Goal: Task Accomplishment & Management: Complete application form

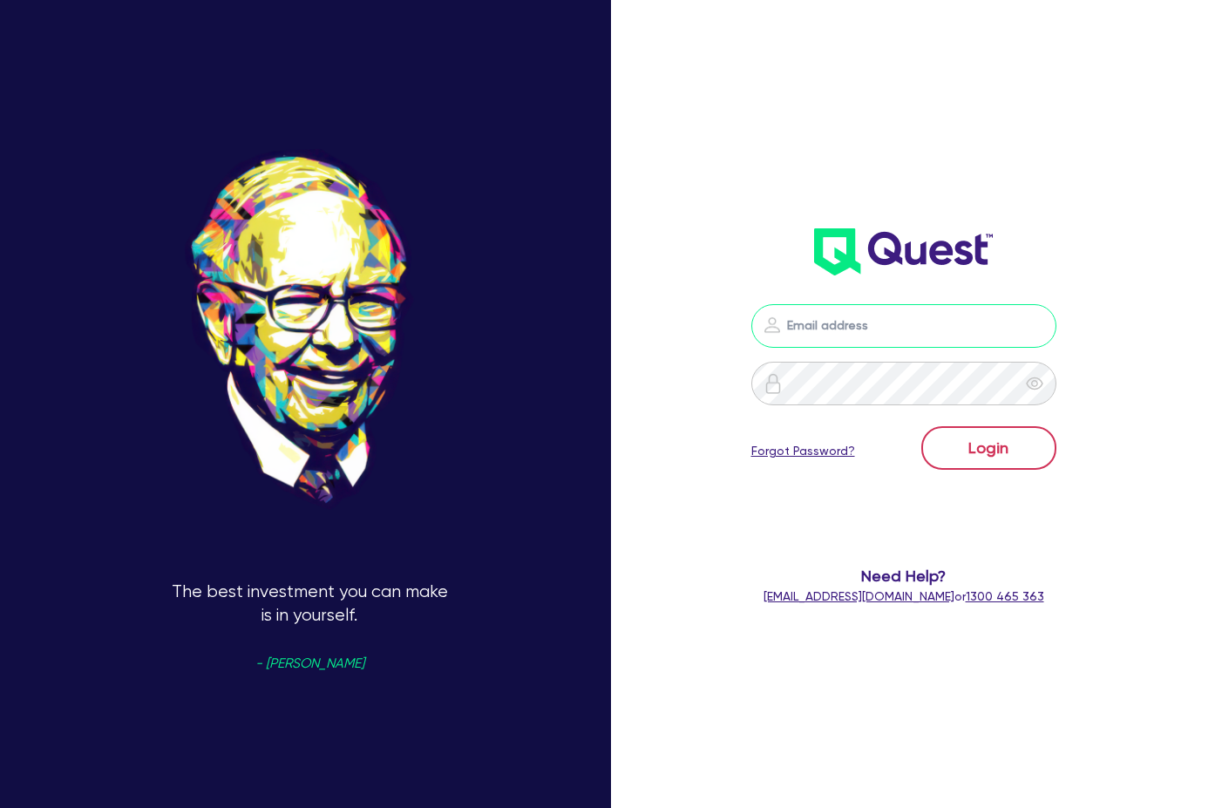
type input "[PERSON_NAME][EMAIL_ADDRESS][DOMAIN_NAME]"
click at [1020, 454] on button "Login" at bounding box center [988, 448] width 135 height 44
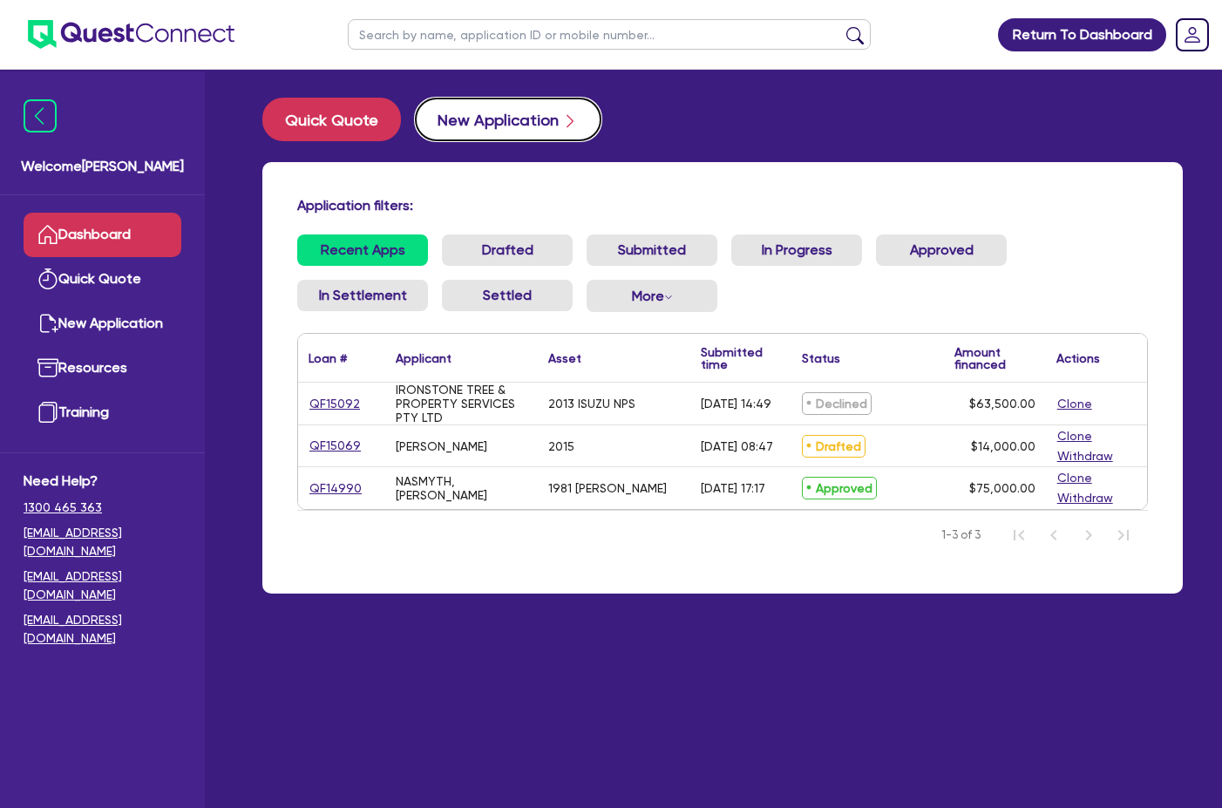
click at [486, 126] on button "New Application" at bounding box center [508, 120] width 187 height 44
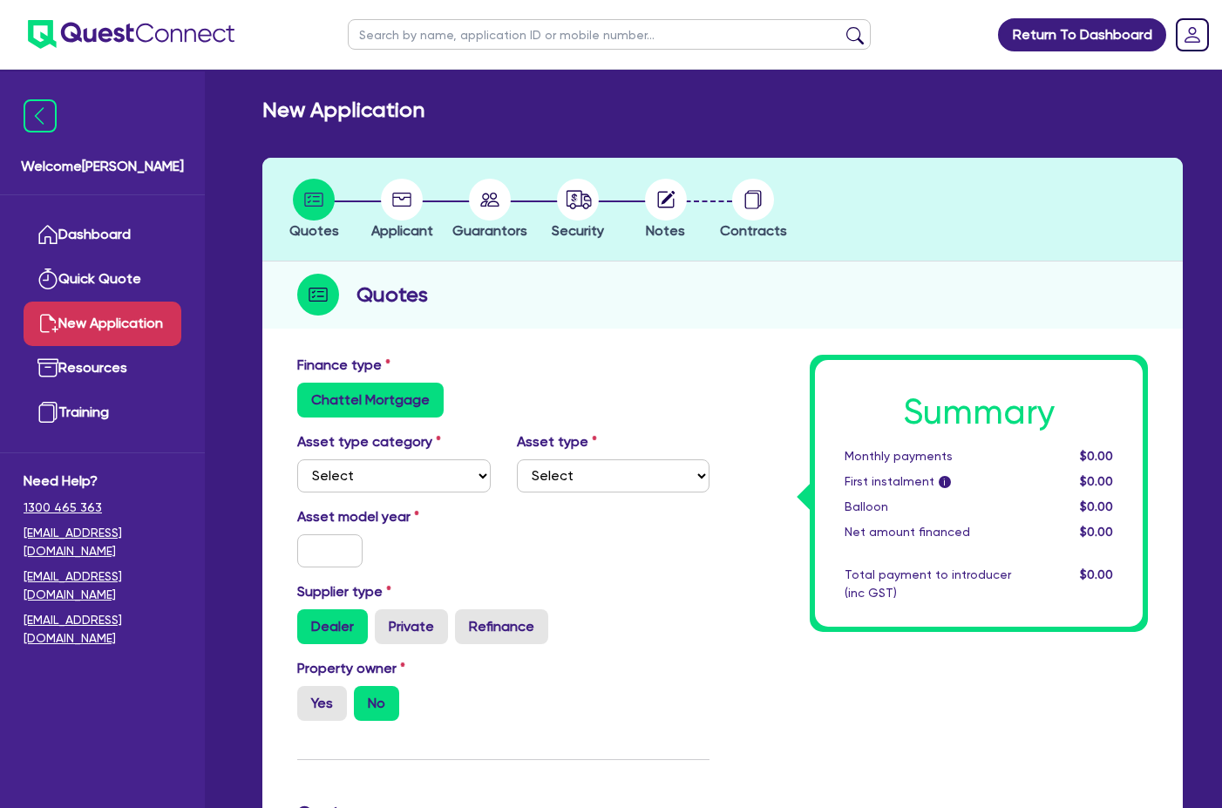
scroll to position [87, 0]
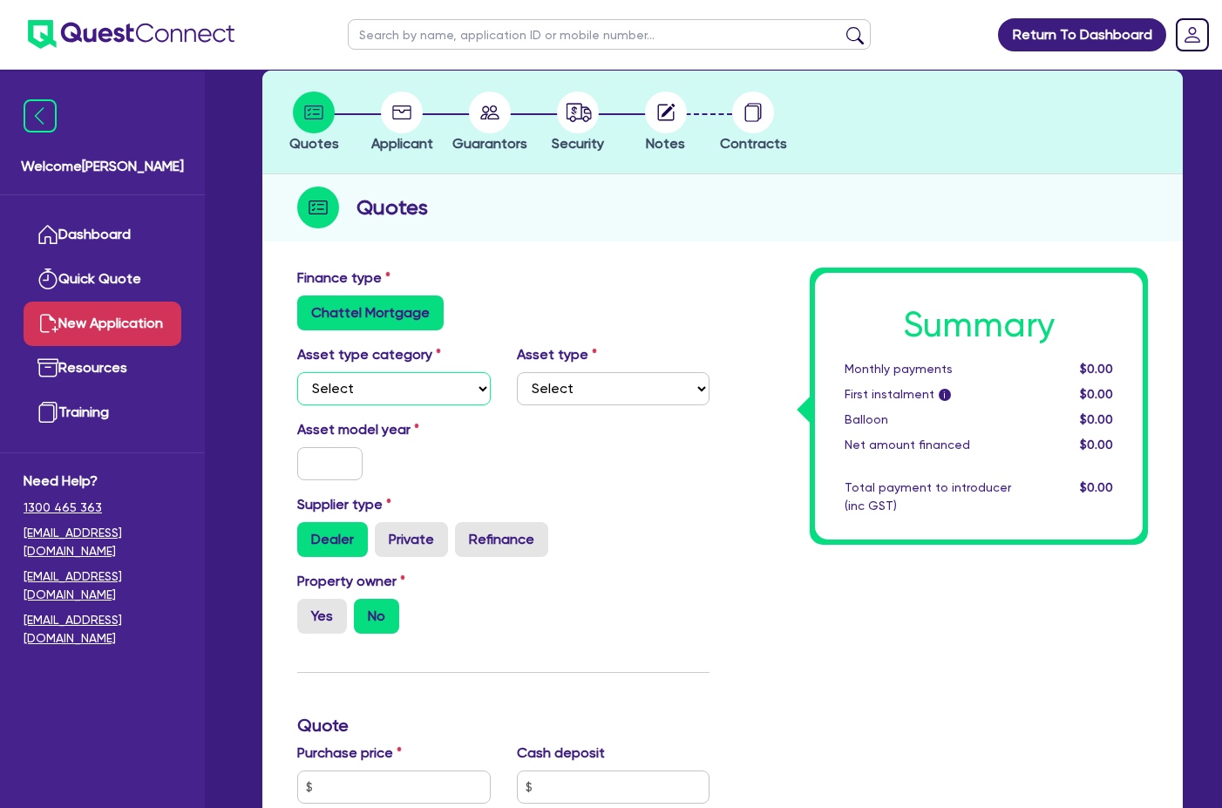
click at [396, 384] on select "Select Cars and light trucks Primary assets Secondary assets Tertiary assets" at bounding box center [394, 388] width 194 height 33
click at [586, 569] on div "Supplier type Dealer Private Refinance" at bounding box center [503, 532] width 438 height 77
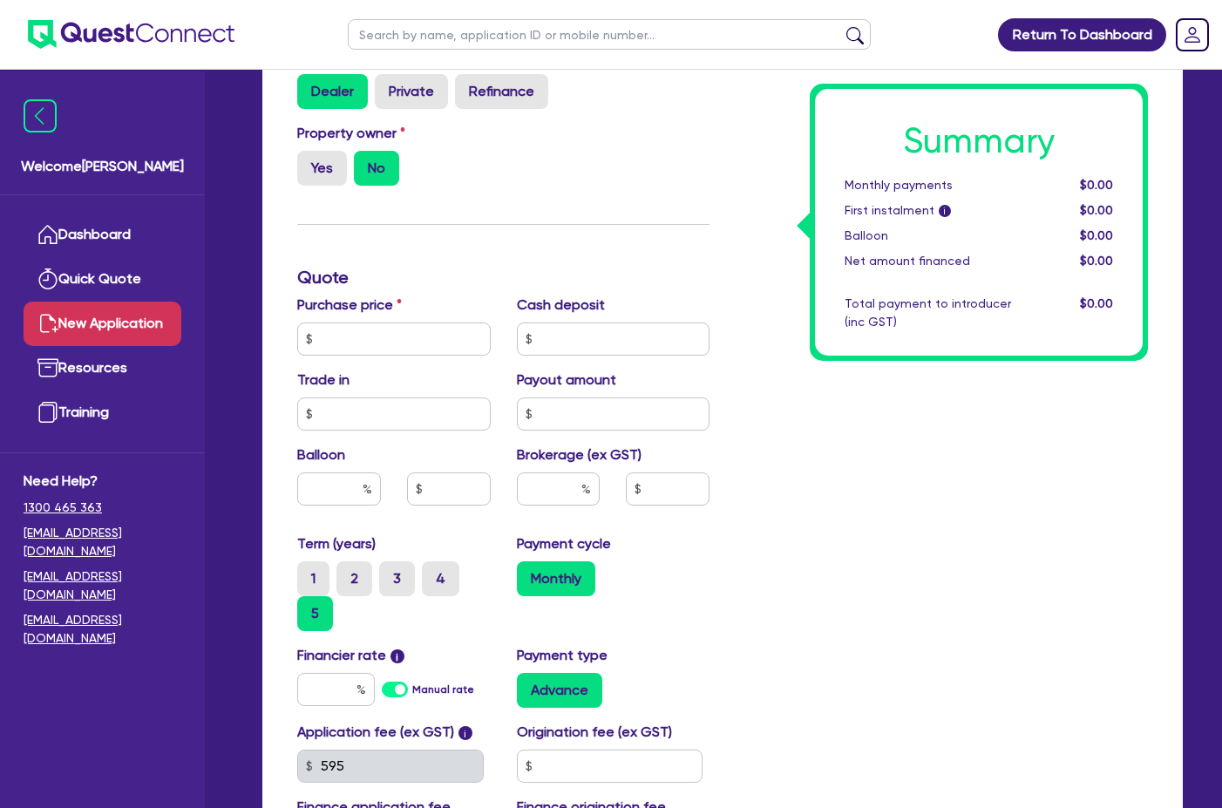
scroll to position [697, 0]
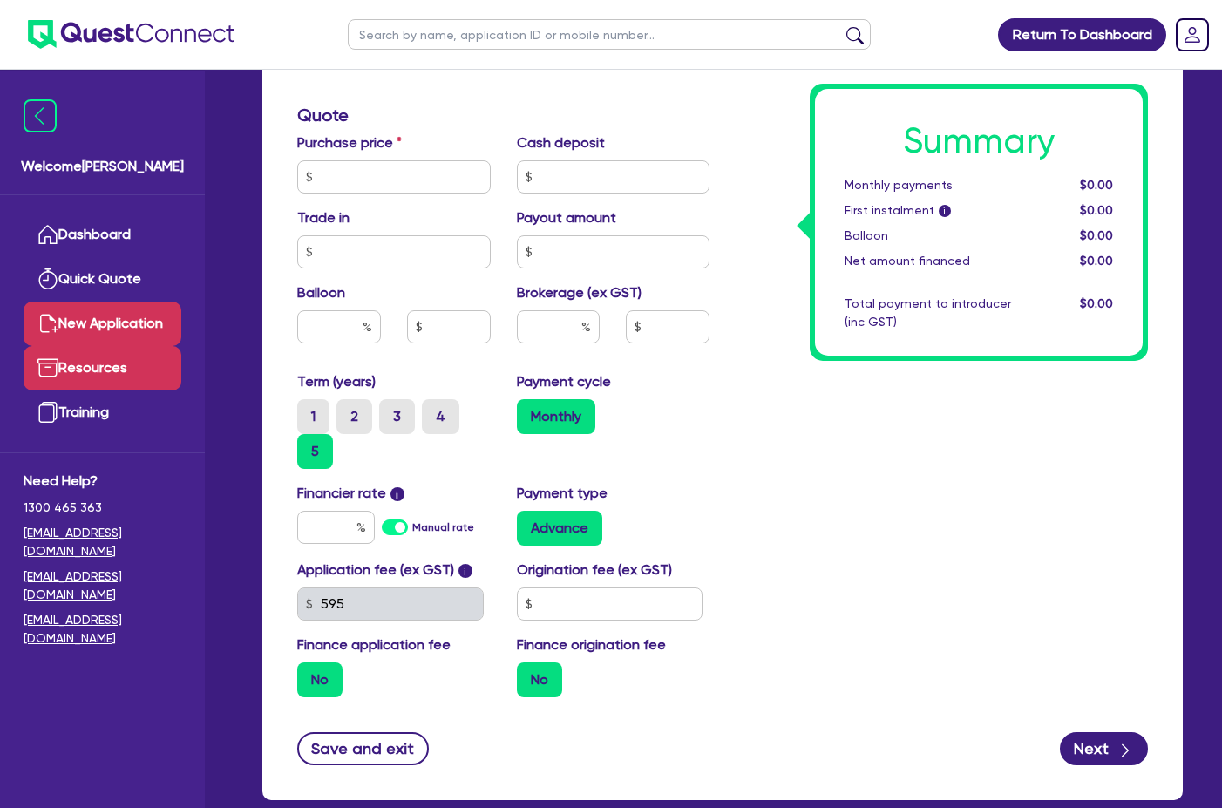
click at [126, 366] on link "Resources" at bounding box center [103, 368] width 158 height 44
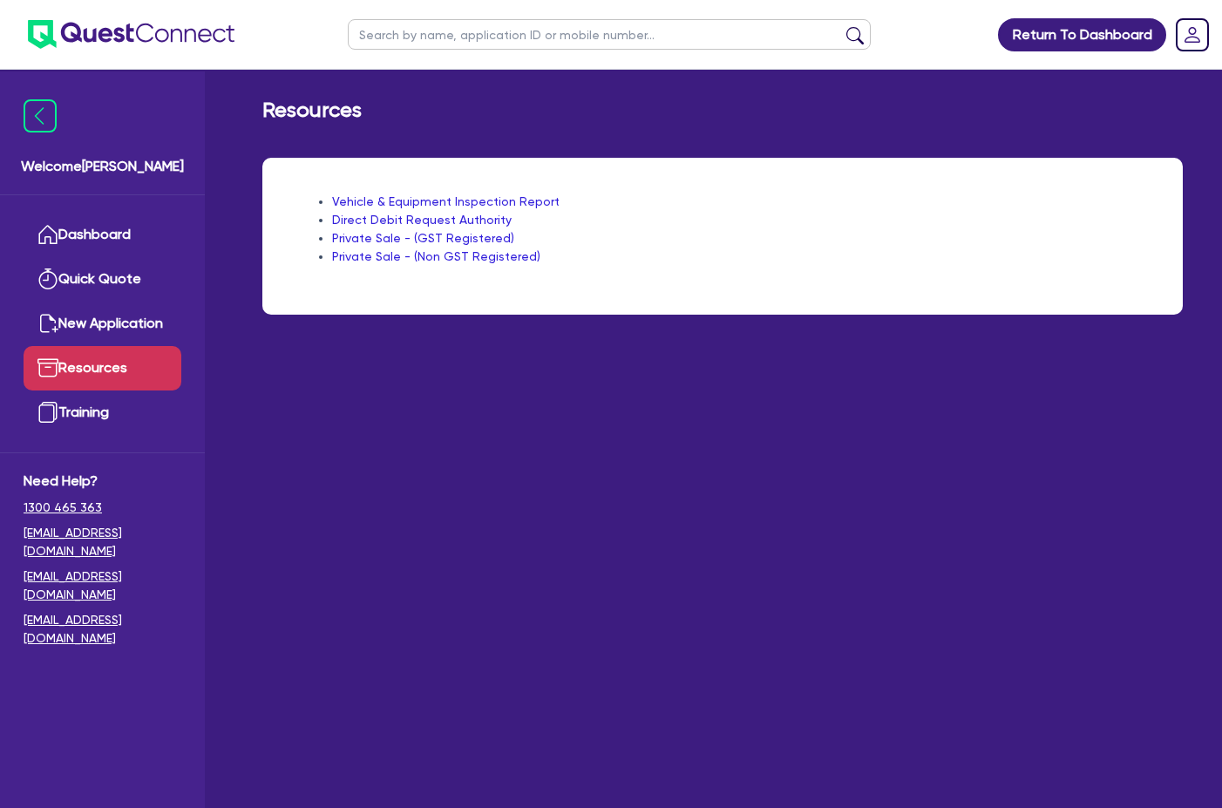
click at [438, 196] on link "Vehicle & Equipment Inspection Report" at bounding box center [446, 201] width 228 height 14
click at [139, 236] on link "Dashboard" at bounding box center [103, 235] width 158 height 44
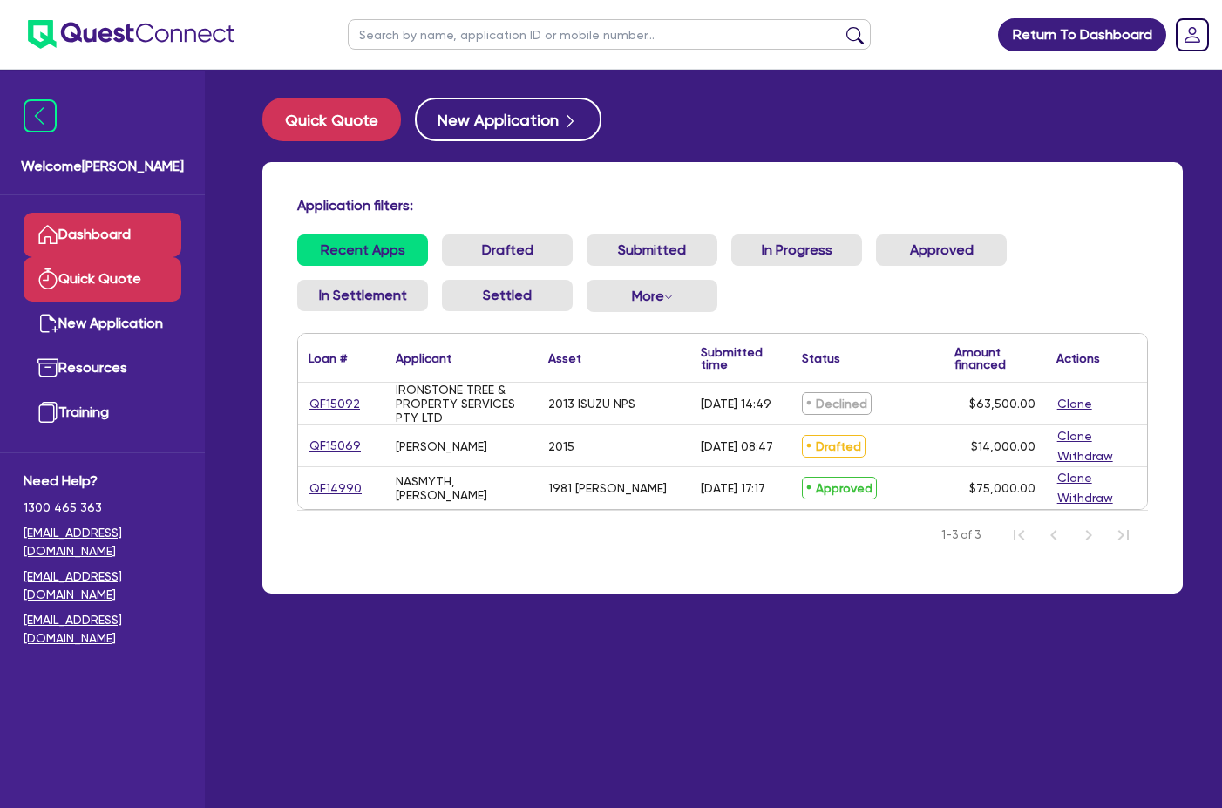
click at [135, 293] on link "Quick Quote" at bounding box center [103, 279] width 158 height 44
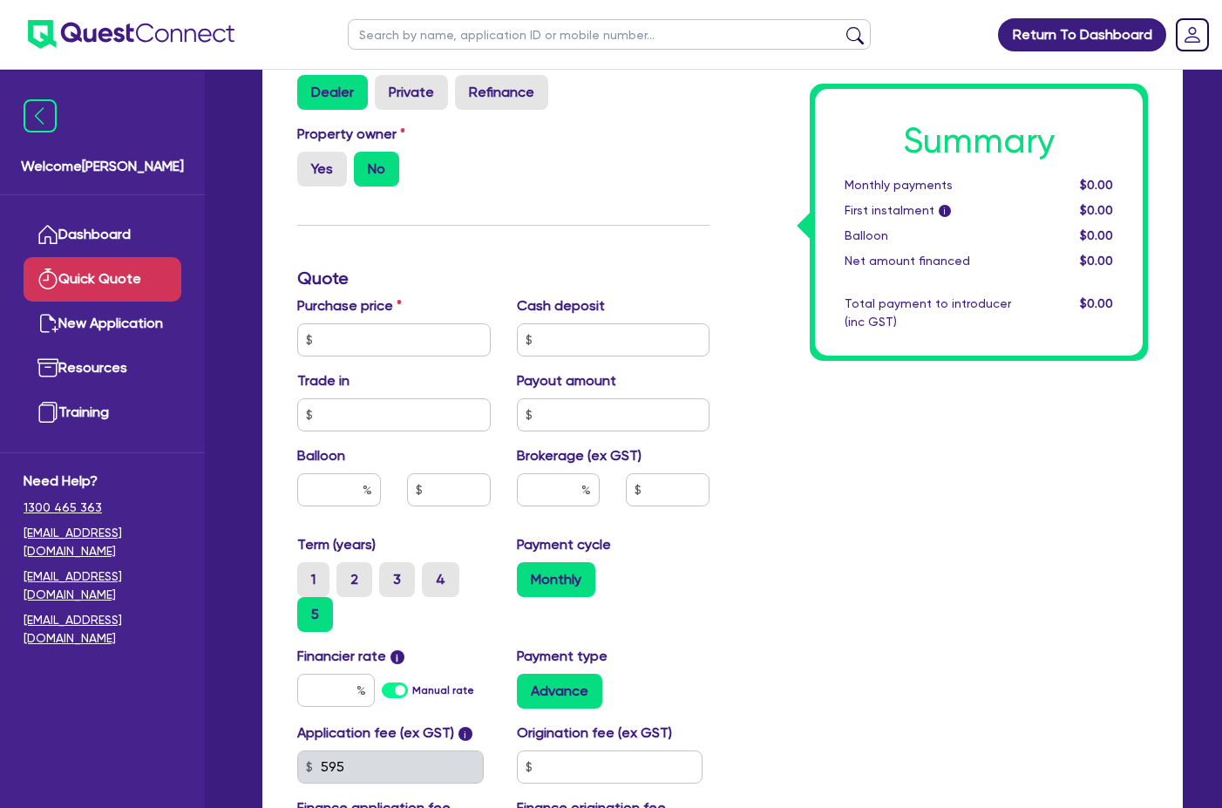
scroll to position [174, 0]
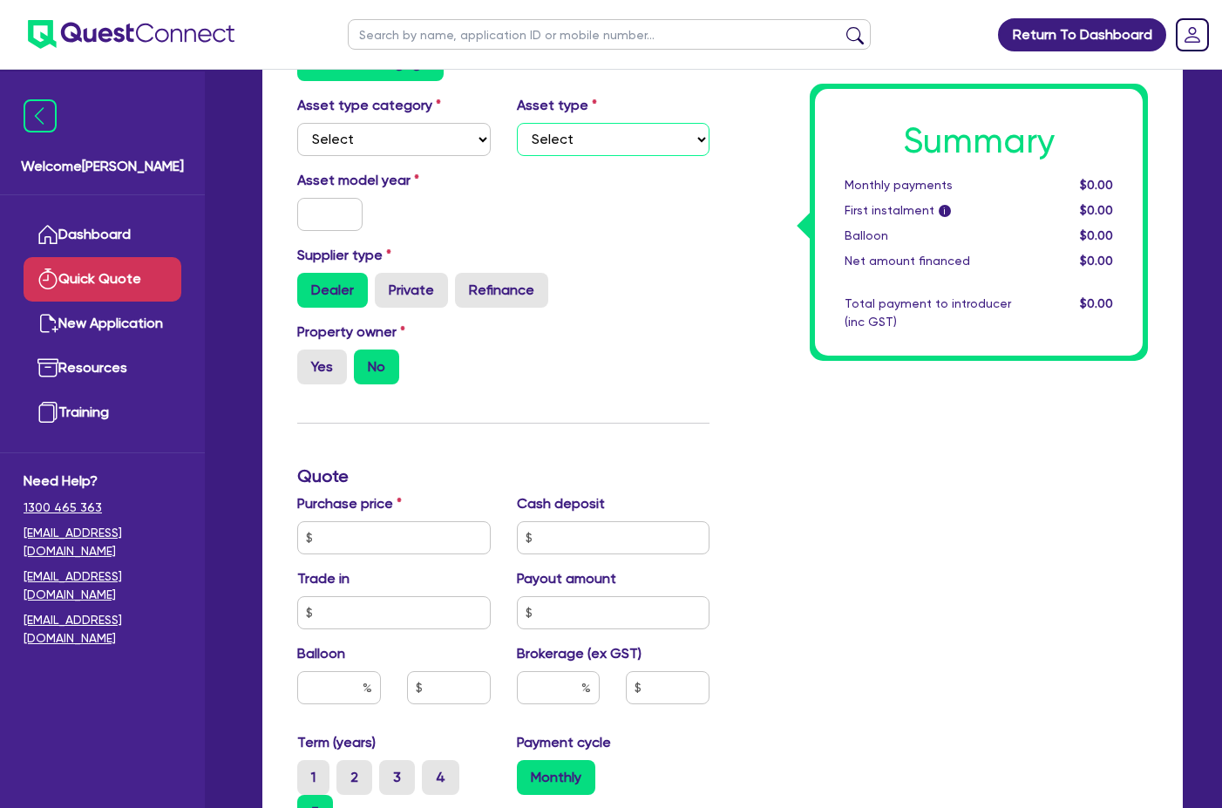
click at [601, 153] on select "Select" at bounding box center [614, 139] width 194 height 33
click at [604, 150] on select "Select" at bounding box center [614, 139] width 194 height 33
click at [609, 144] on select "Select" at bounding box center [614, 139] width 194 height 33
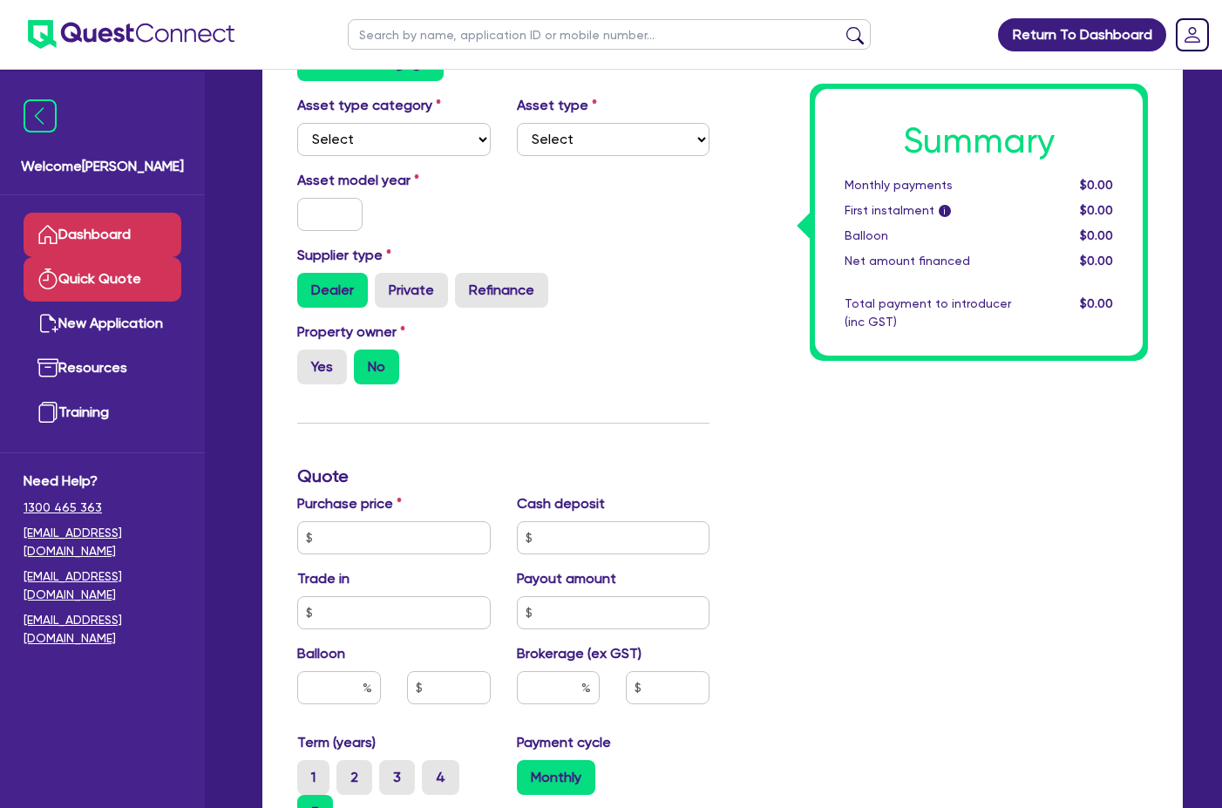
click at [121, 231] on link "Dashboard" at bounding box center [103, 235] width 158 height 44
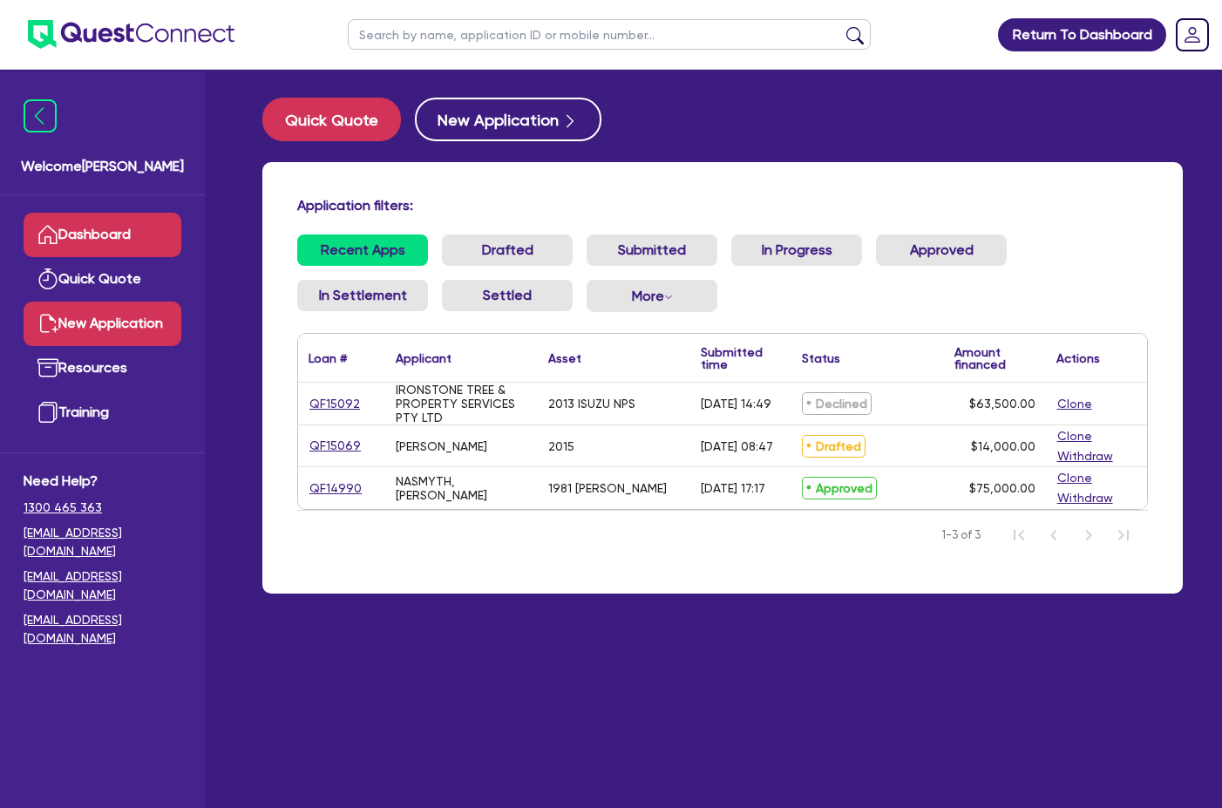
click at [121, 343] on link "New Application" at bounding box center [103, 324] width 158 height 44
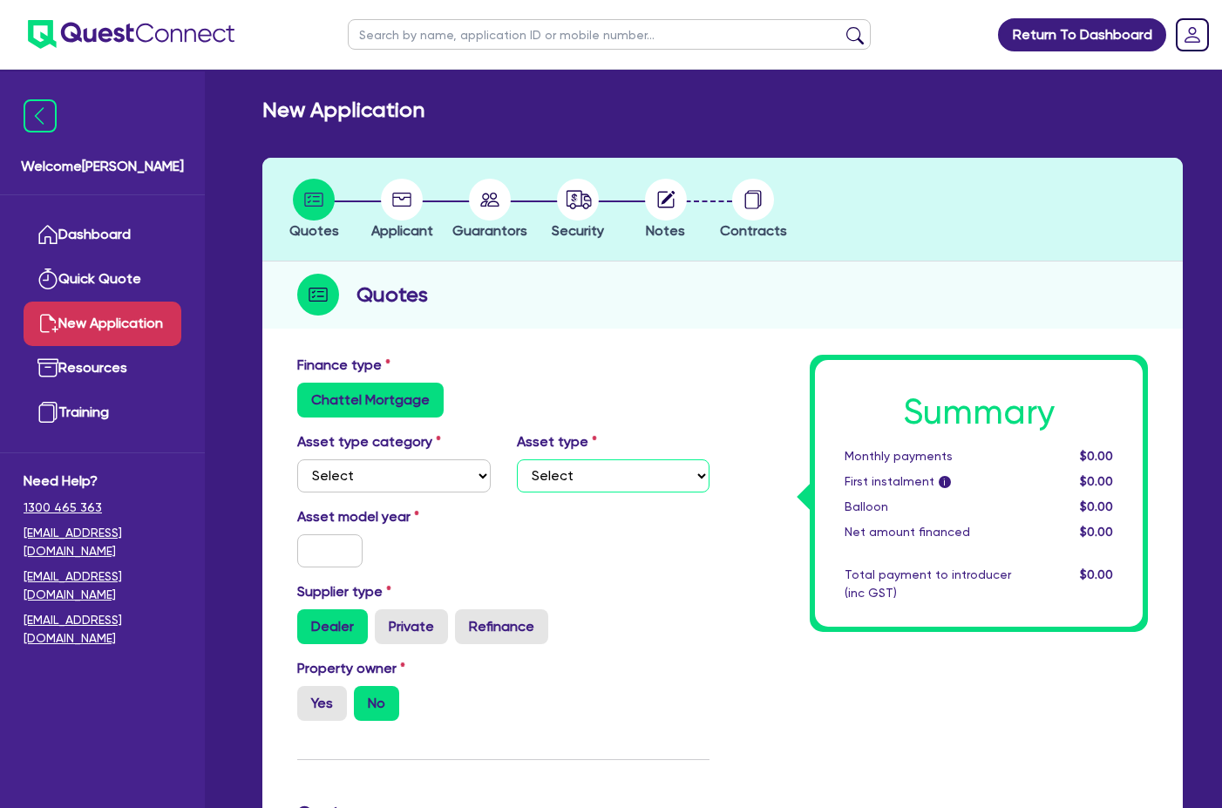
click at [600, 474] on select "Select" at bounding box center [614, 475] width 194 height 33
click at [471, 469] on select "Select Cars and light trucks Primary assets Secondary assets Tertiary assets" at bounding box center [394, 475] width 194 height 33
click at [297, 459] on select "Select Cars and light trucks Primary assets Secondary assets Tertiary assets" at bounding box center [394, 475] width 194 height 33
click at [562, 484] on select "Select Generators and compressors Engineering and toolmaking Woodworking and me…" at bounding box center [614, 475] width 194 height 33
click at [432, 479] on select "Select Cars and light trucks Primary assets Secondary assets Tertiary assets" at bounding box center [394, 475] width 194 height 33
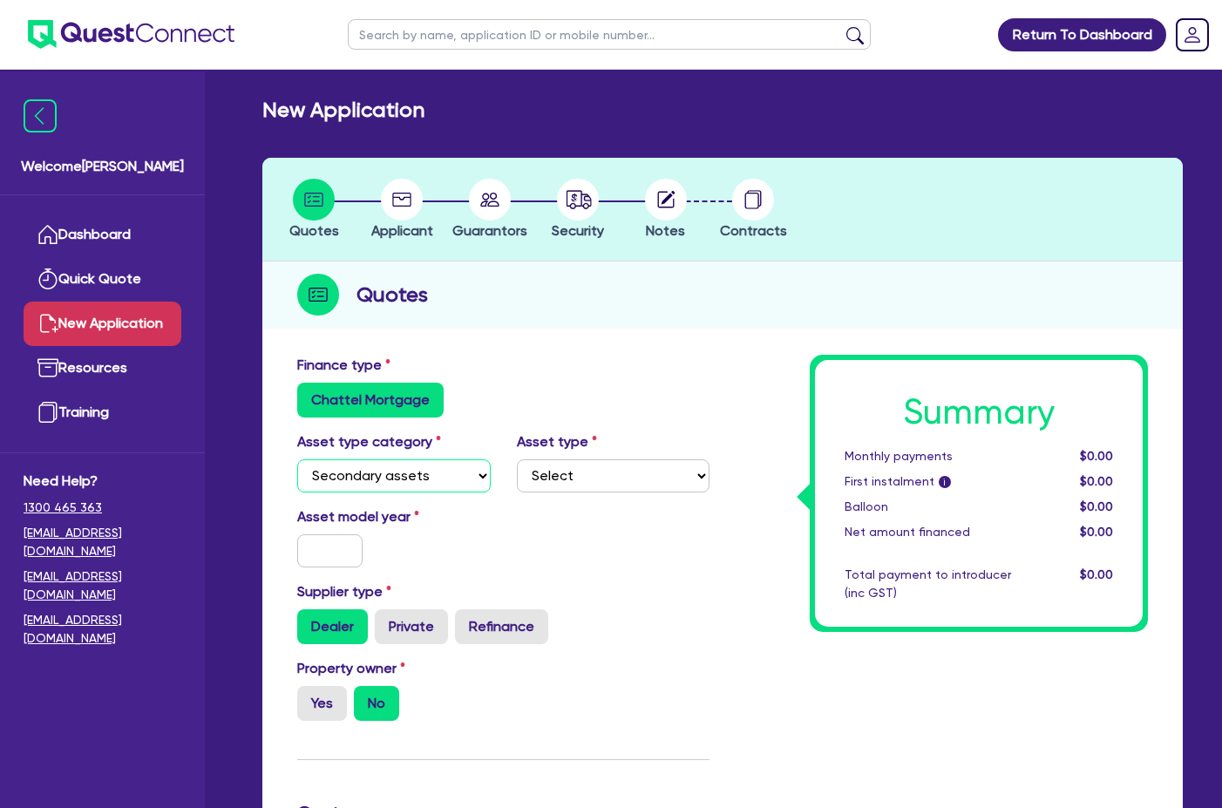
select select "PRIMARY_ASSETS"
click at [297, 459] on select "Select Cars and light trucks Primary assets Secondary assets Tertiary assets" at bounding box center [394, 475] width 194 height 33
click at [549, 466] on select "Select Heavy trucks over 4.5 tonne Trailers Bus and coaches Yellow goods and ex…" at bounding box center [614, 475] width 194 height 33
select select "HEAVY_TRUCKS"
click at [517, 459] on select "Select Heavy trucks over 4.5 tonne Trailers Bus and coaches Yellow goods and ex…" at bounding box center [614, 475] width 194 height 33
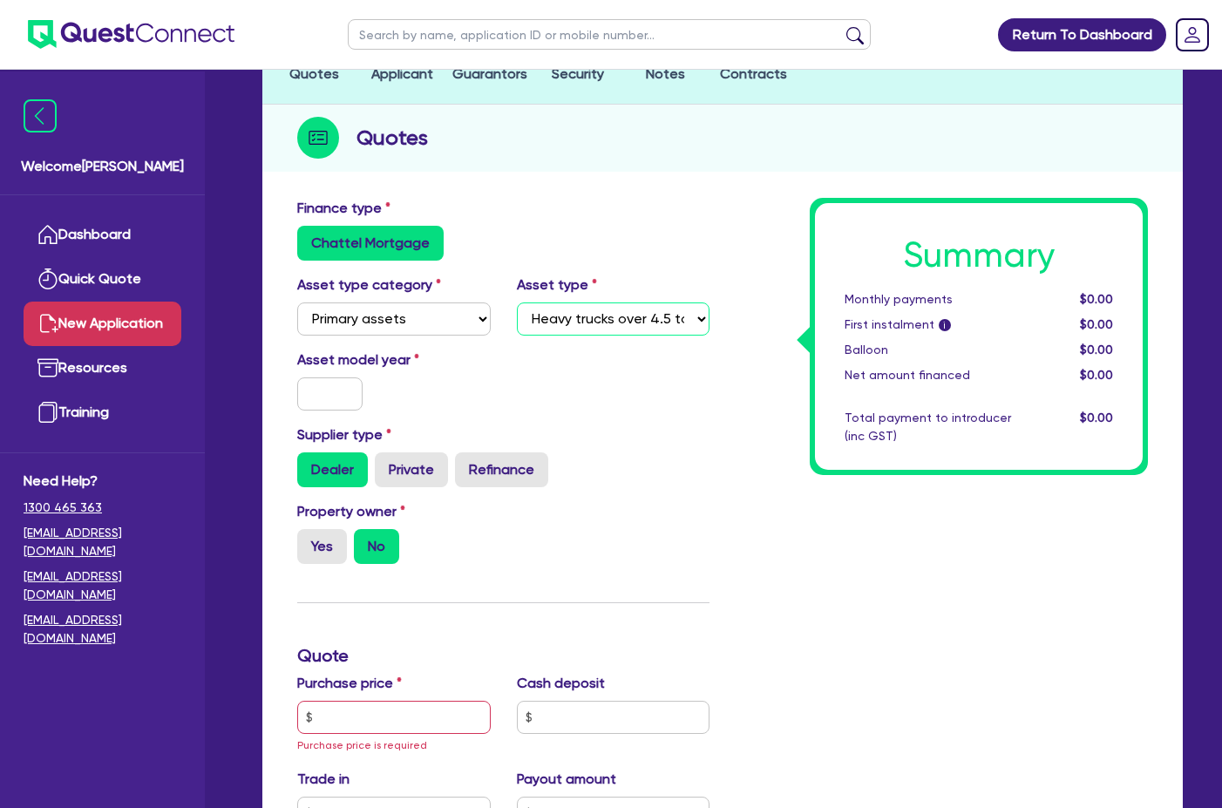
scroll to position [174, 0]
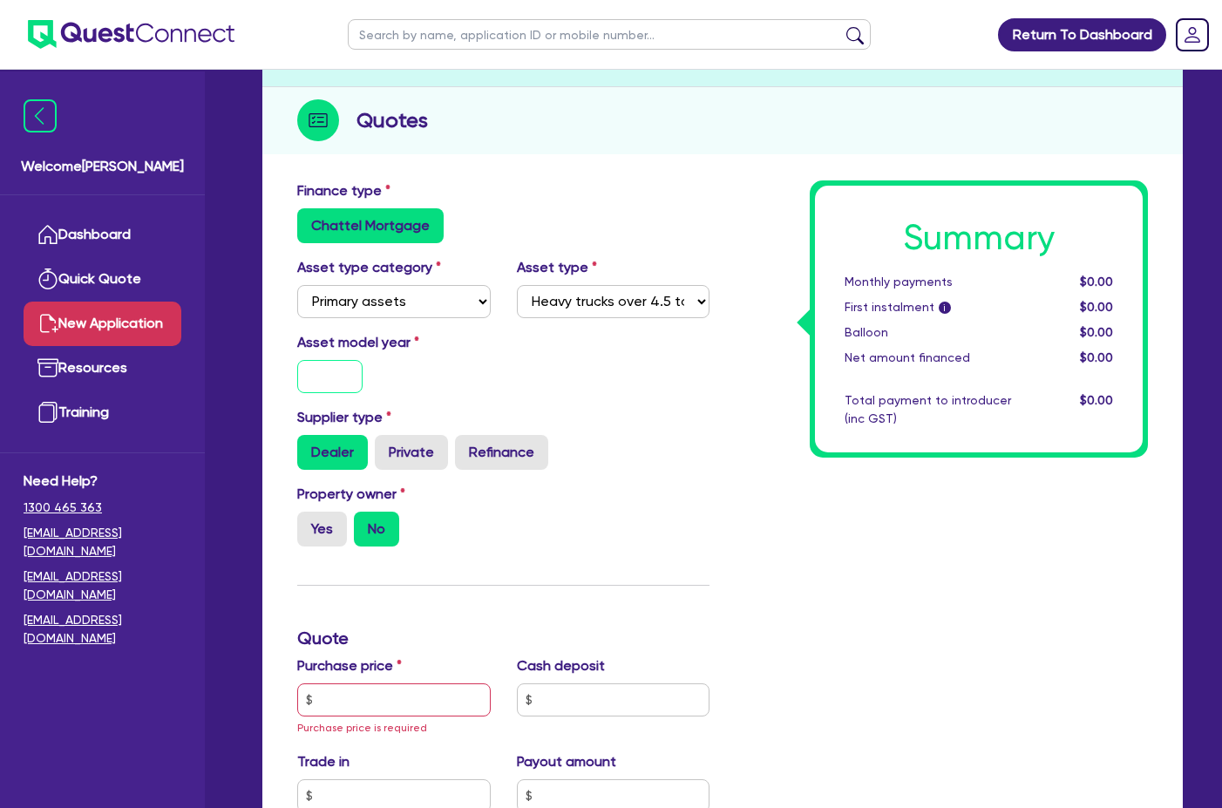
click at [334, 376] on input "text" at bounding box center [329, 376] width 65 height 33
type input "2016"
click at [644, 499] on div "Property owner Yes No" at bounding box center [503, 522] width 438 height 77
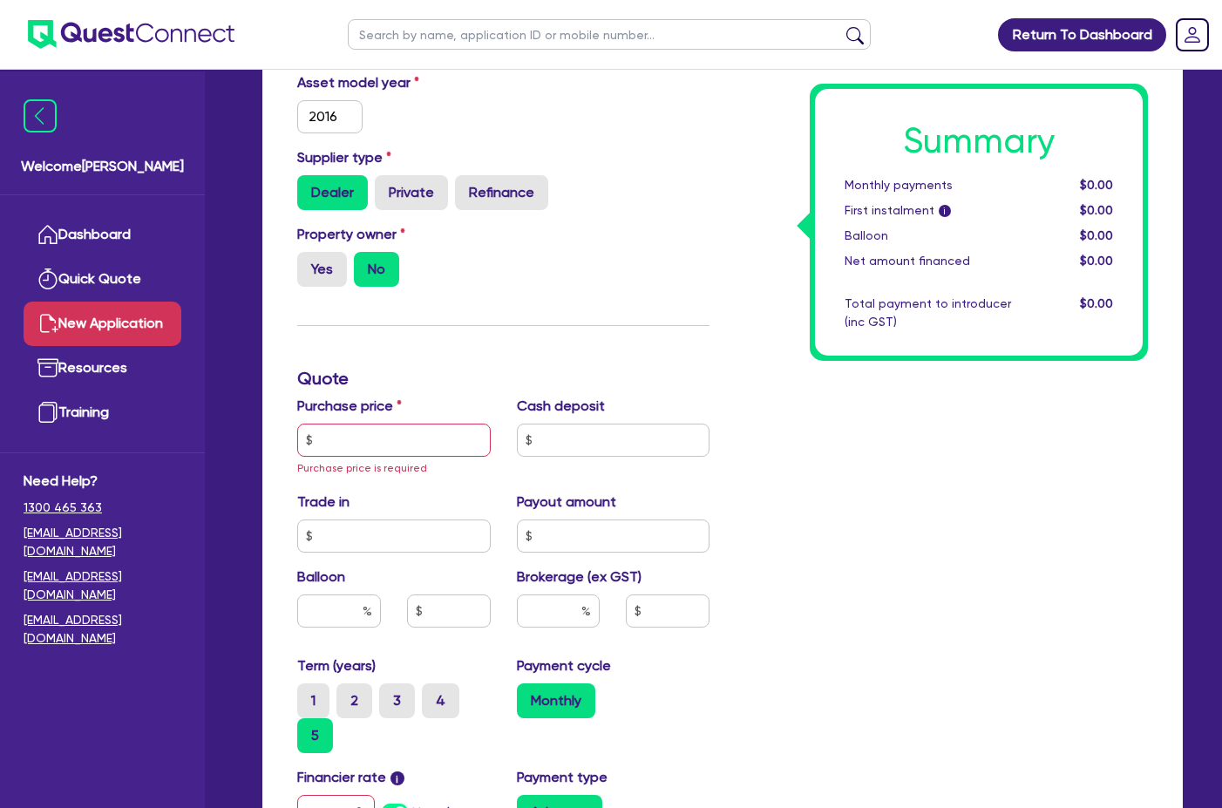
scroll to position [436, 0]
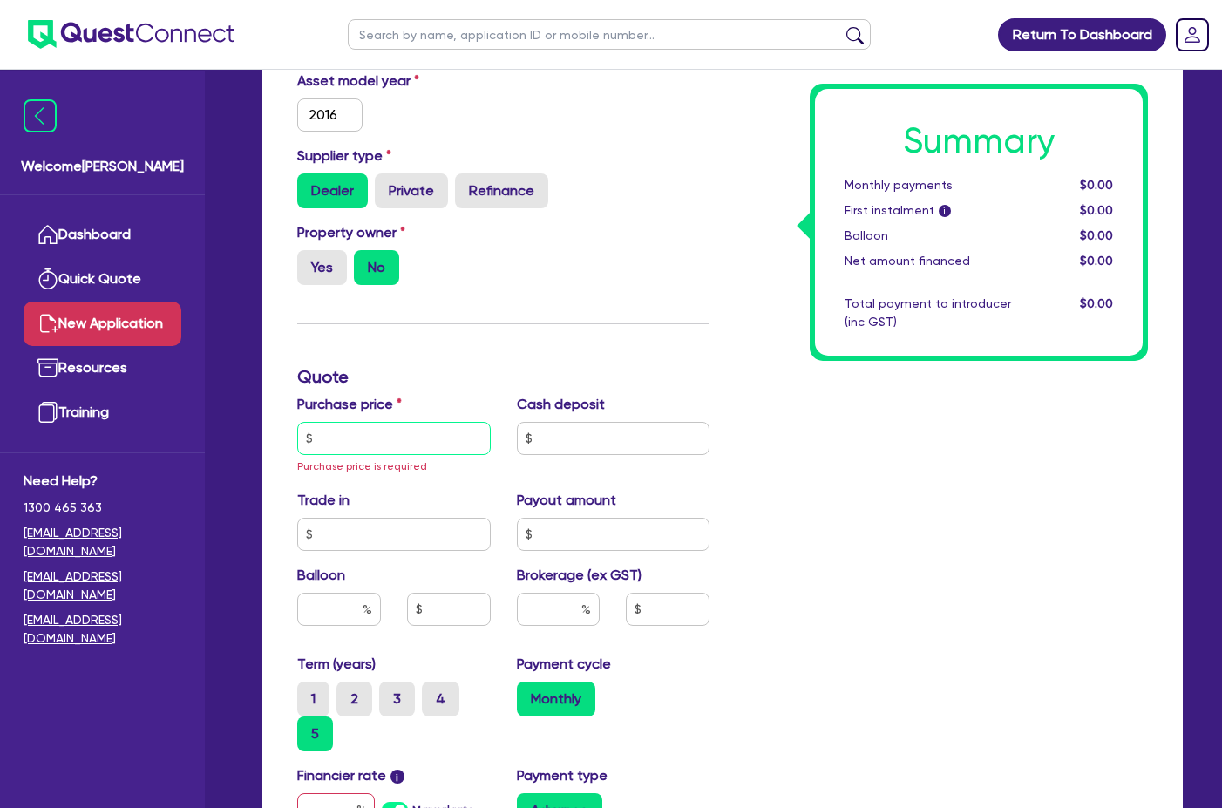
click at [368, 452] on input "text" at bounding box center [394, 438] width 194 height 33
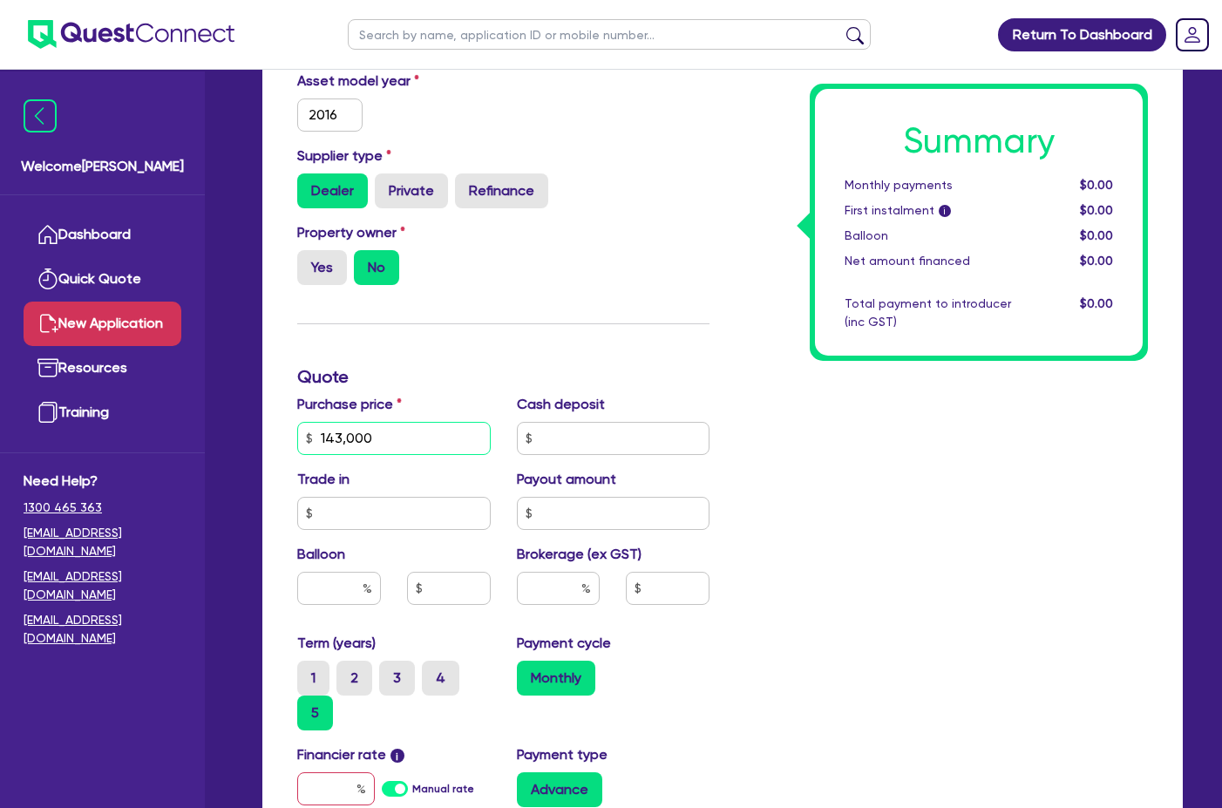
type input "143,000"
click at [581, 442] on input "text" at bounding box center [614, 438] width 194 height 33
type input "0"
click at [407, 525] on input "text" at bounding box center [394, 513] width 194 height 33
type input "0"
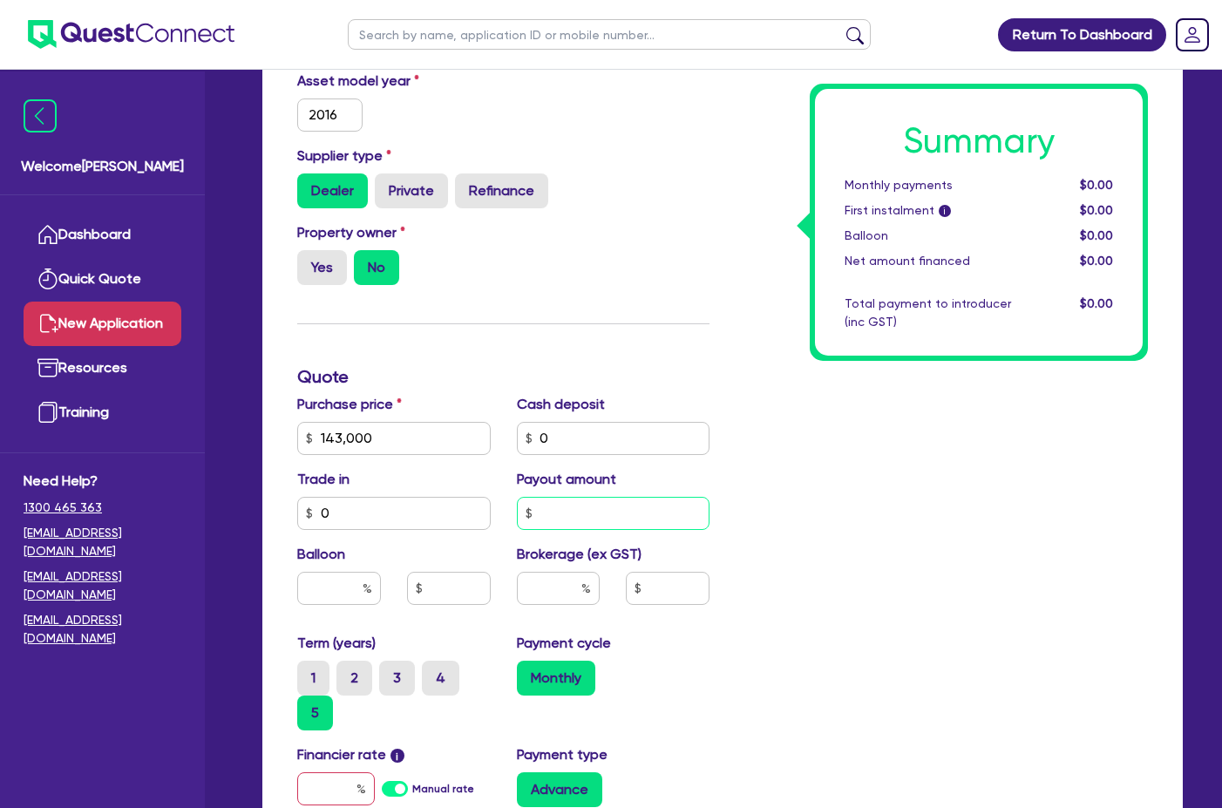
click at [545, 520] on input "text" at bounding box center [614, 513] width 194 height 33
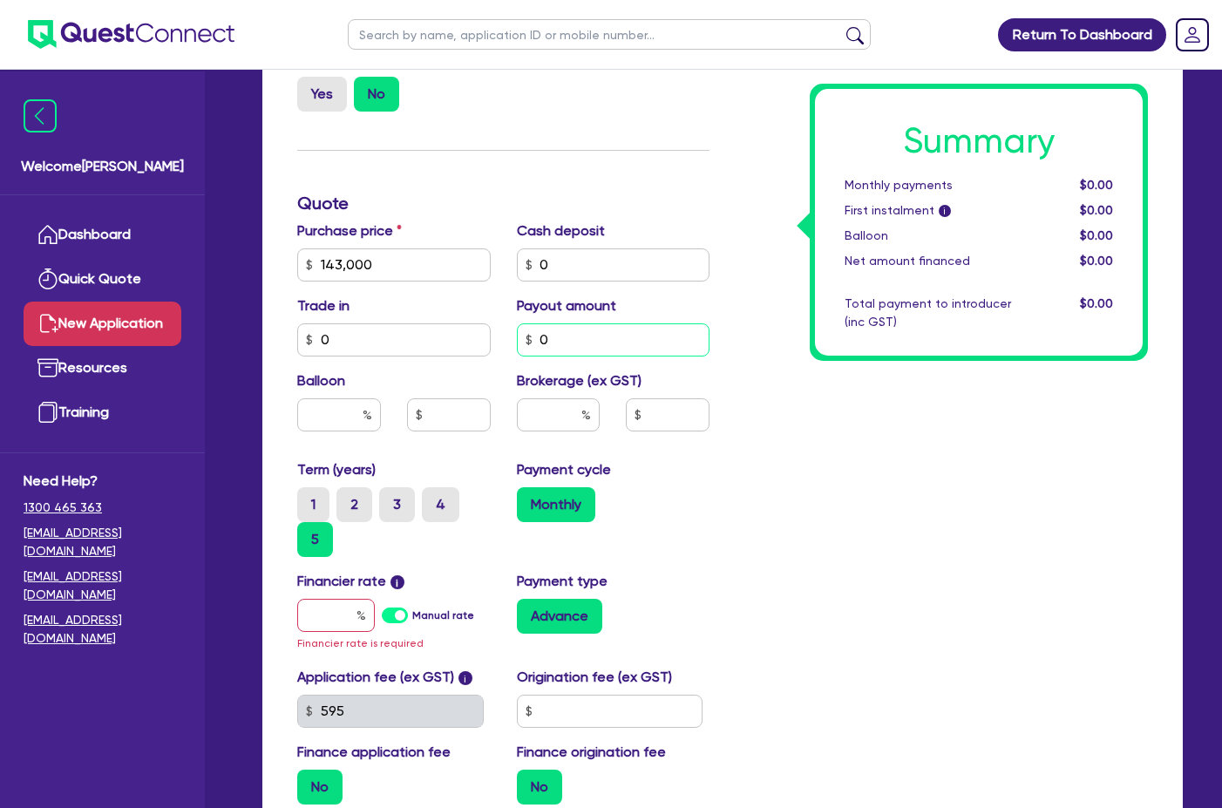
scroll to position [610, 0]
type input "0"
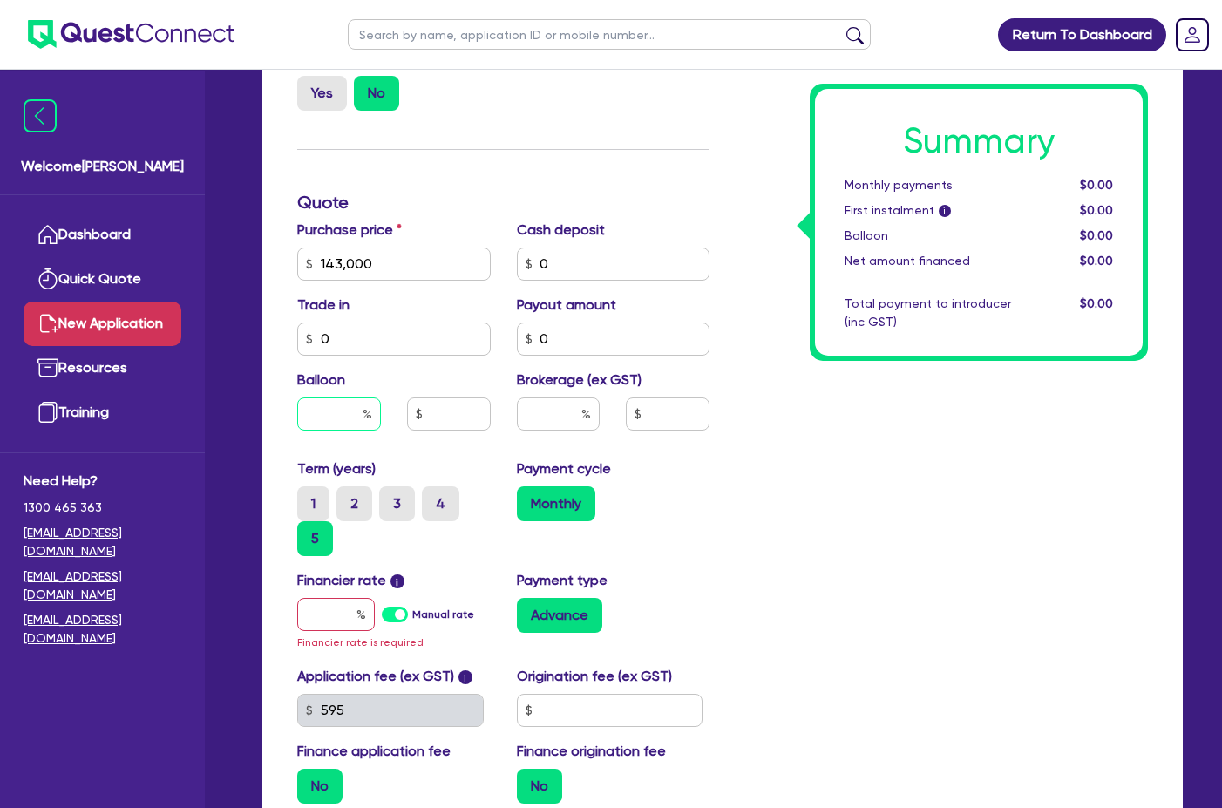
click at [349, 418] on input "text" at bounding box center [339, 414] width 84 height 33
type input "0"
click at [433, 423] on input "text" at bounding box center [449, 414] width 84 height 33
type input "0"
click at [553, 419] on input "text" at bounding box center [559, 414] width 84 height 33
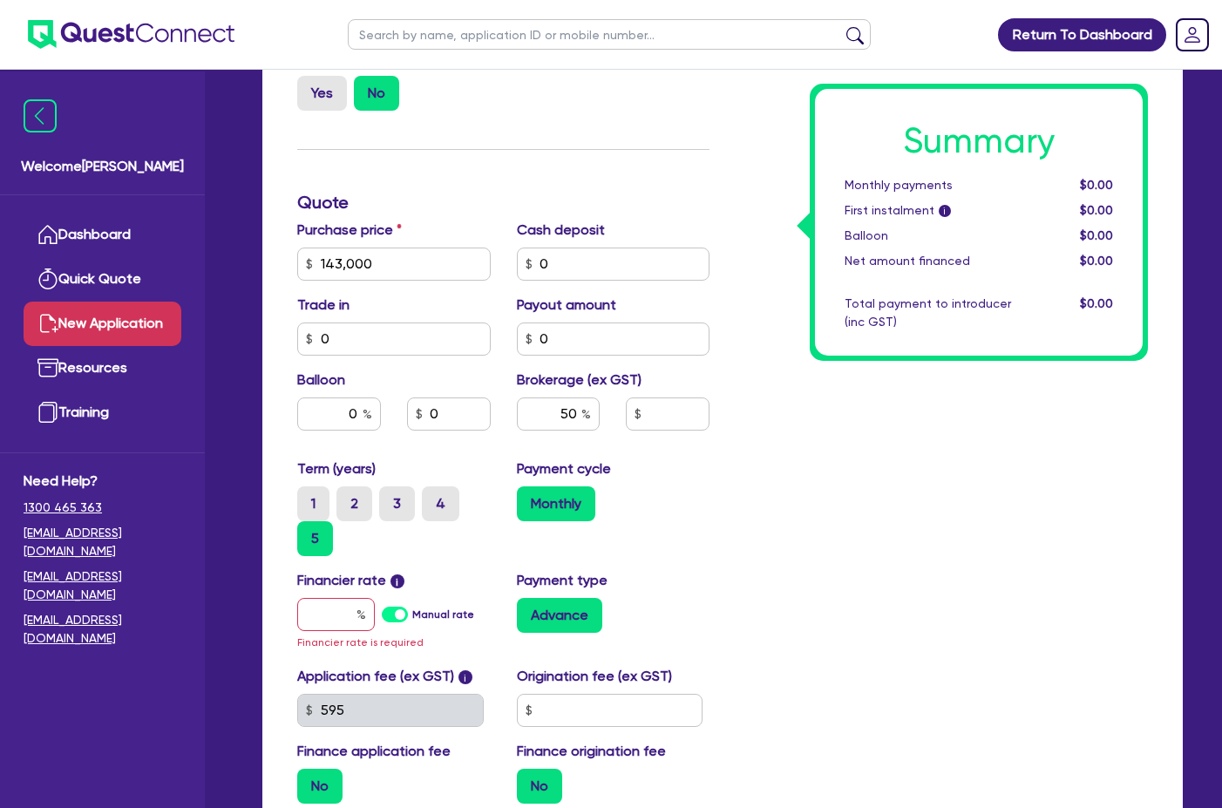
click at [676, 519] on div "Monthly" at bounding box center [614, 503] width 194 height 35
click at [580, 412] on input "50" at bounding box center [559, 414] width 84 height 33
type input "5"
type input "10"
drag, startPoint x: 771, startPoint y: 497, endPoint x: 696, endPoint y: 467, distance: 80.6
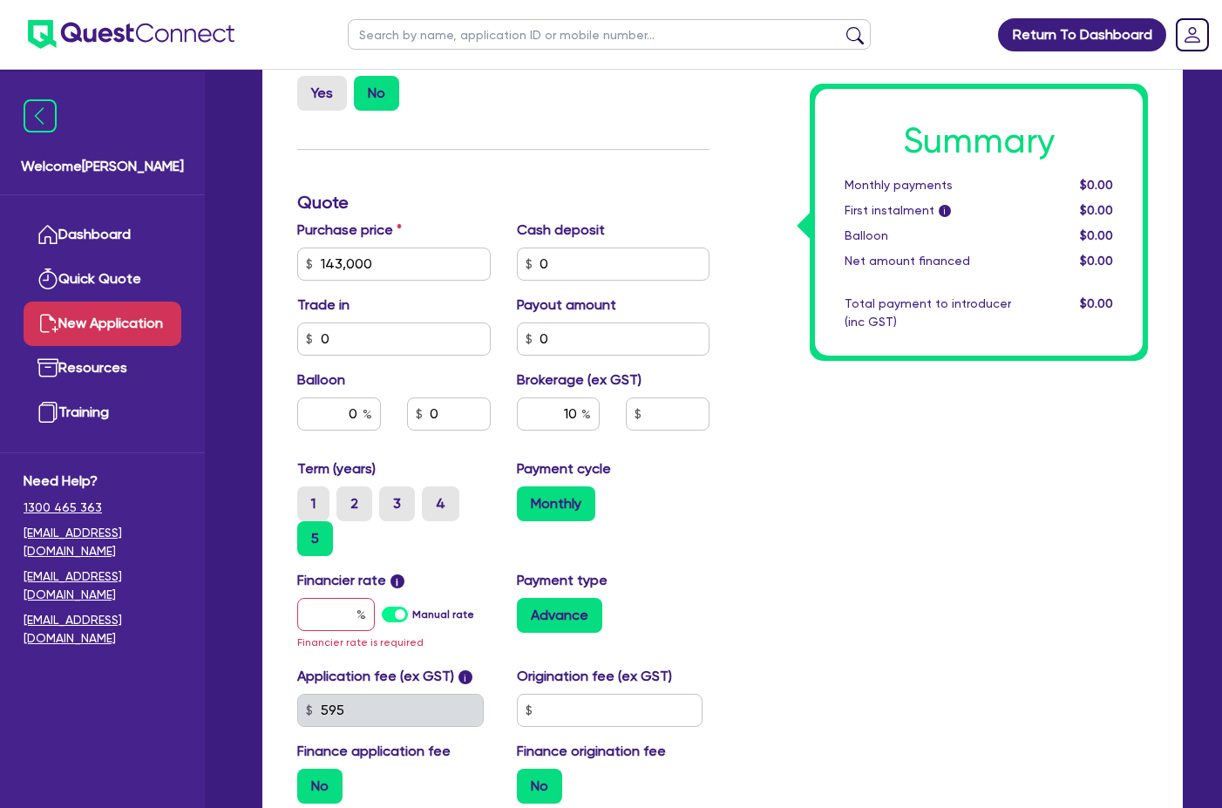
click at [768, 498] on div "Summary Monthly payments $0.00 First instalment i $0.00 Balloon $0.00 Net amoun…" at bounding box center [942, 281] width 438 height 1073
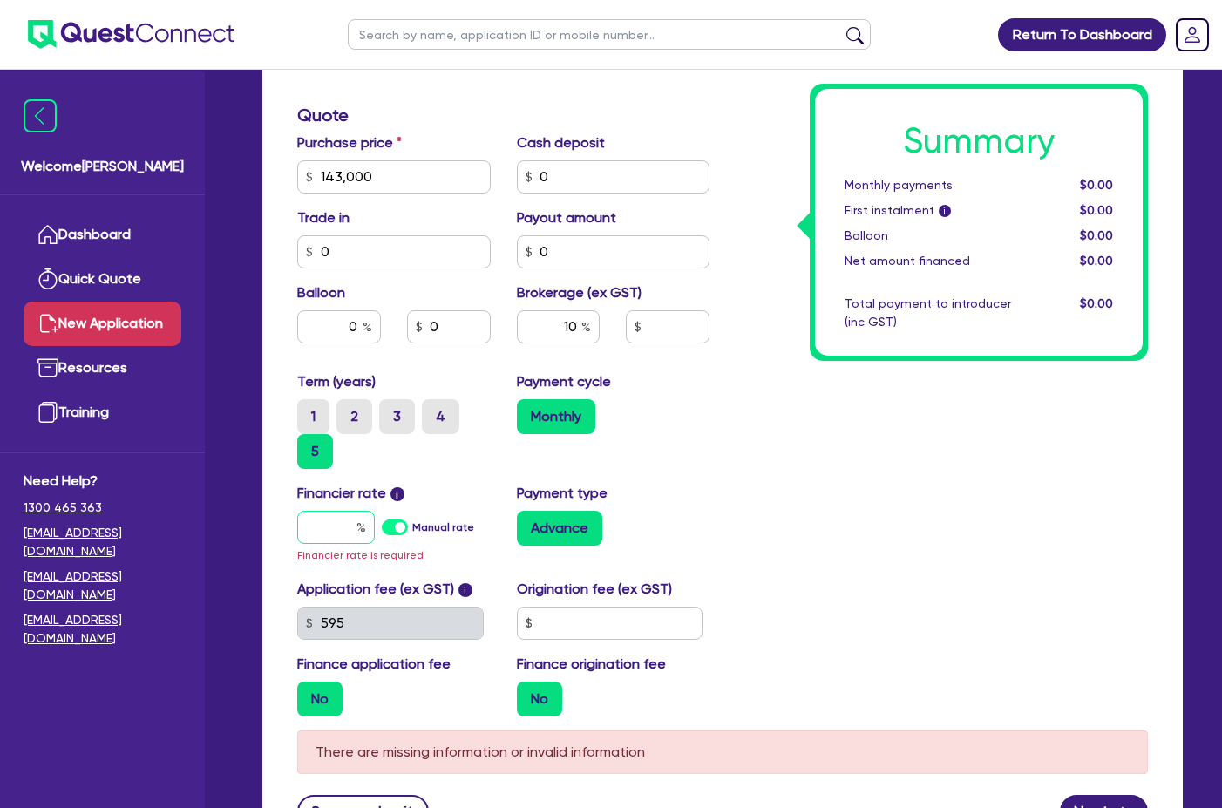
click at [326, 539] on input "text" at bounding box center [336, 527] width 78 height 33
click at [412, 535] on label "Manual rate" at bounding box center [443, 528] width 62 height 16
click at [0, 0] on input "Manual rate" at bounding box center [0, 0] width 0 height 0
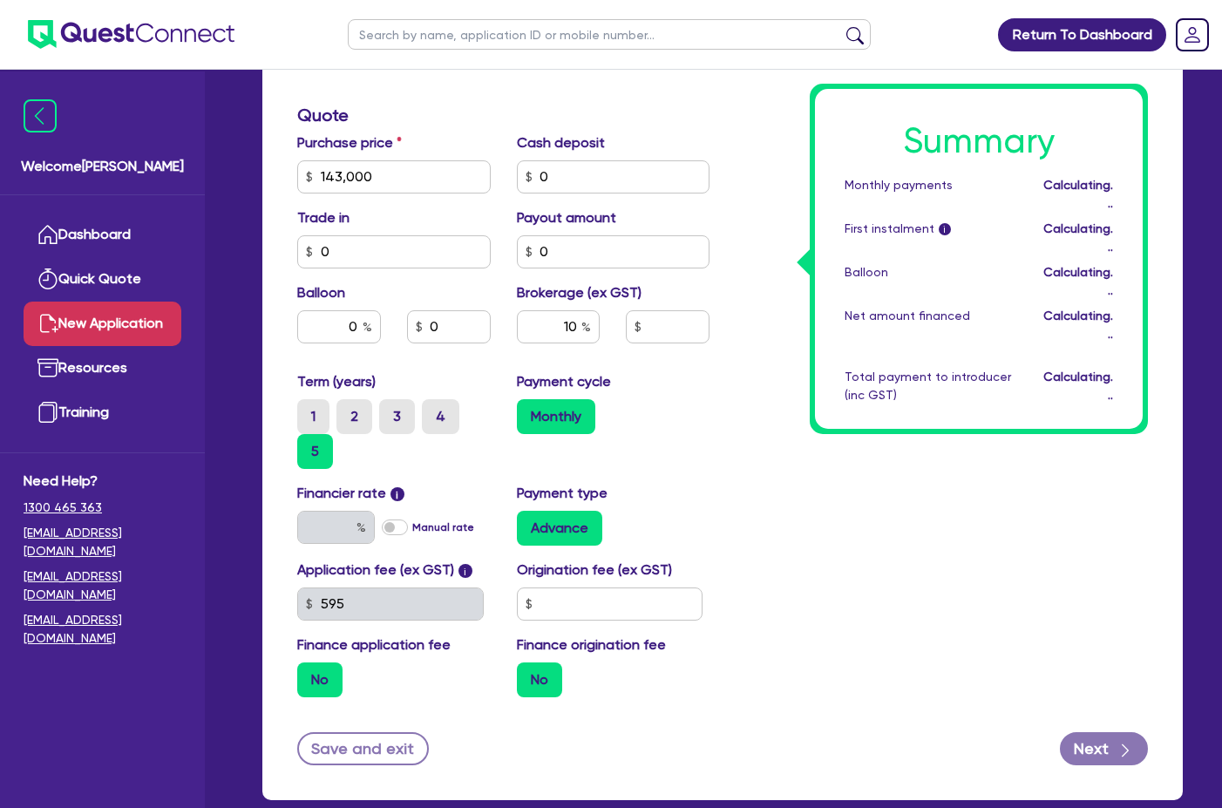
type input "14,300"
type input "17"
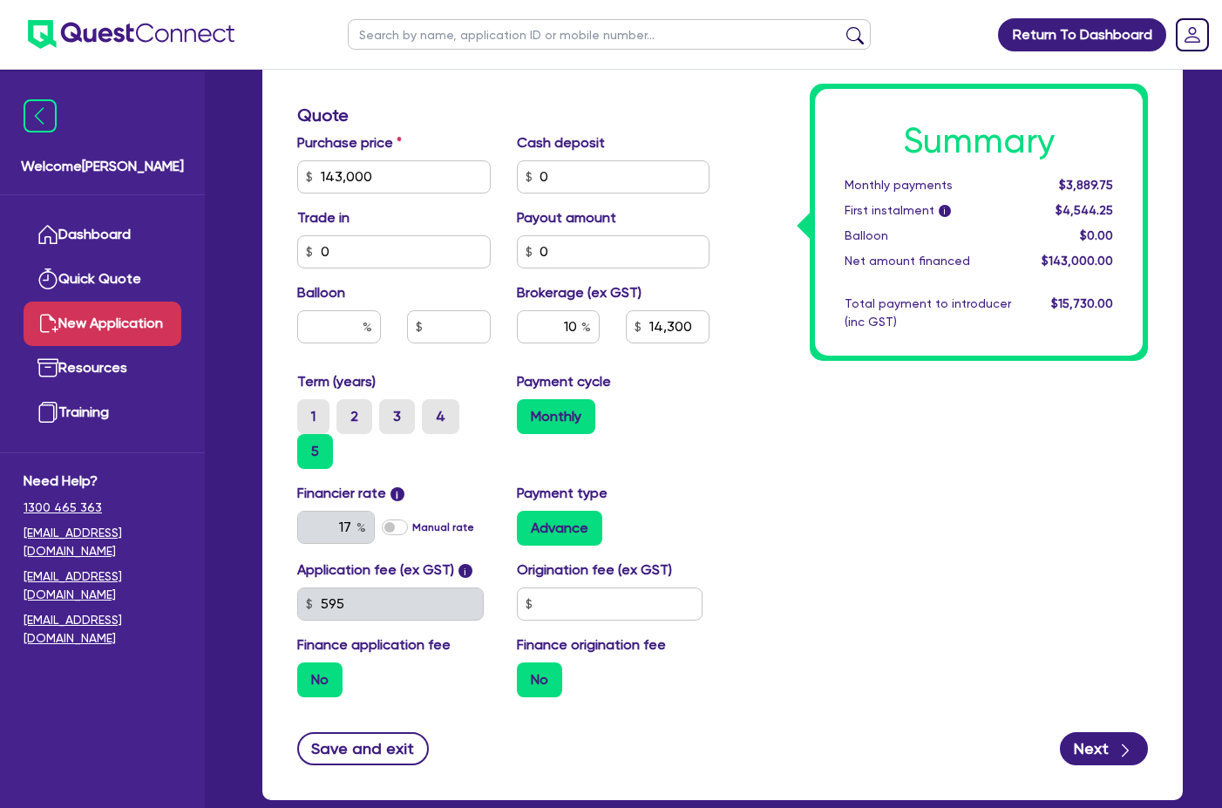
click at [412, 532] on label "Manual rate" at bounding box center [443, 528] width 62 height 16
click at [0, 0] on input "Manual rate" at bounding box center [0, 0] width 0 height 0
click at [357, 532] on div at bounding box center [336, 527] width 78 height 33
type input "17"
type input "14,300"
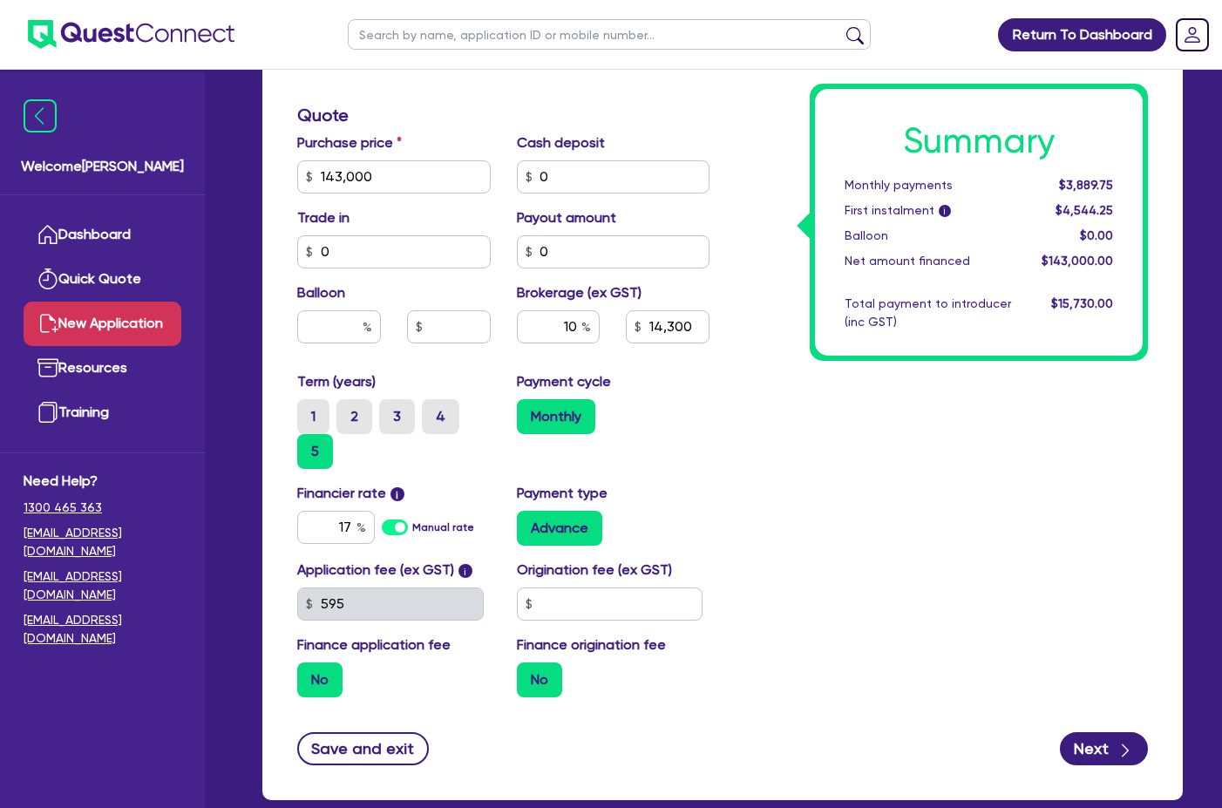
click at [790, 617] on div "Summary Monthly payments $3,889.75 First instalment i $4,544.25 Balloon $0.00 N…" at bounding box center [942, 184] width 438 height 1054
click at [349, 527] on input "17" at bounding box center [336, 527] width 78 height 33
type input "16"
click at [1036, 546] on div "Summary Monthly payments $3,889.75 First instalment i $4,544.25 Balloon $0.00 N…" at bounding box center [942, 184] width 438 height 1054
click at [346, 526] on input "16" at bounding box center [336, 527] width 78 height 33
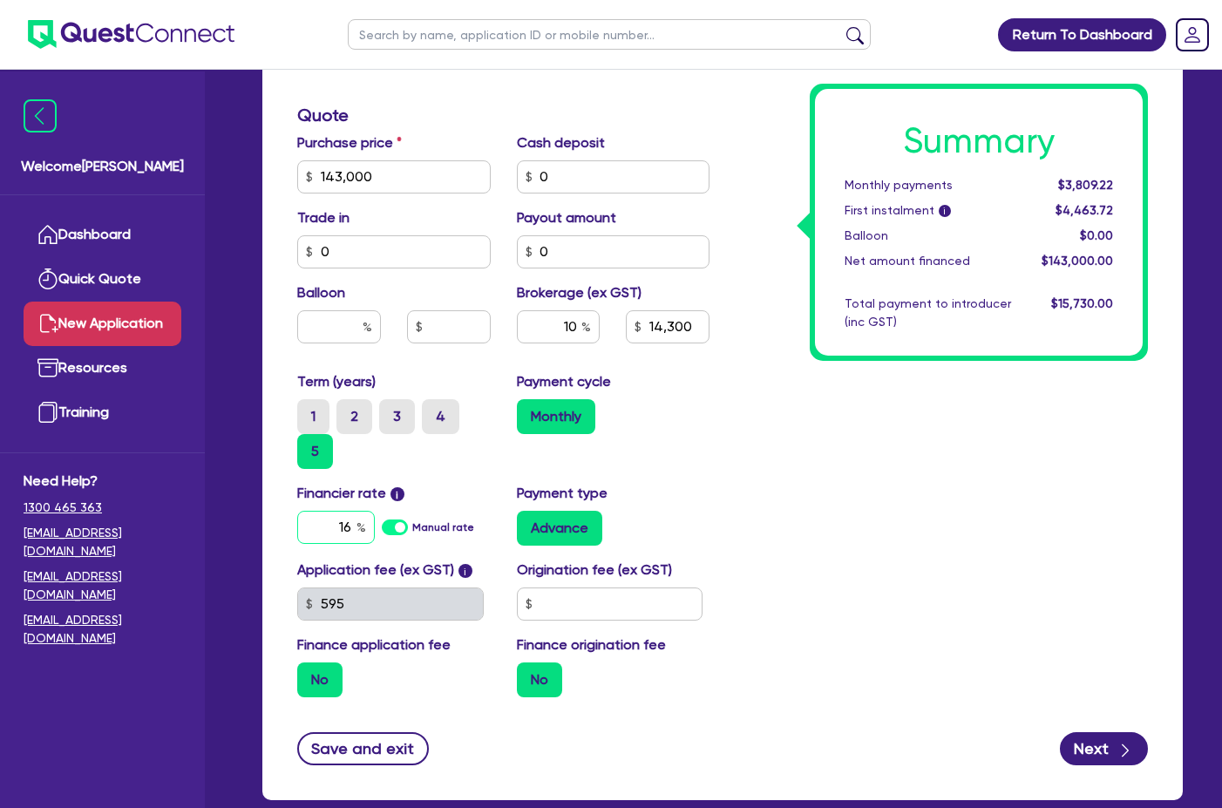
click at [358, 529] on div "16" at bounding box center [336, 527] width 78 height 33
type input "14,300"
type input "1"
type input "14,300"
type input "17"
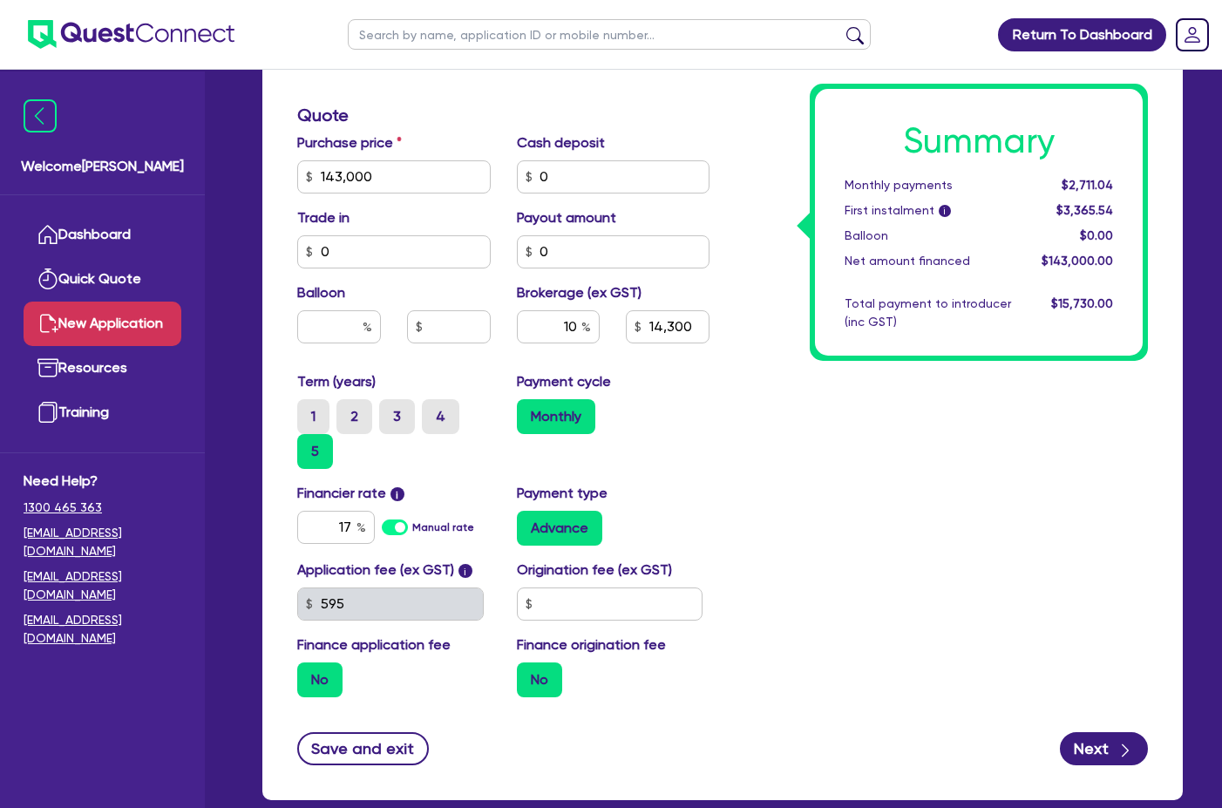
type input "14,300"
click at [853, 655] on div "Summary Monthly payments $2,711.04 First instalment i $3,365.54 Balloon $0.00 N…" at bounding box center [942, 184] width 438 height 1054
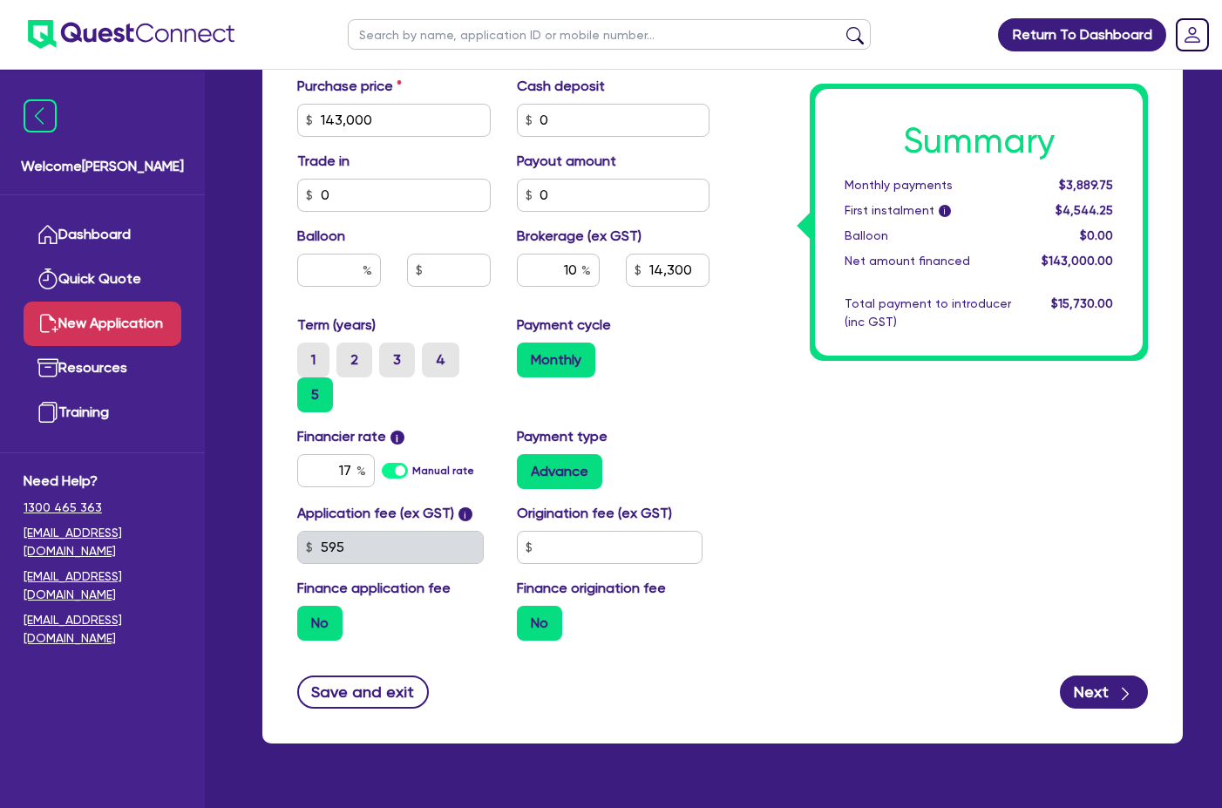
scroll to position [785, 0]
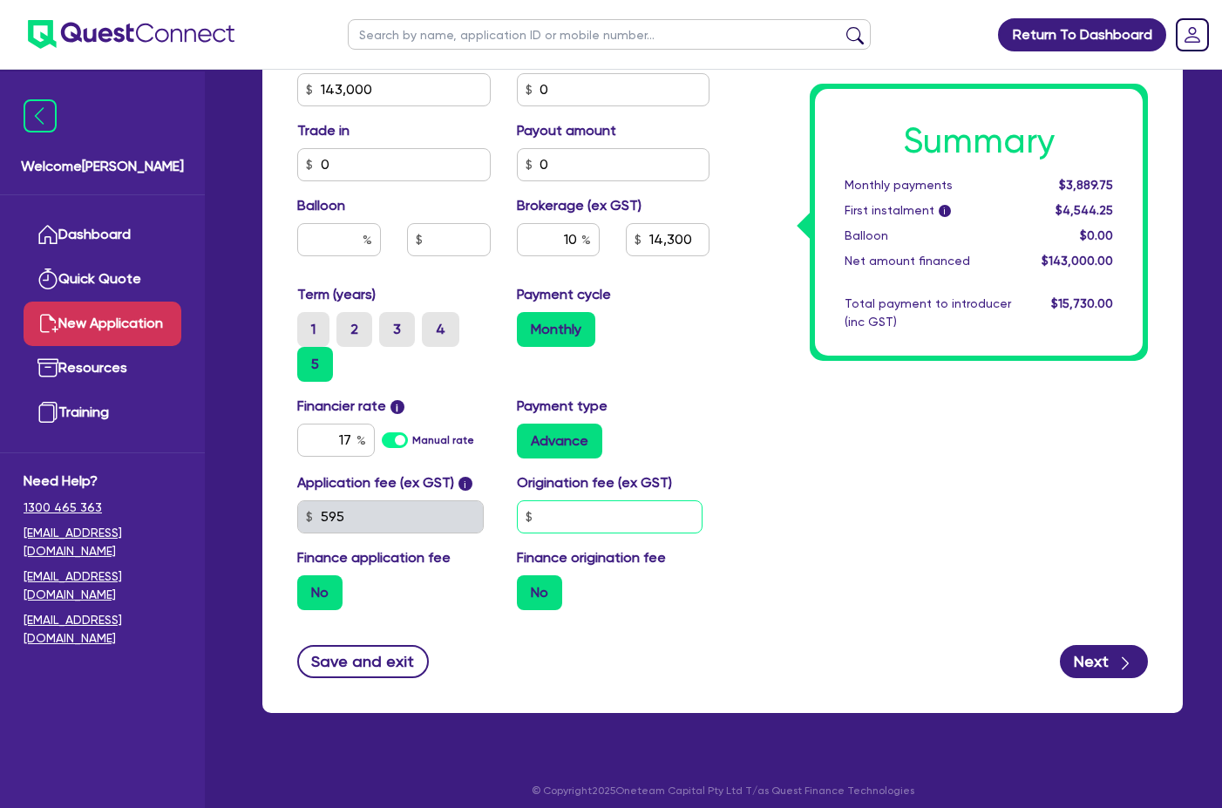
click at [591, 528] on input "text" at bounding box center [610, 516] width 187 height 33
type input "0"
click at [728, 505] on div "Summary Monthly payments $3,889.75 First instalment i $4,544.25 Balloon $0.00 N…" at bounding box center [942, 97] width 438 height 1054
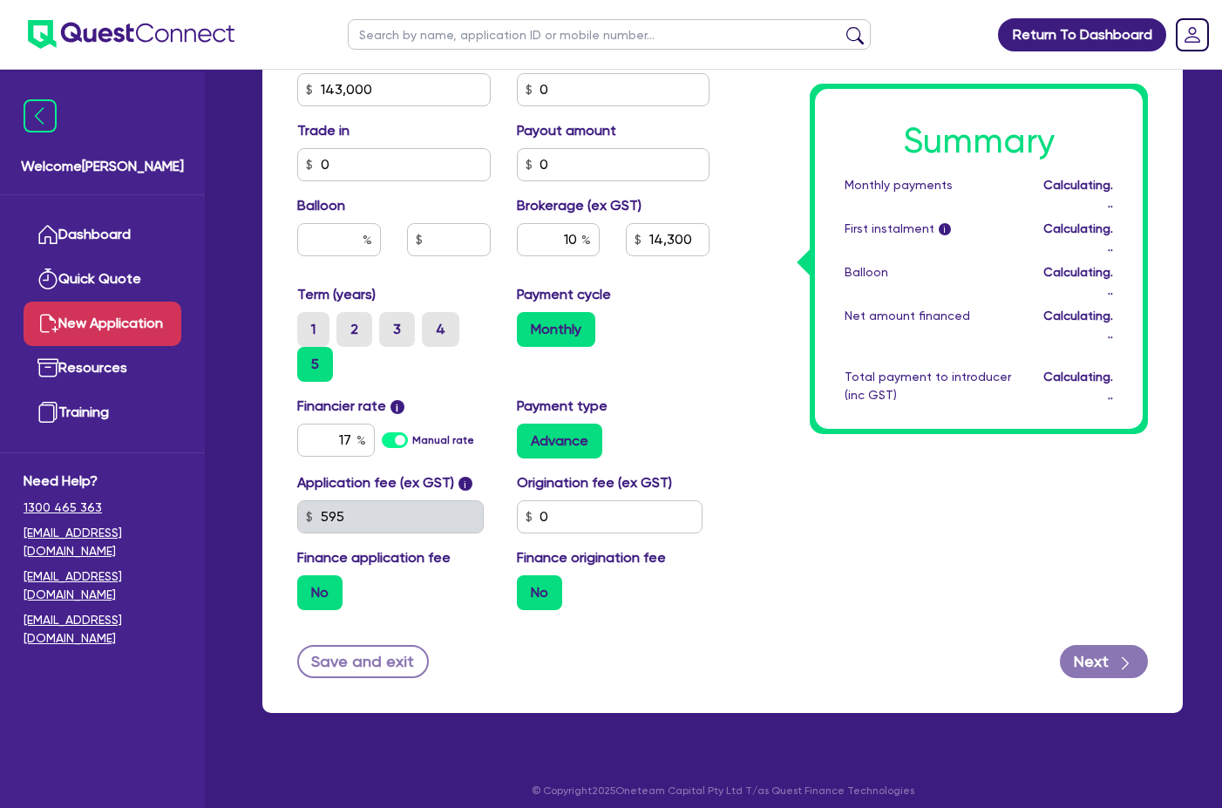
type input "14,300"
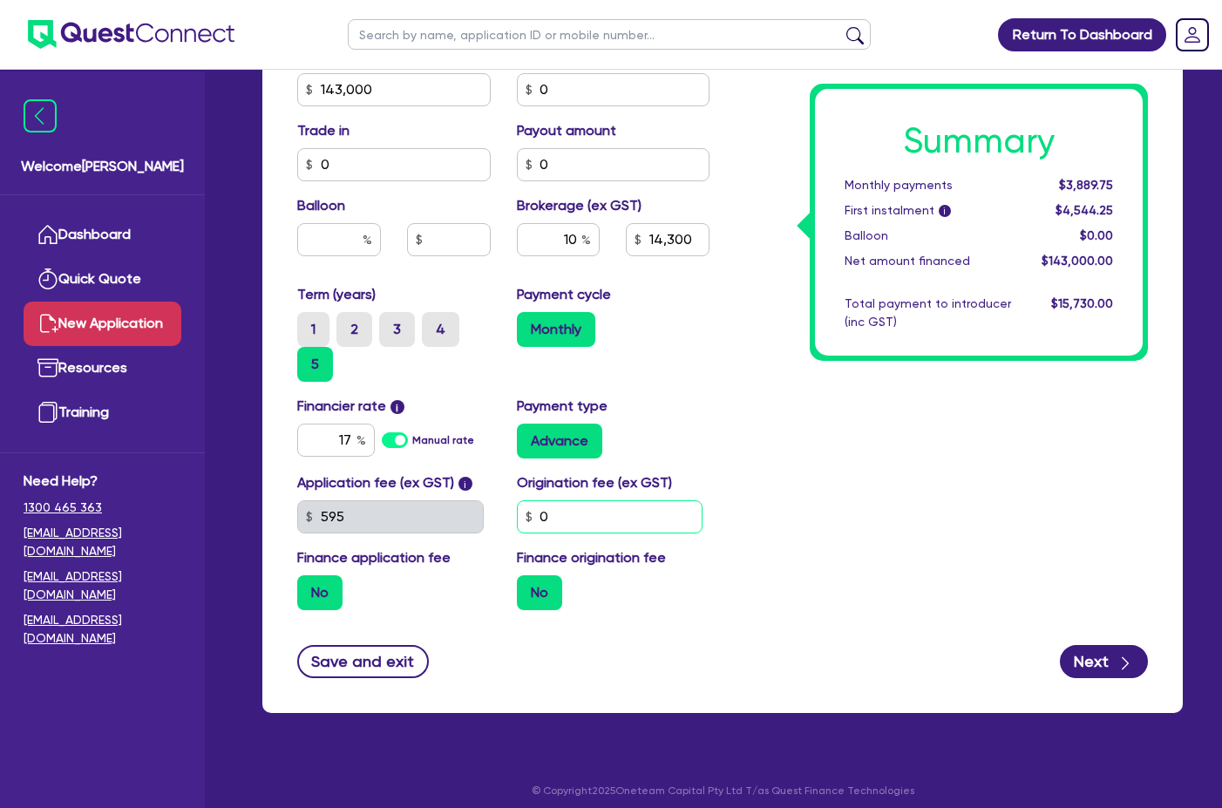
click at [661, 521] on input "0" at bounding box center [610, 516] width 187 height 33
type input "500"
type input "14,300"
click at [733, 553] on div "Summary Monthly payments $3,889.75 First instalment i $4,544.25 Balloon $0.00 N…" at bounding box center [942, 97] width 438 height 1054
click at [621, 521] on input "500" at bounding box center [610, 516] width 187 height 33
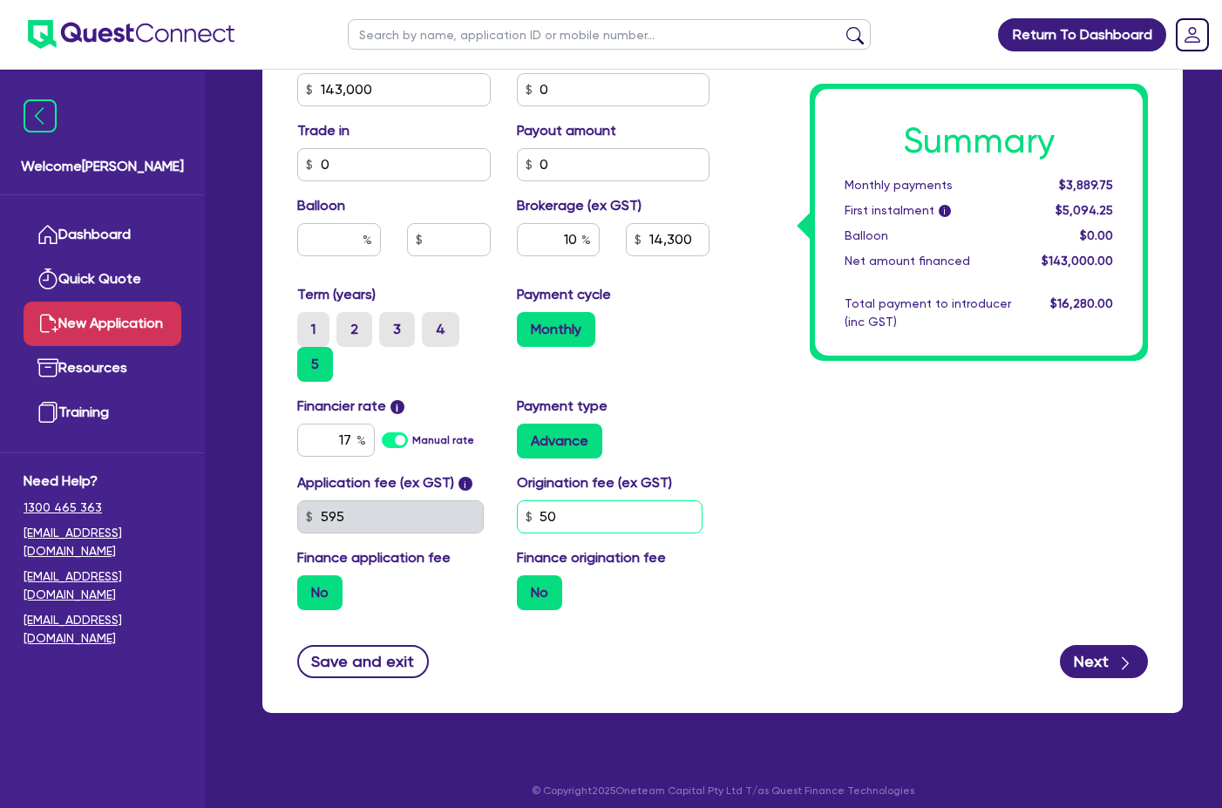
type input "5"
type input "2,000"
type input "14,300"
click at [751, 574] on div "Summary Monthly payments $3,889.75 First instalment i $5,094.25 Balloon $0.00 N…" at bounding box center [942, 97] width 438 height 1054
click at [610, 533] on div "Application fee (ex GST) i 595 Origination fee (ex GST) 2,000 Finance applicati…" at bounding box center [503, 548] width 438 height 152
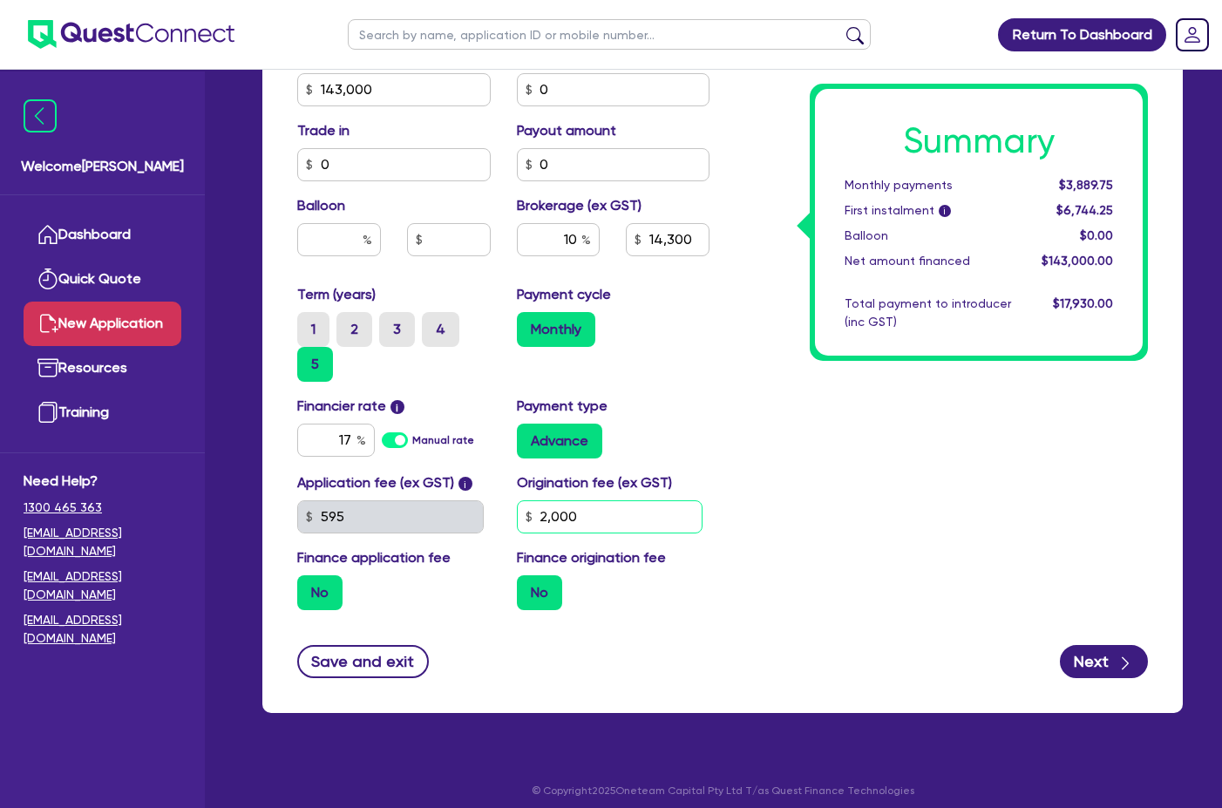
drag, startPoint x: 577, startPoint y: 525, endPoint x: 545, endPoint y: 535, distance: 33.9
click at [545, 535] on div "Application fee (ex GST) i 595 Origination fee (ex GST) 2,000 Finance applicati…" at bounding box center [503, 548] width 438 height 152
type input "2"
type input "0"
click at [803, 608] on div "Summary Monthly payments $3,889.75 First instalment i $4,544.25 Balloon $0.00 N…" at bounding box center [942, 97] width 438 height 1054
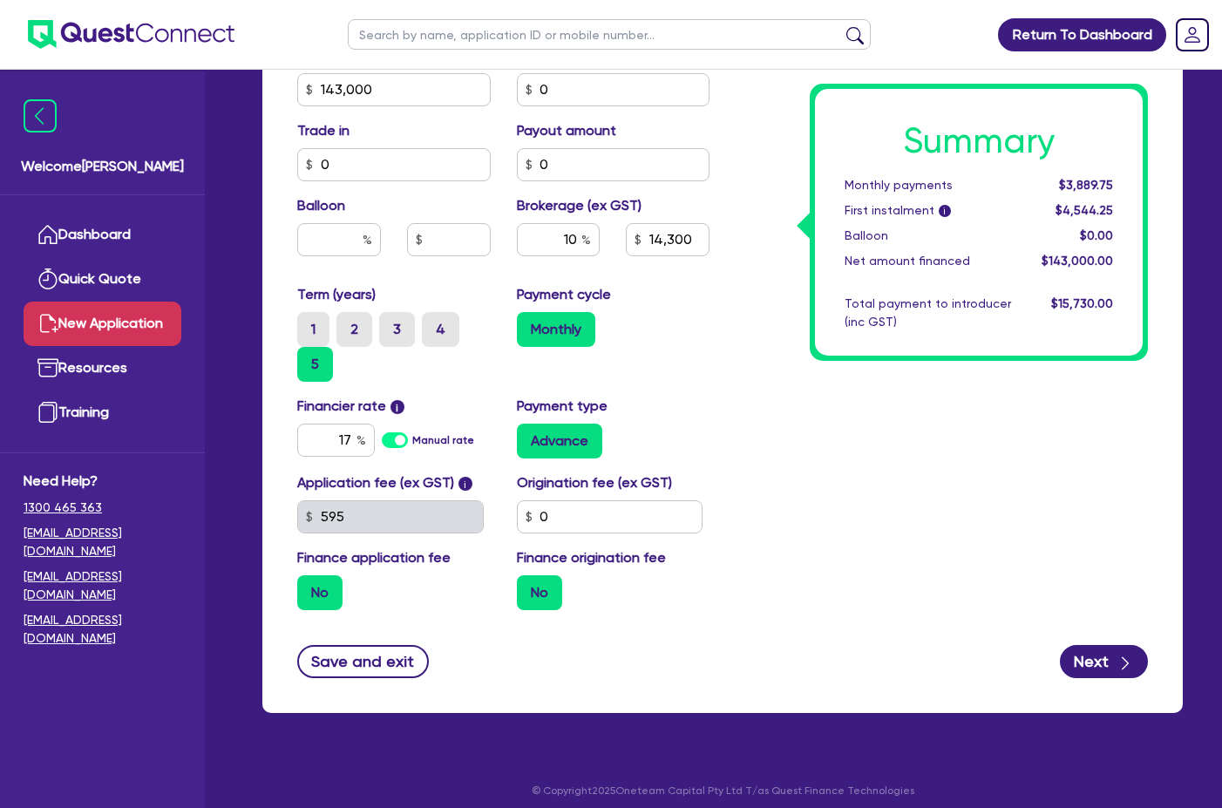
click at [329, 596] on label "No" at bounding box center [319, 592] width 45 height 35
click at [309, 587] on input "No" at bounding box center [302, 580] width 11 height 11
drag, startPoint x: 334, startPoint y: 589, endPoint x: 486, endPoint y: 607, distance: 153.5
click at [334, 590] on label "No" at bounding box center [319, 592] width 45 height 35
click at [309, 587] on input "No" at bounding box center [302, 580] width 11 height 11
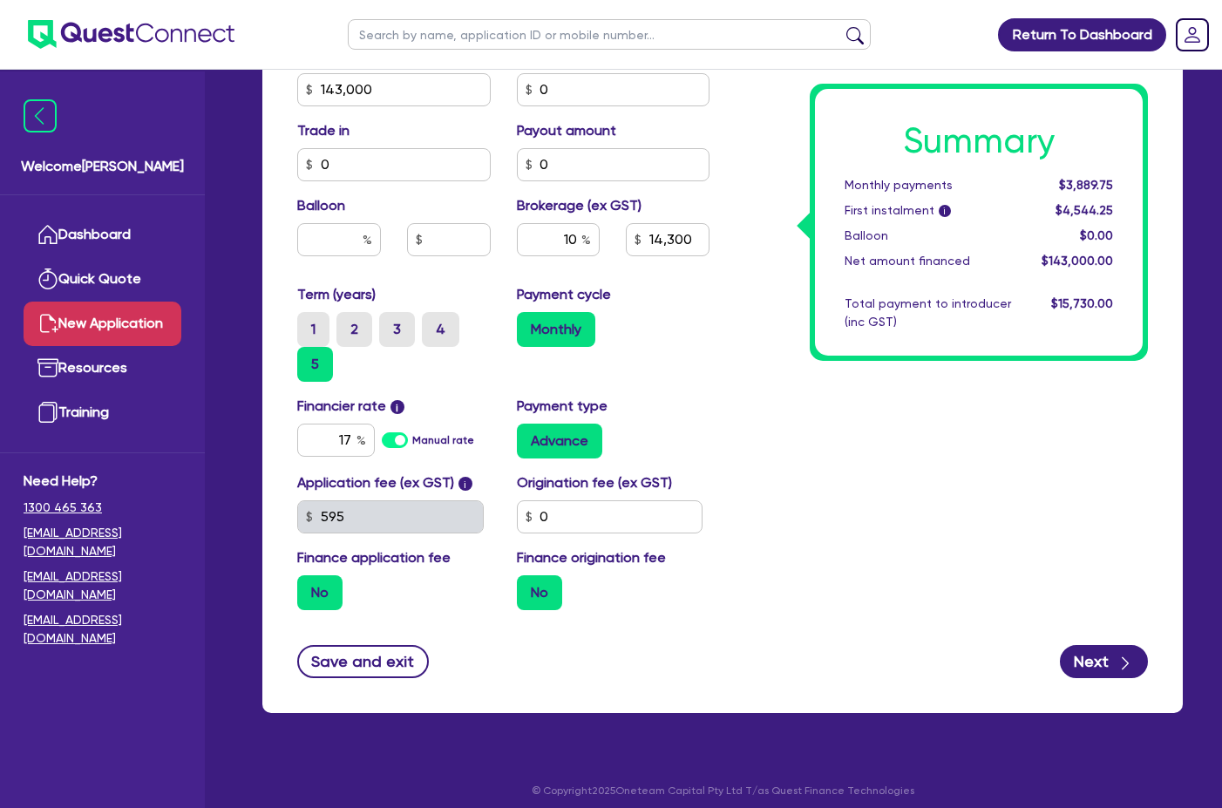
click at [521, 596] on label "No" at bounding box center [539, 592] width 45 height 35
click at [521, 587] on input "No" at bounding box center [522, 580] width 11 height 11
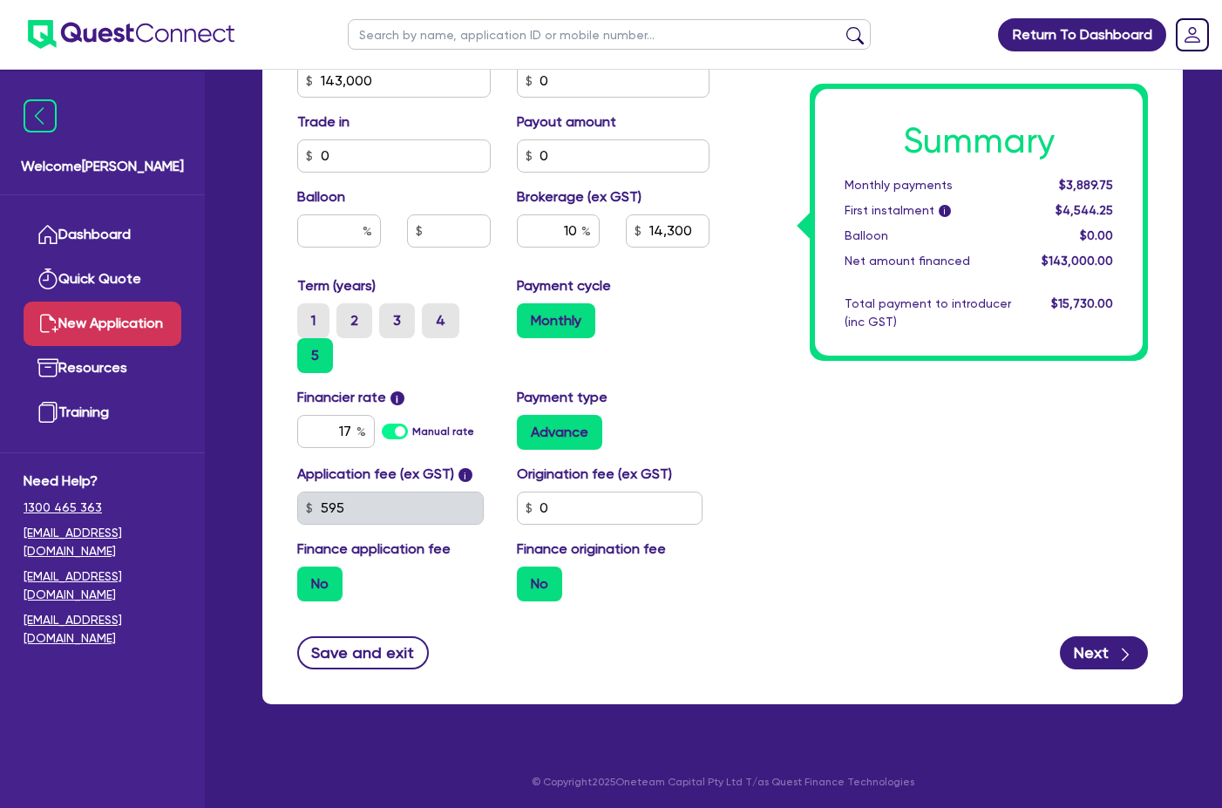
scroll to position [796, 0]
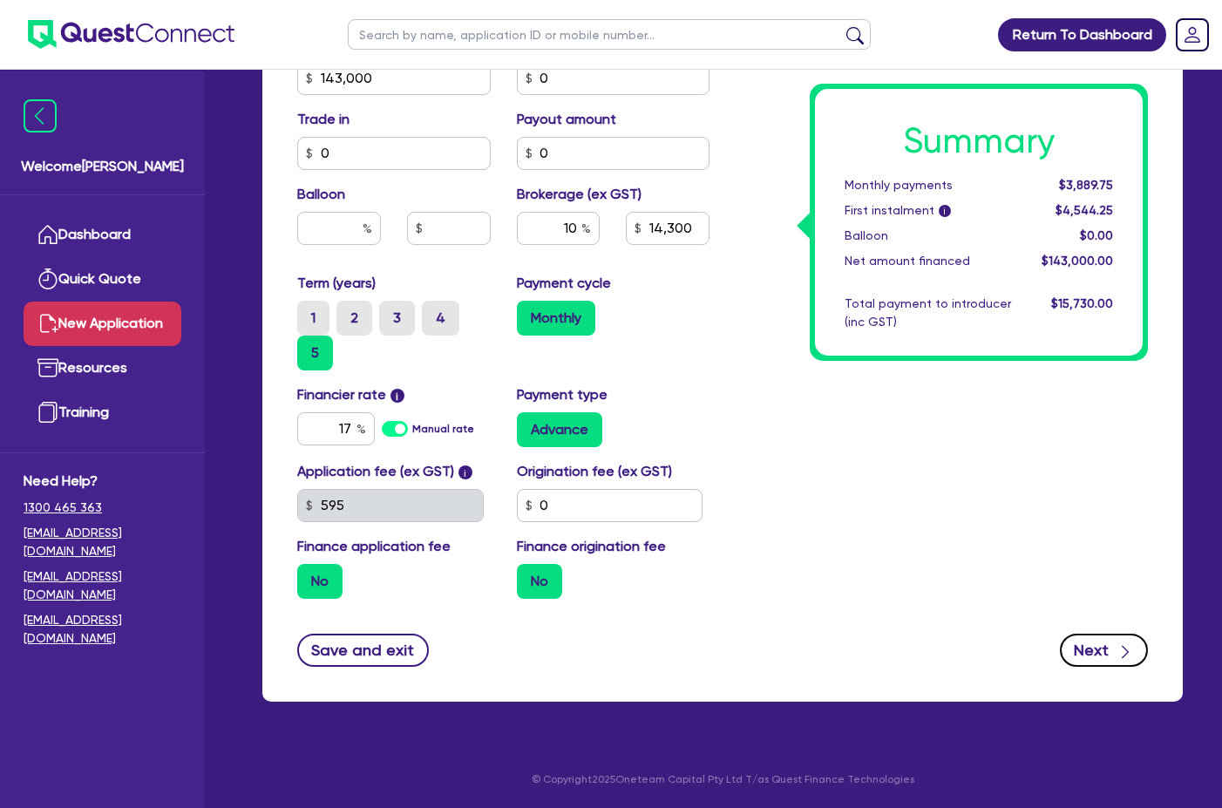
click at [1082, 650] on button "Next" at bounding box center [1104, 650] width 88 height 33
type input "14,300"
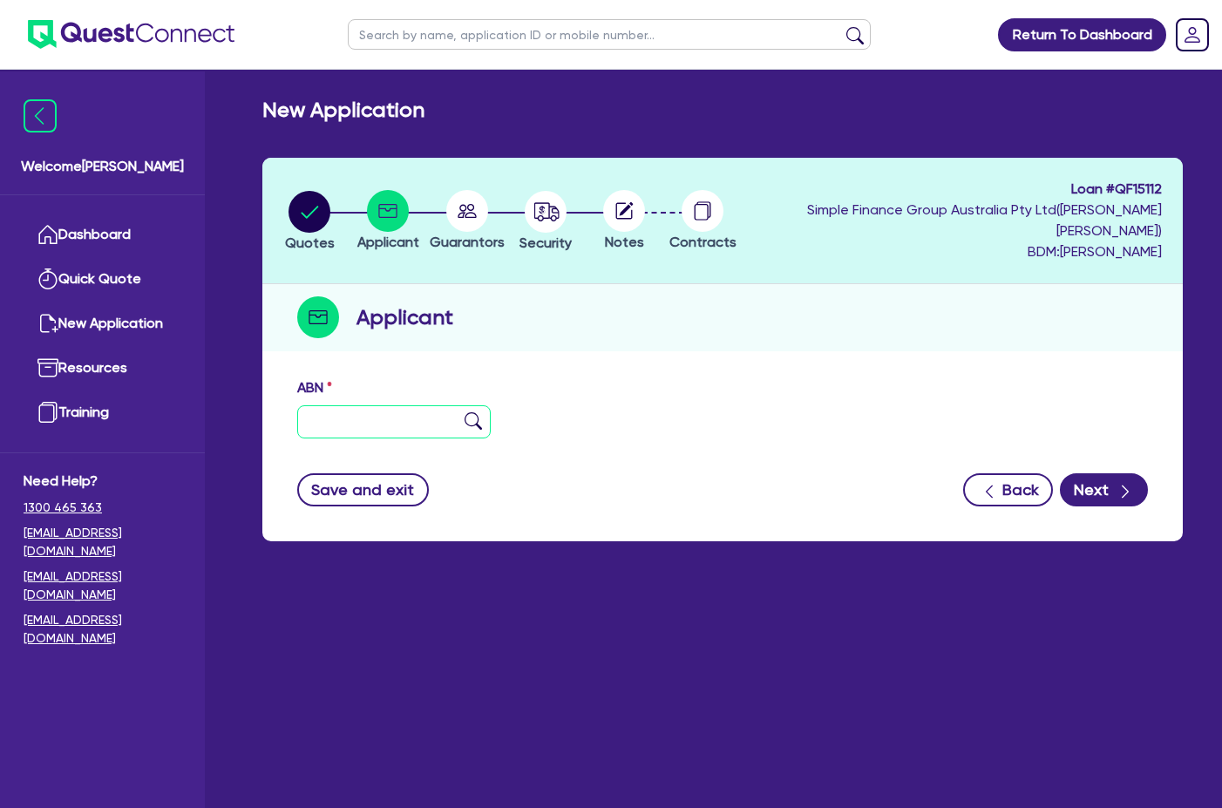
click at [381, 406] on input "text" at bounding box center [394, 421] width 194 height 33
click at [329, 405] on input "text" at bounding box center [394, 421] width 194 height 33
paste input "70 688 628 168"
type input "70 688 628 168"
click at [472, 412] on img at bounding box center [473, 420] width 17 height 17
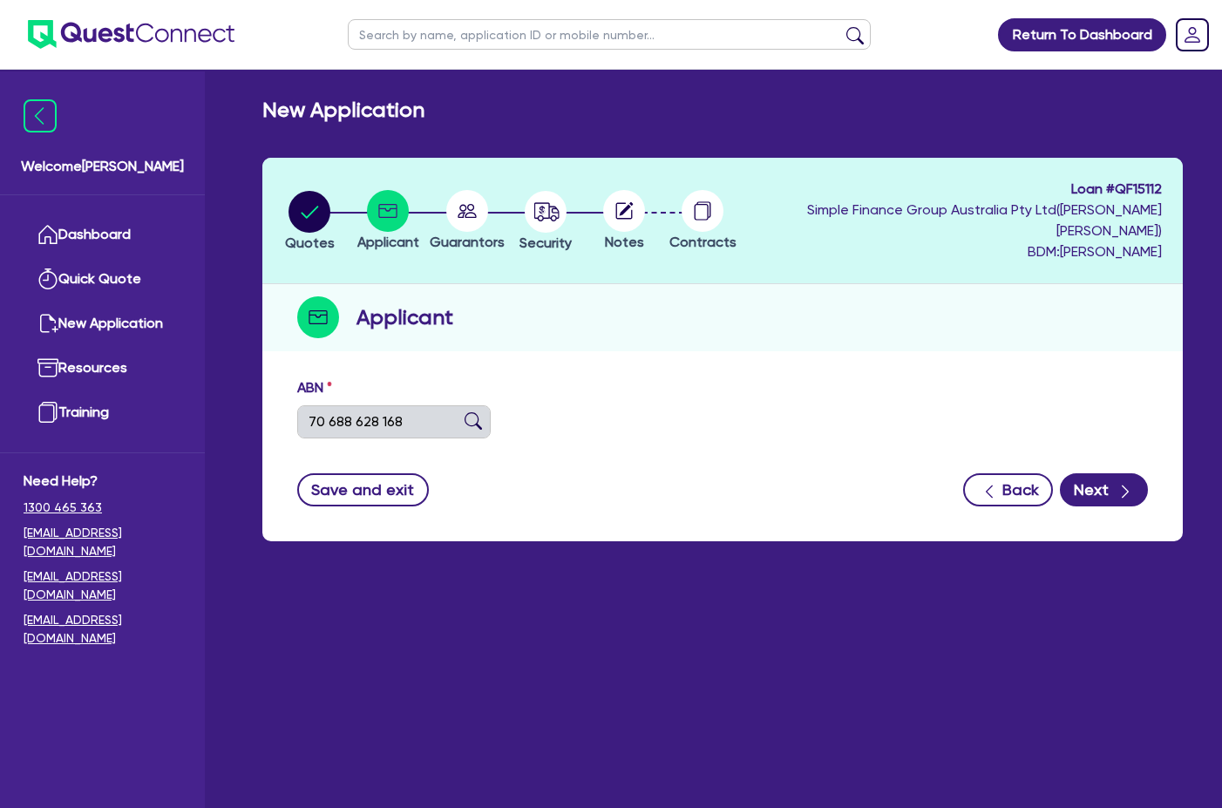
type input "TERRAIN SOLUTIONS PTY LTD"
select select "COMPANY"
type input "01/07/2025"
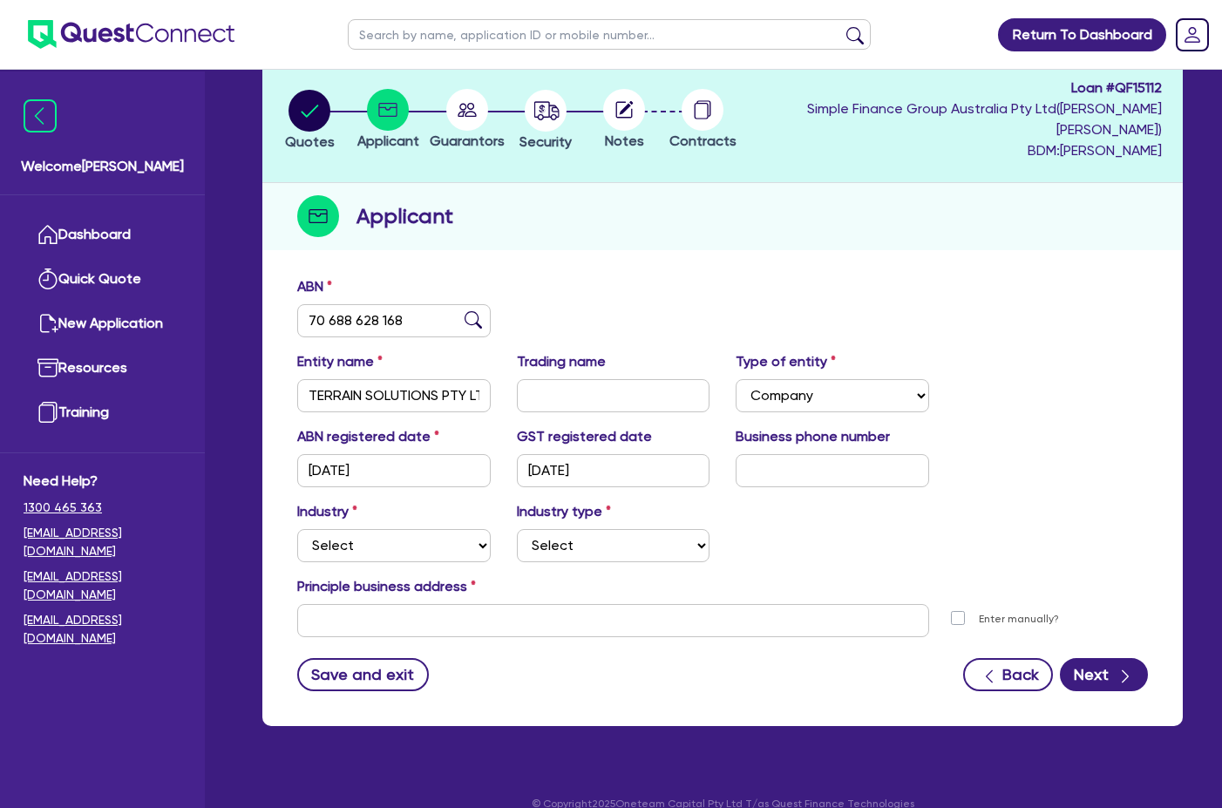
scroll to position [105, 0]
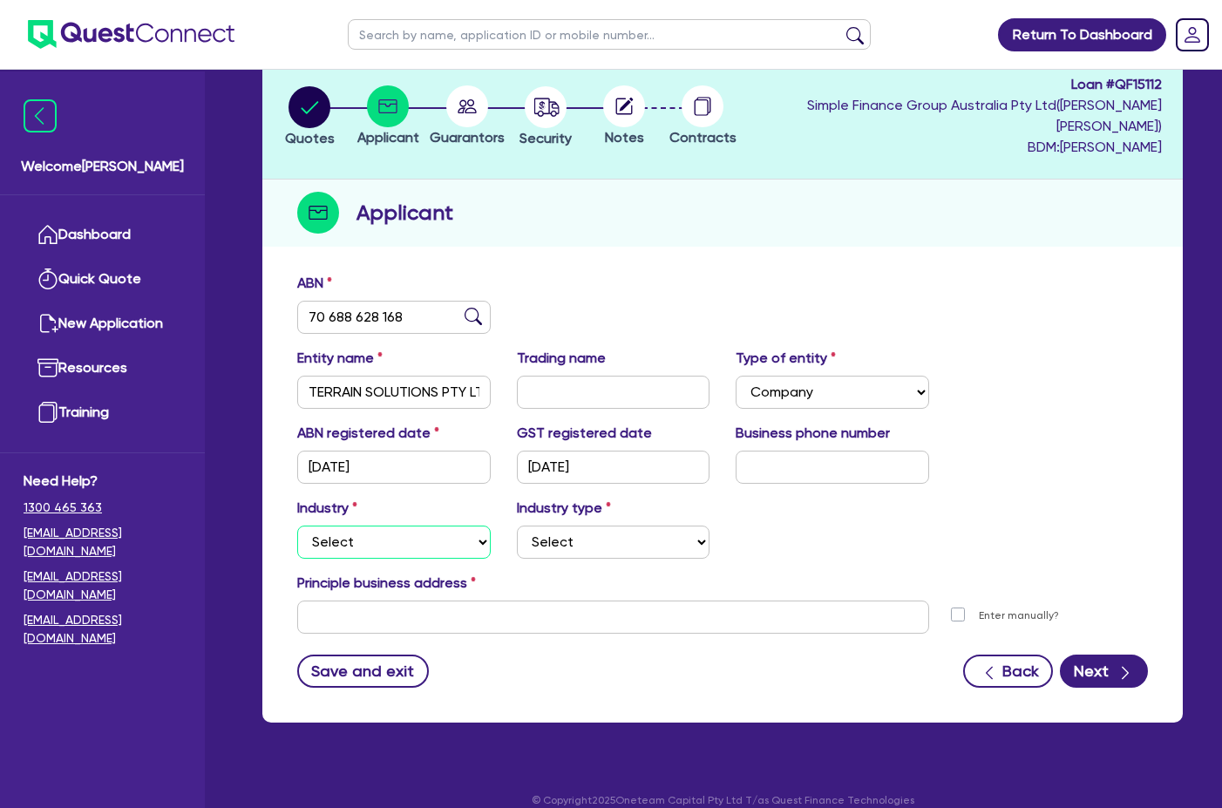
click at [449, 526] on select "Select Accomodation & Food Services Administrative & Support Services Agricultu…" at bounding box center [394, 542] width 194 height 33
click at [297, 526] on select "Select Accomodation & Food Services Administrative & Support Services Agricultu…" at bounding box center [394, 542] width 194 height 33
click at [588, 533] on select "Select Taxi & Luxury Car Services Passengers & Freight Transport Services Posta…" at bounding box center [614, 542] width 194 height 33
click at [384, 526] on select "Select Accomodation & Food Services Administrative & Support Services Agricultu…" at bounding box center [394, 542] width 194 height 33
select select "BUILDING_CONSTRUCTION"
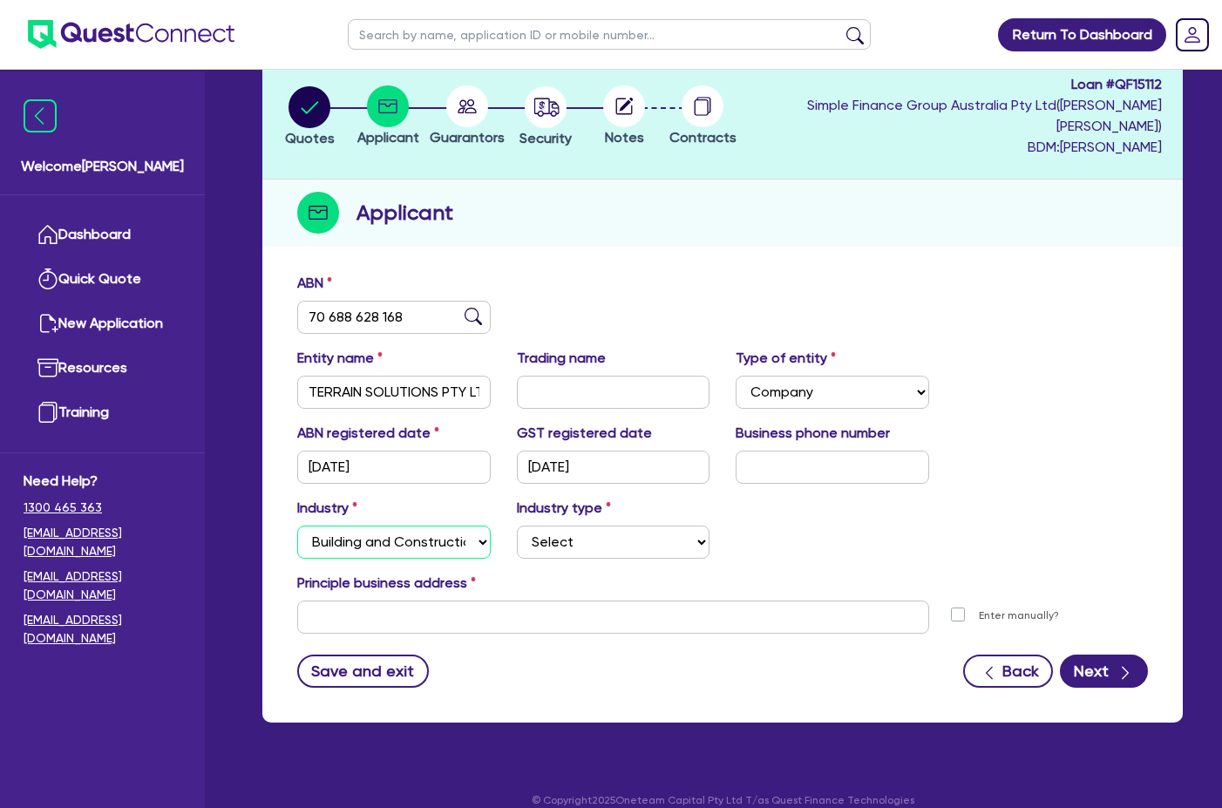
click at [297, 526] on select "Select Accomodation & Food Services Administrative & Support Services Agricultu…" at bounding box center [394, 542] width 194 height 33
click at [569, 527] on select "Select Trades People Providing Services Direct to Consumers Trades People Provi…" at bounding box center [614, 542] width 194 height 33
select select "BUSINESSES_CONSTRUCTION_SERVICES"
click at [517, 526] on select "Select Trades People Providing Services Direct to Consumers Trades People Provi…" at bounding box center [614, 542] width 194 height 33
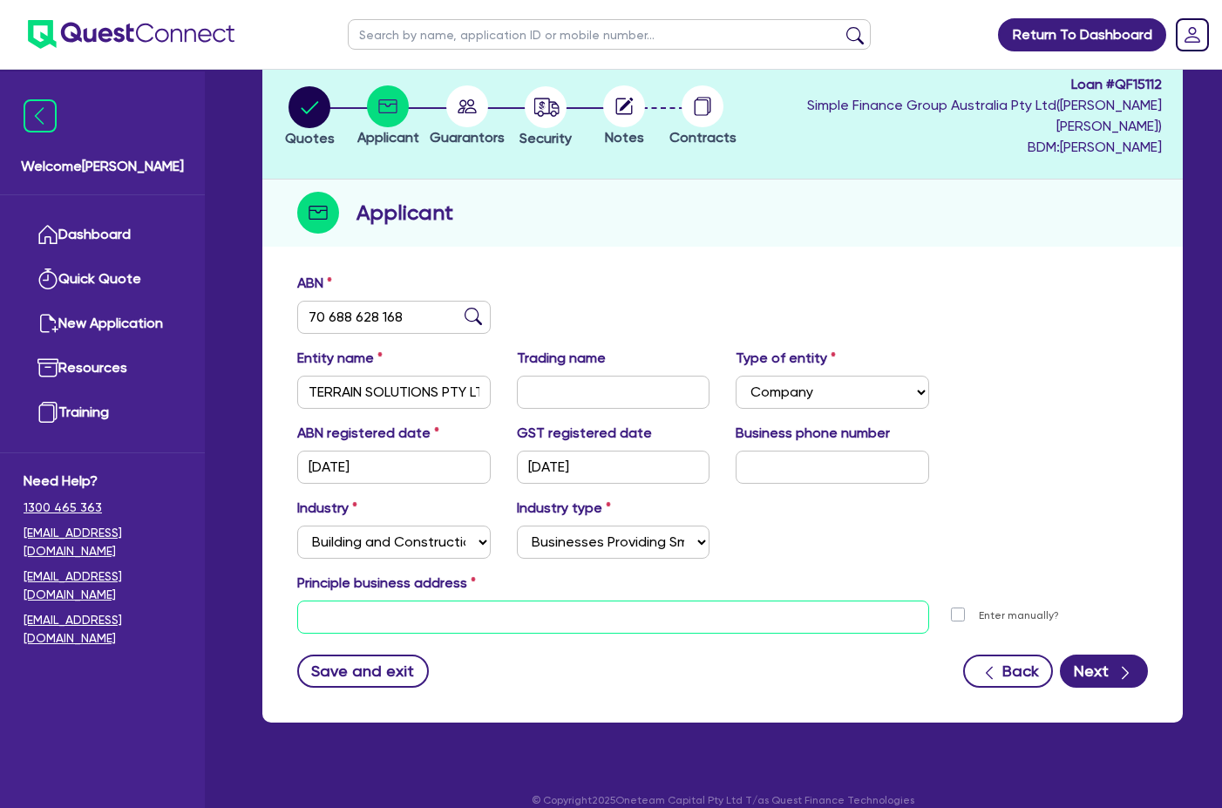
click at [513, 601] on input "text" at bounding box center [613, 617] width 632 height 33
click at [309, 601] on input "text" at bounding box center [613, 617] width 632 height 33
paste input "8 Hovea Ct, Voyager Point NSW 2172, AU"
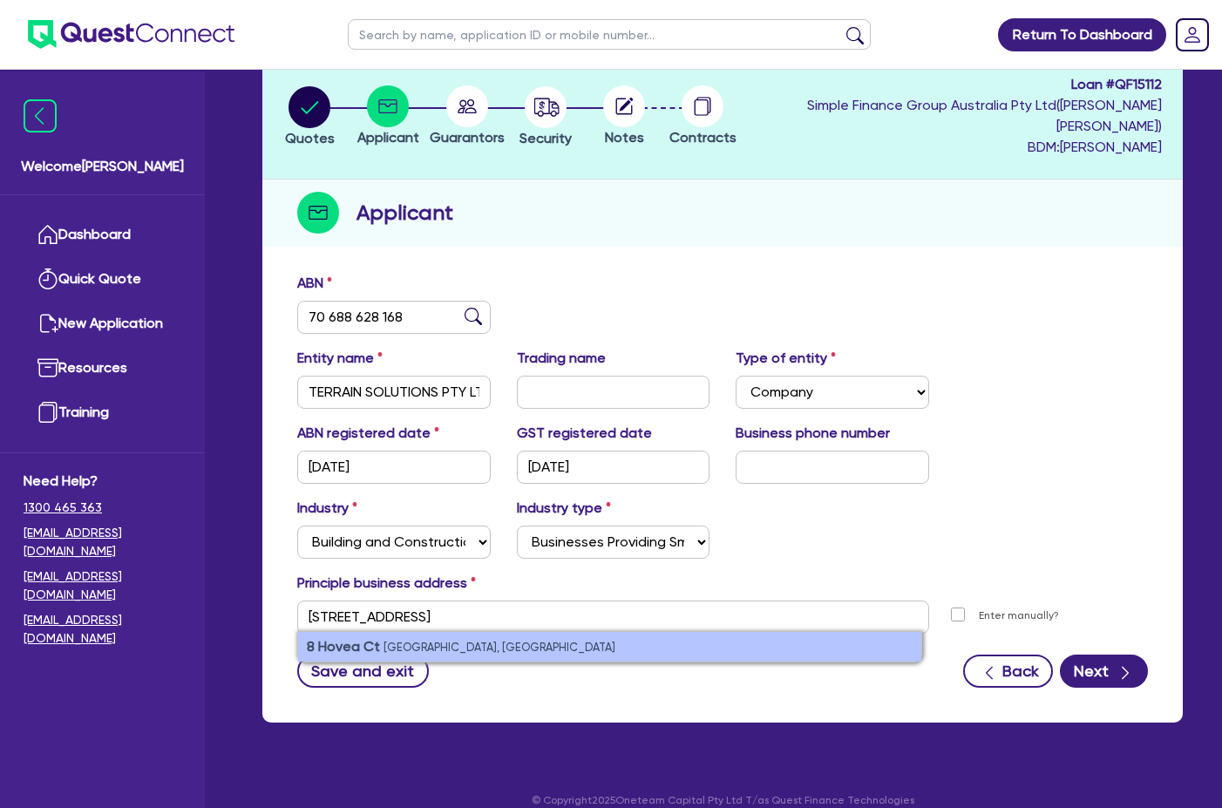
click at [644, 632] on li "8 Hovea Ct Voyager Point NSW 2172, Australia" at bounding box center [609, 647] width 623 height 30
type input "8 Hovea Ct Voyager Point NSW 2172"
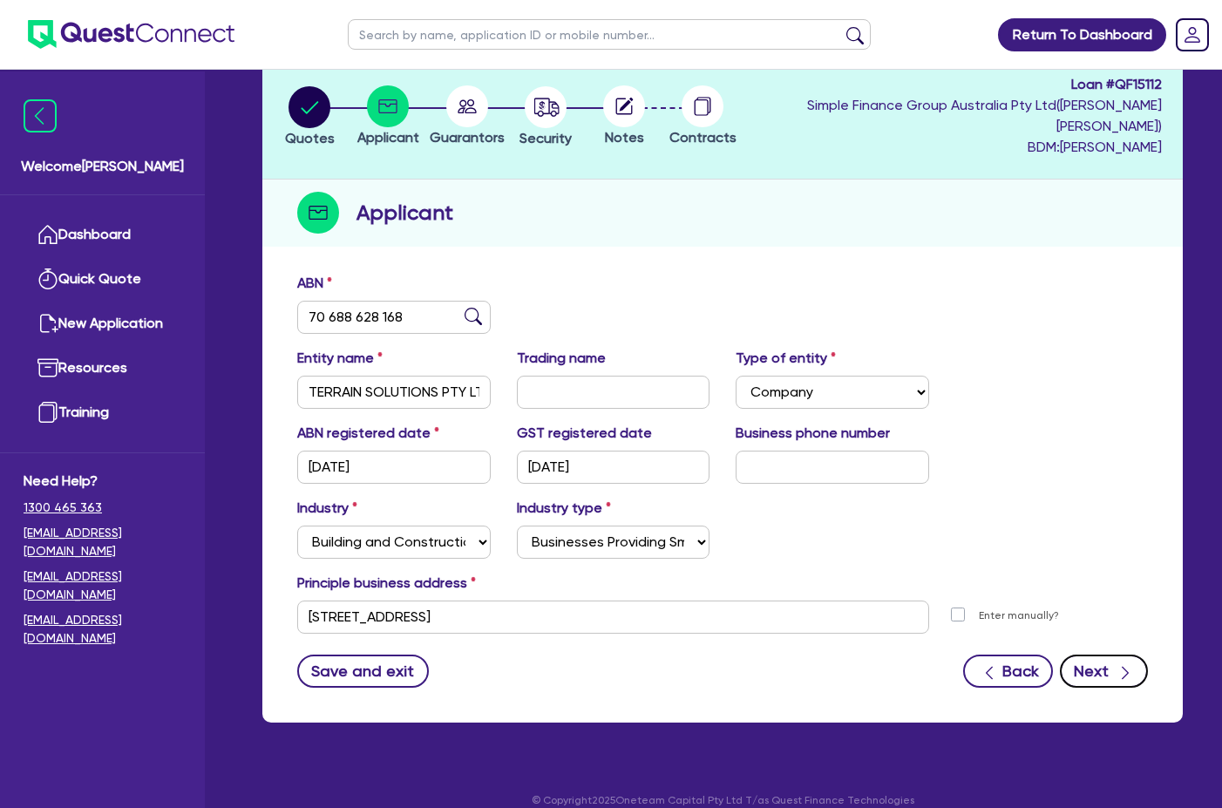
click at [1081, 655] on button "Next" at bounding box center [1104, 671] width 88 height 33
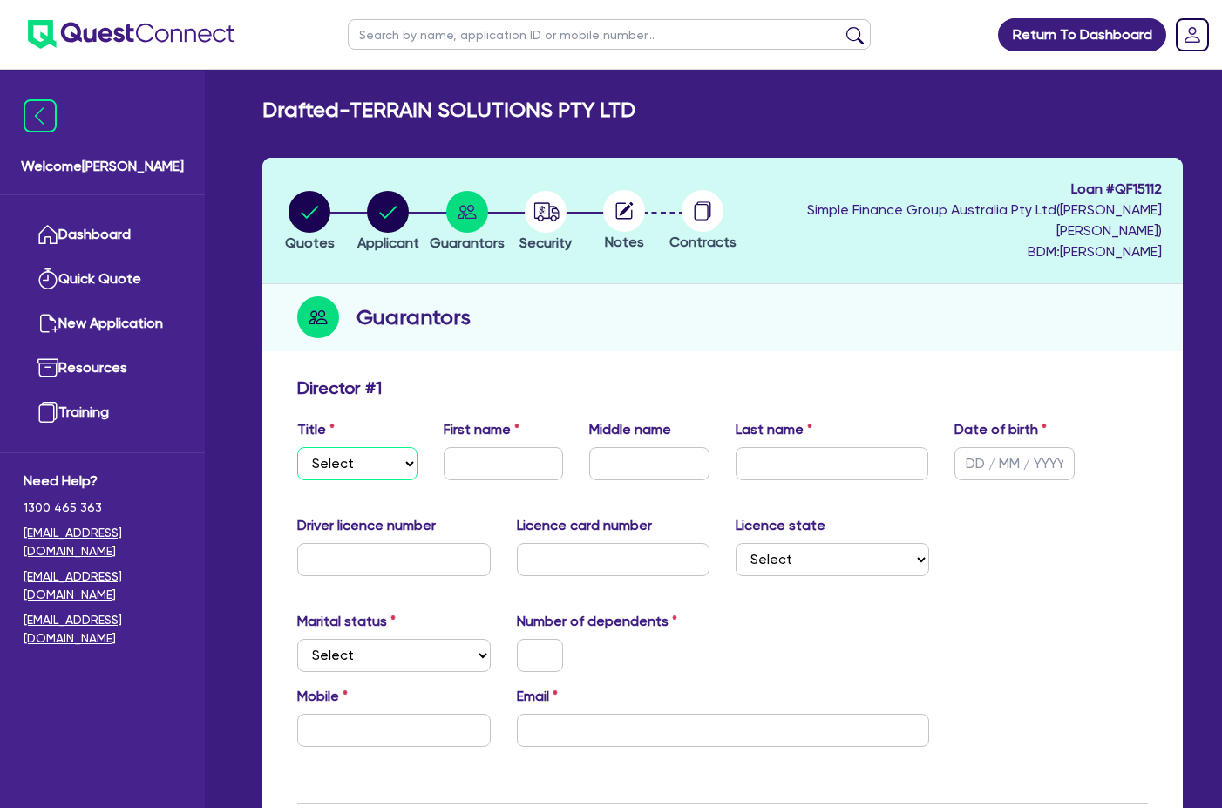
click at [401, 448] on select "Select Mr Mrs Ms Miss Dr" at bounding box center [357, 463] width 120 height 33
select select "MR"
click at [297, 447] on select "Select Mr Mrs Ms Miss Dr" at bounding box center [357, 463] width 120 height 33
click at [499, 447] on input "text" at bounding box center [504, 463] width 120 height 33
paste input "Christopher"
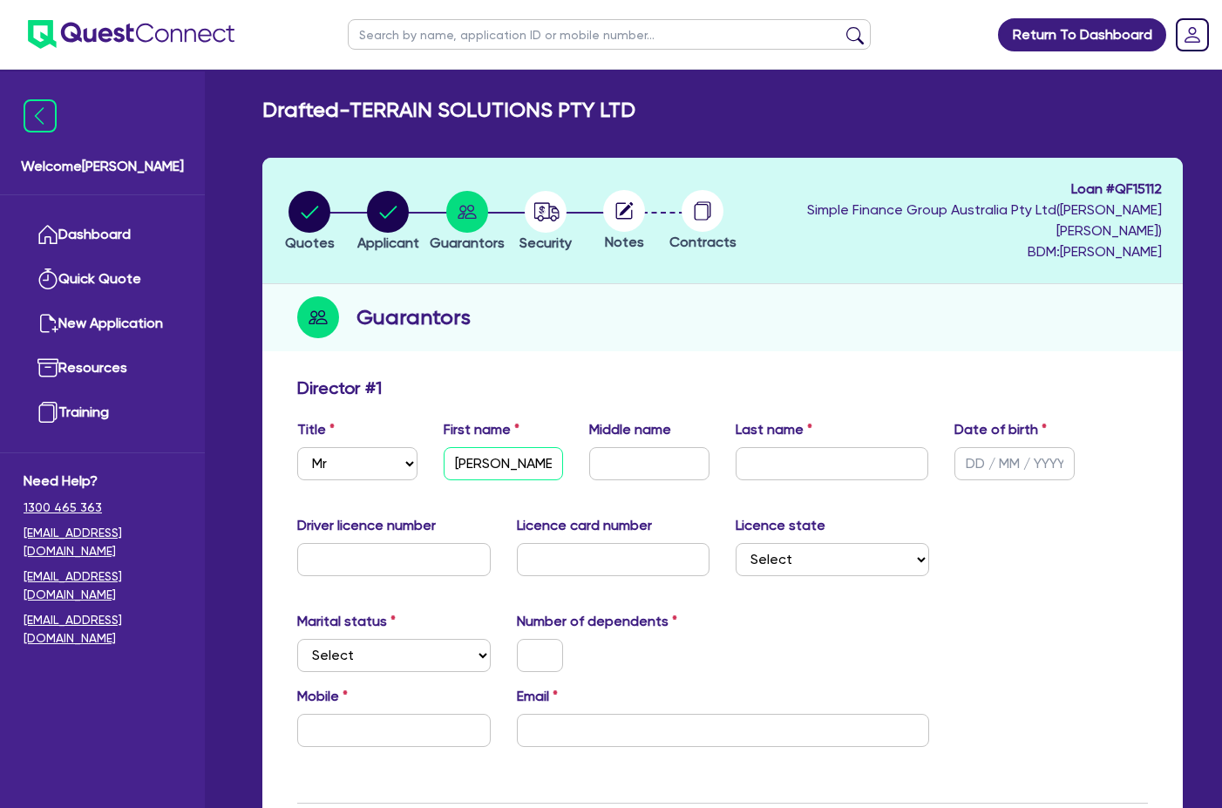
type input "Christopher"
click at [685, 448] on input "text" at bounding box center [649, 463] width 120 height 33
click at [879, 447] on input "text" at bounding box center [833, 463] width 194 height 33
paste input "Rayner"
type input "Rayner"
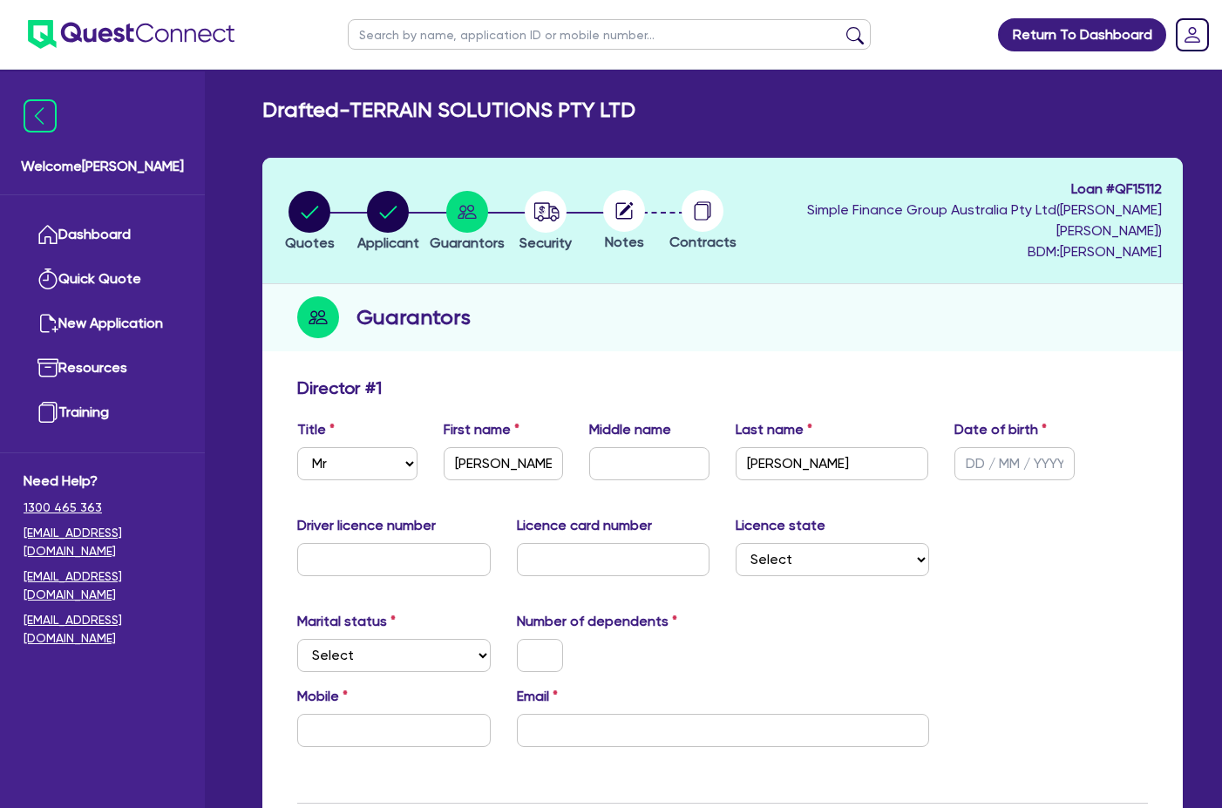
click at [730, 629] on div "Marital status Select Single Married De Facto / Partner Number of dependents" at bounding box center [722, 648] width 877 height 75
click at [792, 517] on div "Licence state Select NSW VIC QLD TAS ACT SA NT WA" at bounding box center [833, 545] width 220 height 61
click at [798, 547] on select "Select NSW VIC QLD TAS ACT SA NT WA" at bounding box center [833, 559] width 194 height 33
select select "NSW"
click at [736, 543] on select "Select NSW VIC QLD TAS ACT SA NT WA" at bounding box center [833, 559] width 194 height 33
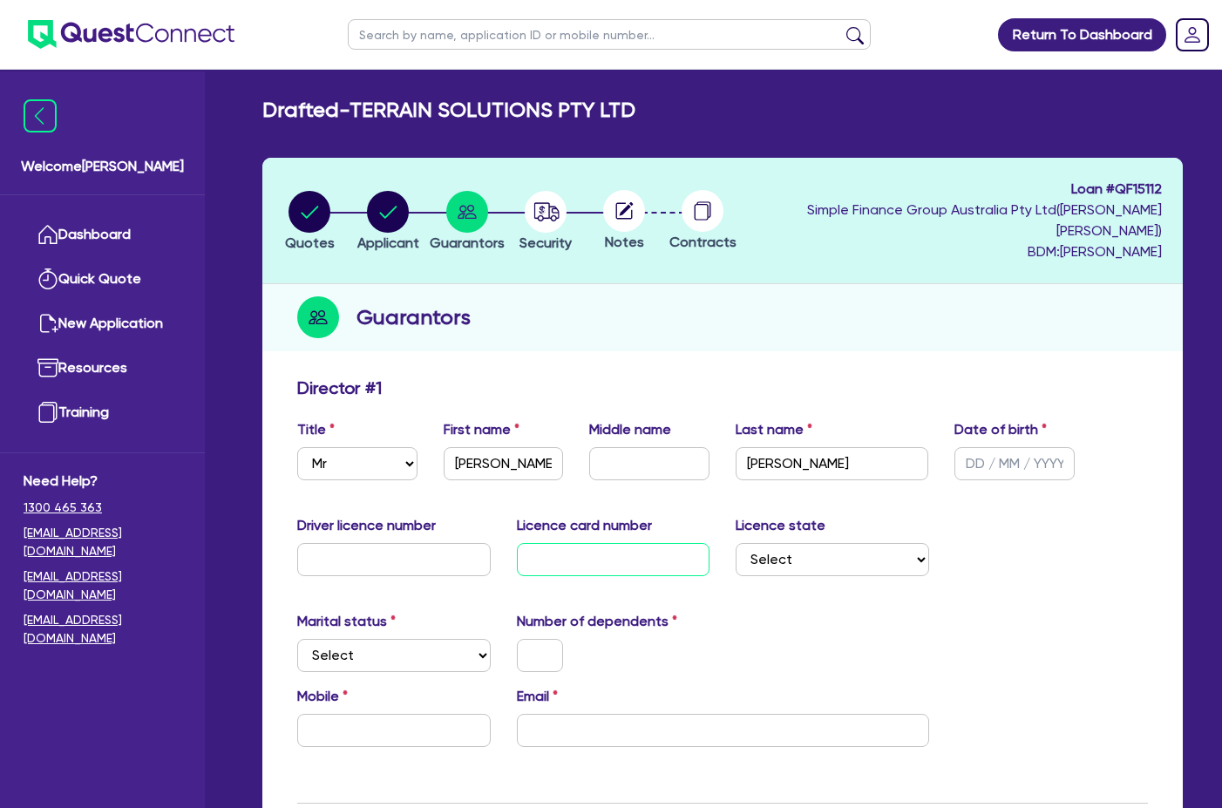
drag, startPoint x: 602, startPoint y: 536, endPoint x: 486, endPoint y: 533, distance: 116.8
click at [602, 543] on input "text" at bounding box center [614, 559] width 194 height 33
click at [548, 554] on input "text" at bounding box center [614, 559] width 194 height 33
paste input "2060198929"
type input "2060198929"
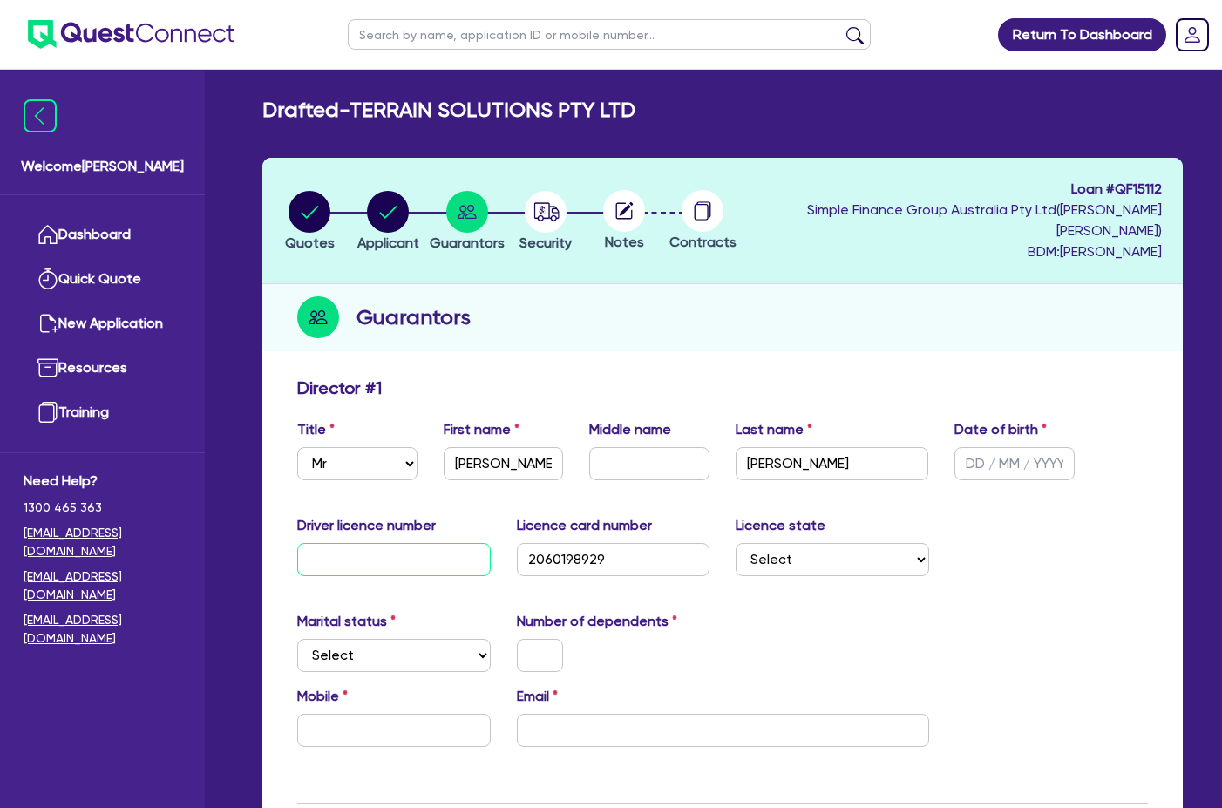
click at [392, 543] on input "text" at bounding box center [394, 559] width 194 height 33
click at [410, 549] on input "text" at bounding box center [394, 559] width 194 height 33
paste input "12374387"
type input "12374387"
click at [377, 639] on select "Select Single Married De Facto / Partner" at bounding box center [394, 655] width 194 height 33
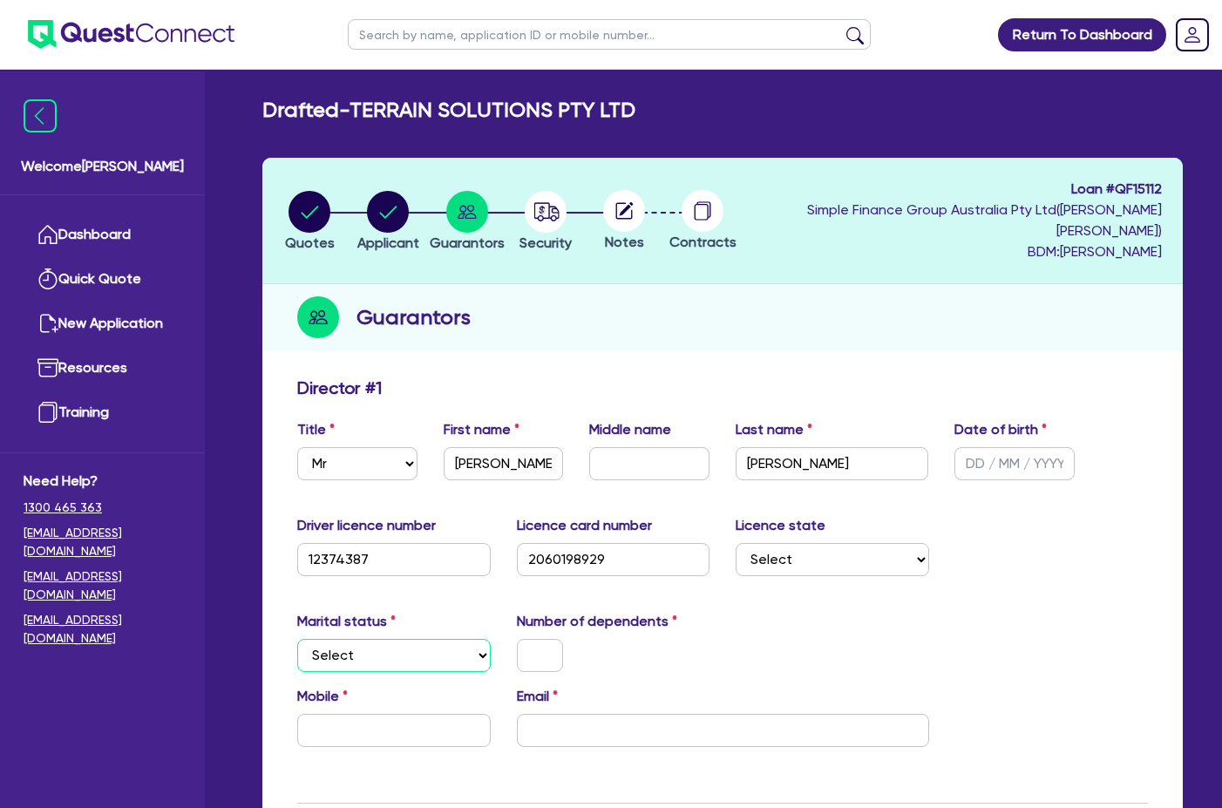
select select "MARRIED"
click at [297, 639] on select "Select Single Married De Facto / Partner" at bounding box center [394, 655] width 194 height 33
click at [530, 644] on input "text" at bounding box center [540, 655] width 47 height 33
click at [543, 639] on input "text" at bounding box center [540, 655] width 47 height 33
click at [354, 714] on input "text" at bounding box center [394, 730] width 194 height 33
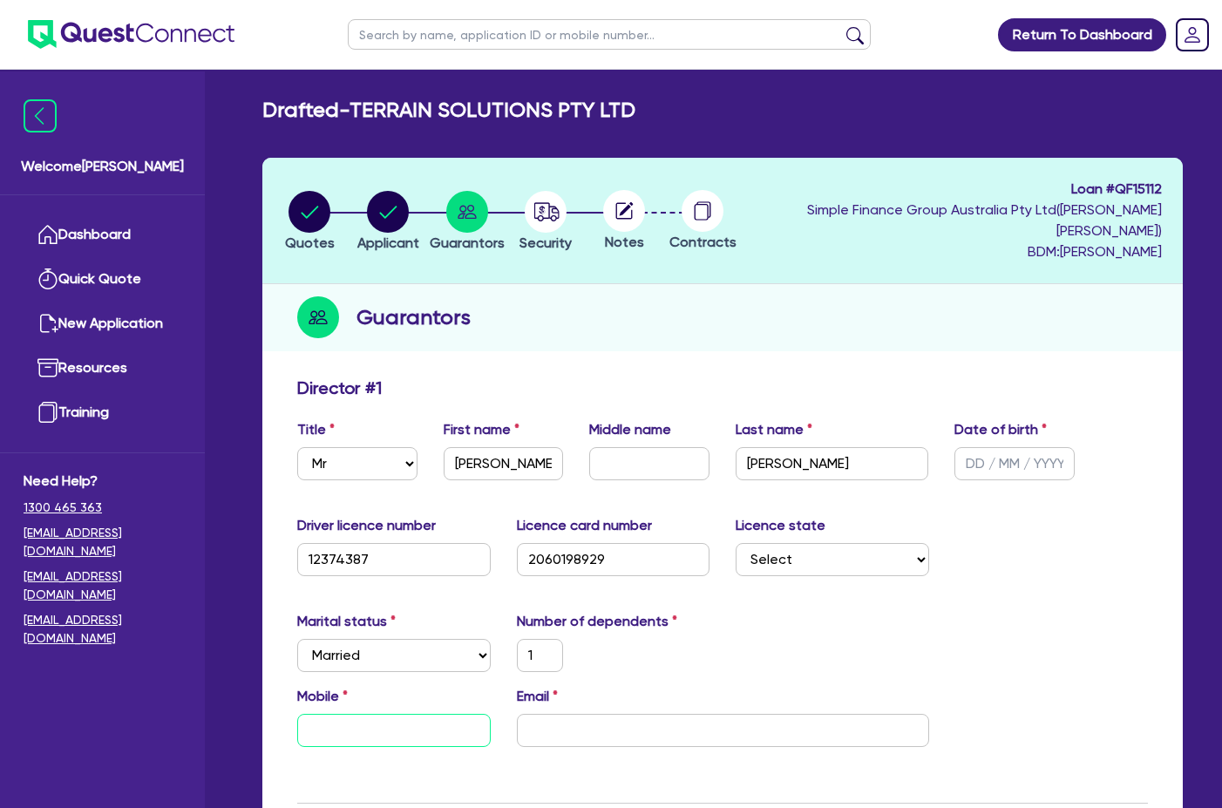
click at [438, 714] on input "text" at bounding box center [394, 730] width 194 height 33
paste input "0491 006 696"
type input "1"
type input "0491 006 696"
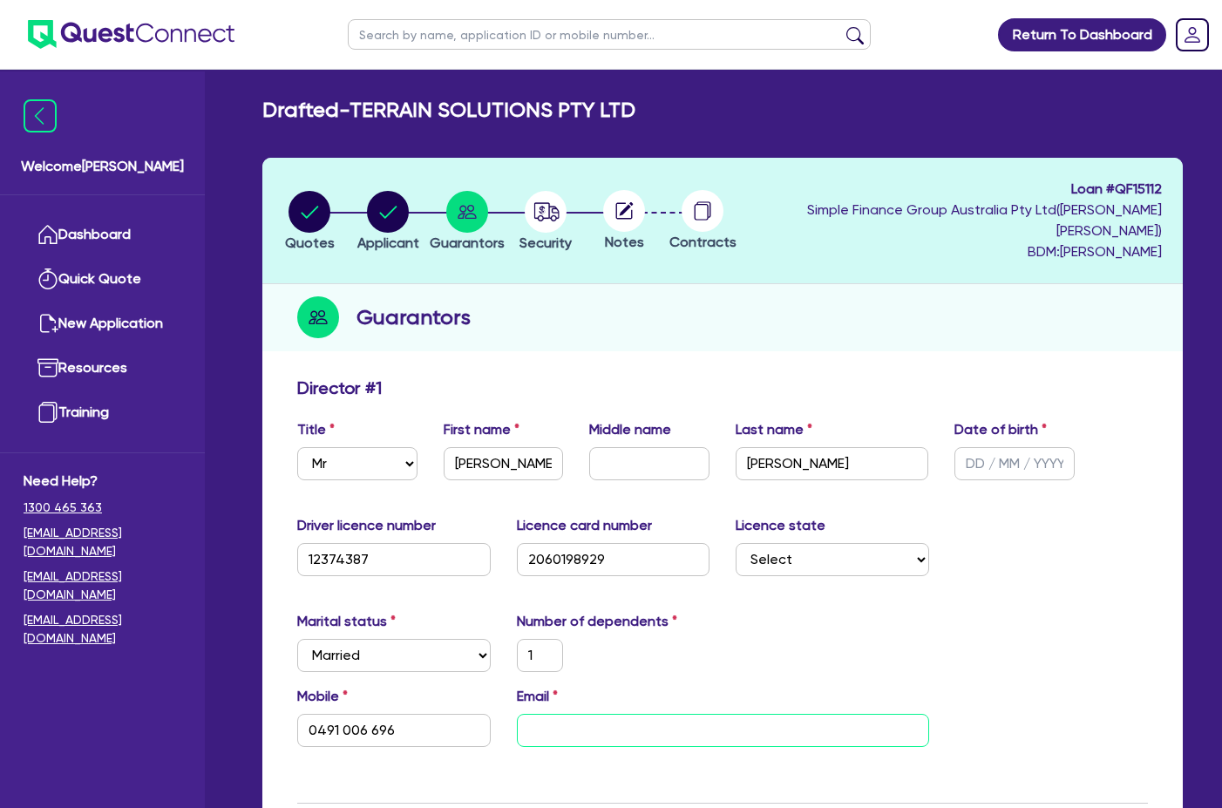
click at [659, 718] on input "email" at bounding box center [723, 730] width 412 height 33
click at [607, 727] on div "Mobile 0491 006 696 Email" at bounding box center [722, 723] width 877 height 75
click at [600, 714] on input "email" at bounding box center [723, 730] width 412 height 33
paste input "chris@theterra.com.au"
type input "1"
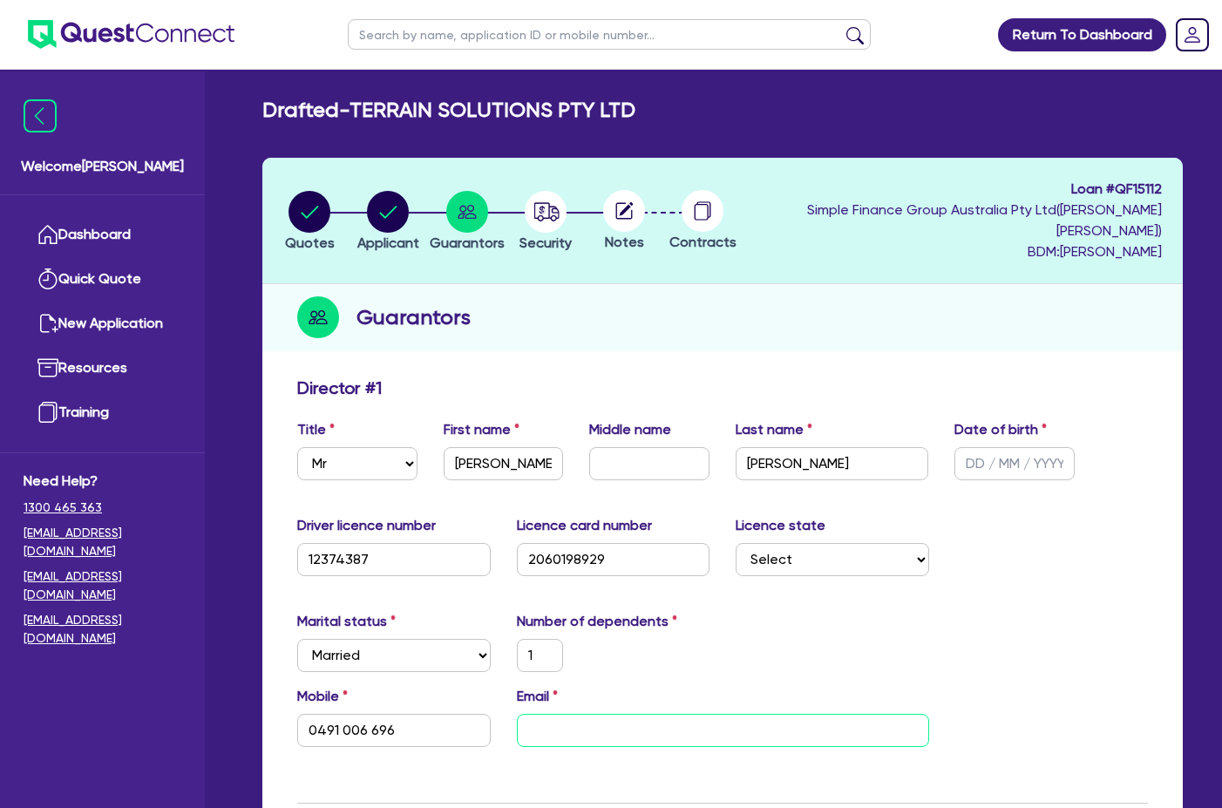
type input "0491 006 696"
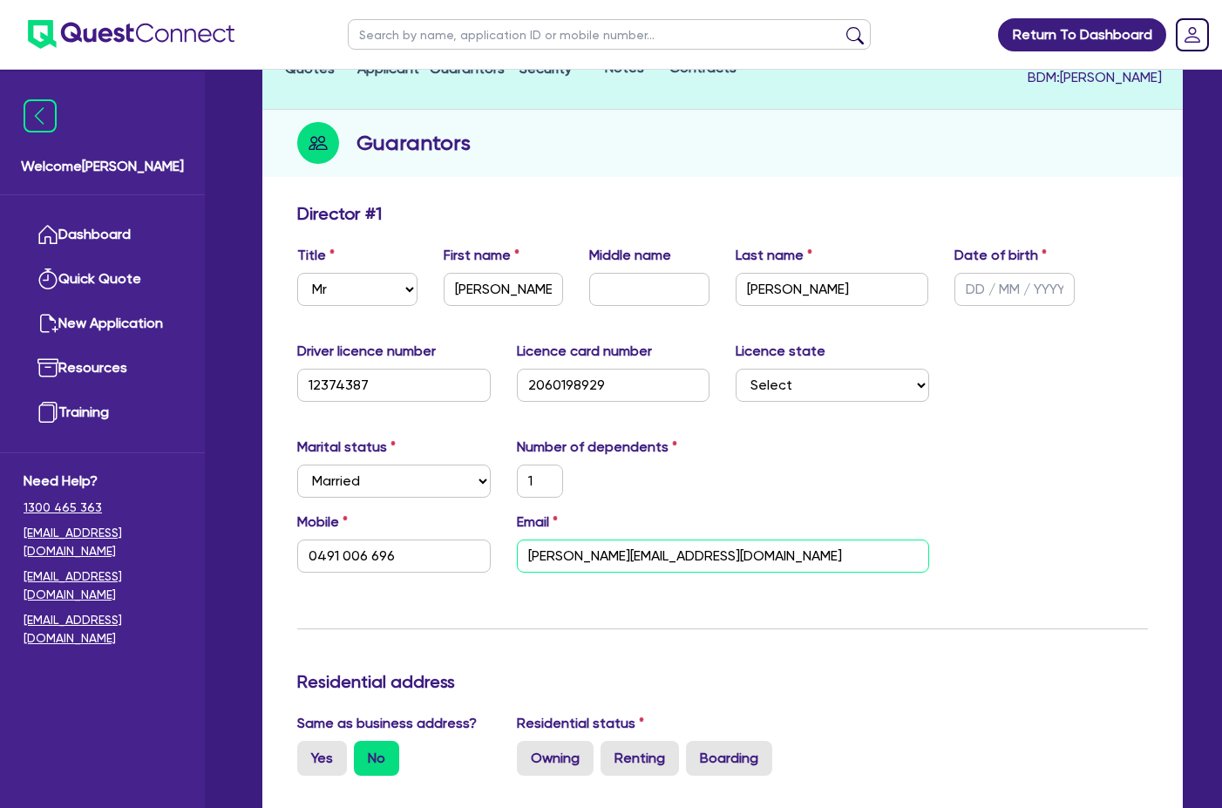
type input "chris@theterra.com.au"
click at [841, 629] on hr at bounding box center [722, 629] width 851 height 1
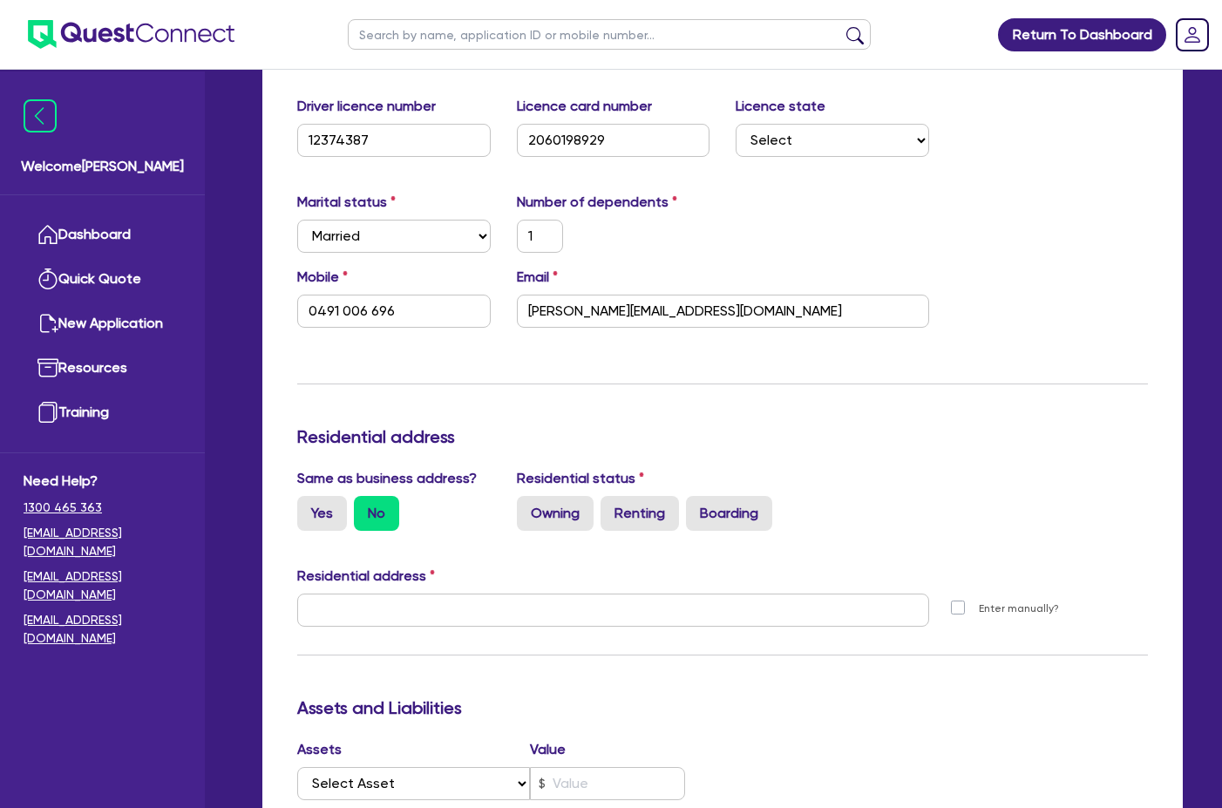
scroll to position [523, 0]
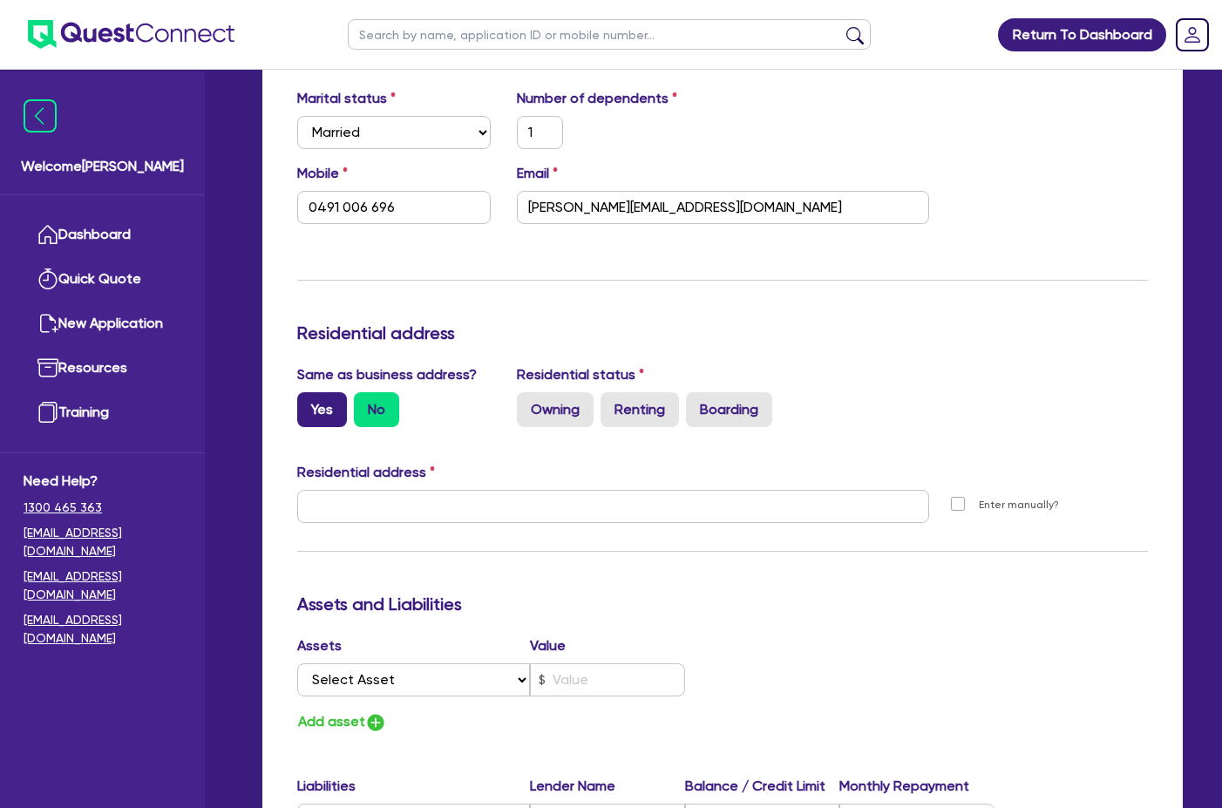
click at [328, 392] on label "Yes" at bounding box center [322, 409] width 50 height 35
click at [309, 392] on input "Yes" at bounding box center [302, 397] width 11 height 11
radio input "true"
type input "1"
type input "0491 006 696"
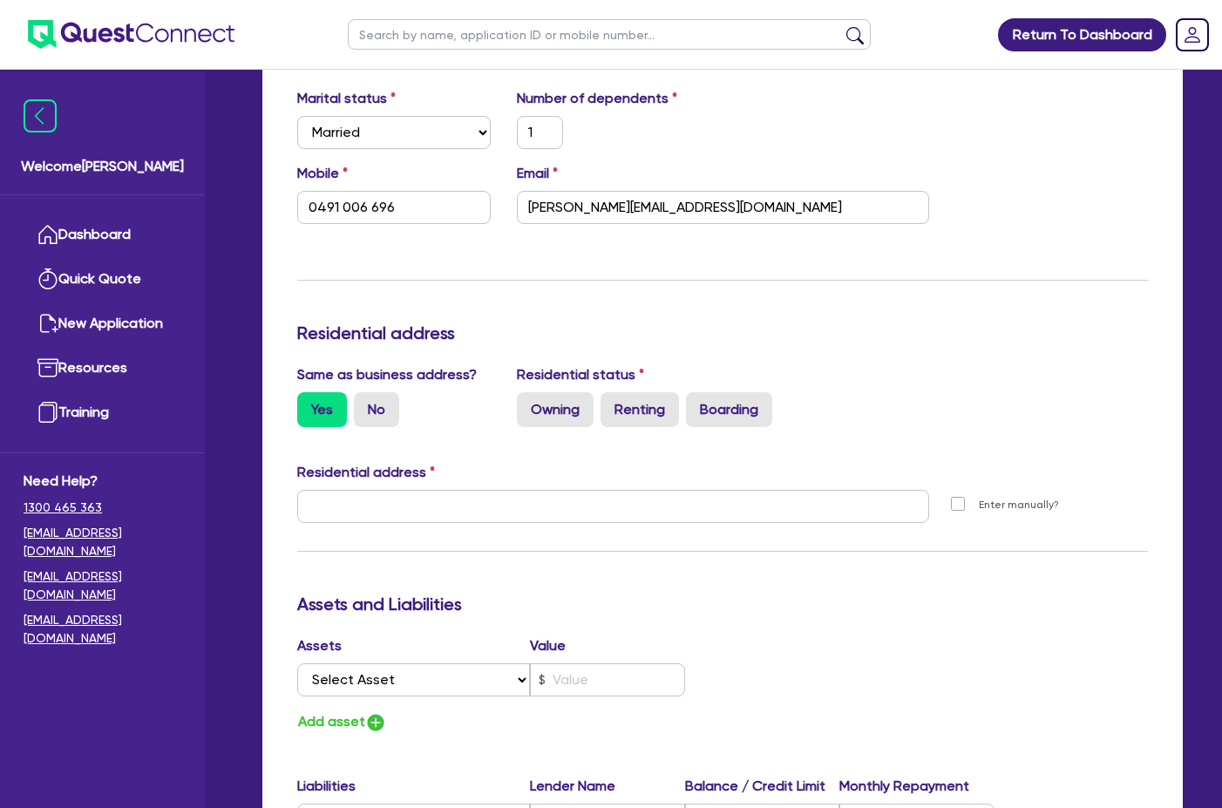
type input "8 Hovea Ct Voyager Point NSW 2172"
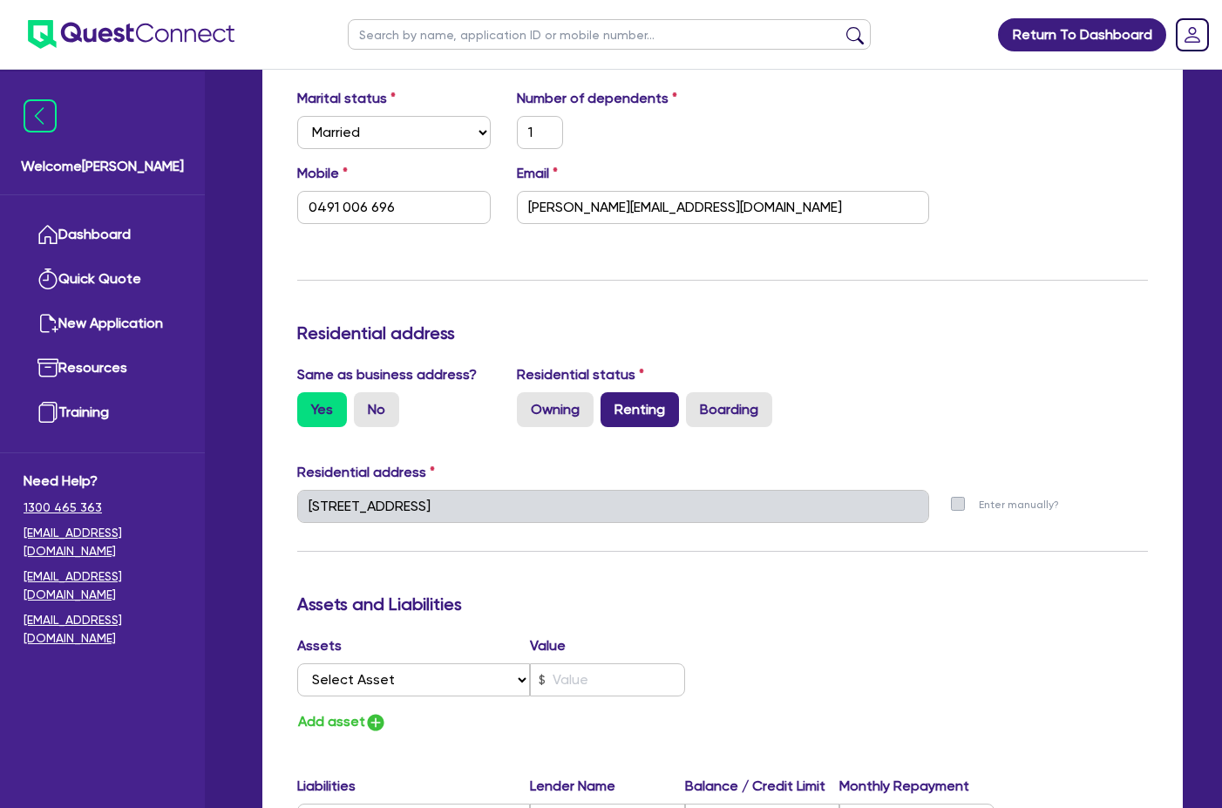
click at [635, 398] on label "Renting" at bounding box center [640, 409] width 78 height 35
click at [612, 398] on input "Renting" at bounding box center [606, 397] width 11 height 11
radio input "true"
type input "1"
type input "0491 006 696"
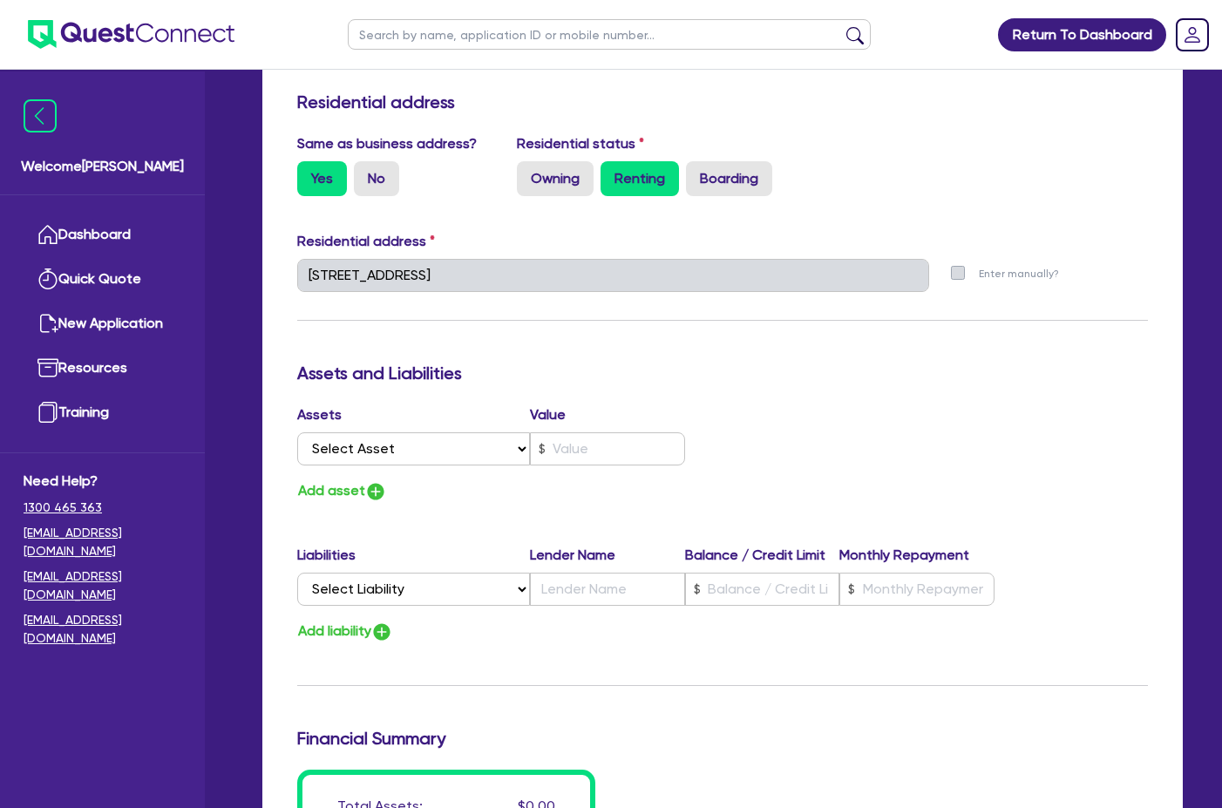
scroll to position [785, 0]
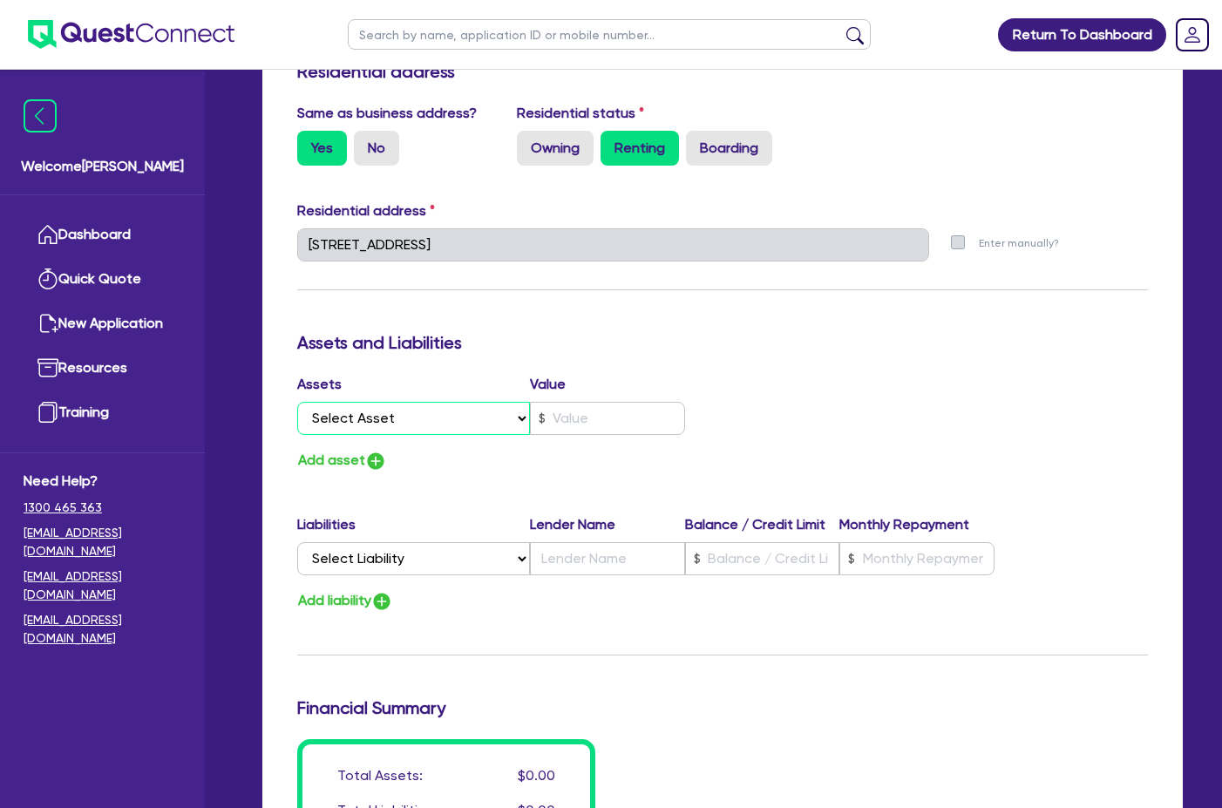
click at [486, 402] on select "Select Asset Cash Property Investment property Vehicle Truck Trailer Equipment …" at bounding box center [413, 418] width 233 height 33
select select "CASH"
click at [297, 402] on select "Select Asset Cash Property Investment property Vehicle Truck Trailer Equipment …" at bounding box center [413, 418] width 233 height 33
type input "1"
type input "0491 006 696"
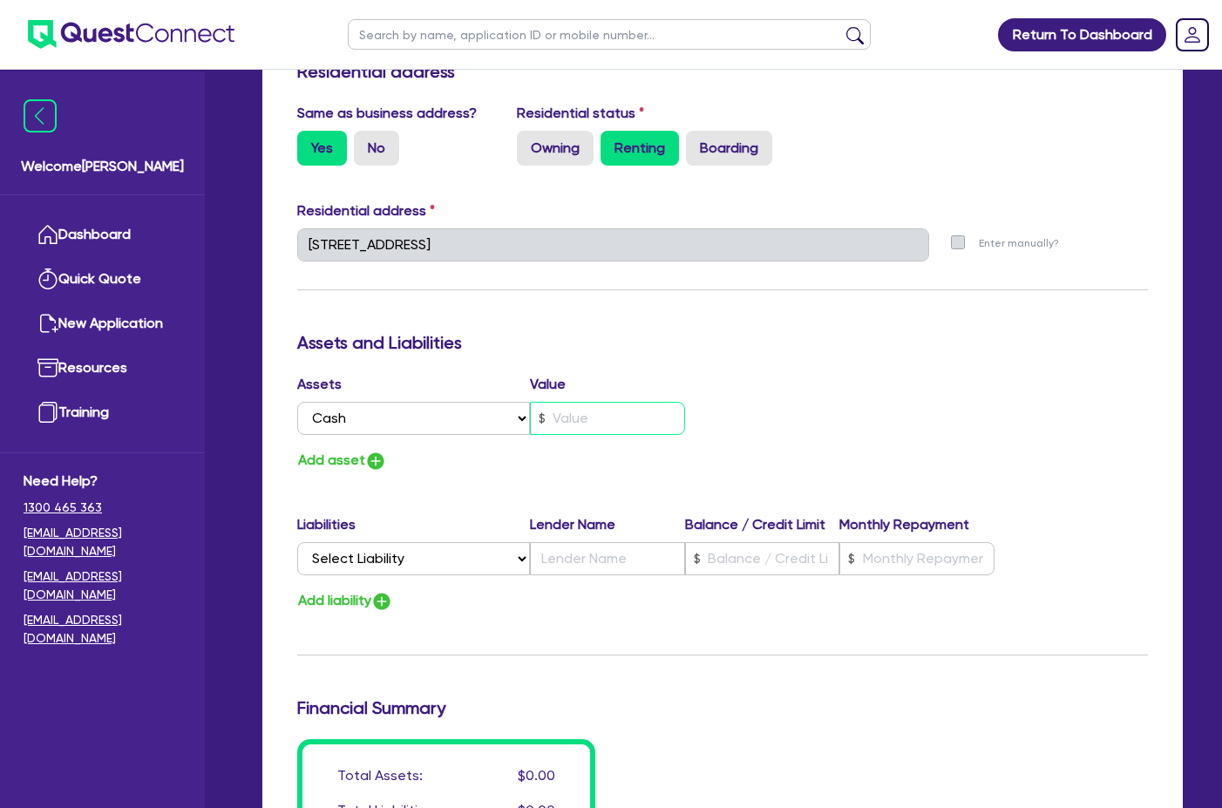
click at [627, 402] on input "text" at bounding box center [607, 418] width 155 height 33
type input "1"
type input "0491 006 696"
type input "2"
type input "1"
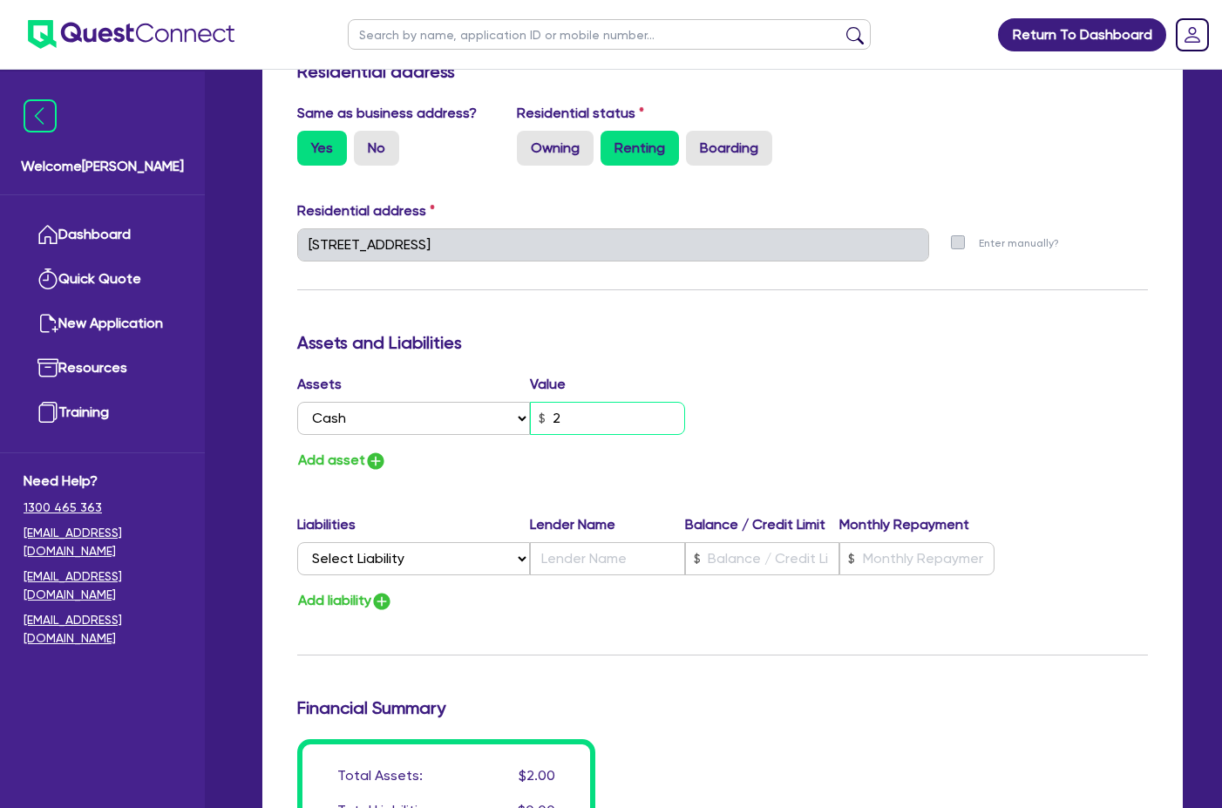
type input "0491 006 696"
type input "1"
type input "0491 006 696"
type input "3"
type input "1"
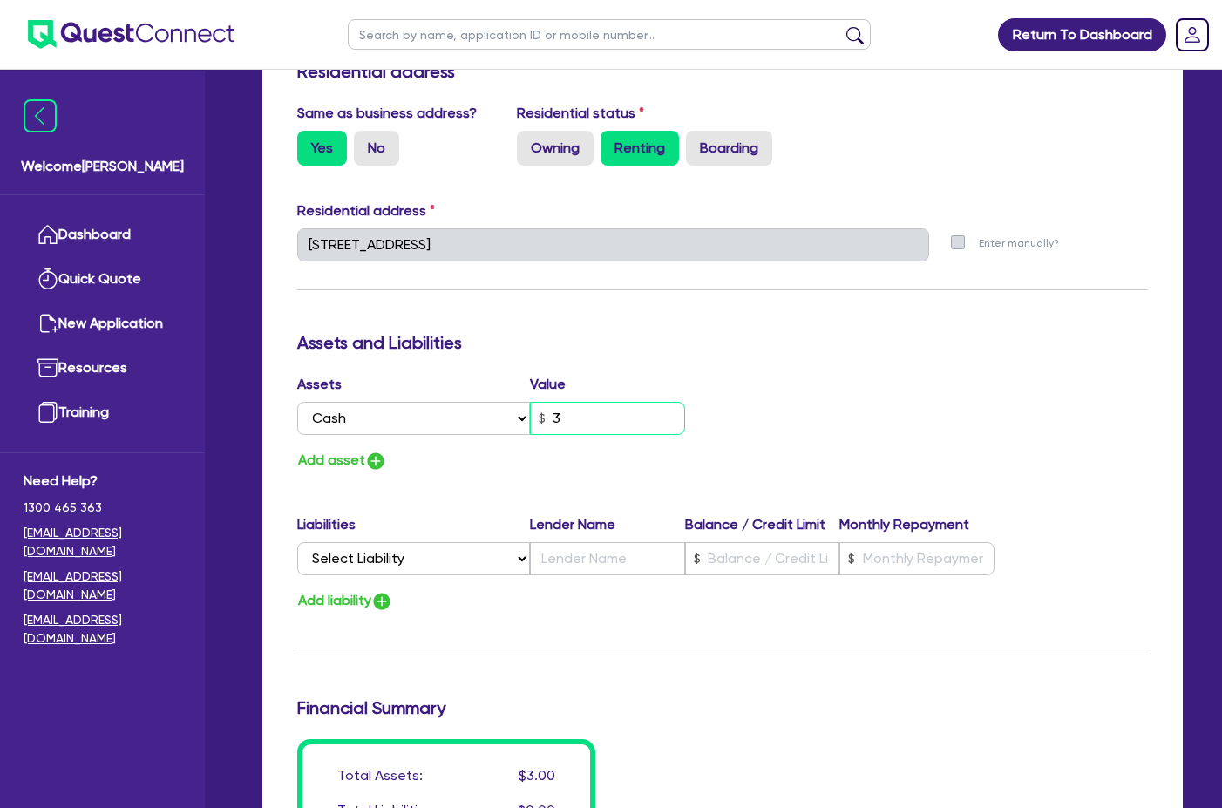
type input "0491 006 696"
type input "38"
type input "1"
type input "0491 006 696"
type input "381"
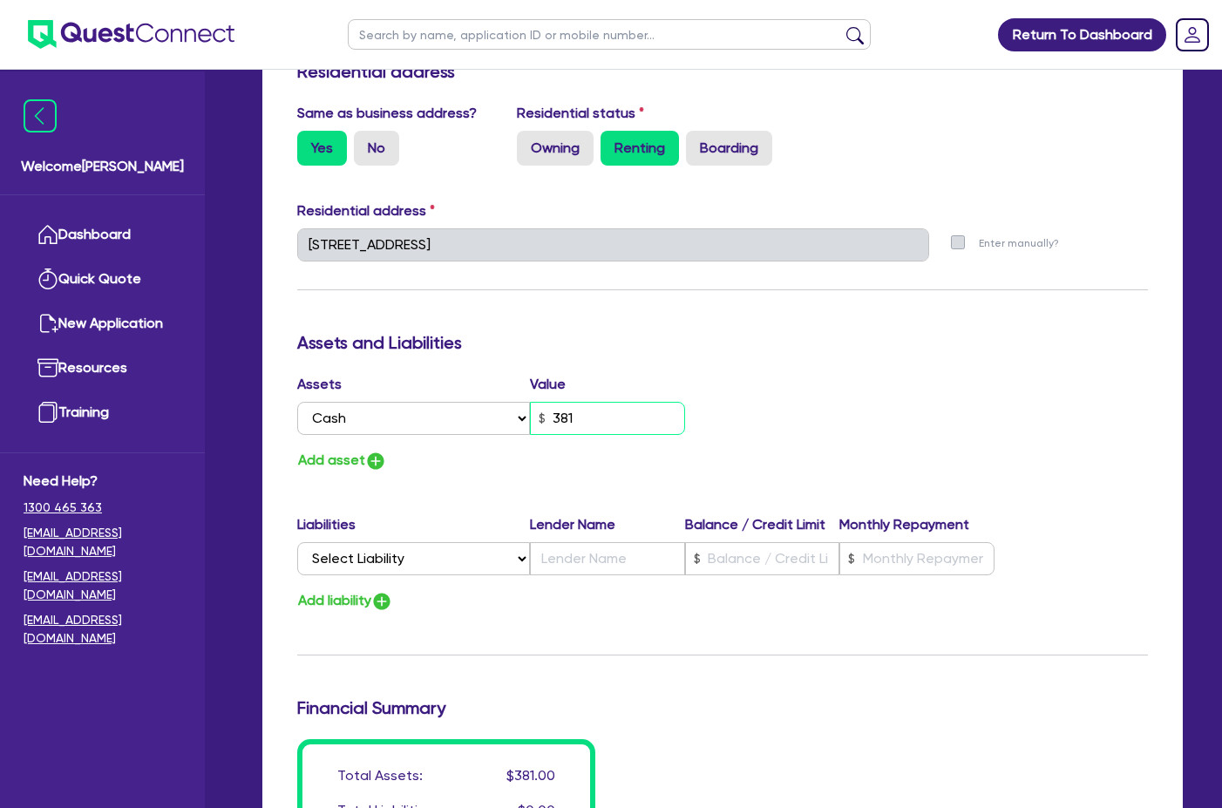
type input "1"
type input "0491 006 696"
type input "38"
type input "1"
type input "0491 006 696"
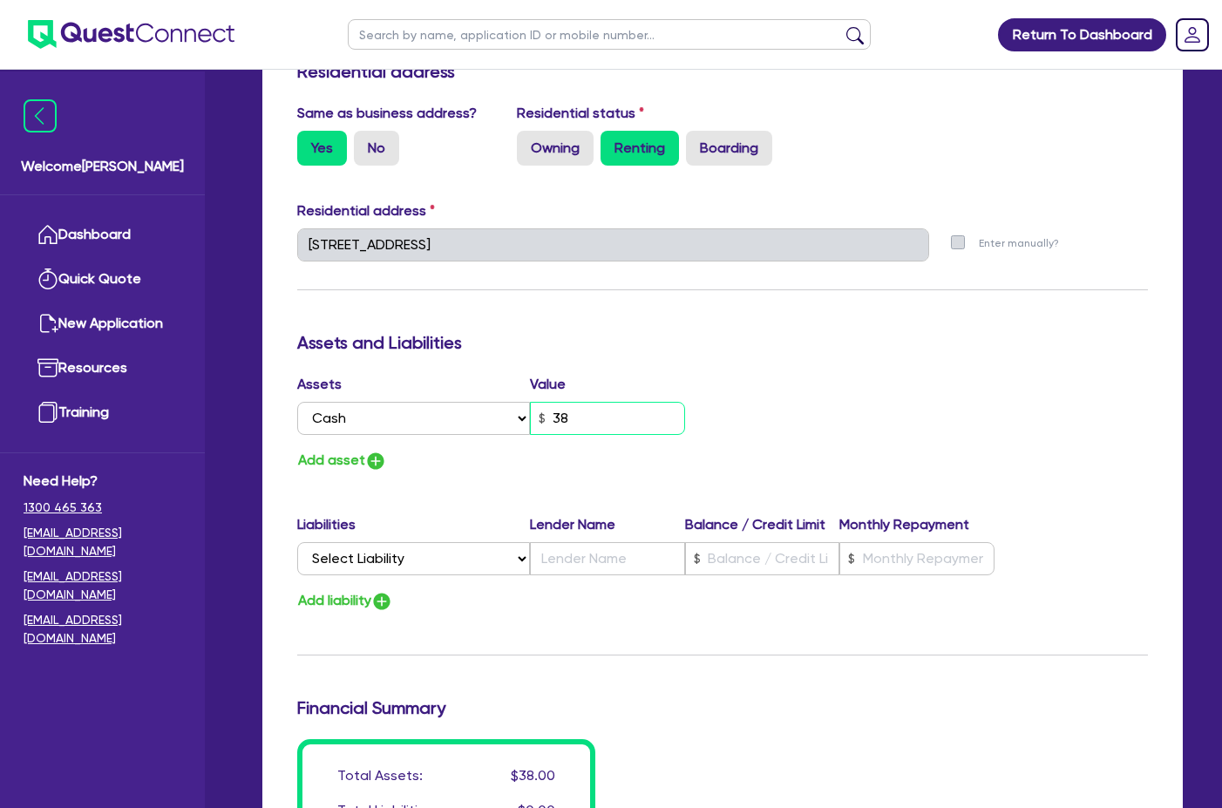
type input "380"
type input "1"
type input "0491 006 696"
type input "3,800"
type input "1"
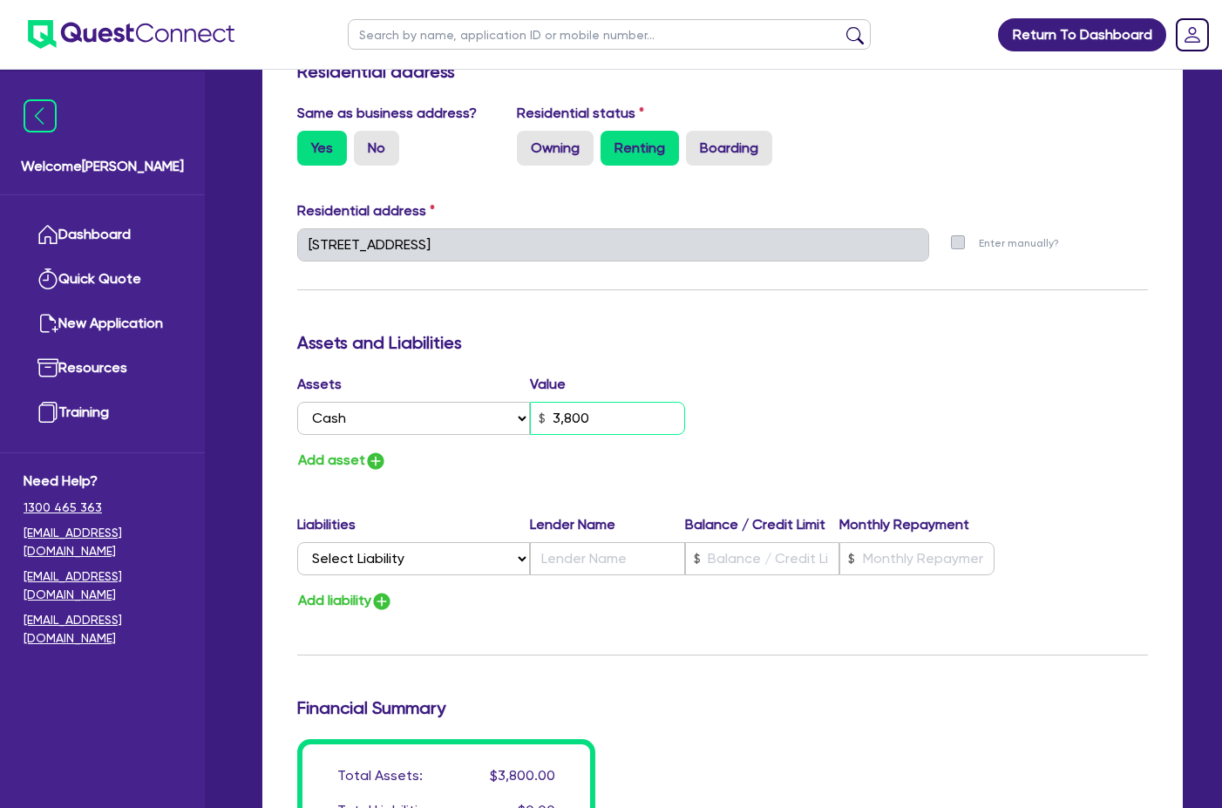
type input "0491 006 696"
type input "38,000"
click at [470, 542] on select "Select Liability Credit card Mortgage Investment property loan Vehicle loan Tru…" at bounding box center [413, 558] width 233 height 33
click at [364, 449] on button "Add asset" at bounding box center [342, 461] width 90 height 24
type input "1"
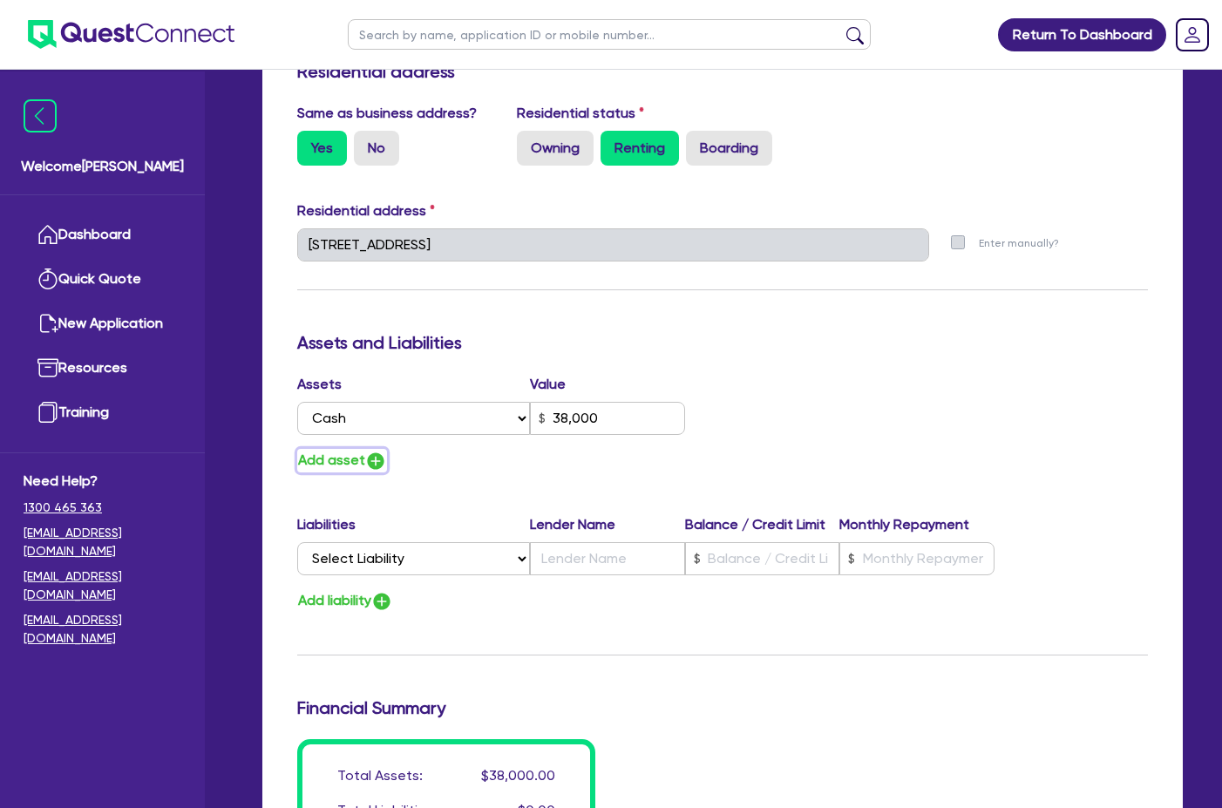
type input "0491 006 696"
type input "38,000"
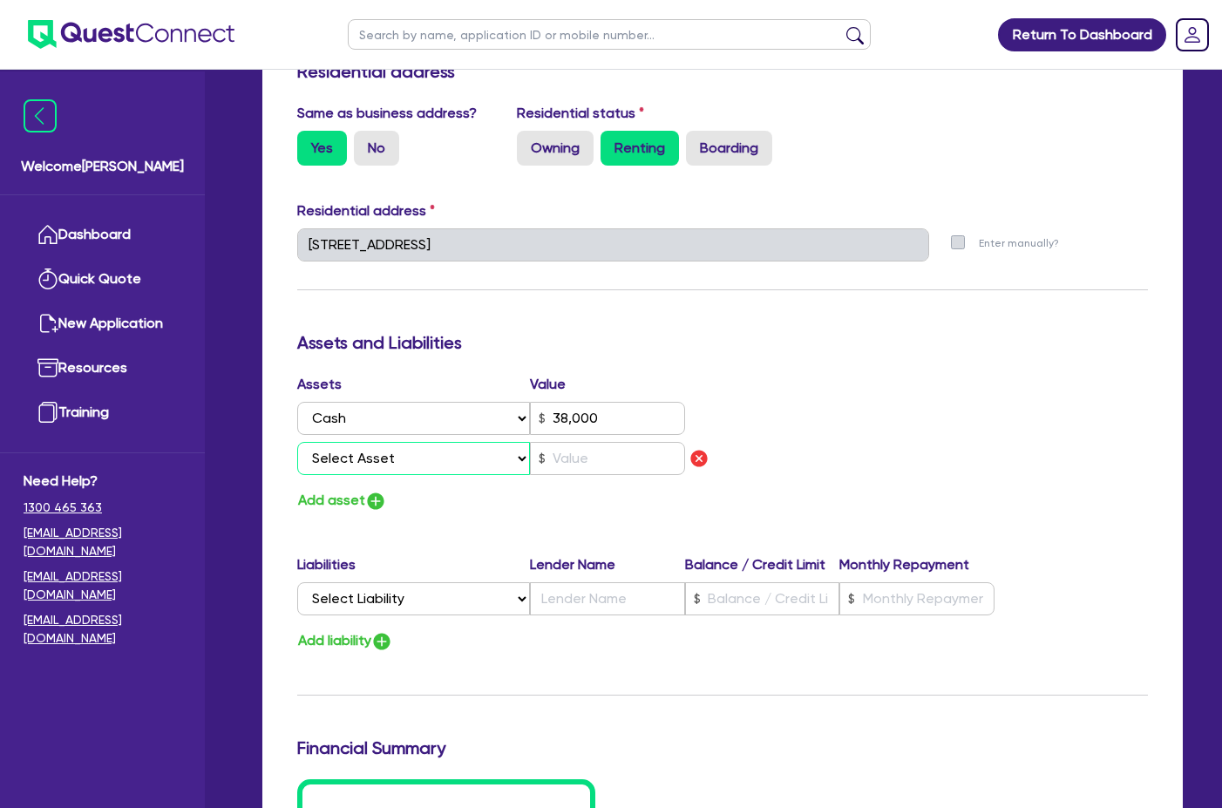
click at [419, 447] on select "Select Asset Cash Property Investment property Vehicle Truck Trailer Equipment …" at bounding box center [413, 458] width 233 height 33
select select "EQUIPMENT"
click at [297, 442] on select "Select Asset Cash Property Investment property Vehicle Truck Trailer Equipment …" at bounding box center [413, 458] width 233 height 33
type input "1"
type input "0491 006 696"
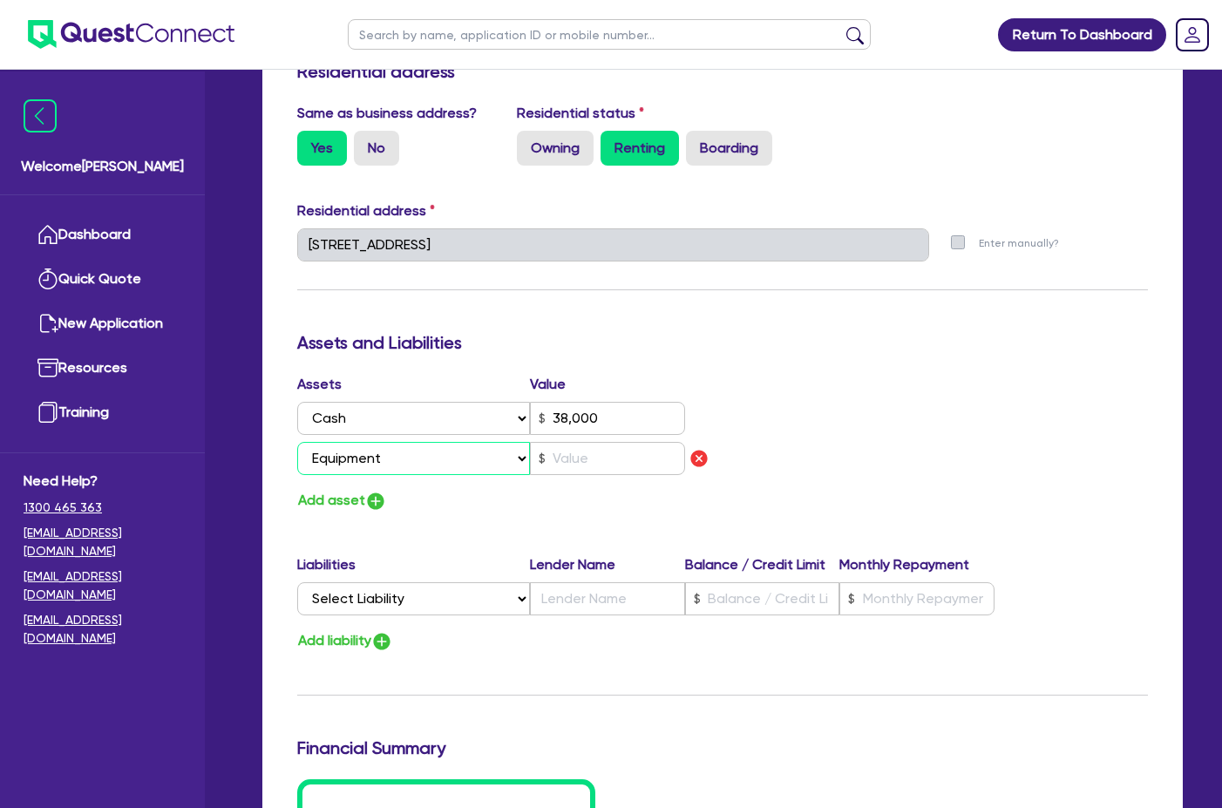
type input "38,000"
click at [564, 448] on input "text" at bounding box center [607, 458] width 155 height 33
click at [483, 442] on select "Select Asset Cash Property Investment property Vehicle Truck Trailer Equipment …" at bounding box center [413, 458] width 233 height 33
click at [588, 442] on input "text" at bounding box center [607, 458] width 155 height 33
type input "1"
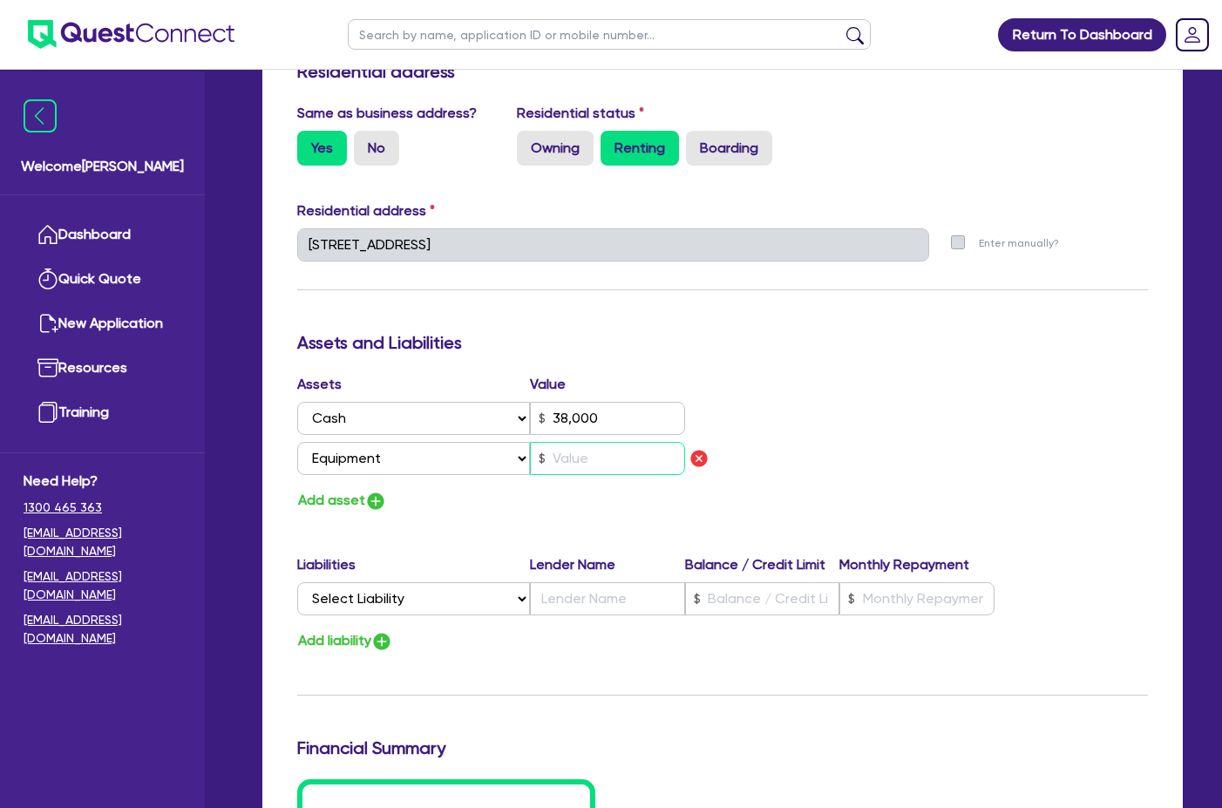
type input "0491 006 696"
type input "38,000"
type input "6"
type input "1"
type input "0491 006 696"
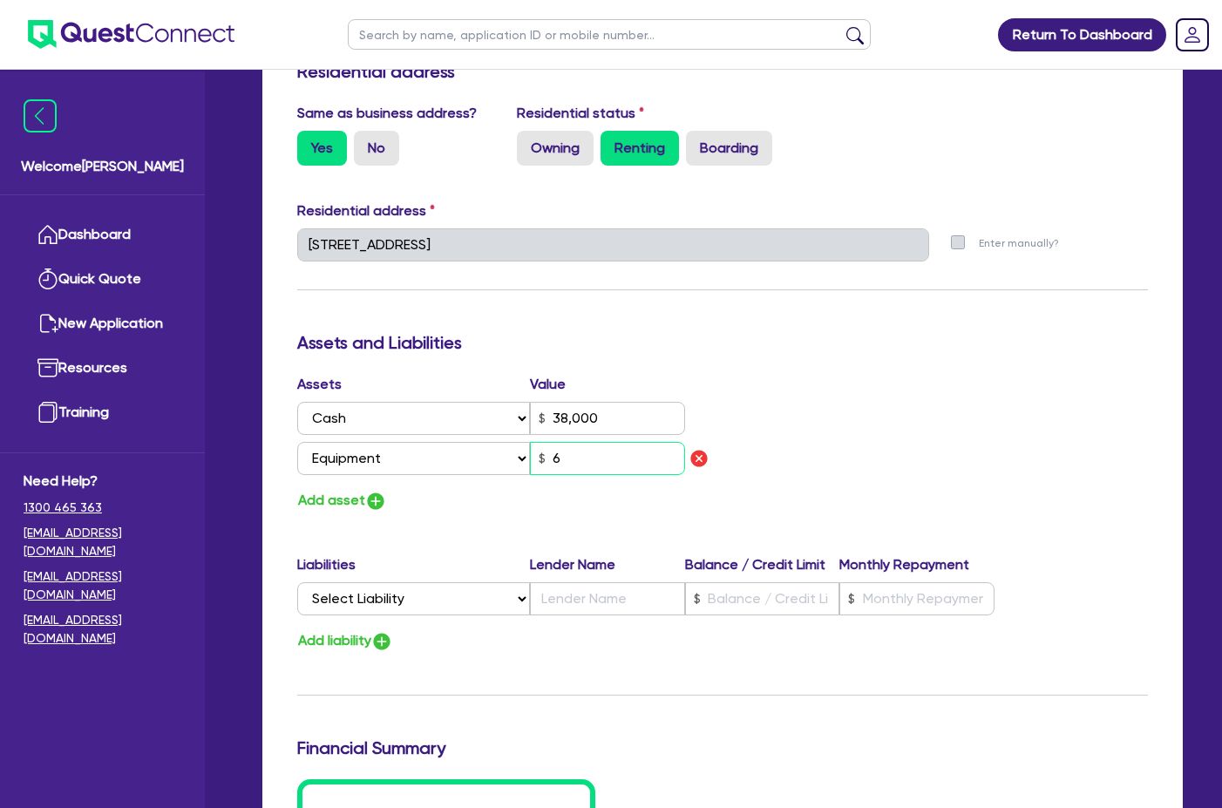
type input "38,000"
type input "60"
type input "1"
type input "0491 006 696"
type input "38,000"
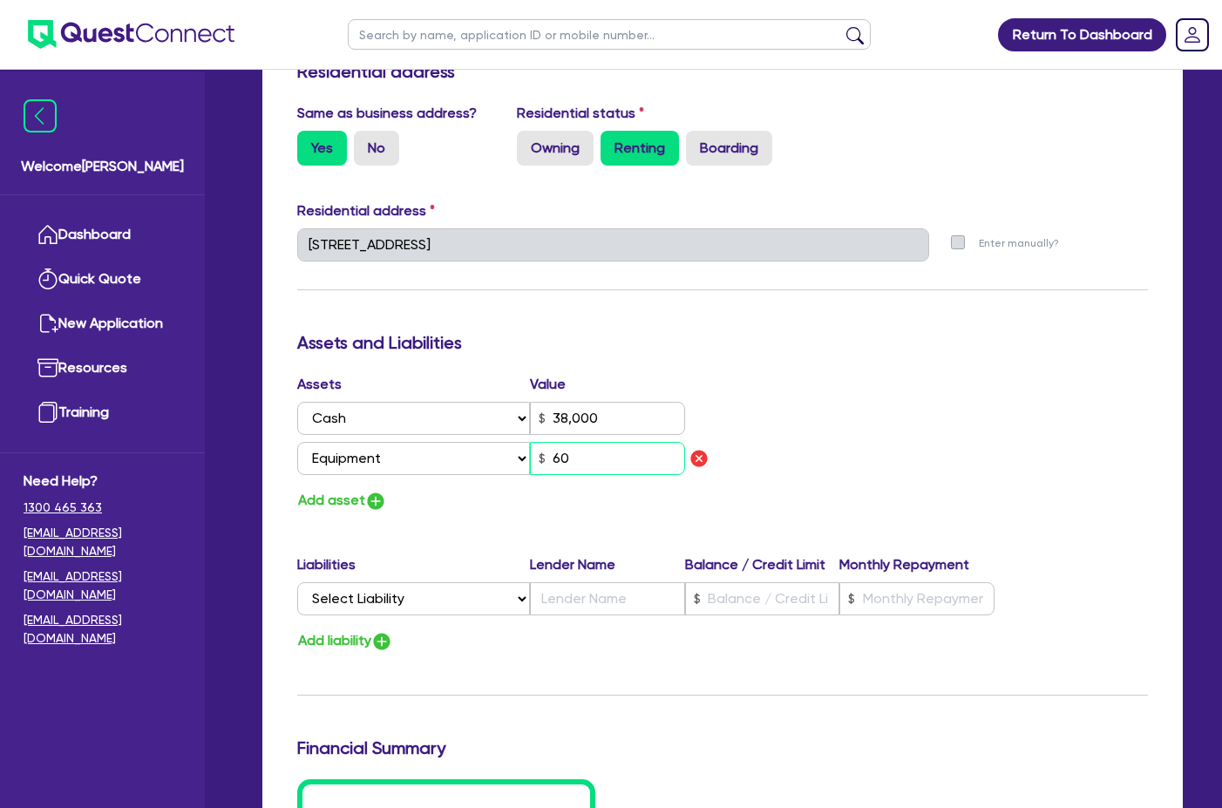
type input "600"
type input "1"
type input "0491 006 696"
type input "38,000"
type input "6,000"
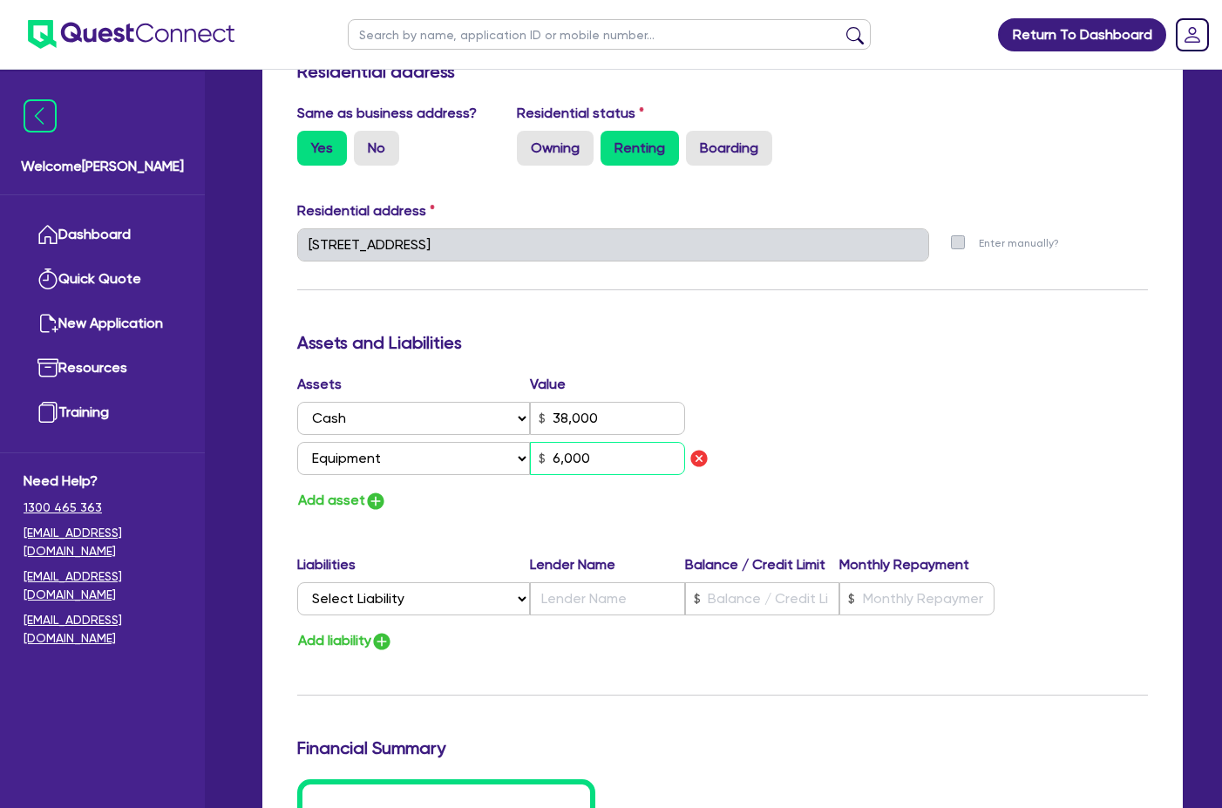
type input "1"
type input "0491 006 696"
type input "38,000"
type input "60,000"
type input "1"
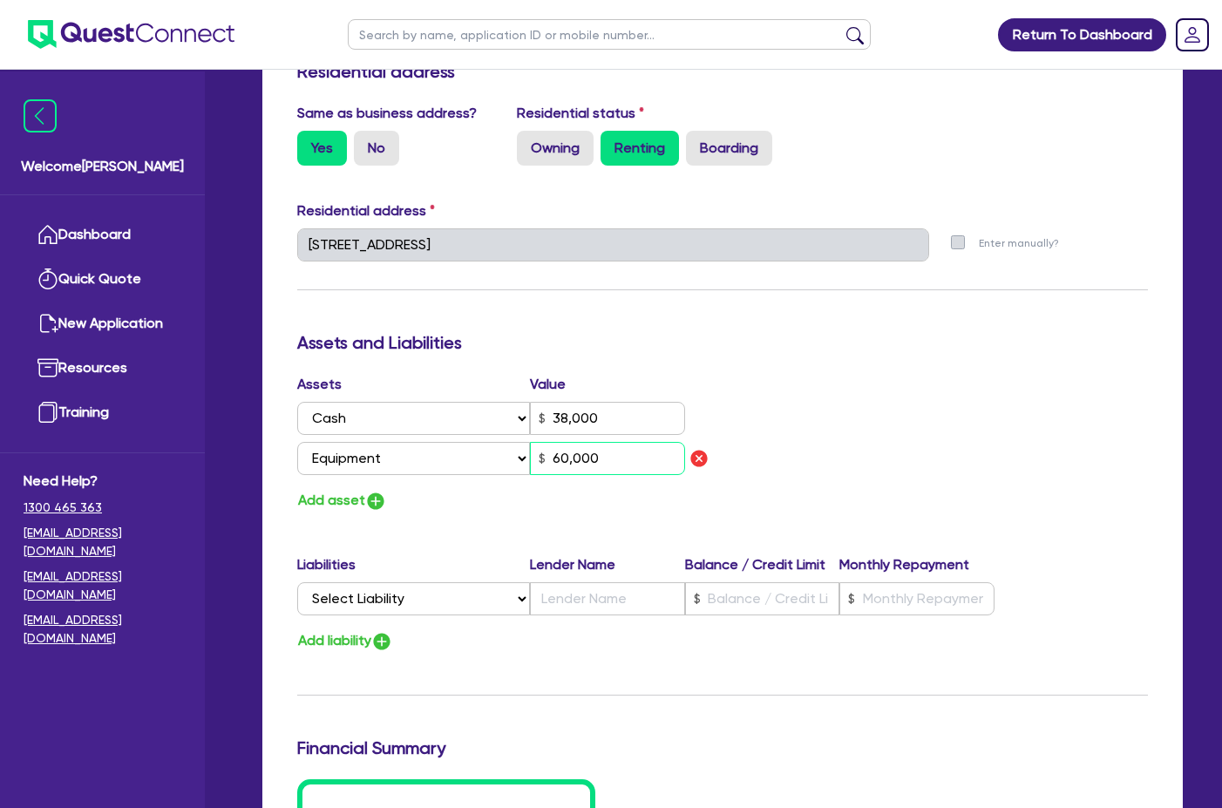
type input "0491 006 696"
type input "38,000"
type input "600,000"
click at [482, 489] on div "Add asset" at bounding box center [503, 501] width 438 height 24
drag, startPoint x: 396, startPoint y: 443, endPoint x: 396, endPoint y: 452, distance: 9.6
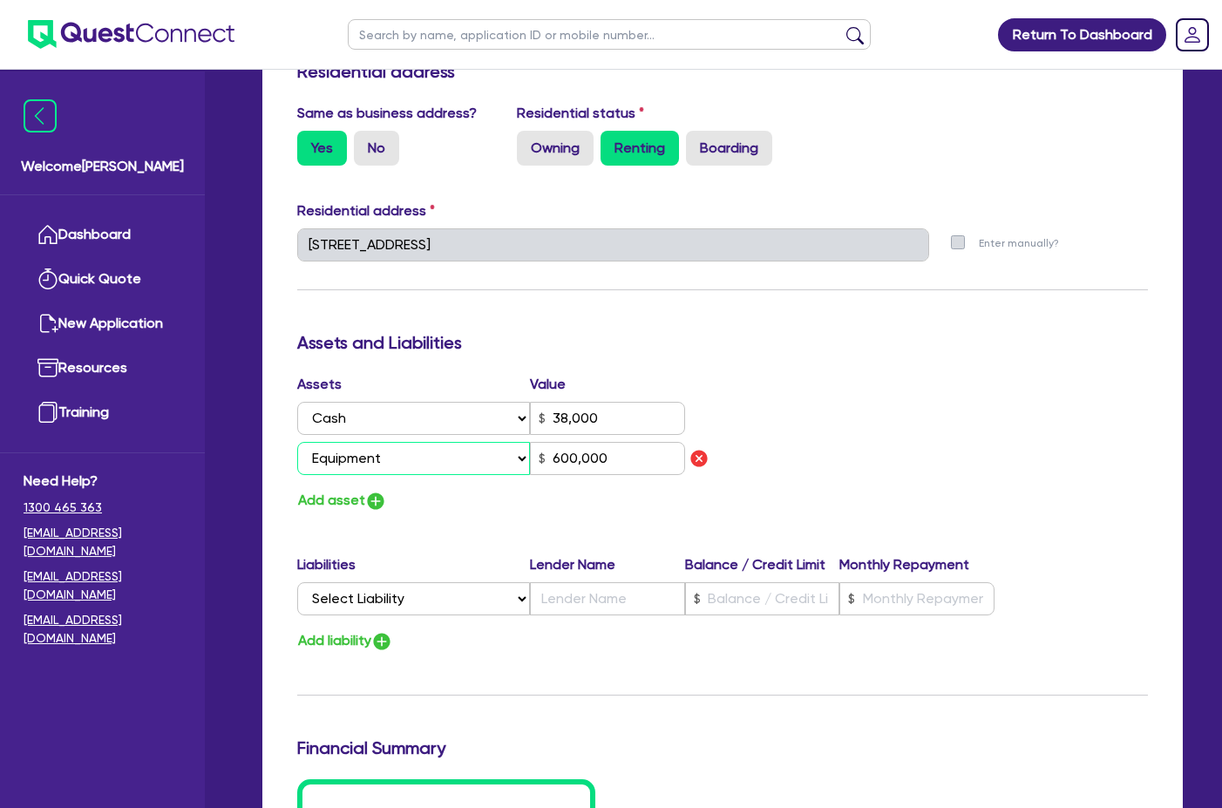
click at [396, 443] on select "Select Asset Cash Property Investment property Vehicle Truck Trailer Equipment …" at bounding box center [413, 458] width 233 height 33
select select "VEHICLE"
click at [297, 442] on select "Select Asset Cash Property Investment property Vehicle Truck Trailer Equipment …" at bounding box center [413, 458] width 233 height 33
type input "1"
type input "0491 006 696"
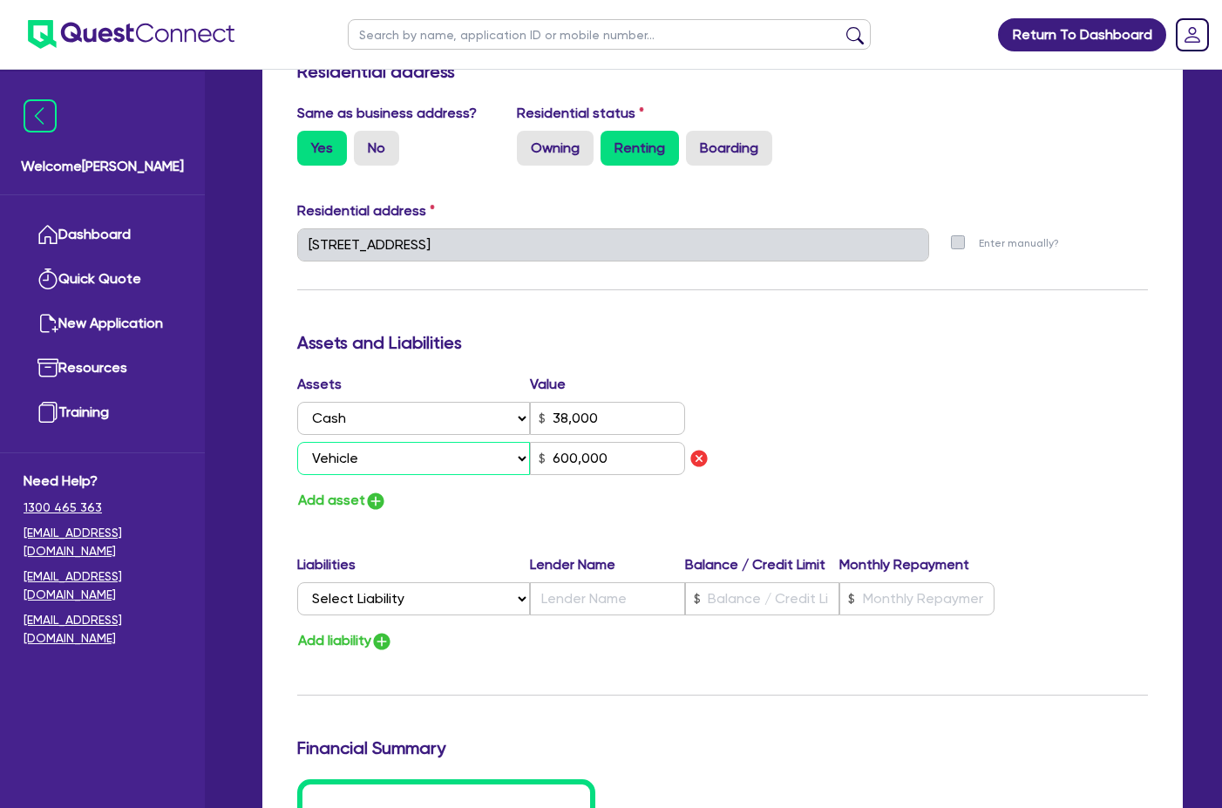
type input "38,000"
type input "600,000"
click at [452, 442] on select "Select Asset Cash Property Investment property Vehicle Truck Trailer Equipment …" at bounding box center [413, 458] width 233 height 33
select select "EQUIPMENT"
click at [297, 442] on select "Select Asset Cash Property Investment property Vehicle Truck Trailer Equipment …" at bounding box center [413, 458] width 233 height 33
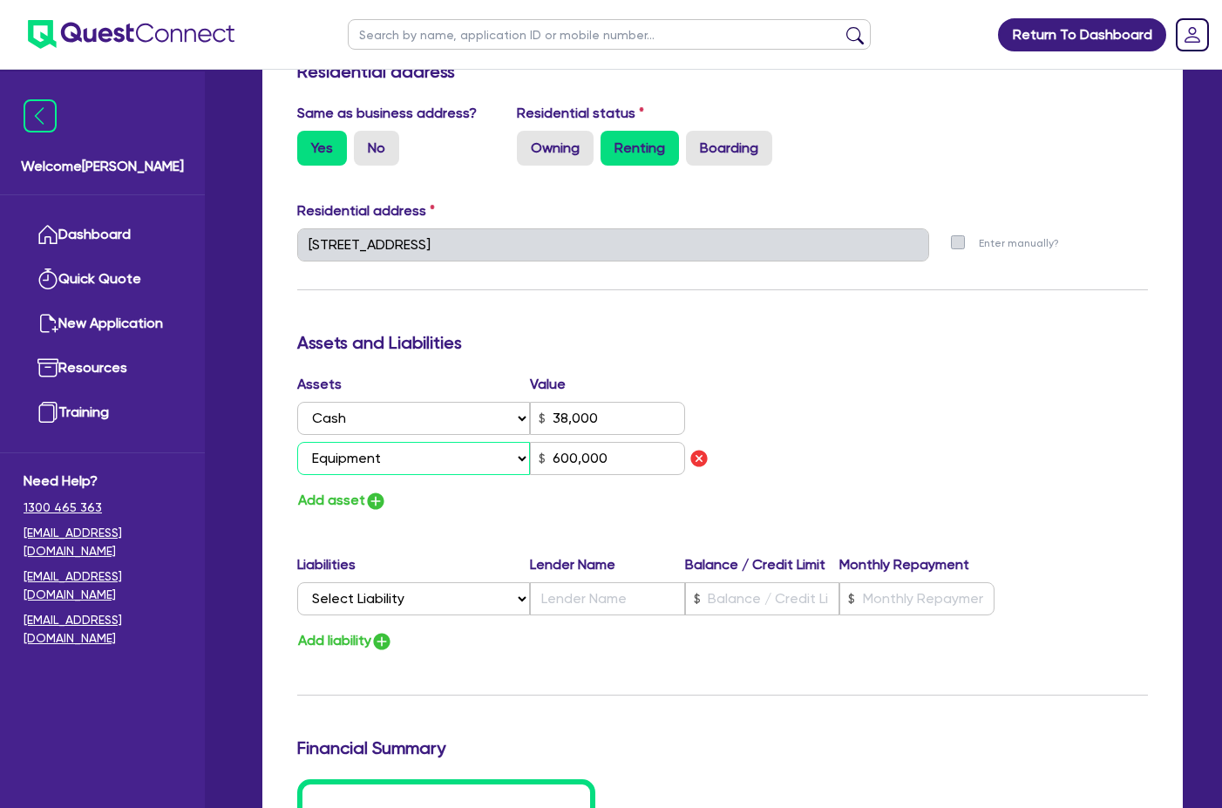
type input "1"
type input "0491 006 696"
type input "38,000"
type input "600,000"
click at [366, 491] on img "button" at bounding box center [375, 501] width 21 height 21
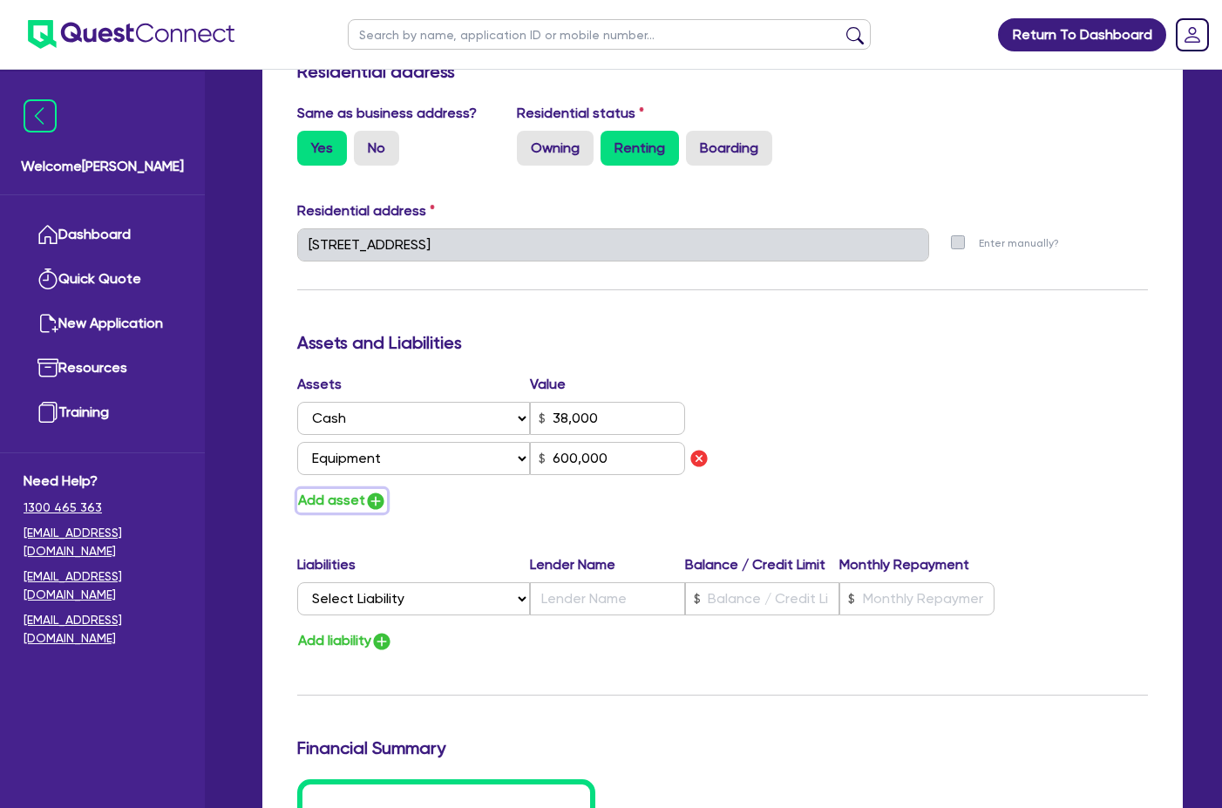
type input "1"
type input "0491 006 696"
type input "38,000"
type input "600,000"
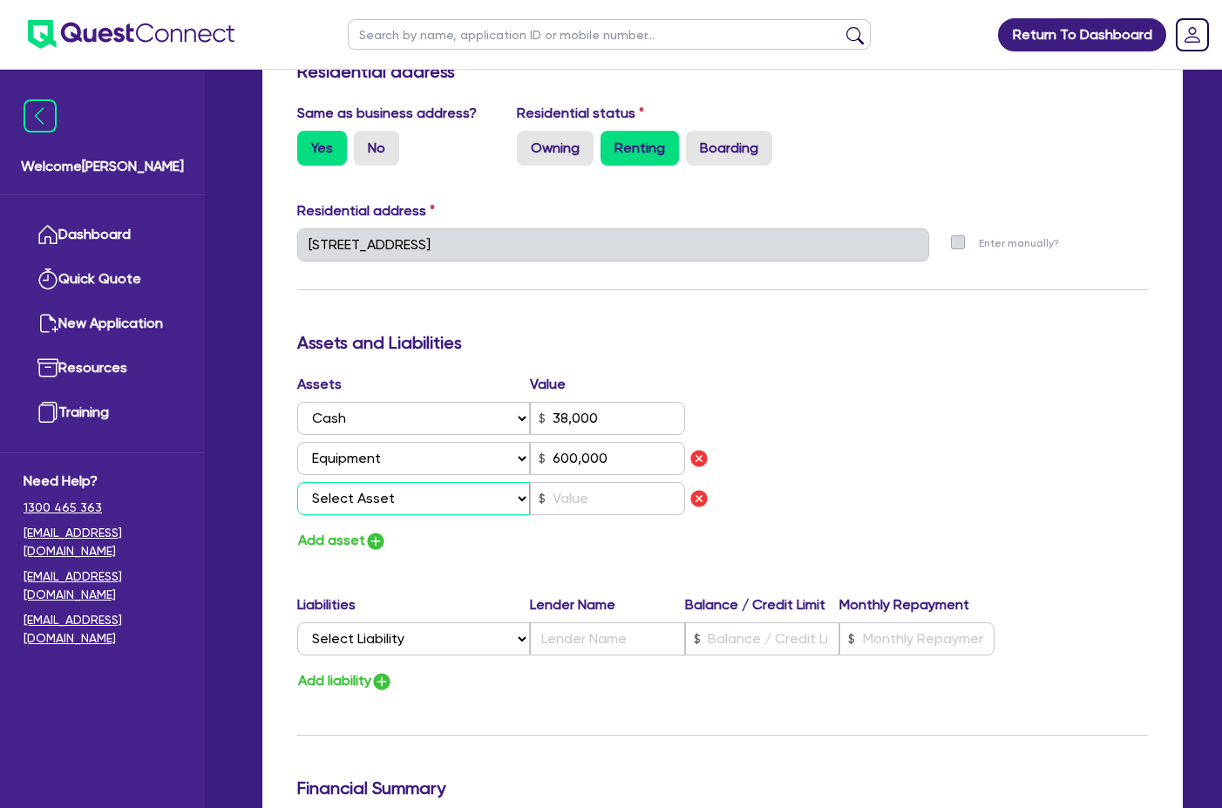
click at [402, 484] on select "Select Asset Cash Property Investment property Vehicle Truck Trailer Equipment …" at bounding box center [413, 498] width 233 height 33
select select "VEHICLE"
click at [297, 482] on select "Select Asset Cash Property Investment property Vehicle Truck Trailer Equipment …" at bounding box center [413, 498] width 233 height 33
type input "1"
type input "0491 006 696"
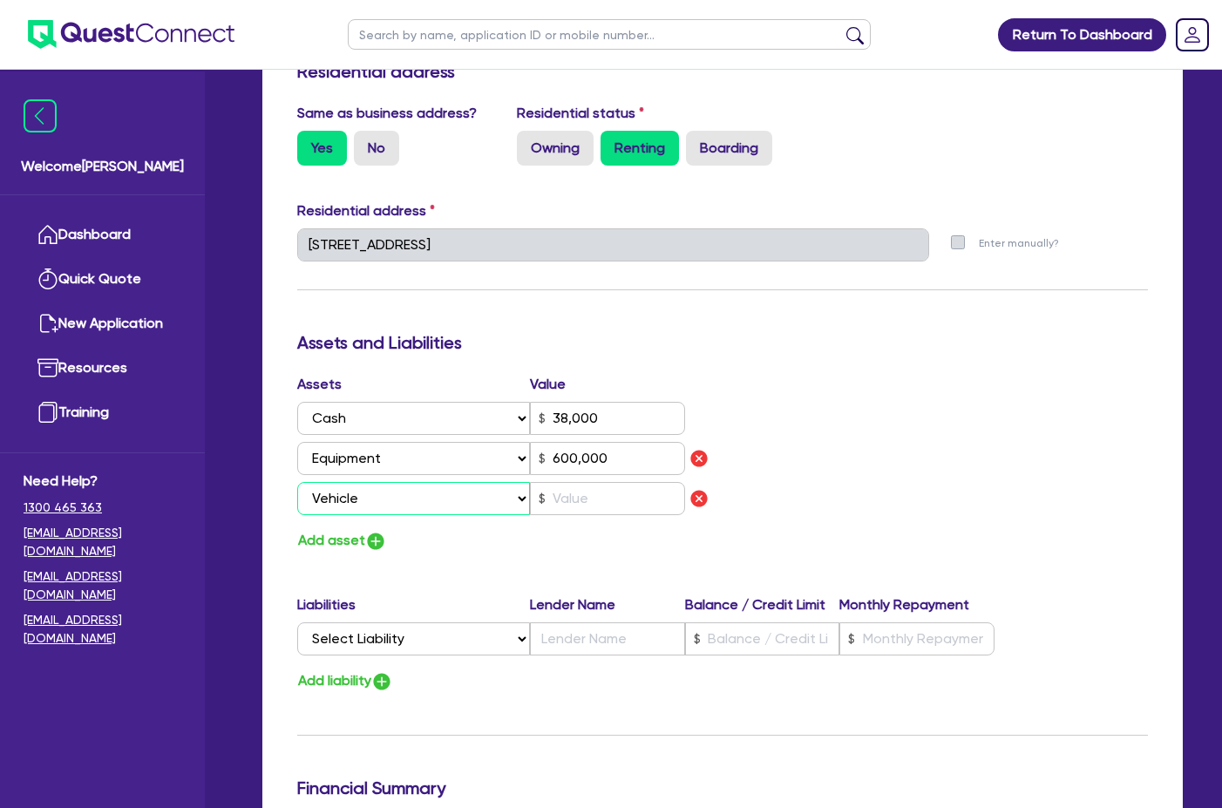
type input "38,000"
type input "600,000"
click at [569, 482] on input "text" at bounding box center [607, 498] width 155 height 33
type input "1"
type input "0491 006 696"
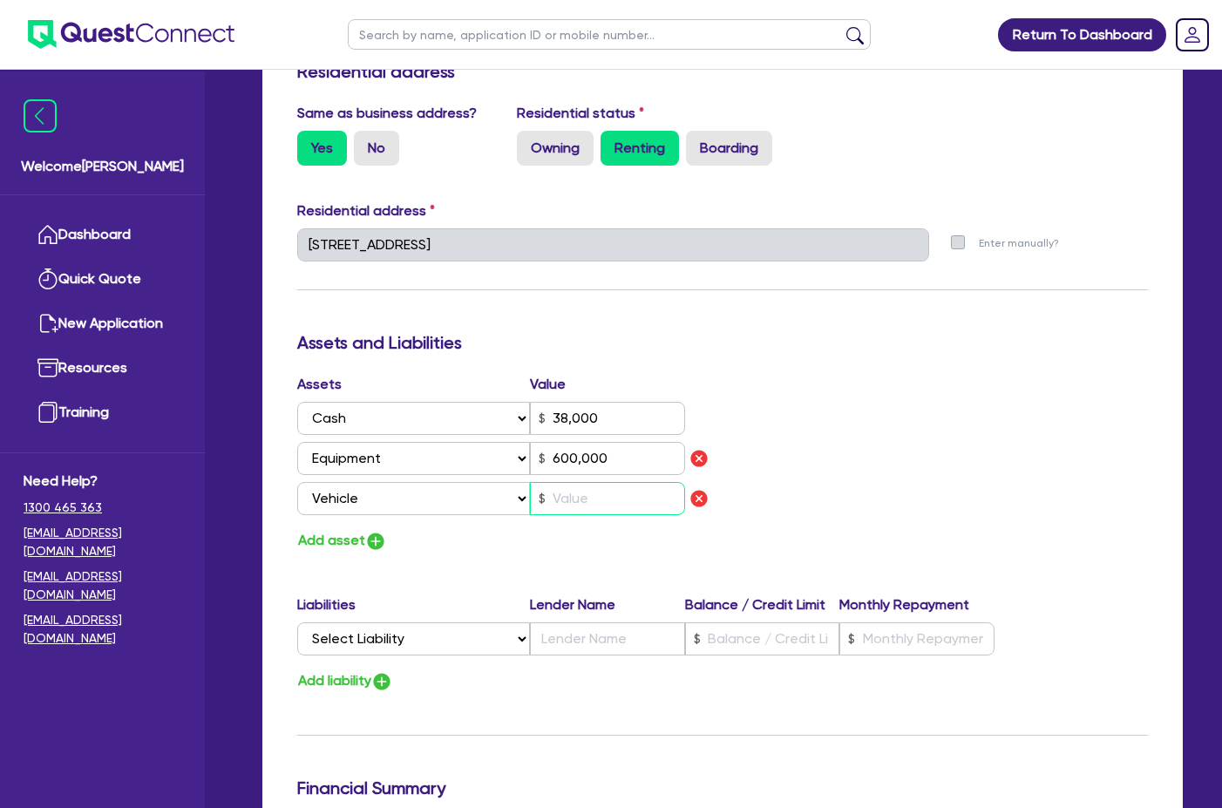
type input "38,000"
type input "600,000"
type input "8"
type input "1"
type input "0491 006 696"
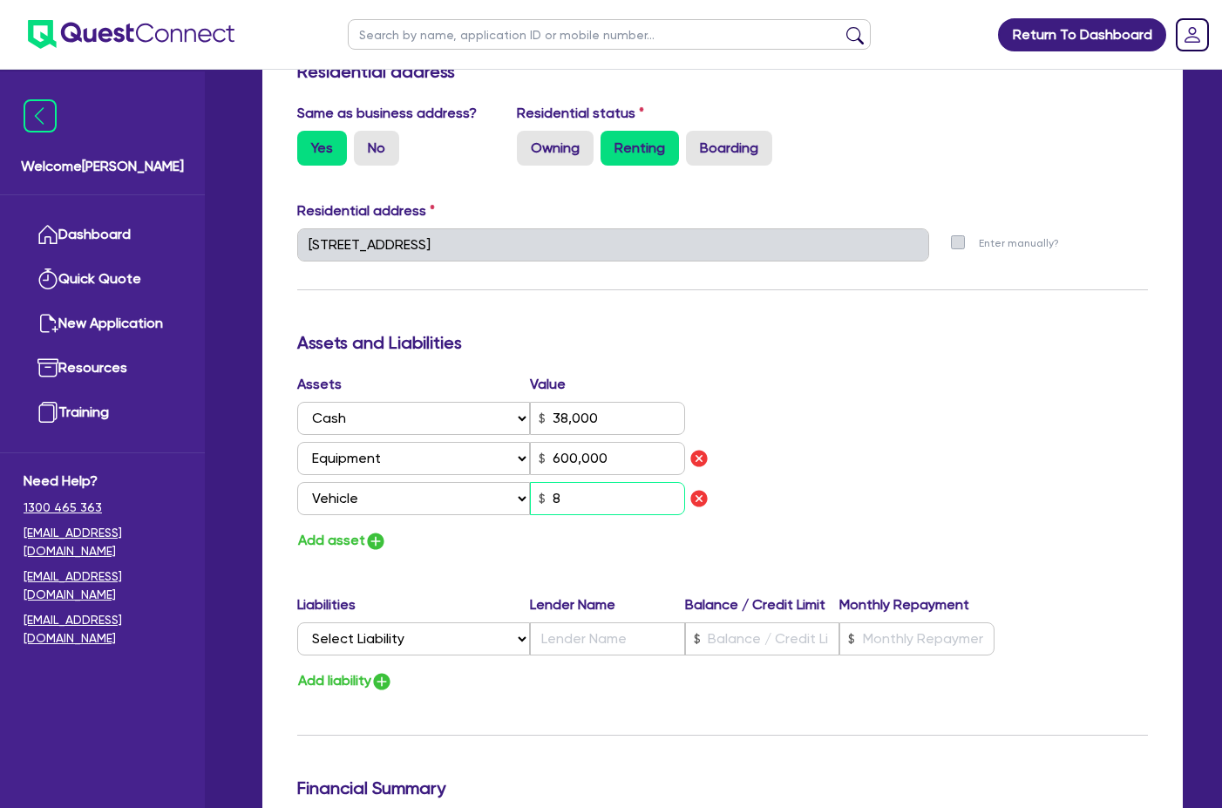
type input "38,000"
type input "600,000"
type input "80"
type input "1"
type input "0491 006 696"
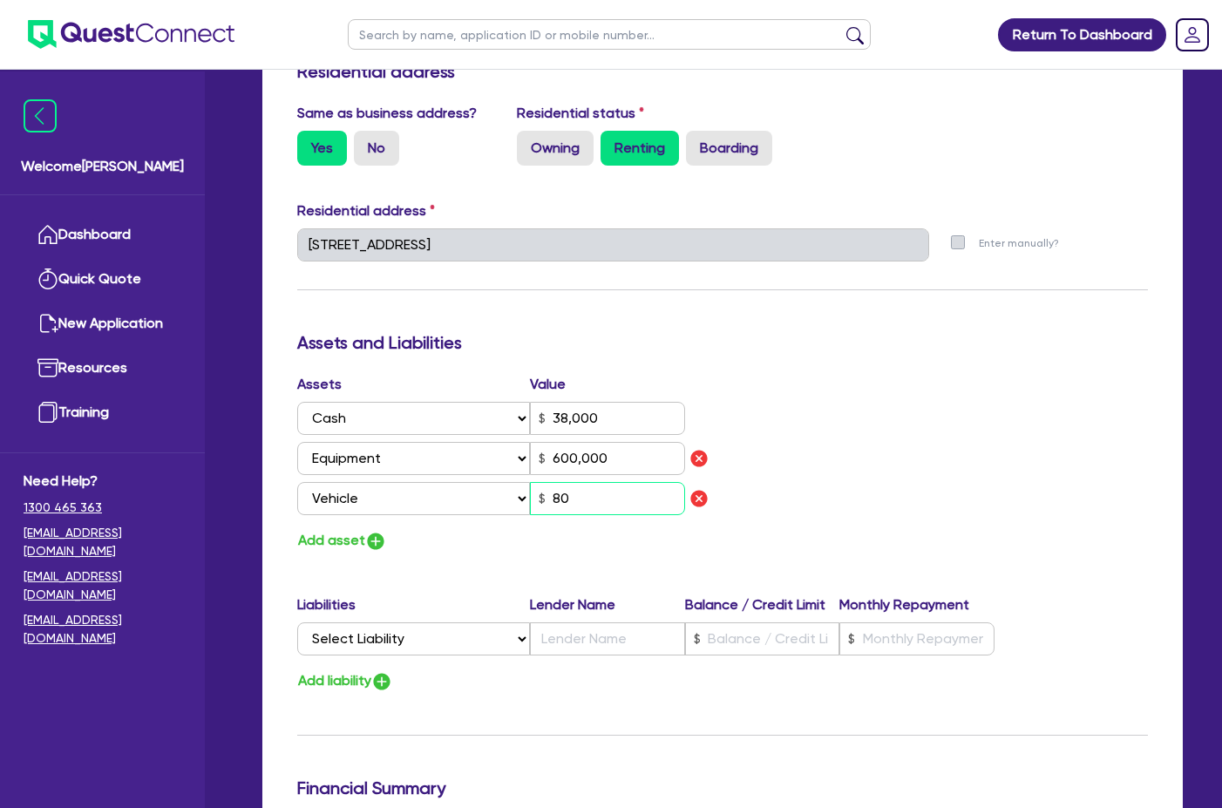
type input "38,000"
type input "600,000"
type input "800"
type input "1"
type input "0491 006 696"
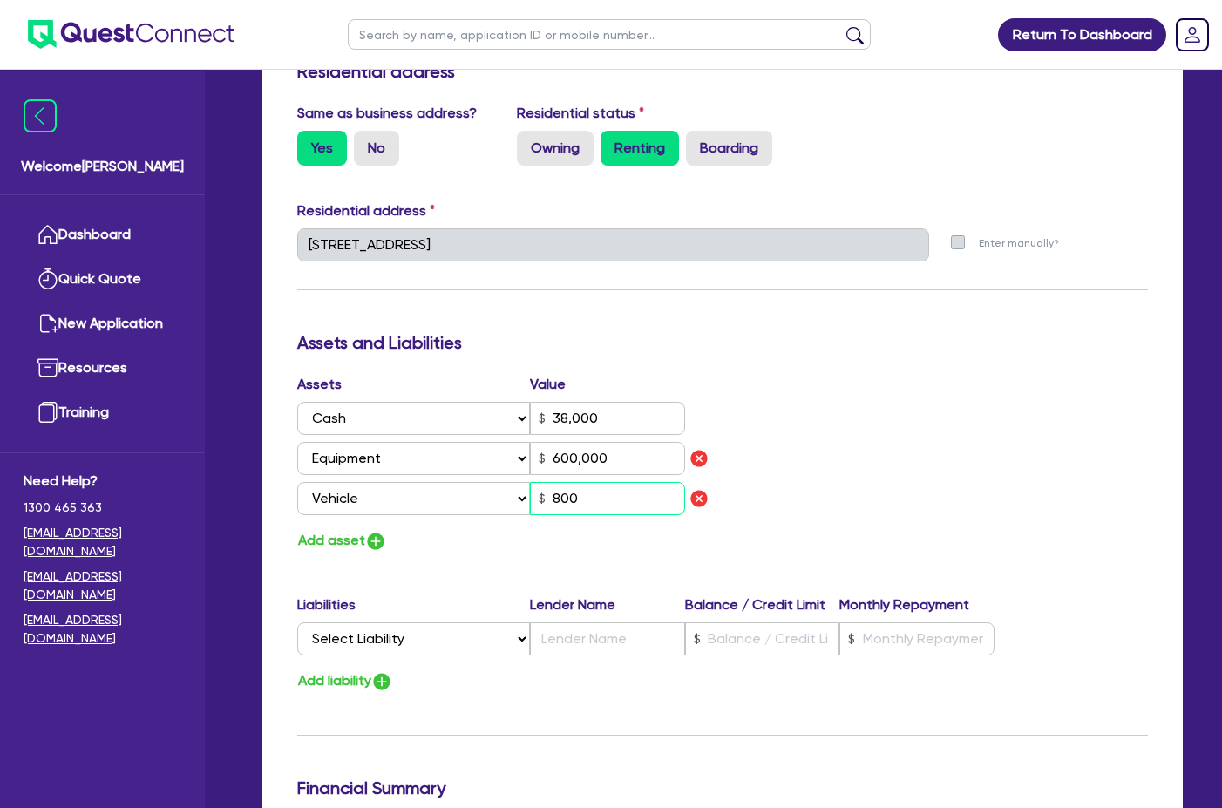
type input "38,000"
type input "600,000"
type input "8,000"
type input "1"
type input "0491 006 696"
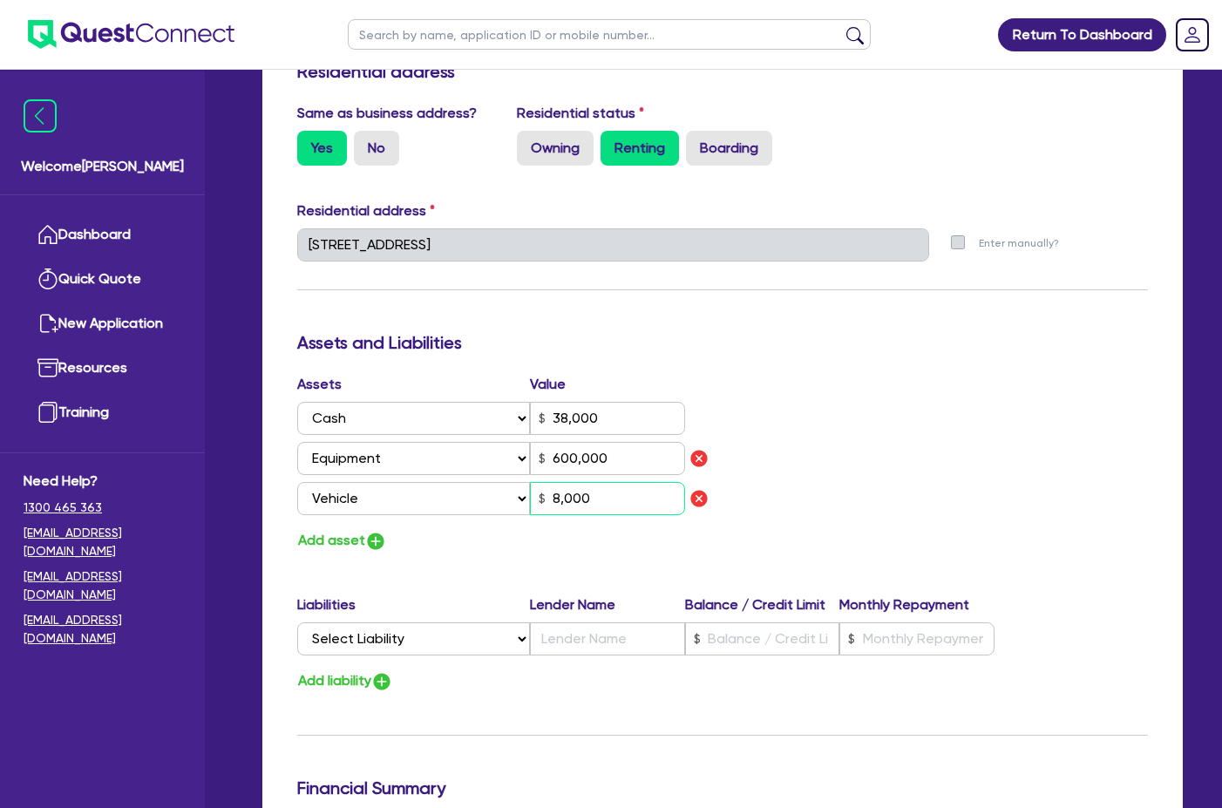
type input "38,000"
type input "600,000"
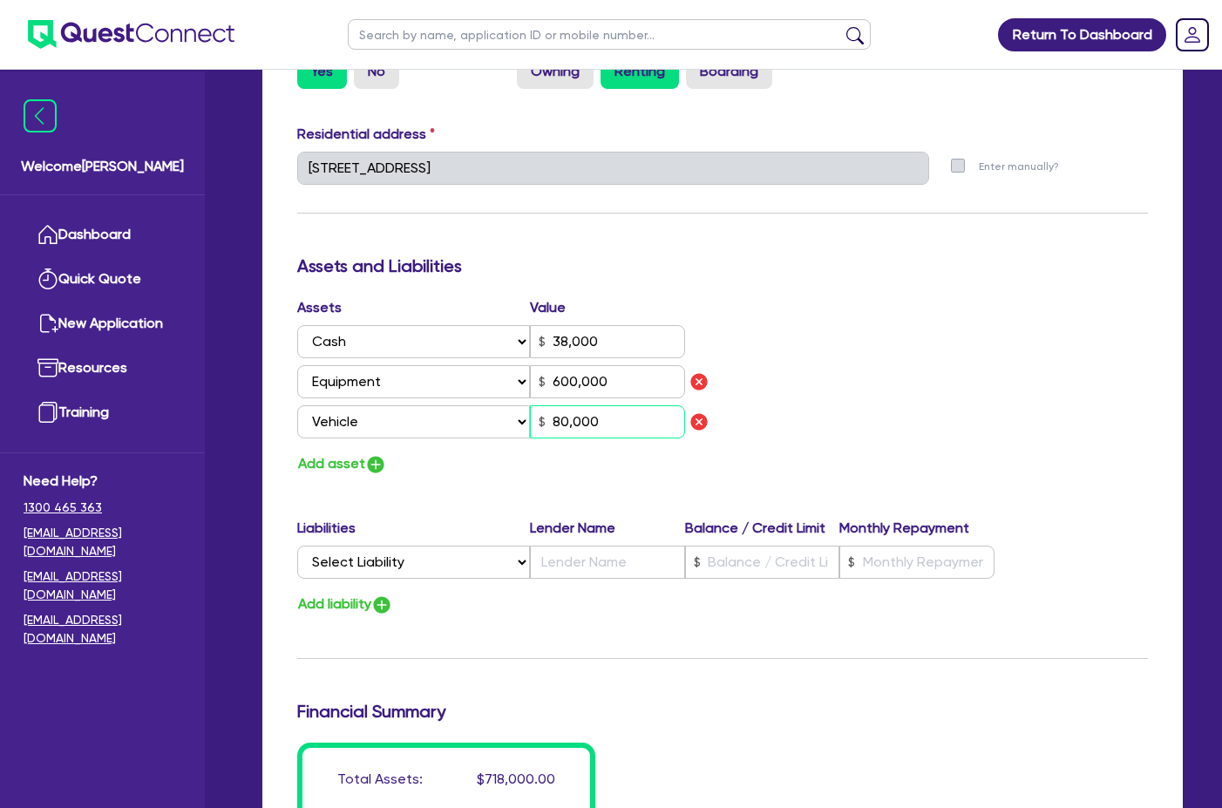
scroll to position [959, 0]
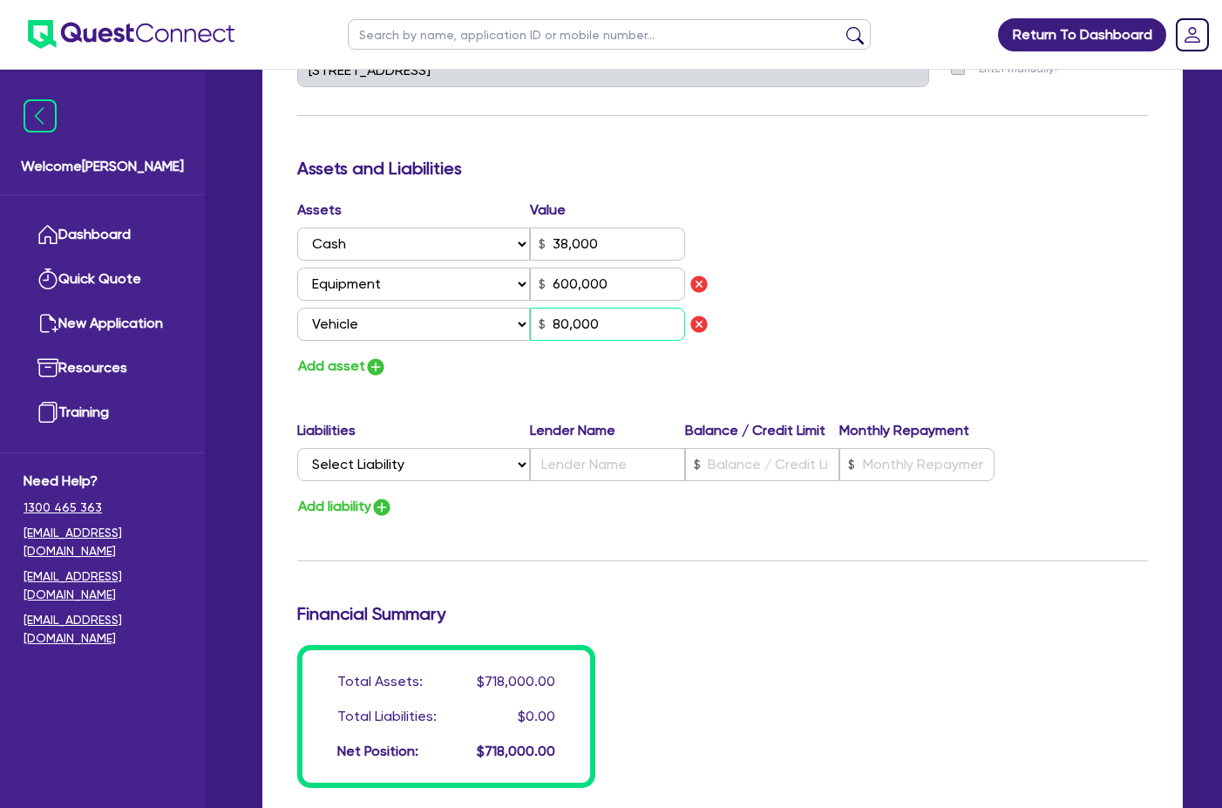
type input "80,000"
click at [370, 357] on img "button" at bounding box center [375, 367] width 21 height 21
type input "1"
type input "0491 006 696"
type input "38,000"
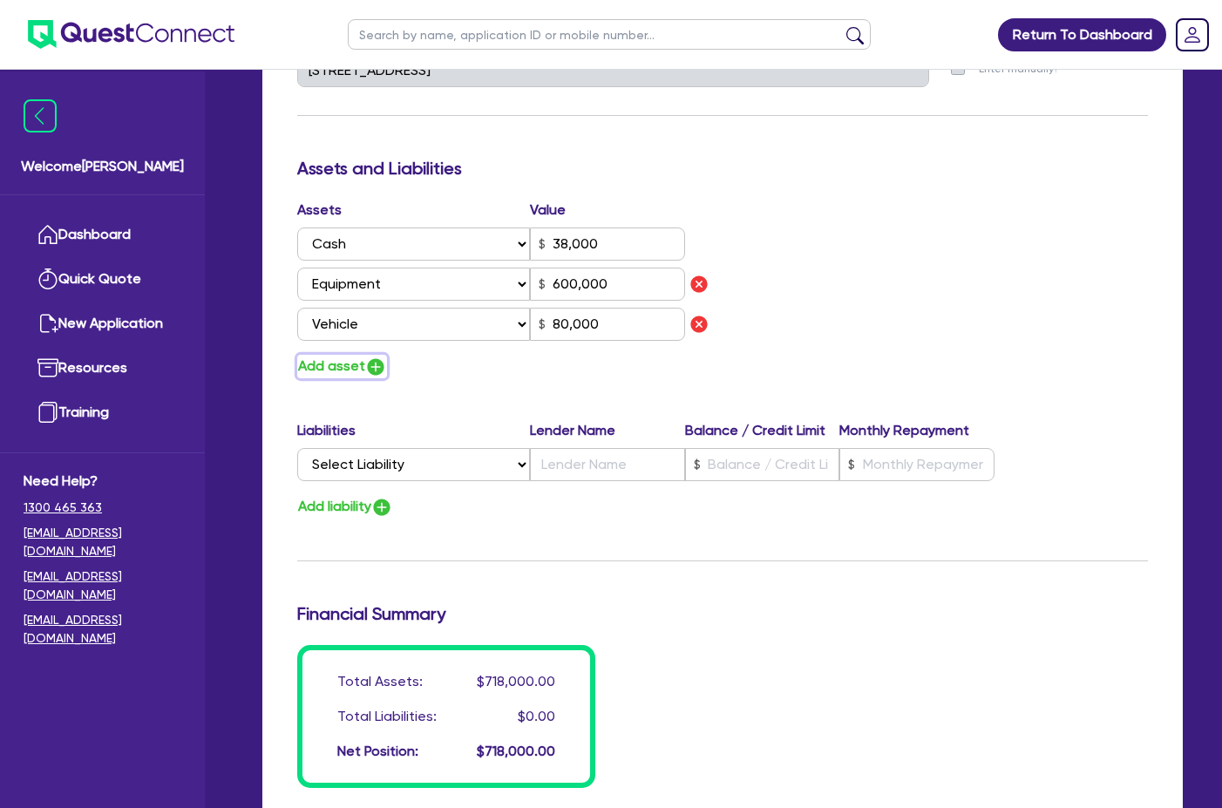
type input "600,000"
type input "80,000"
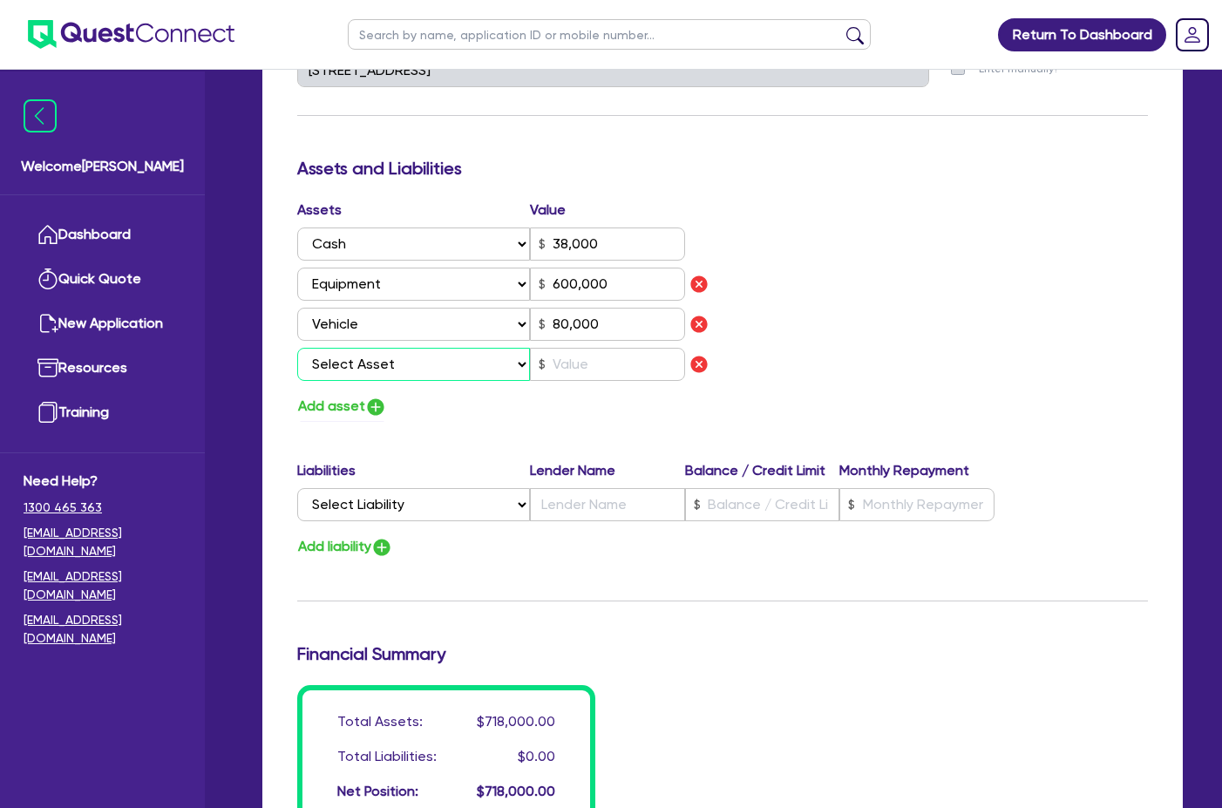
click at [412, 352] on select "Select Asset Cash Property Investment property Vehicle Truck Trailer Equipment …" at bounding box center [413, 364] width 233 height 33
select select "TRAILER"
click at [297, 348] on select "Select Asset Cash Property Investment property Vehicle Truck Trailer Equipment …" at bounding box center [413, 364] width 233 height 33
type input "1"
type input "0491 006 696"
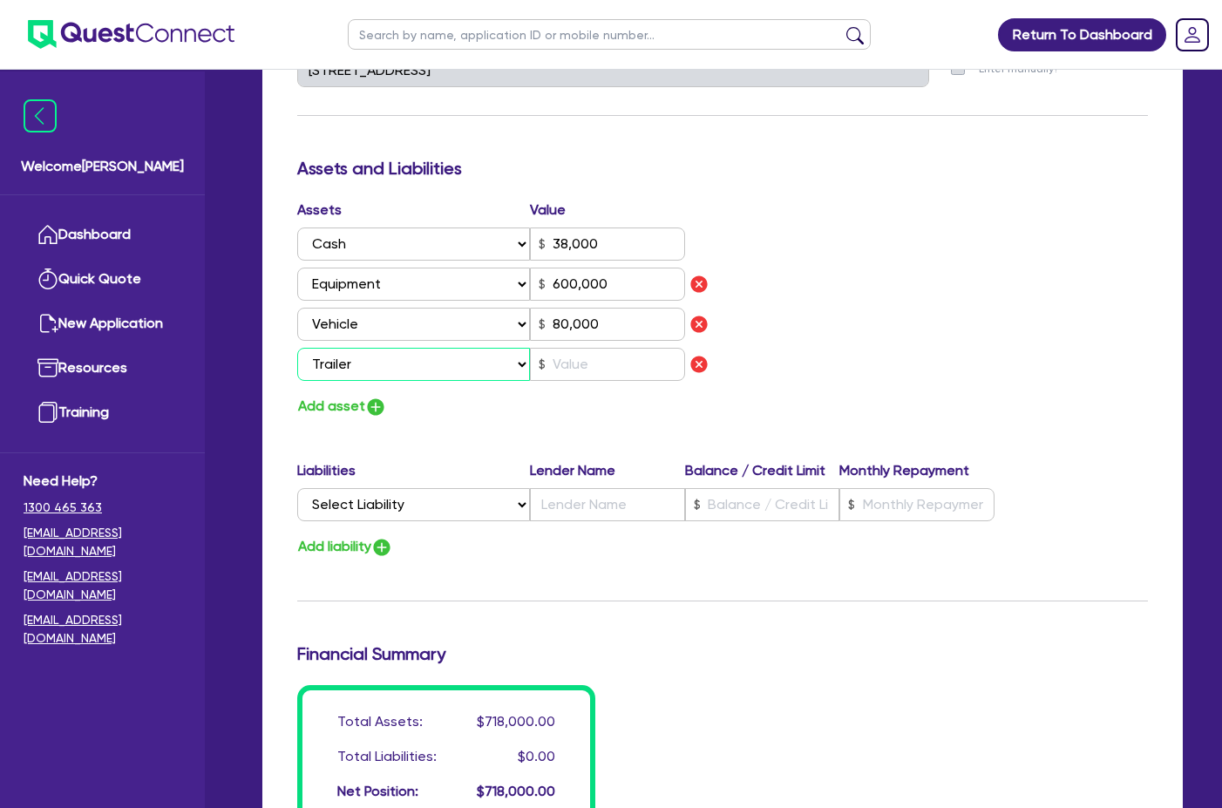
type input "38,000"
type input "600,000"
type input "80,000"
click at [581, 348] on input "text" at bounding box center [607, 364] width 155 height 33
type input "1"
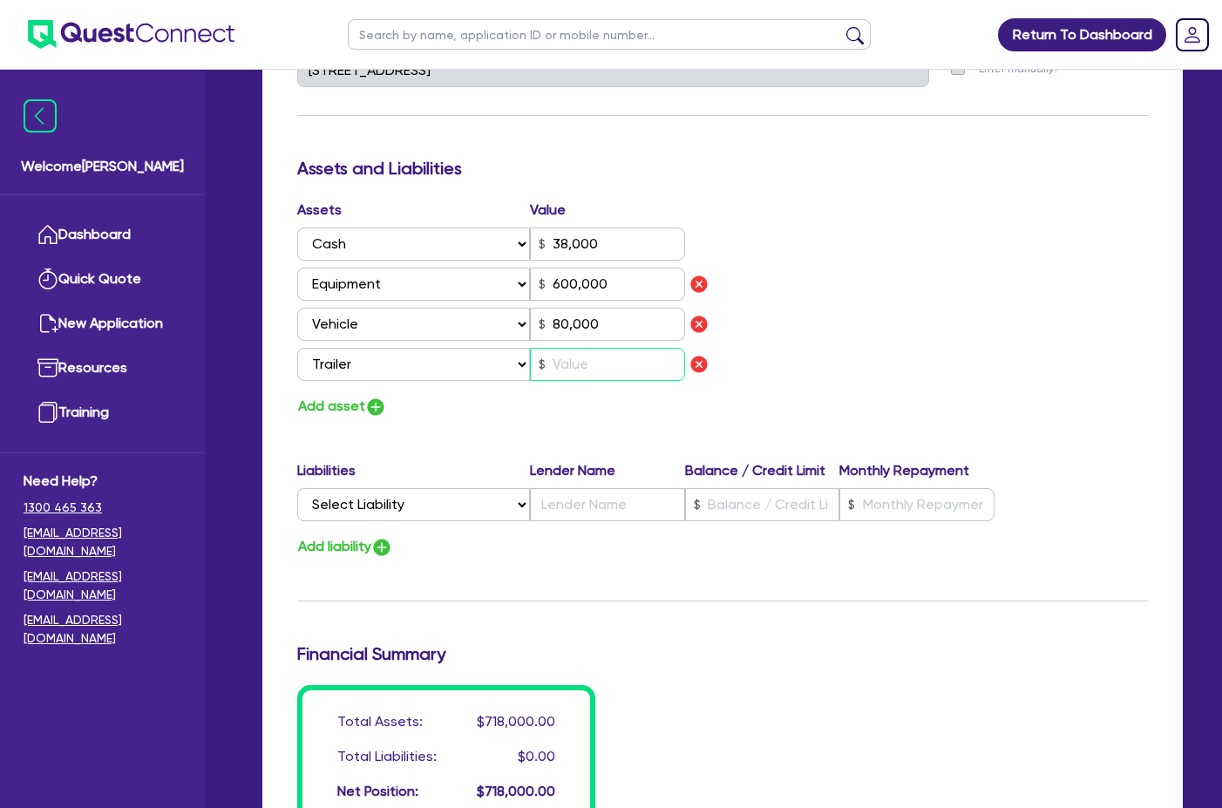
type input "0491 006 696"
type input "38,000"
type input "600,000"
type input "80,000"
type input "2"
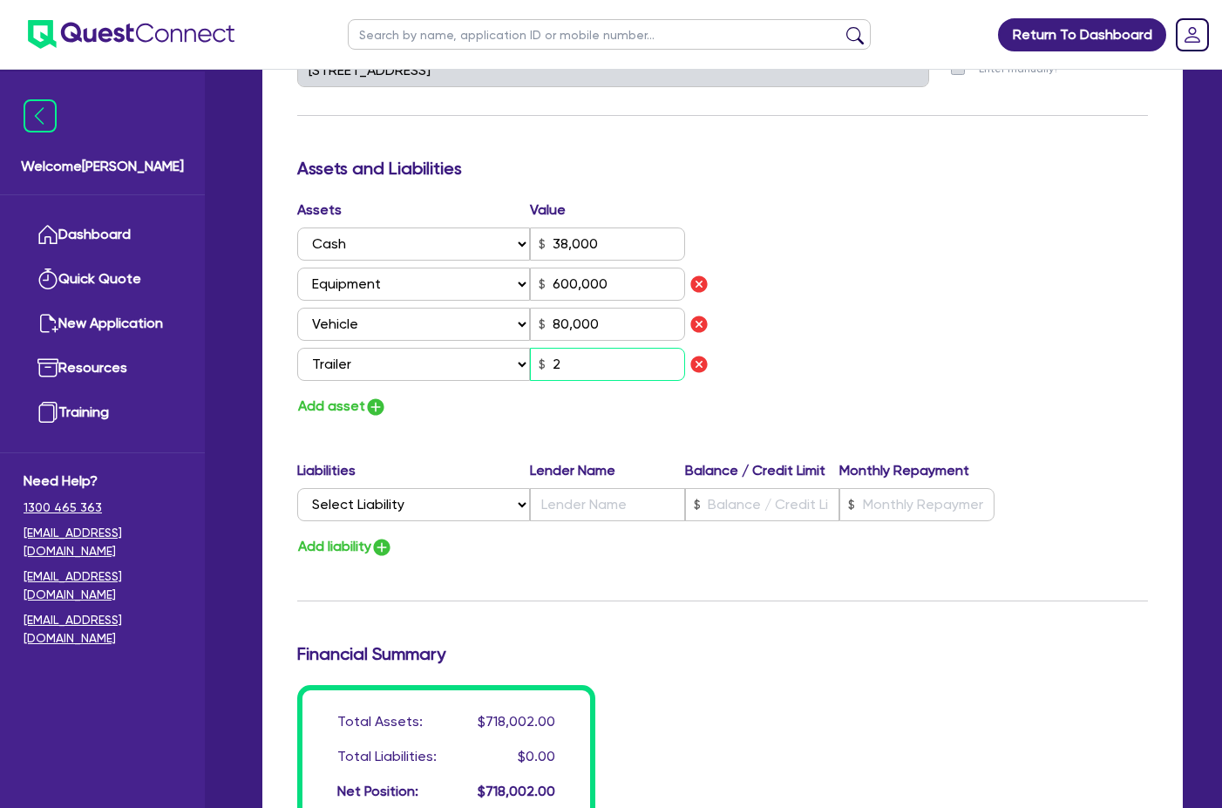
type input "1"
type input "0491 006 696"
type input "38,000"
type input "600,000"
type input "80,000"
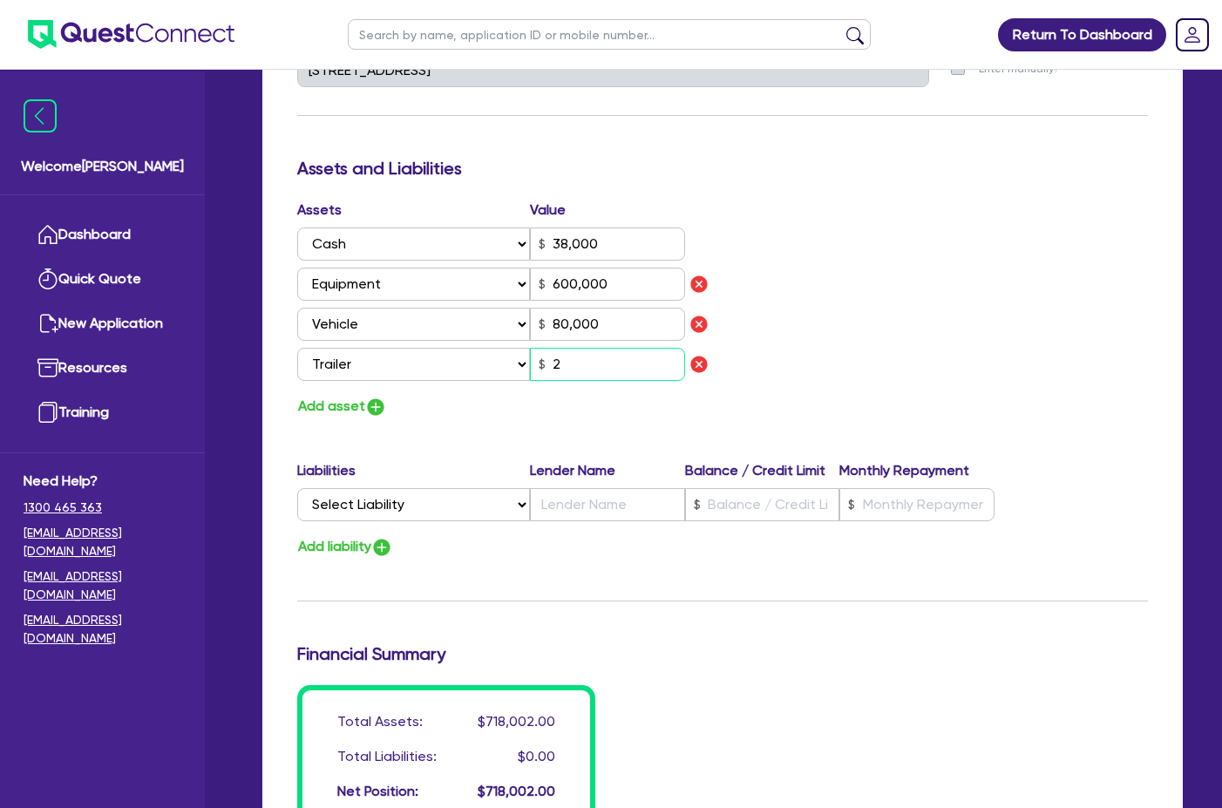
type input "20"
type input "1"
type input "0491 006 696"
type input "38,000"
type input "600,000"
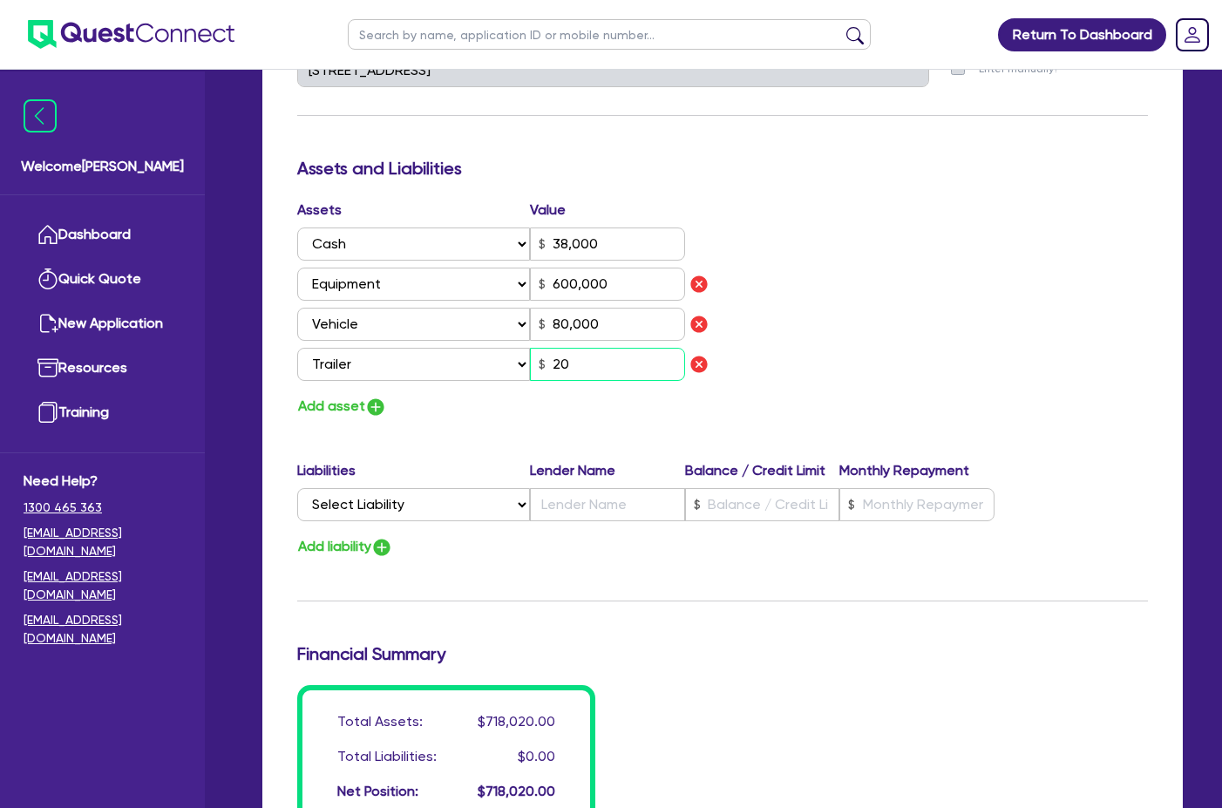
type input "80,000"
type input "200"
type input "1"
type input "0491 006 696"
type input "38,000"
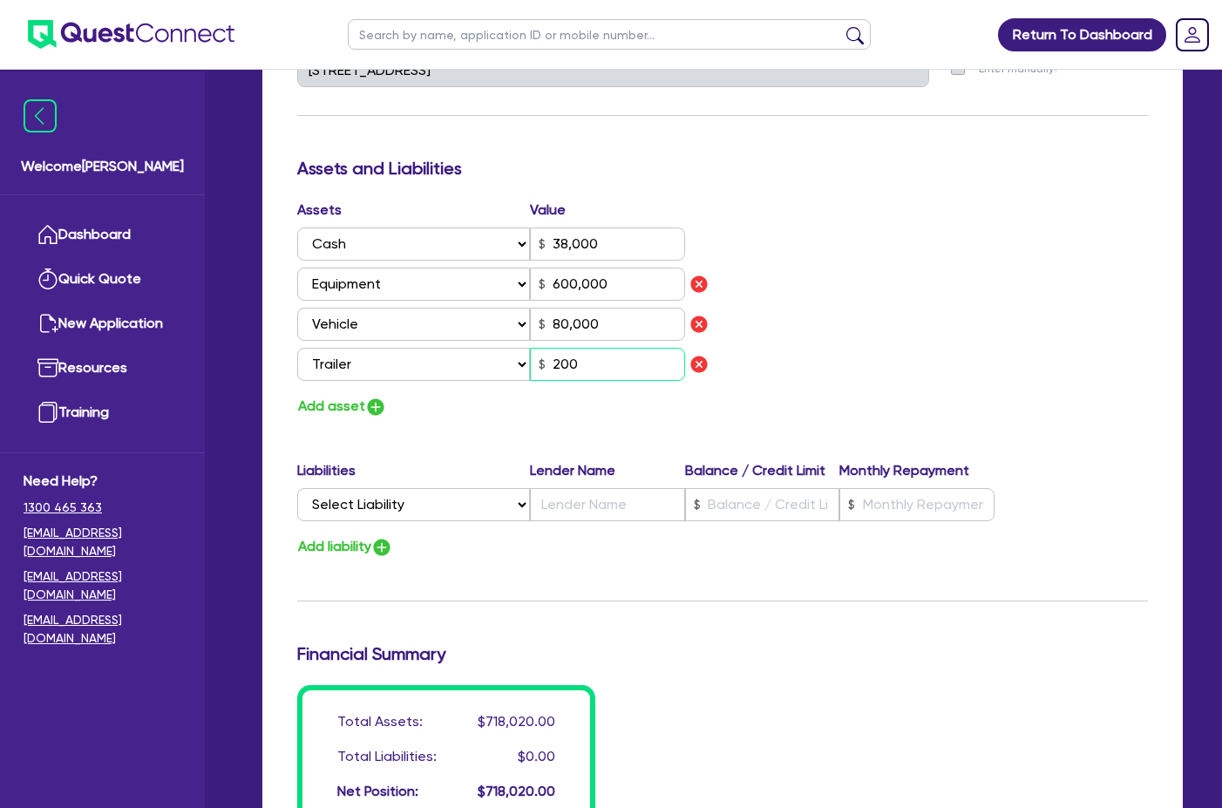
type input "600,000"
type input "80,000"
click at [380, 397] on img "button" at bounding box center [375, 407] width 21 height 21
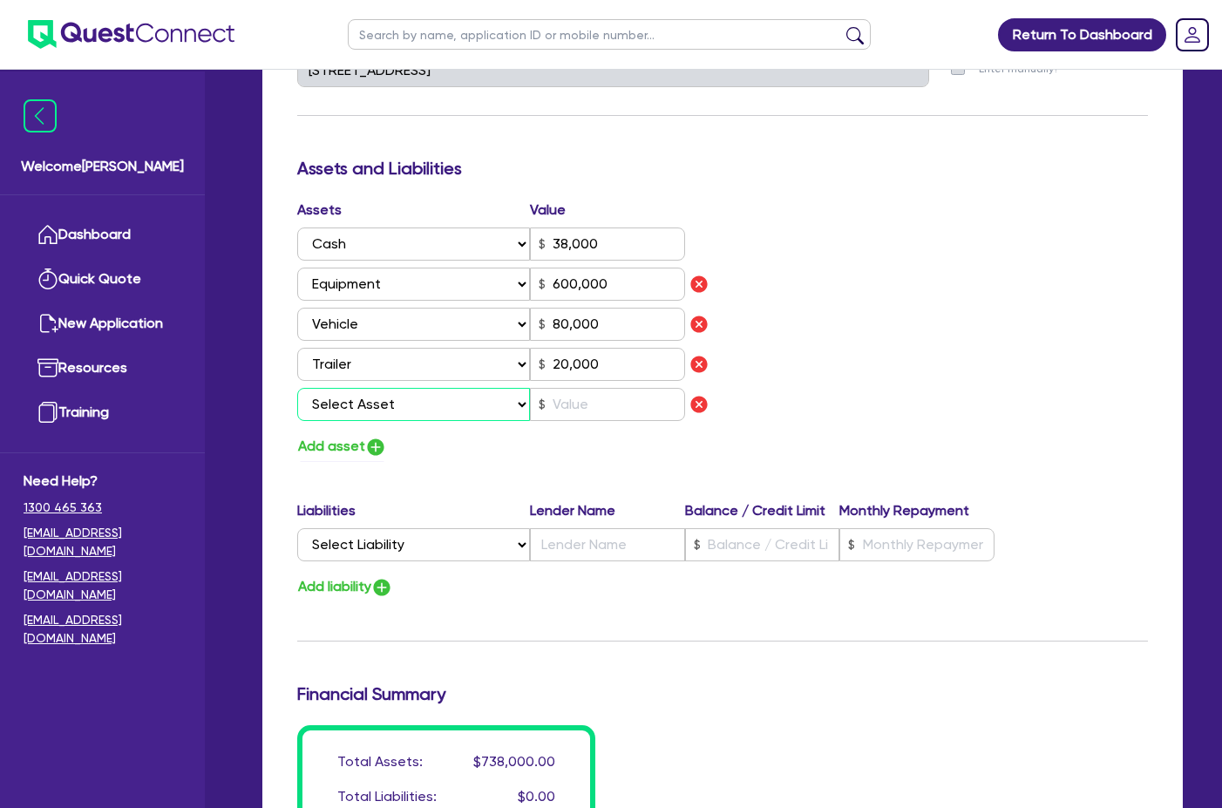
click at [425, 391] on select "Select Asset Cash Property Investment property Vehicle Truck Trailer Equipment …" at bounding box center [413, 404] width 233 height 33
click at [297, 388] on select "Select Asset Cash Property Investment property Vehicle Truck Trailer Equipment …" at bounding box center [413, 404] width 233 height 33
click at [579, 398] on input "text" at bounding box center [607, 404] width 155 height 33
click at [364, 435] on button "Add asset" at bounding box center [342, 447] width 90 height 24
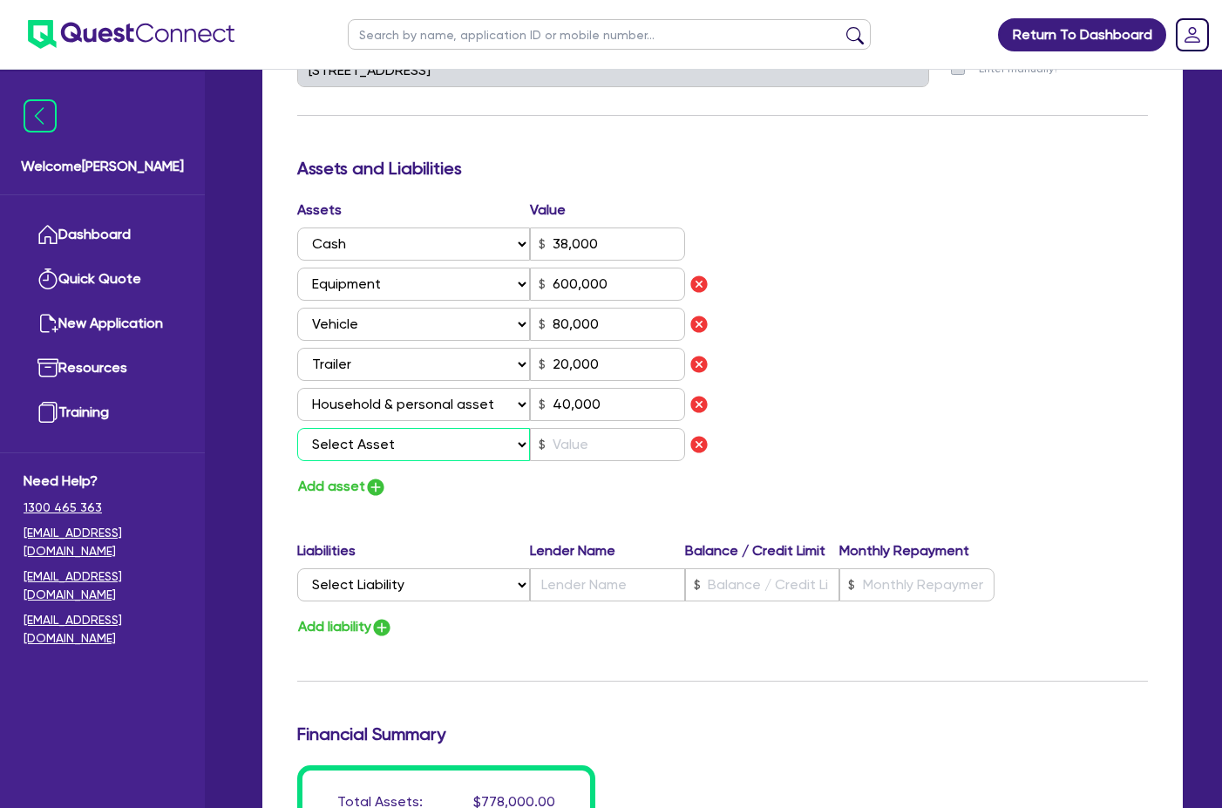
click at [398, 441] on div "Assets Value Select Asset Cash Property Investment property Vehicle Truck Trail…" at bounding box center [503, 334] width 438 height 268
click at [696, 434] on img "button" at bounding box center [699, 444] width 21 height 21
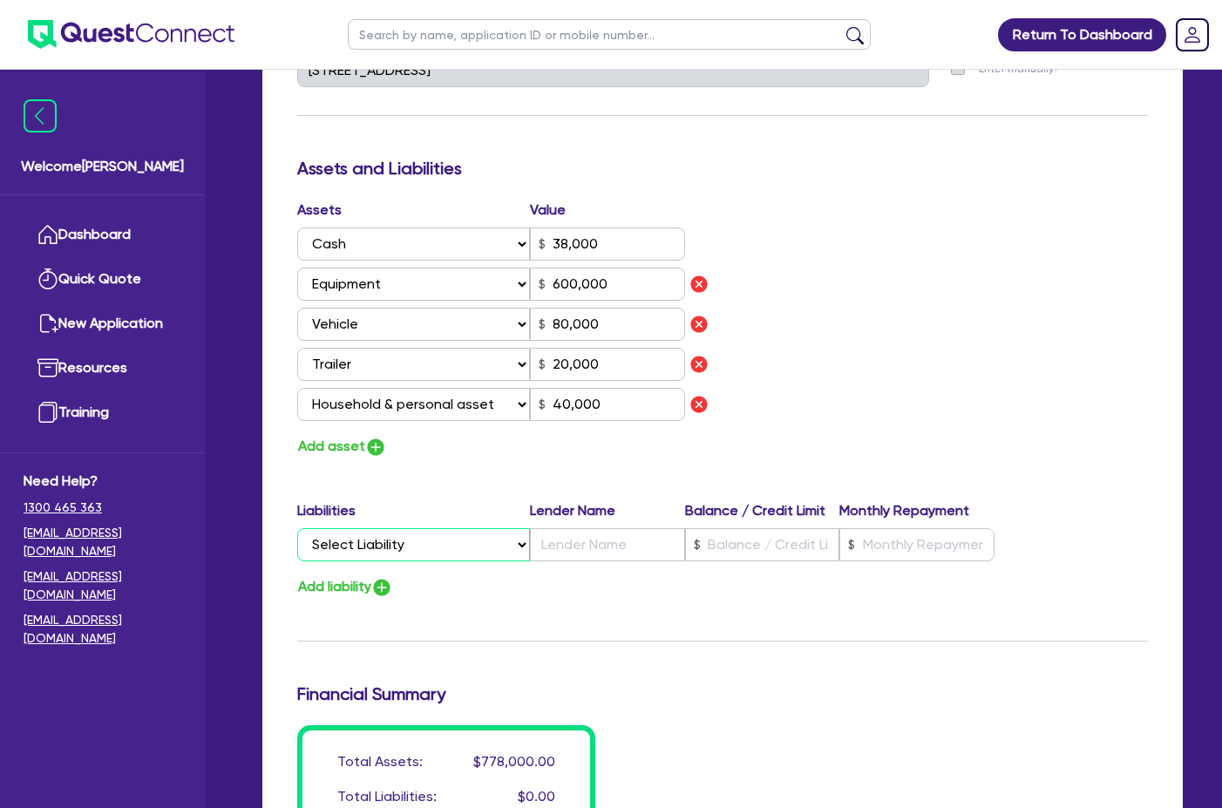
click at [451, 528] on select "Select Liability Credit card Mortgage Investment property loan Vehicle loan Tru…" at bounding box center [413, 544] width 233 height 33
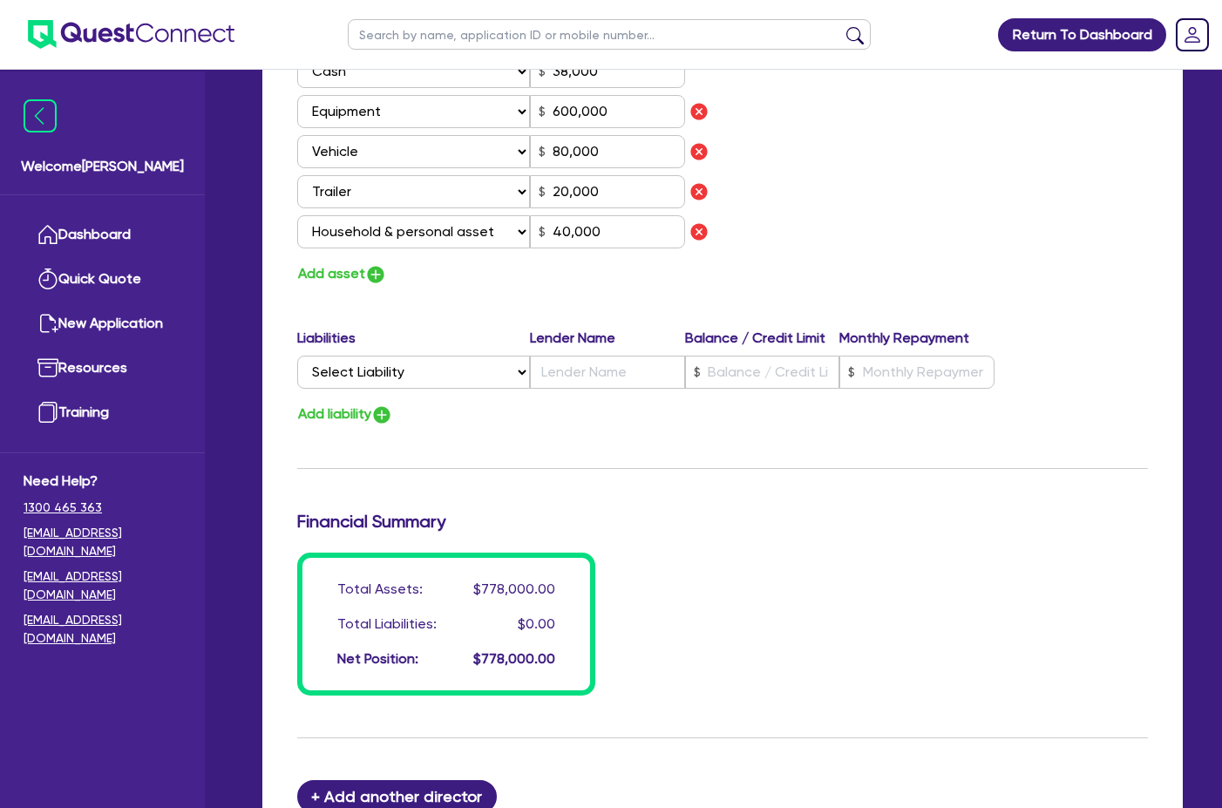
scroll to position [1133, 0]
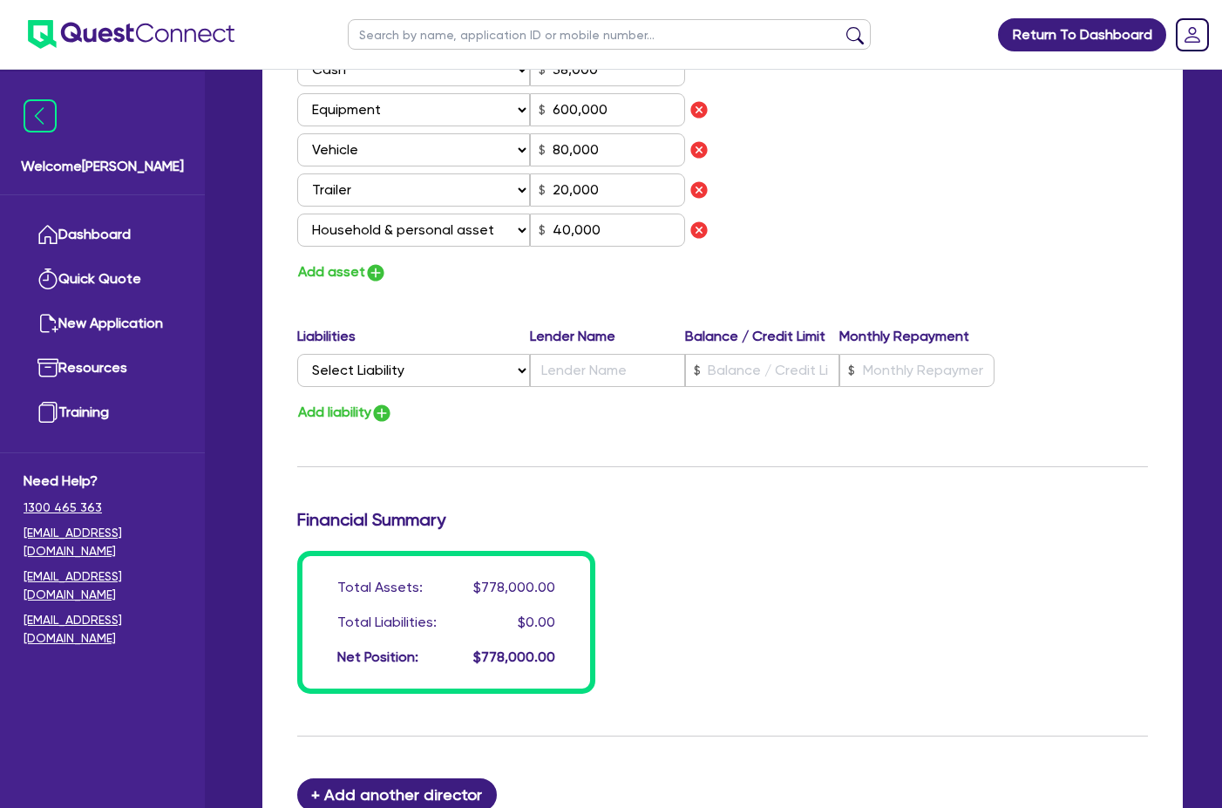
click at [470, 367] on div "Liabilities Lender Name Balance / Credit Limit Monthly Repayment Select Liabili…" at bounding box center [722, 360] width 877 height 68
click at [480, 354] on select "Select Liability Credit card Mortgage Investment property loan Vehicle loan Tru…" at bounding box center [413, 370] width 233 height 33
click at [627, 509] on h3 "Financial Summary" at bounding box center [722, 519] width 851 height 21
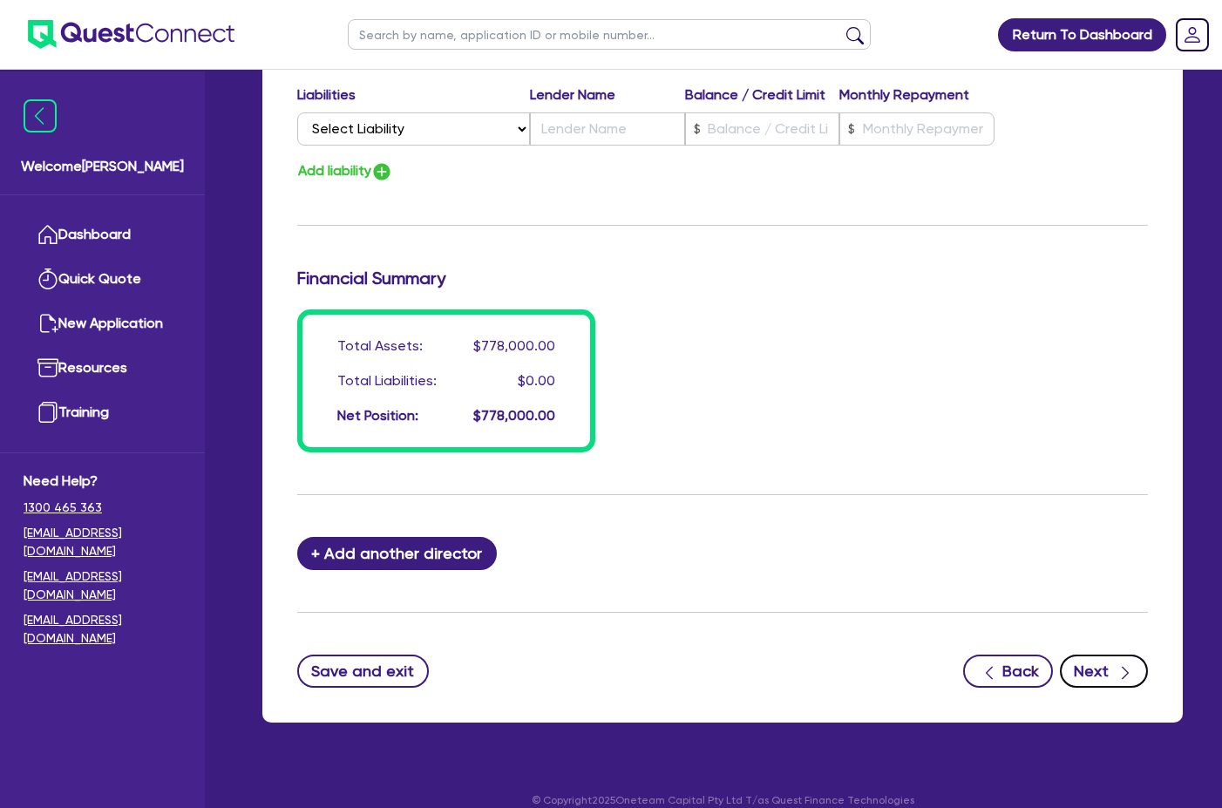
click at [1113, 655] on button "Next" at bounding box center [1104, 671] width 88 height 33
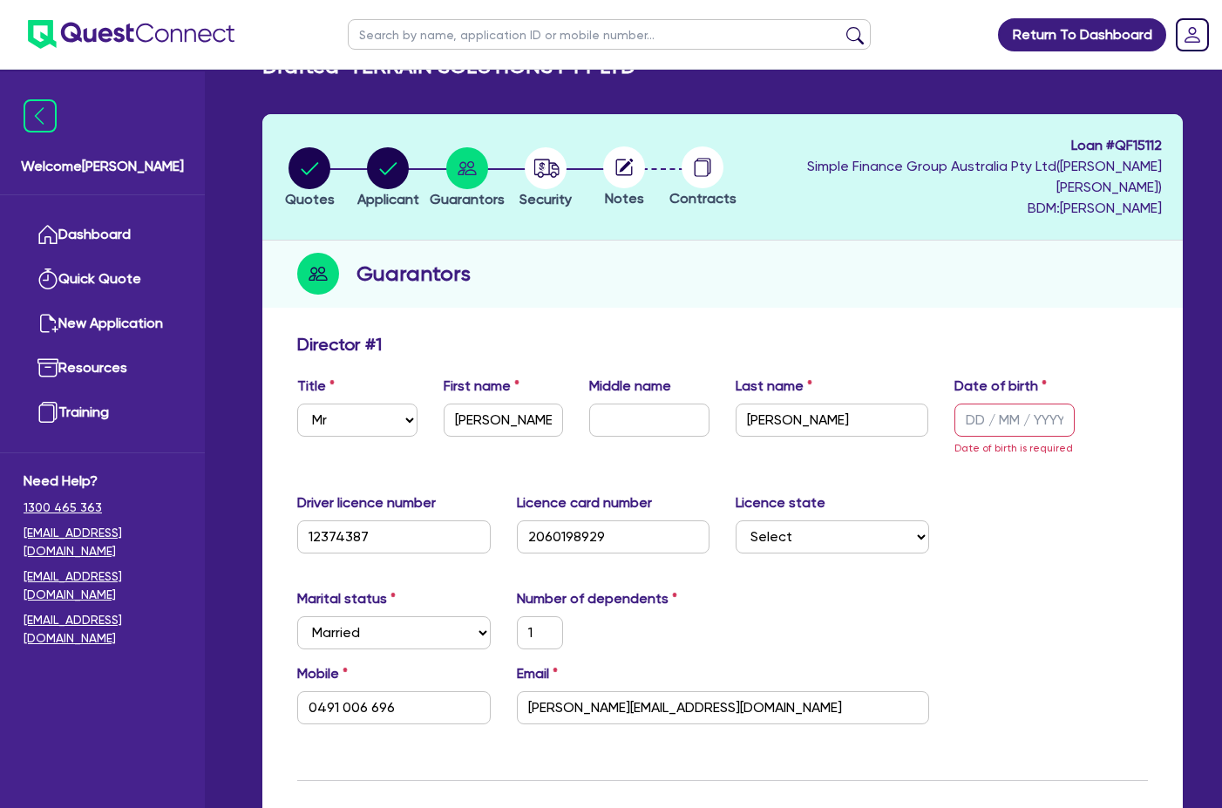
scroll to position [0, 0]
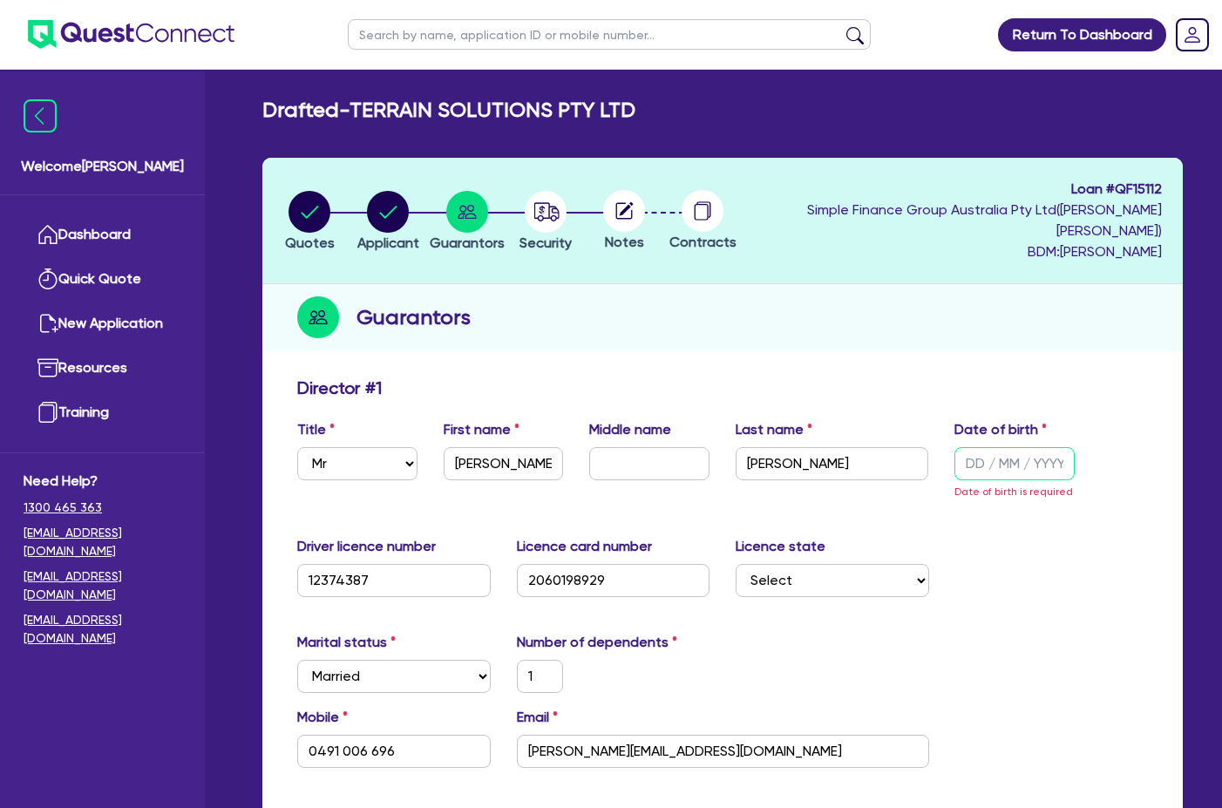
click at [984, 453] on input "text" at bounding box center [1015, 463] width 120 height 33
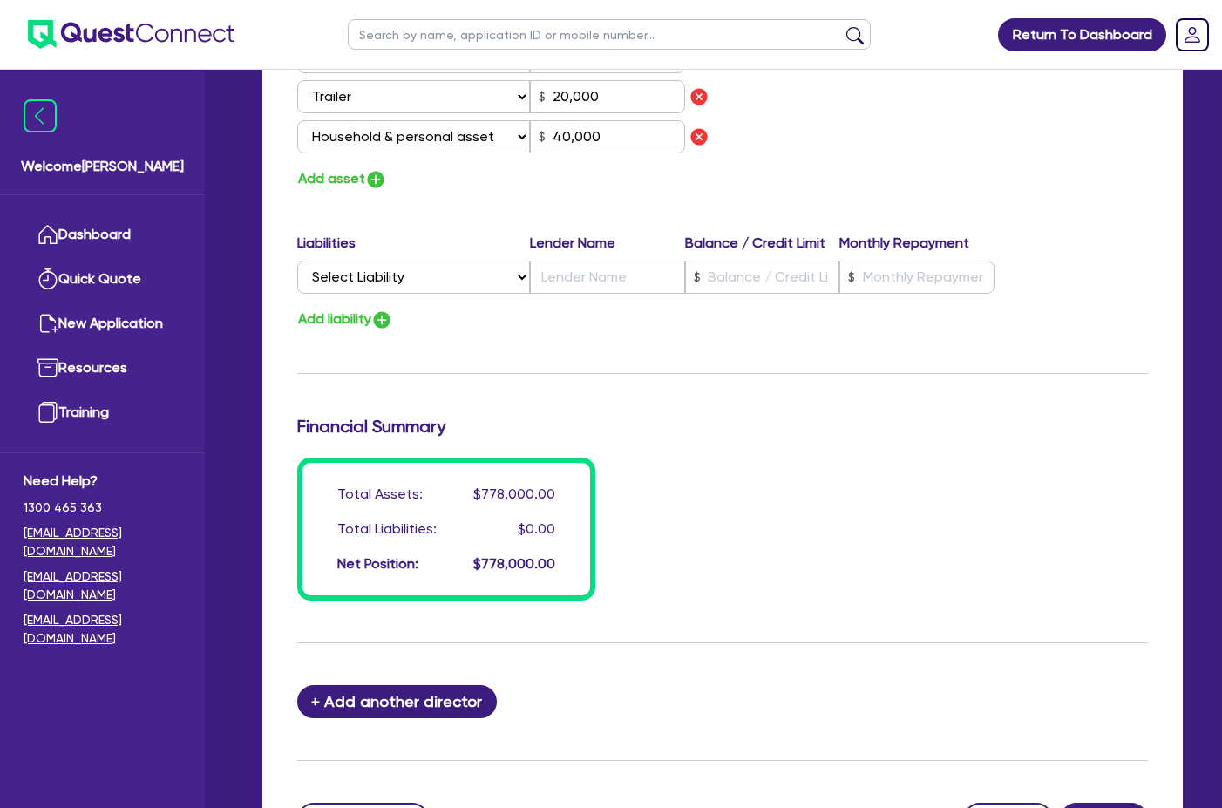
scroll to position [1375, 0]
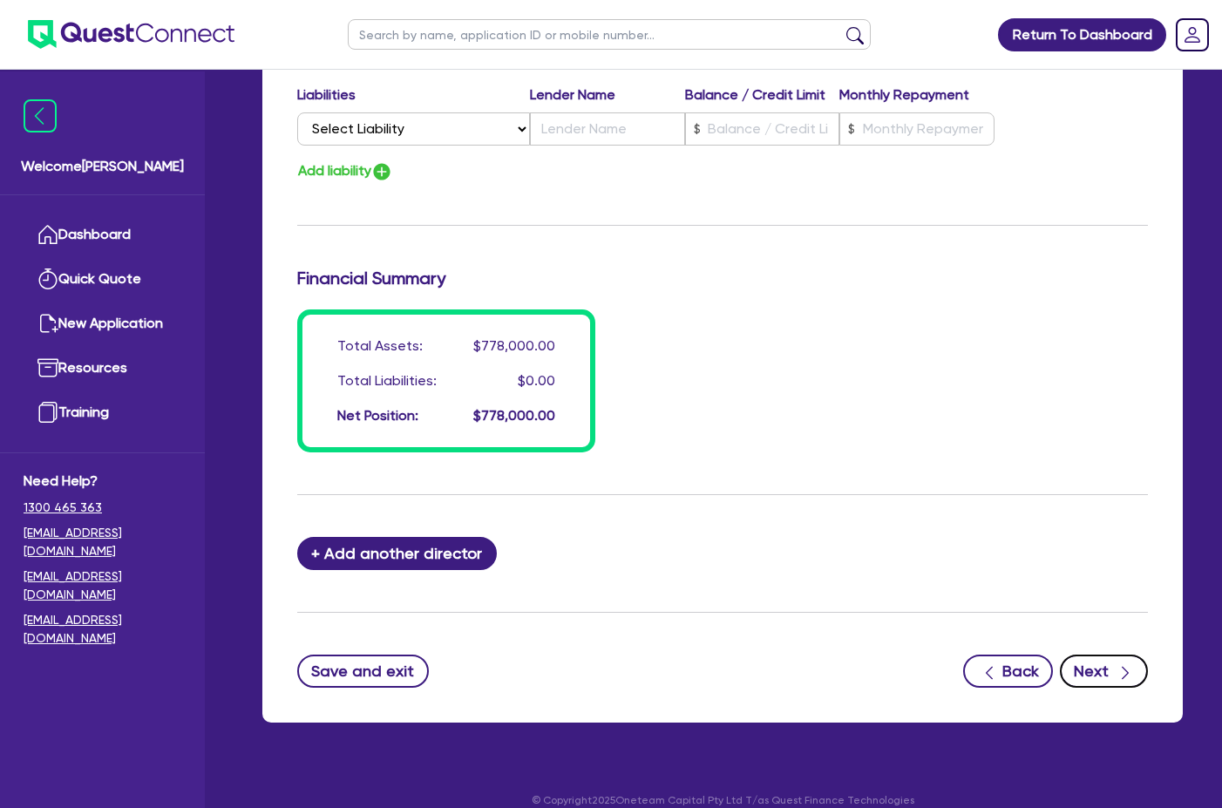
click at [1119, 664] on icon "button" at bounding box center [1125, 672] width 17 height 17
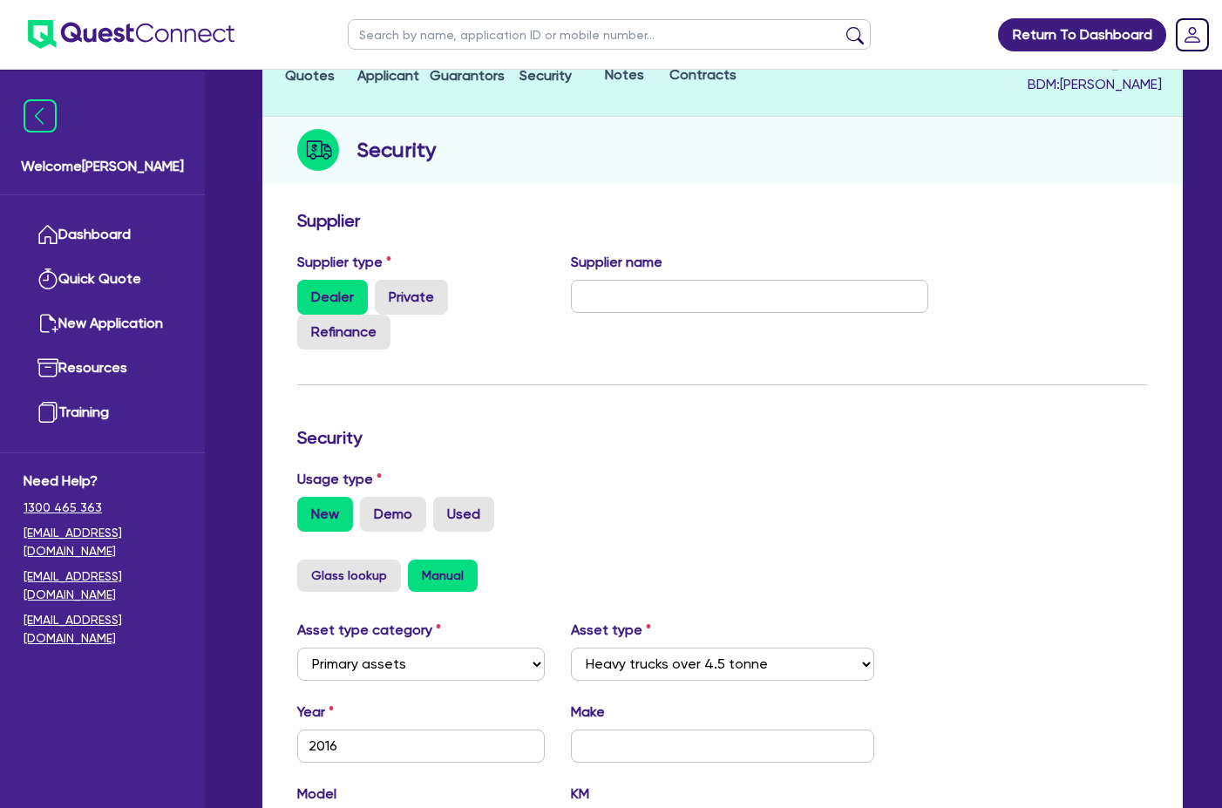
scroll to position [174, 0]
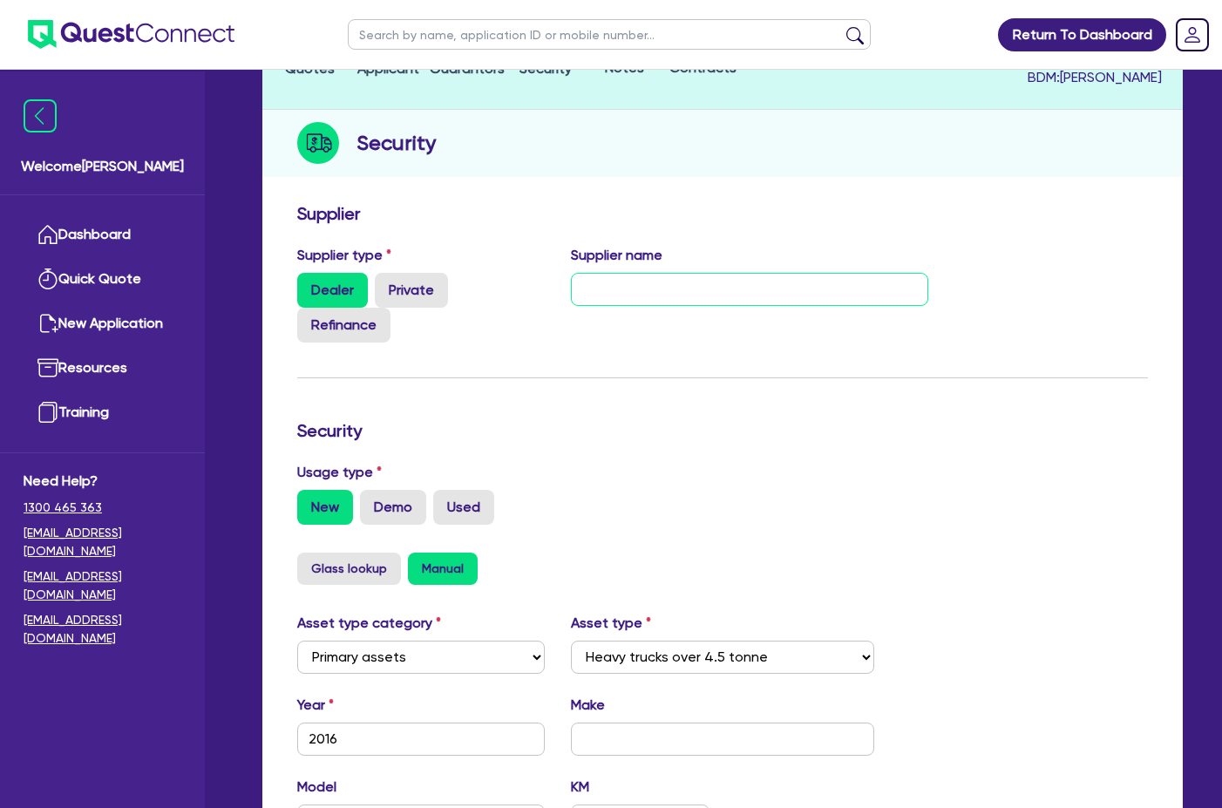
click at [620, 273] on input "text" at bounding box center [749, 289] width 357 height 33
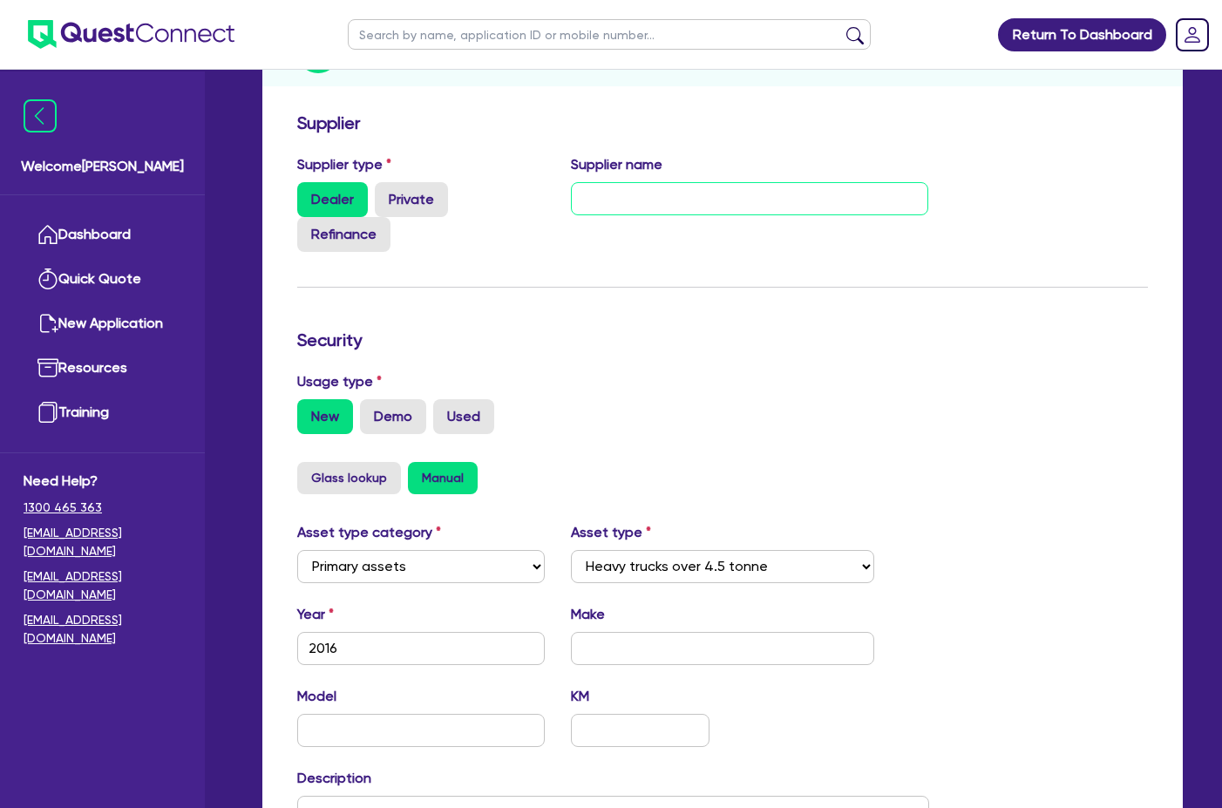
scroll to position [349, 0]
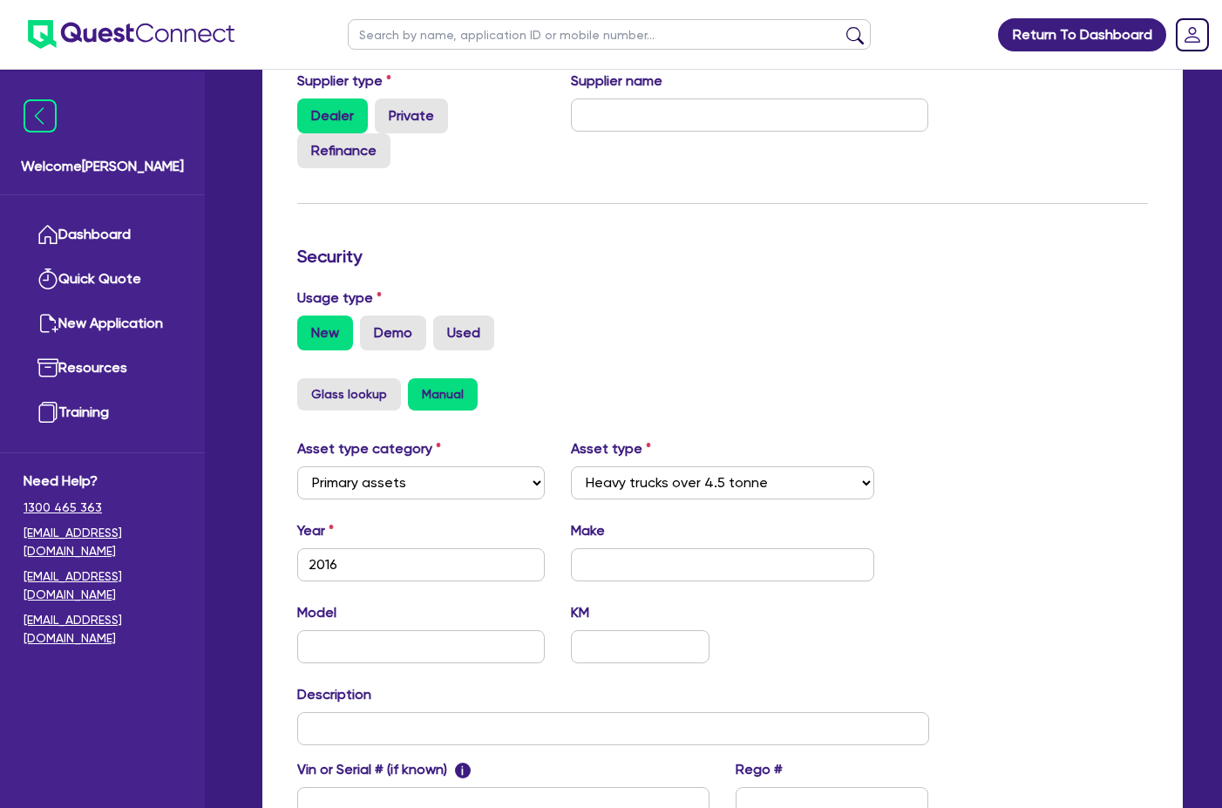
click at [615, 347] on form "Supplier Supplier type Dealer Private Refinance Supplier name Security Usage ty…" at bounding box center [722, 462] width 851 height 866
click at [456, 316] on label "Used" at bounding box center [463, 333] width 61 height 35
click at [445, 316] on input "Used" at bounding box center [438, 321] width 11 height 11
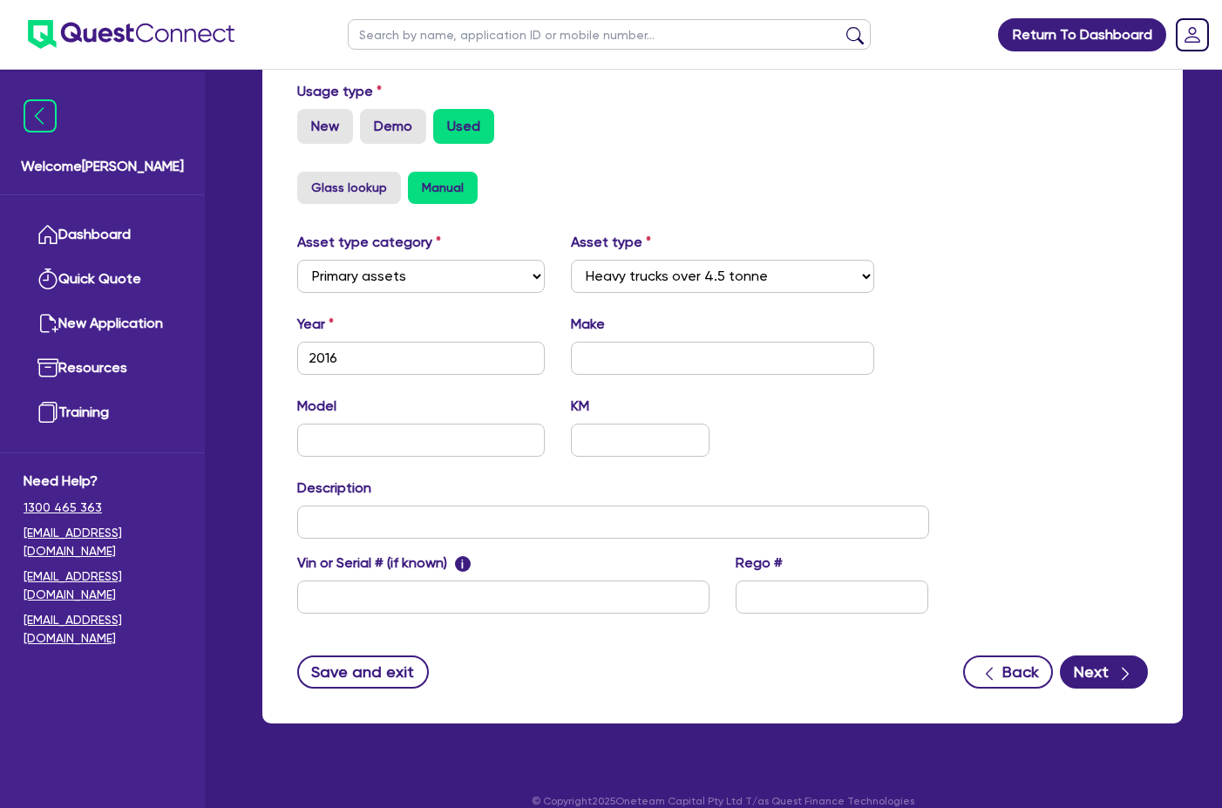
scroll to position [556, 0]
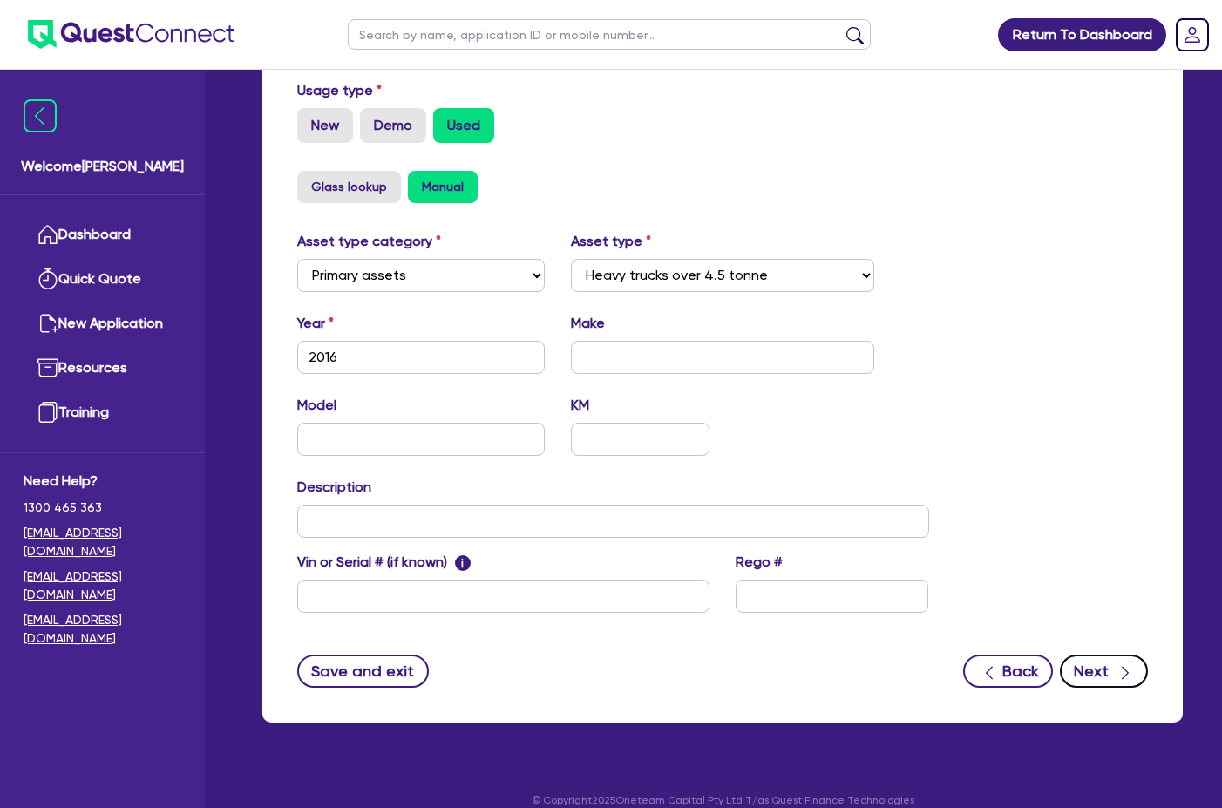
click at [1090, 655] on button "Next" at bounding box center [1104, 671] width 88 height 33
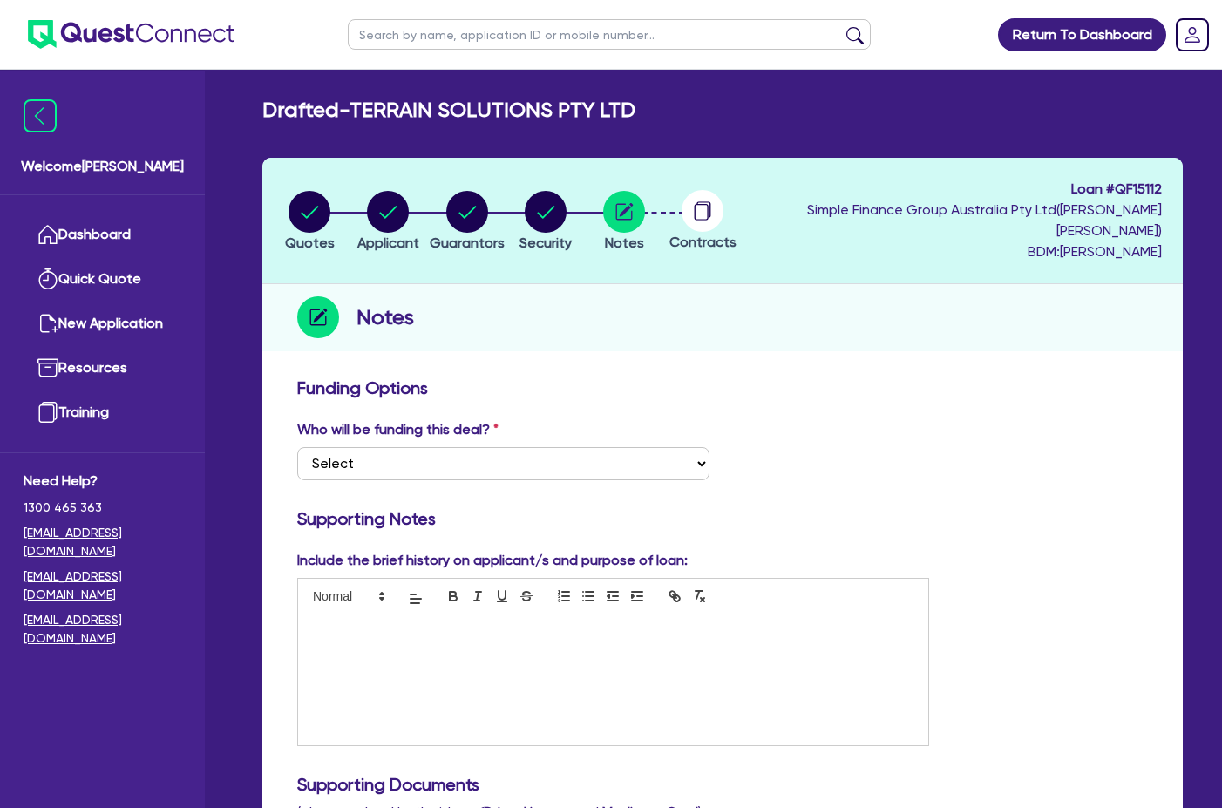
scroll to position [174, 0]
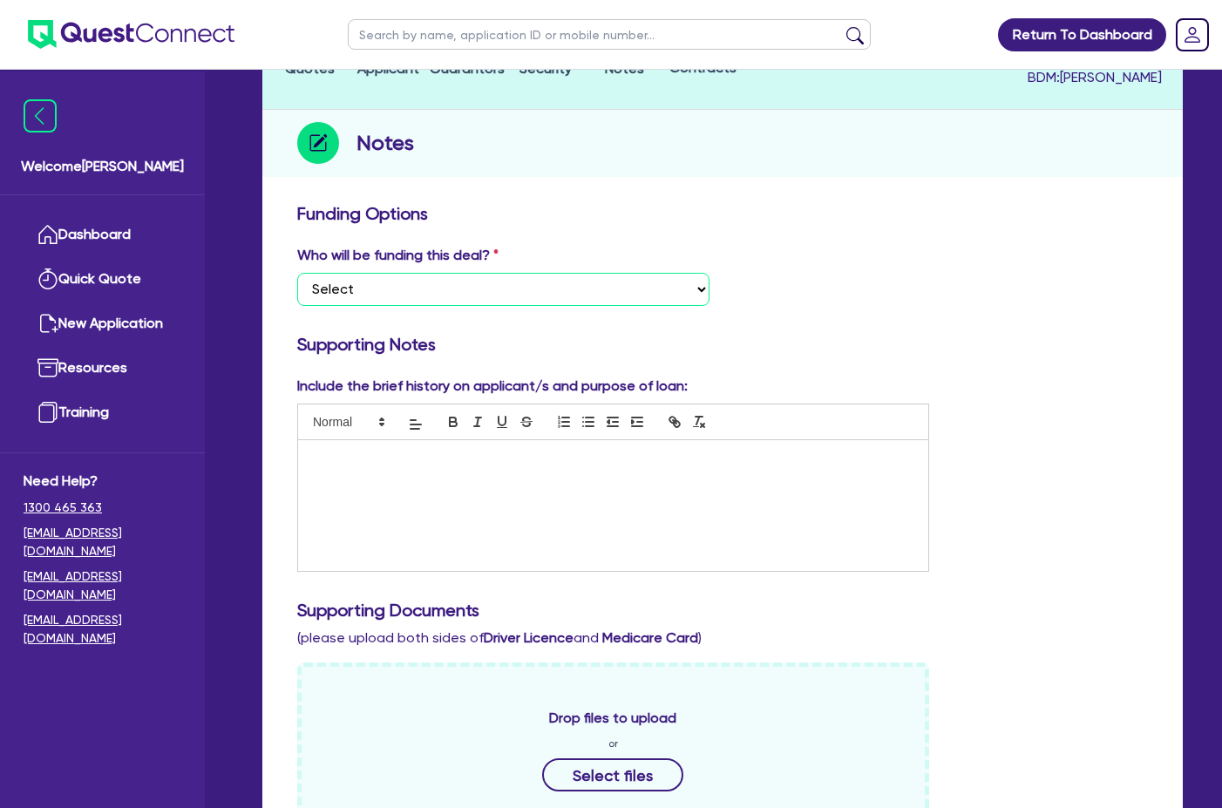
click at [540, 273] on select "Select I want Quest to fund 100% I will fund 100% I will co-fund with Quest Oth…" at bounding box center [503, 289] width 412 height 33
click at [297, 273] on select "Select I want Quest to fund 100% I will fund 100% I will co-fund with Quest Oth…" at bounding box center [503, 289] width 412 height 33
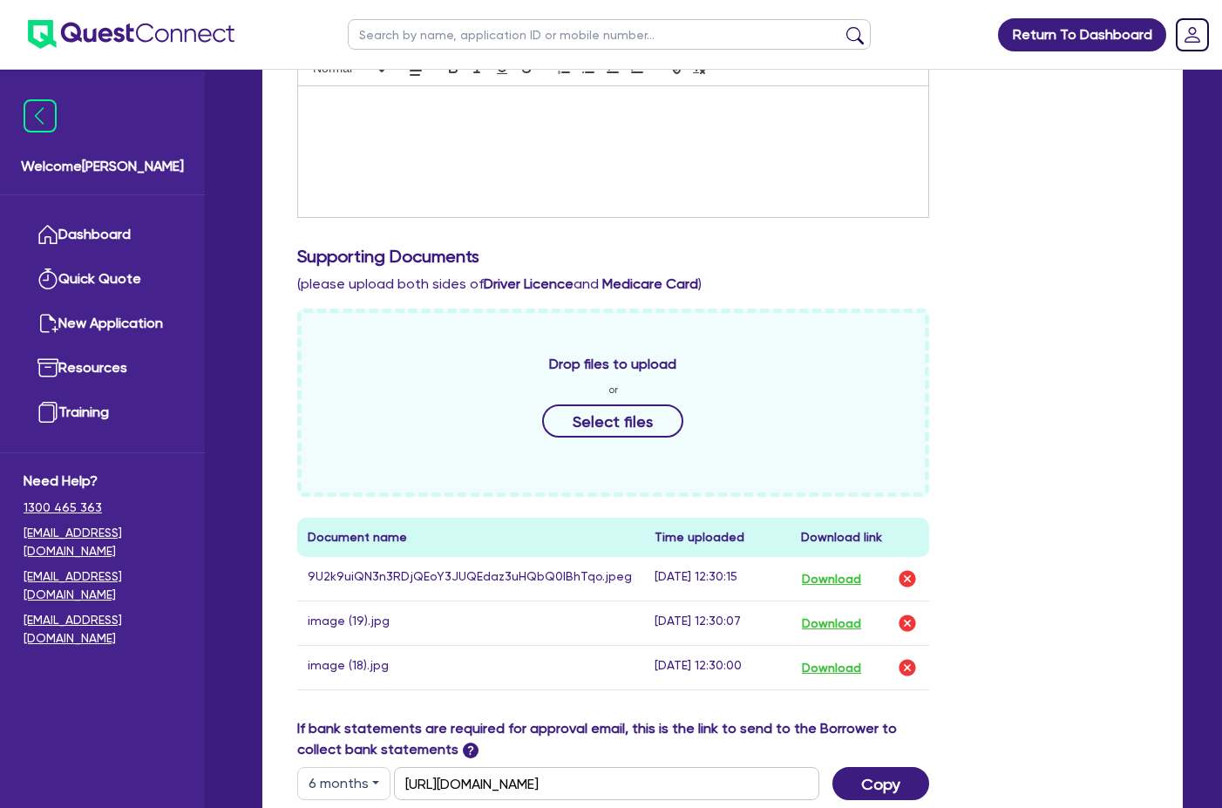
scroll to position [697, 0]
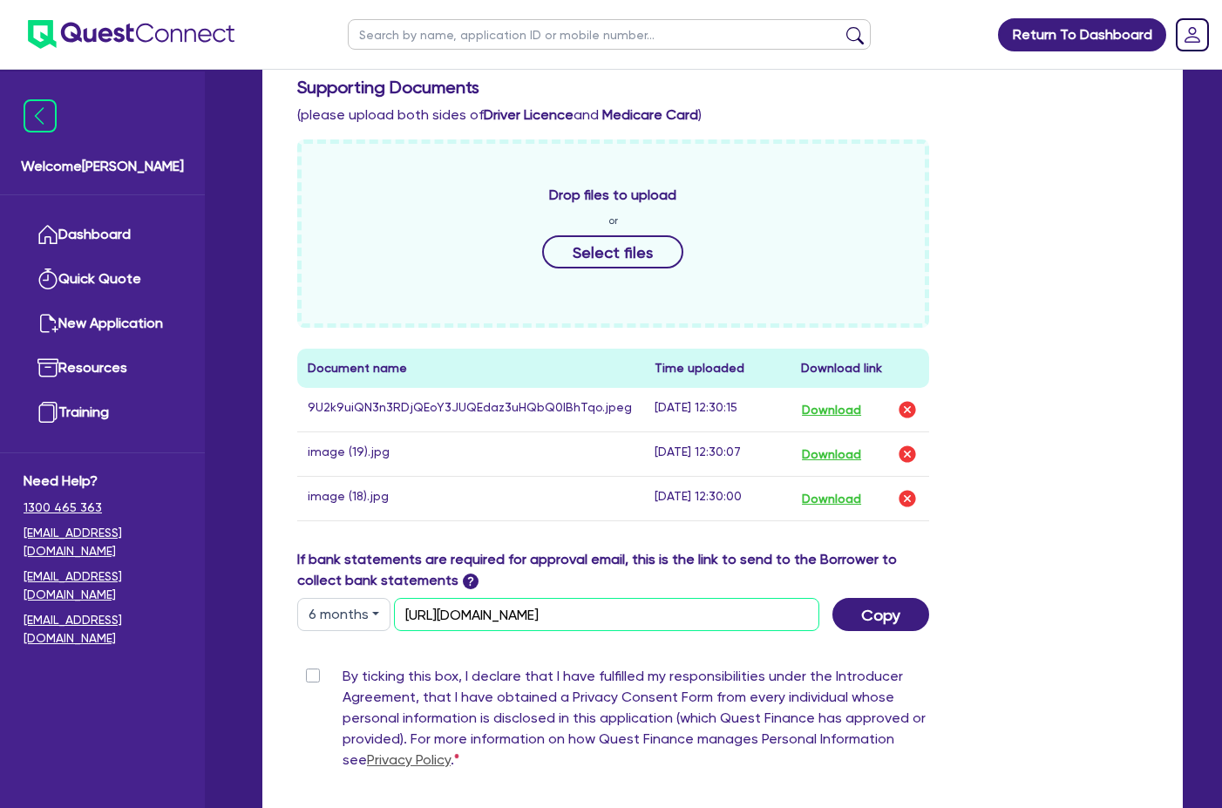
click at [652, 598] on input "https://scv.bankstatements.com.au/QUST-QF15112" at bounding box center [606, 614] width 425 height 33
click at [343, 666] on label "By ticking this box, I declare that I have fulfilled my responsibilities under …" at bounding box center [636, 722] width 587 height 112
click at [306, 666] on input "By ticking this box, I declare that I have fulfilled my responsibilities under …" at bounding box center [304, 674] width 14 height 17
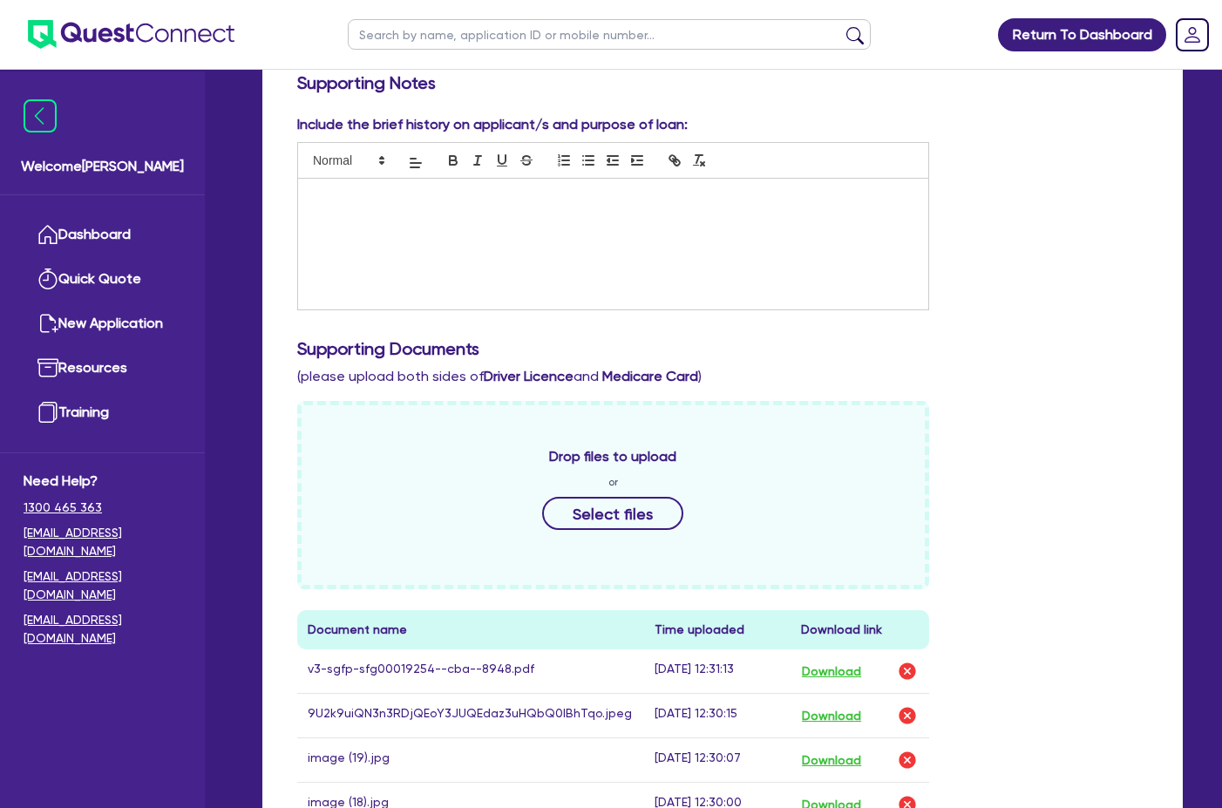
scroll to position [610, 0]
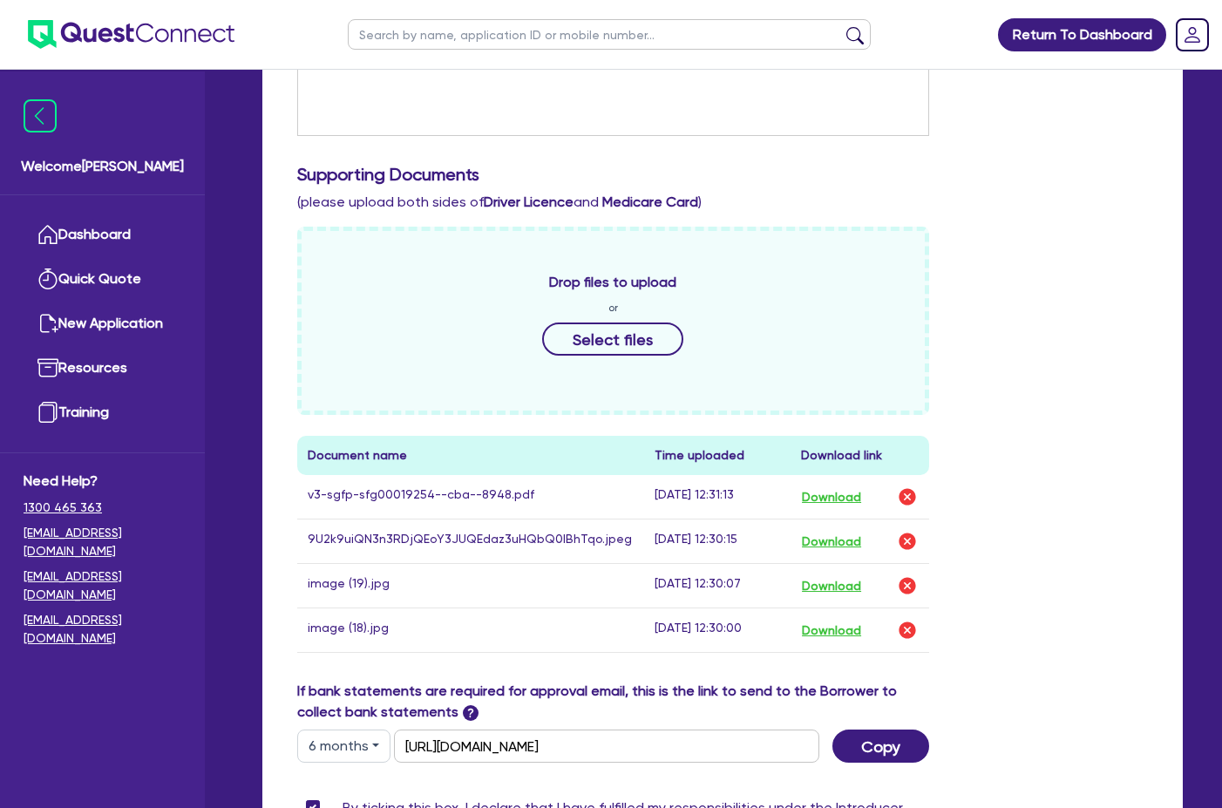
click at [1023, 494] on div "Drop files to upload or Select files Document name Time uploaded Download link …" at bounding box center [722, 454] width 877 height 454
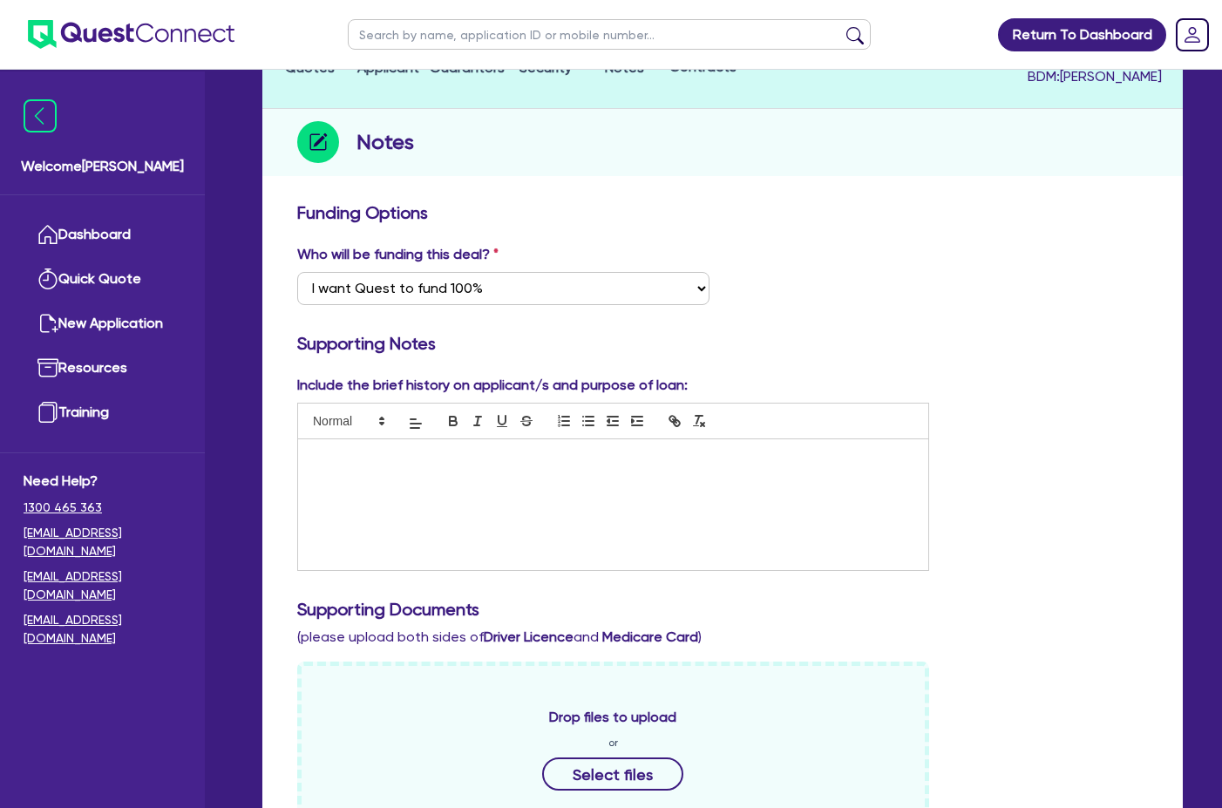
scroll to position [174, 0]
click at [471, 469] on div at bounding box center [613, 505] width 630 height 131
click at [457, 452] on div "Company" at bounding box center [613, 505] width 630 height 131
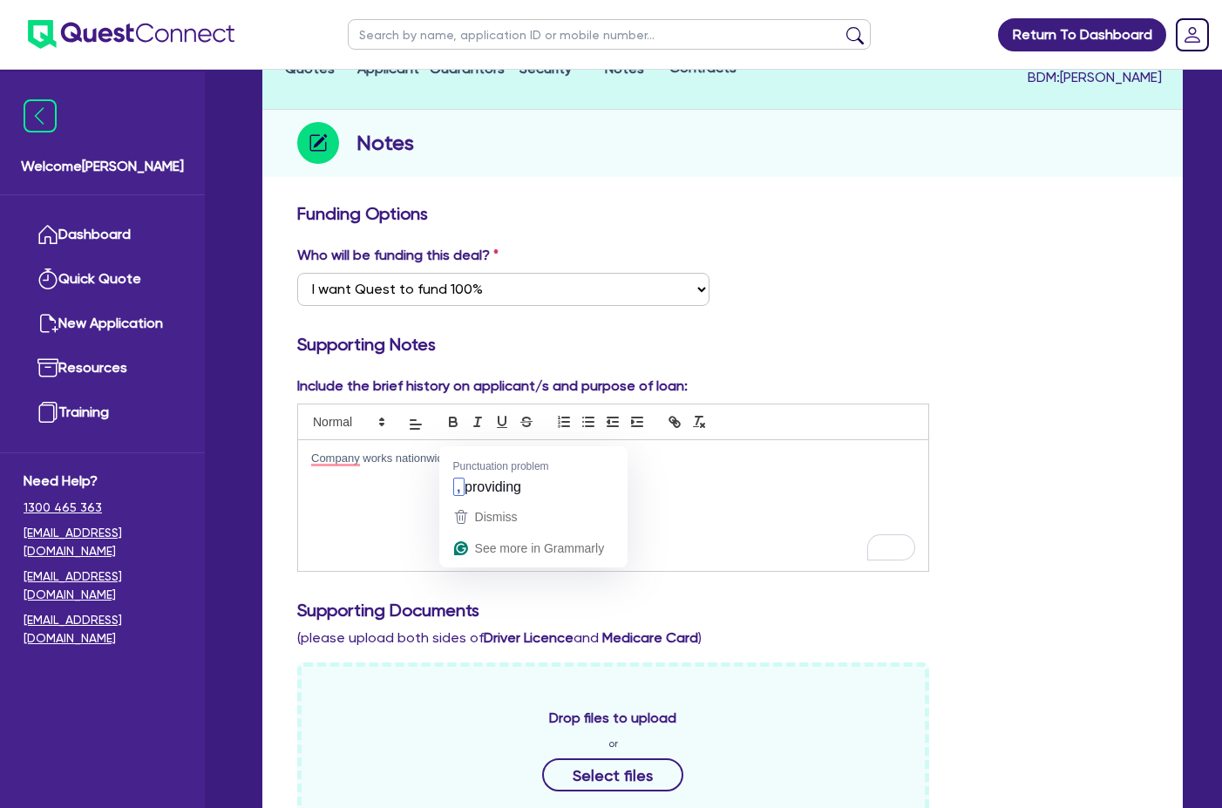
drag, startPoint x: 492, startPoint y: 443, endPoint x: 484, endPoint y: 452, distance: 12.4
drag, startPoint x: 484, startPoint y: 452, endPoint x: 483, endPoint y: 433, distance: 19.2
click at [483, 451] on p "Company works nationwide providing" at bounding box center [613, 459] width 604 height 16
click at [562, 451] on p "Company works nationwide providing" at bounding box center [613, 459] width 604 height 16
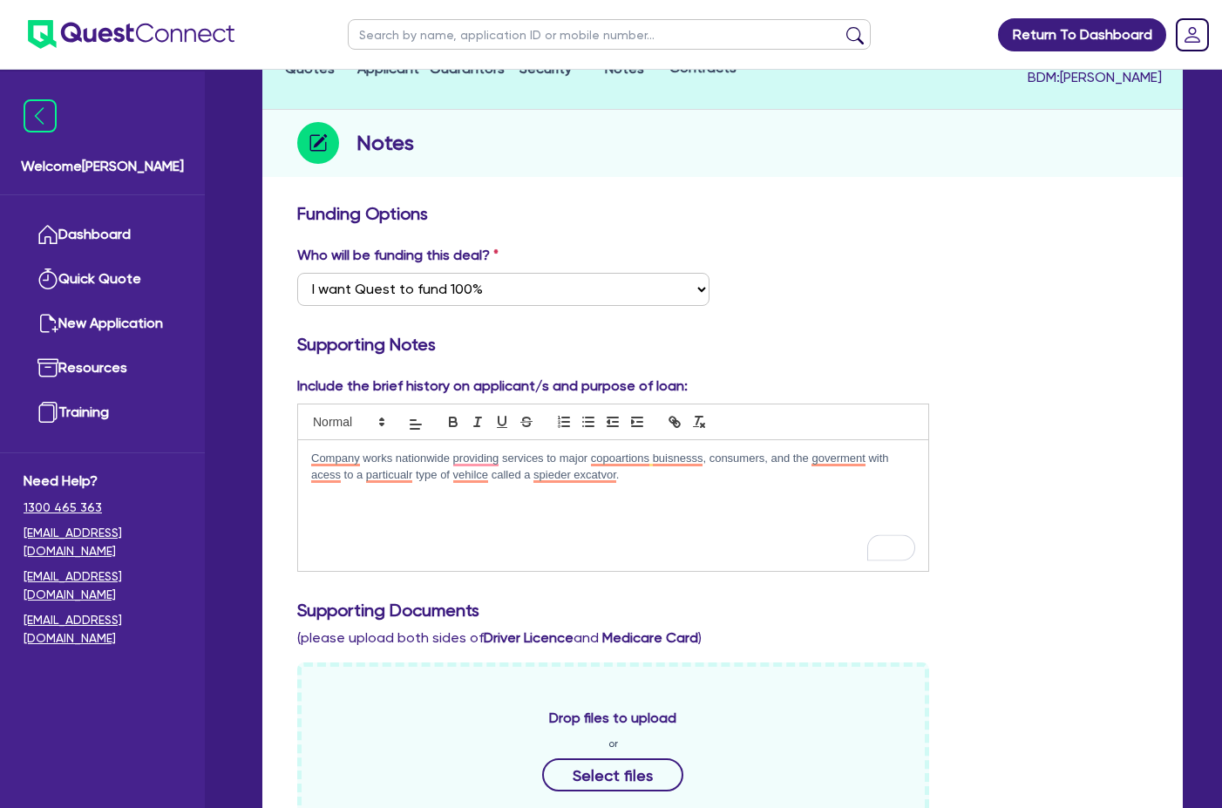
drag, startPoint x: 630, startPoint y: 482, endPoint x: 275, endPoint y: 433, distance: 358.1
copy p "Company works nationwide providing services to major copoartions buisnesss, con…"
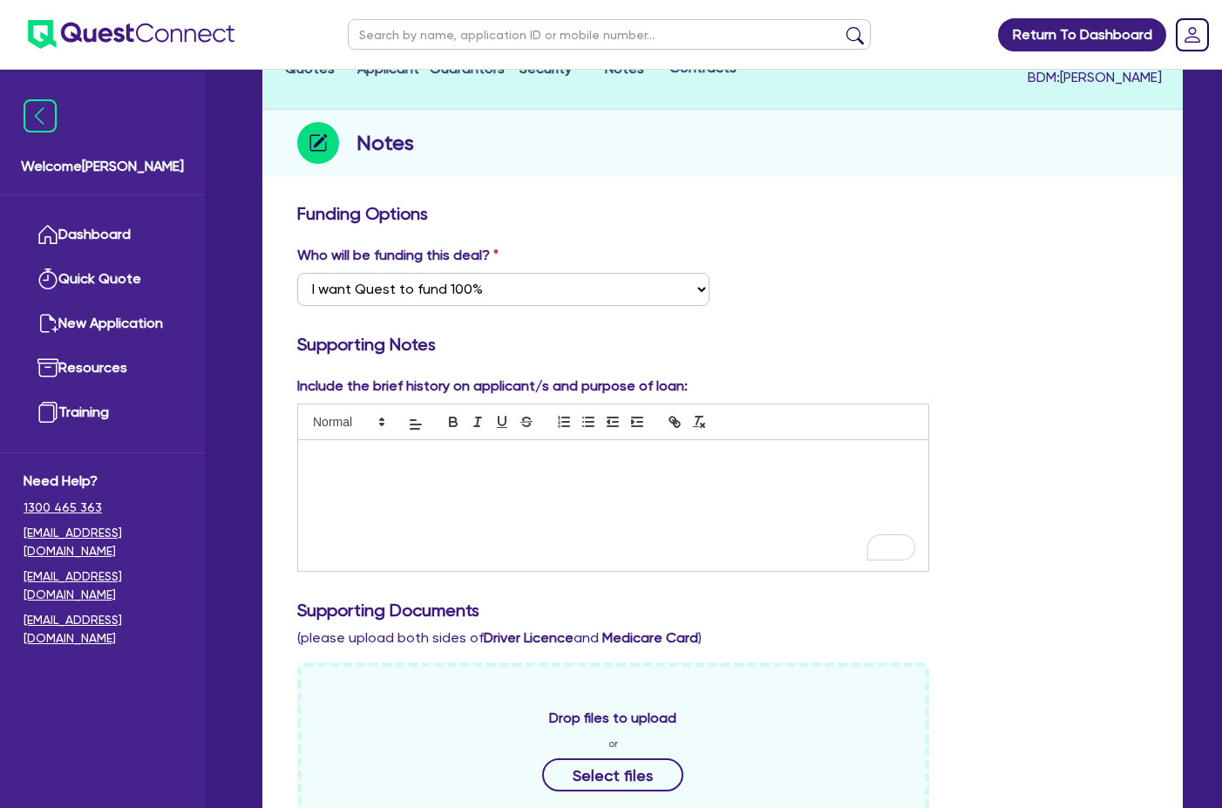
drag, startPoint x: 614, startPoint y: 509, endPoint x: 489, endPoint y: 471, distance: 130.4
click at [489, 472] on div "To enrich screen reader interactions, please activate Accessibility in Grammarl…" at bounding box center [613, 505] width 630 height 131
click at [547, 480] on div "To enrich screen reader interactions, please activate Accessibility in Grammarl…" at bounding box center [613, 505] width 630 height 131
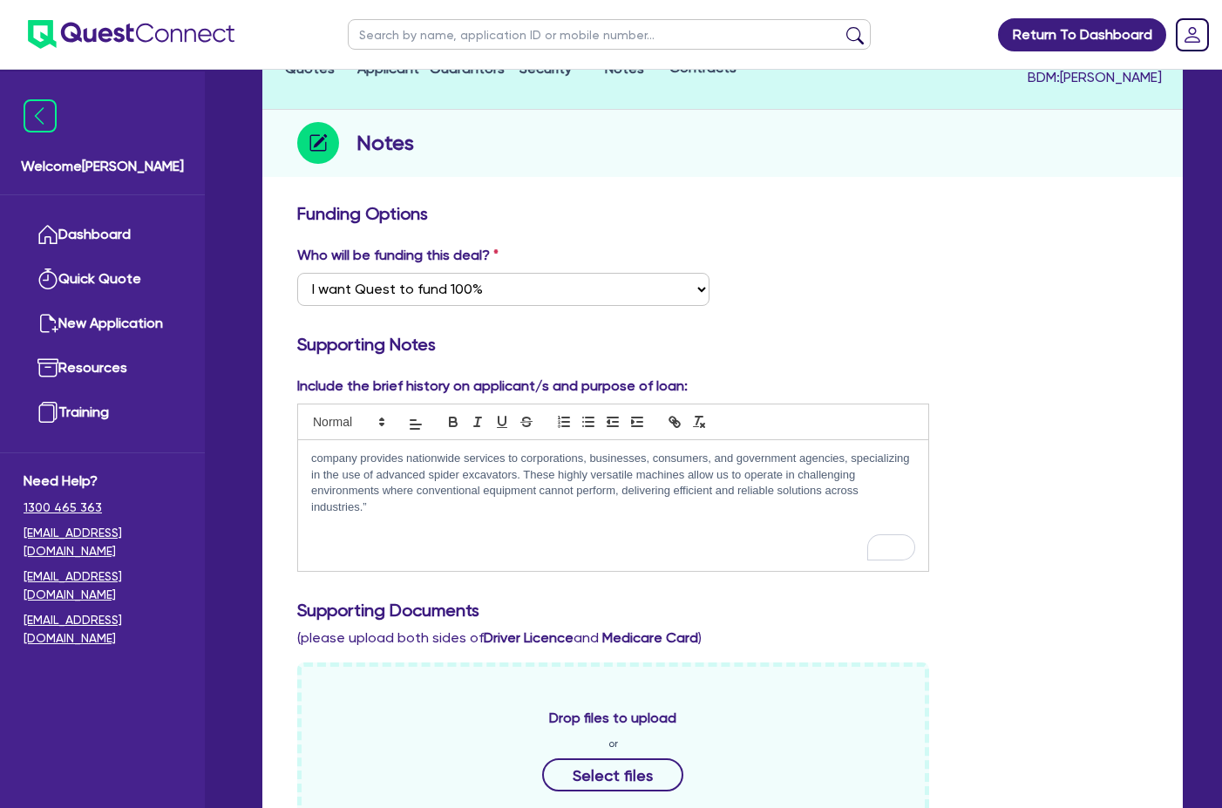
scroll to position [0, 0]
click at [321, 451] on p "company provides nationwide services to corporations, businesses, consumers, an…" at bounding box center [613, 483] width 604 height 65
click at [312, 440] on div "company provides nationwide services to corporations, businesses, consumers, an…" at bounding box center [613, 505] width 630 height 131
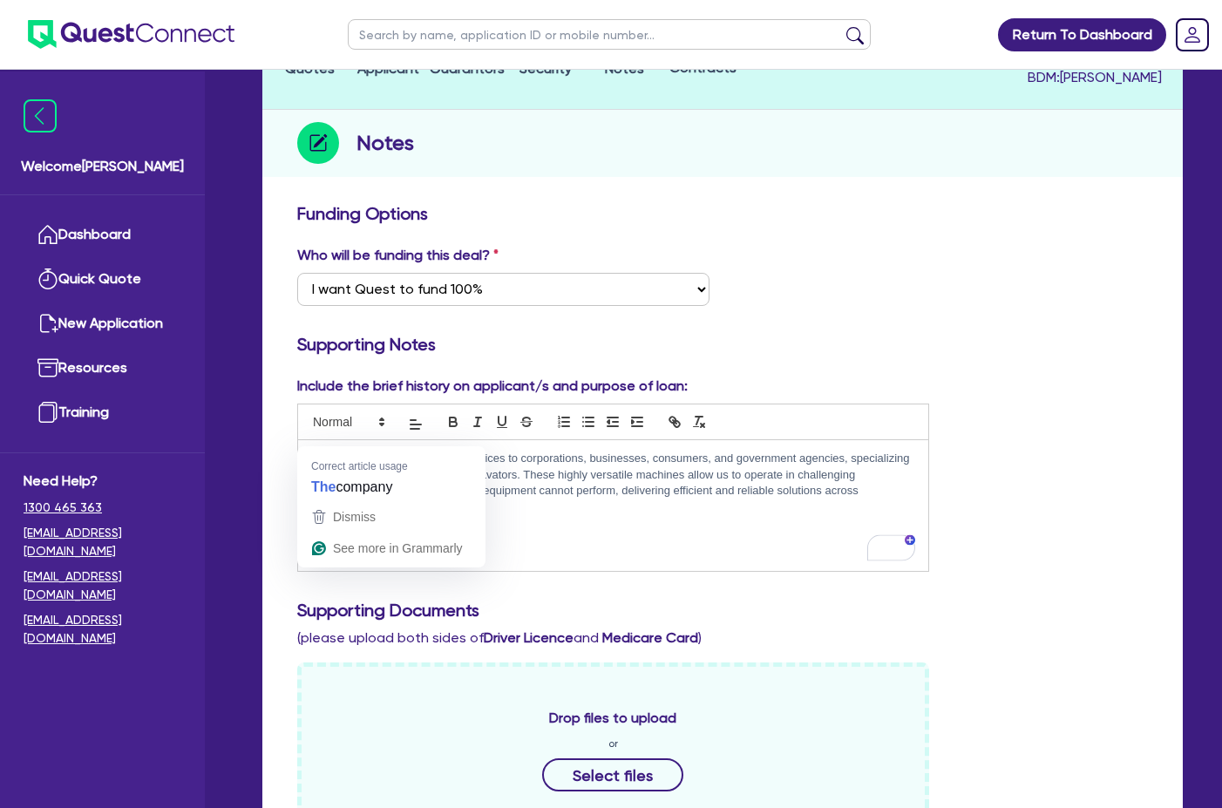
click at [314, 451] on p "company provides nationwide services to corporations, businesses, consumers, an…" at bounding box center [613, 483] width 604 height 65
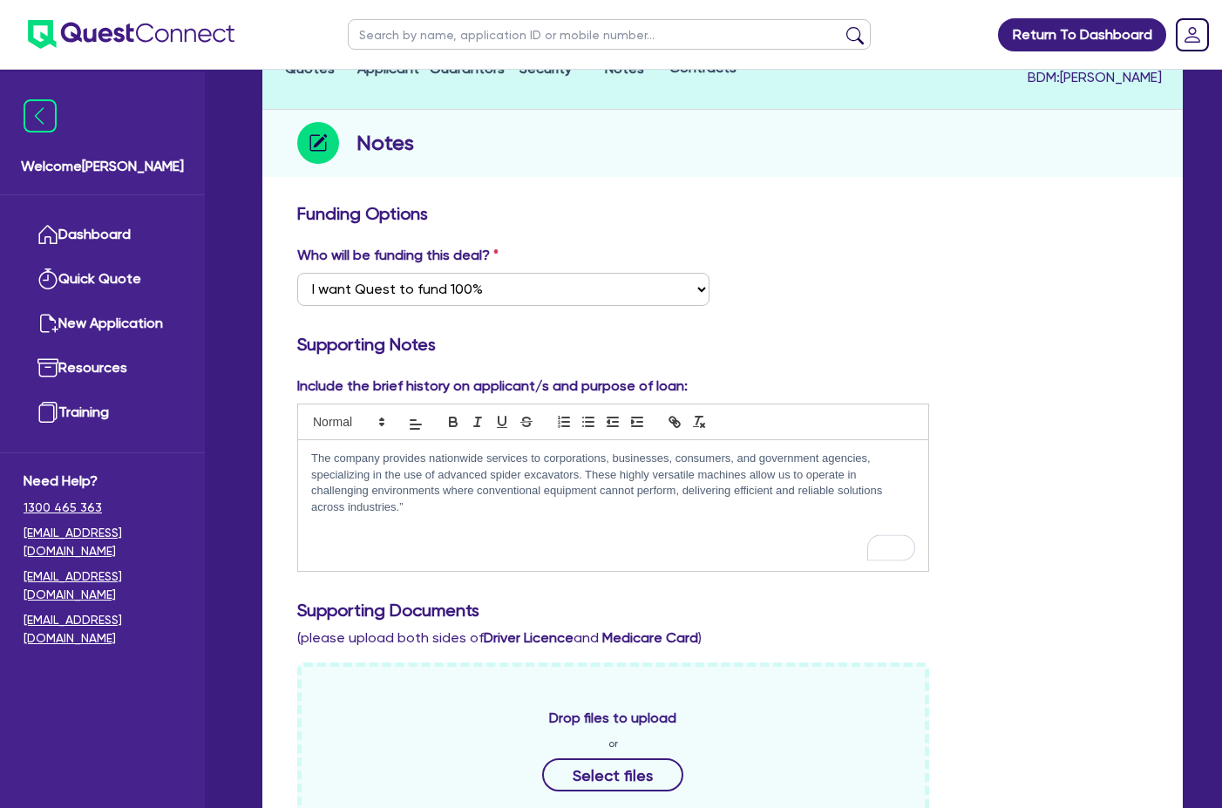
click at [499, 525] on div "The company provides nationwide services to corporations, businesses, consumers…" at bounding box center [613, 505] width 630 height 131
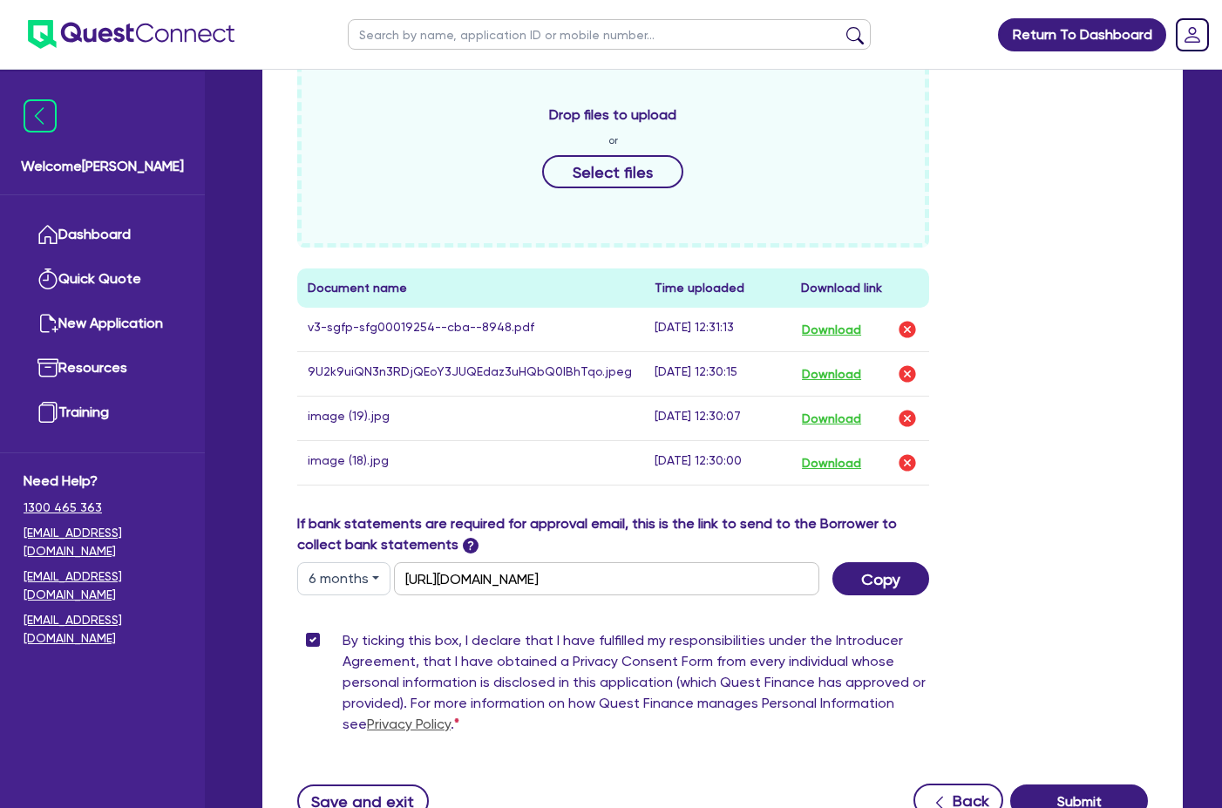
scroll to position [872, 0]
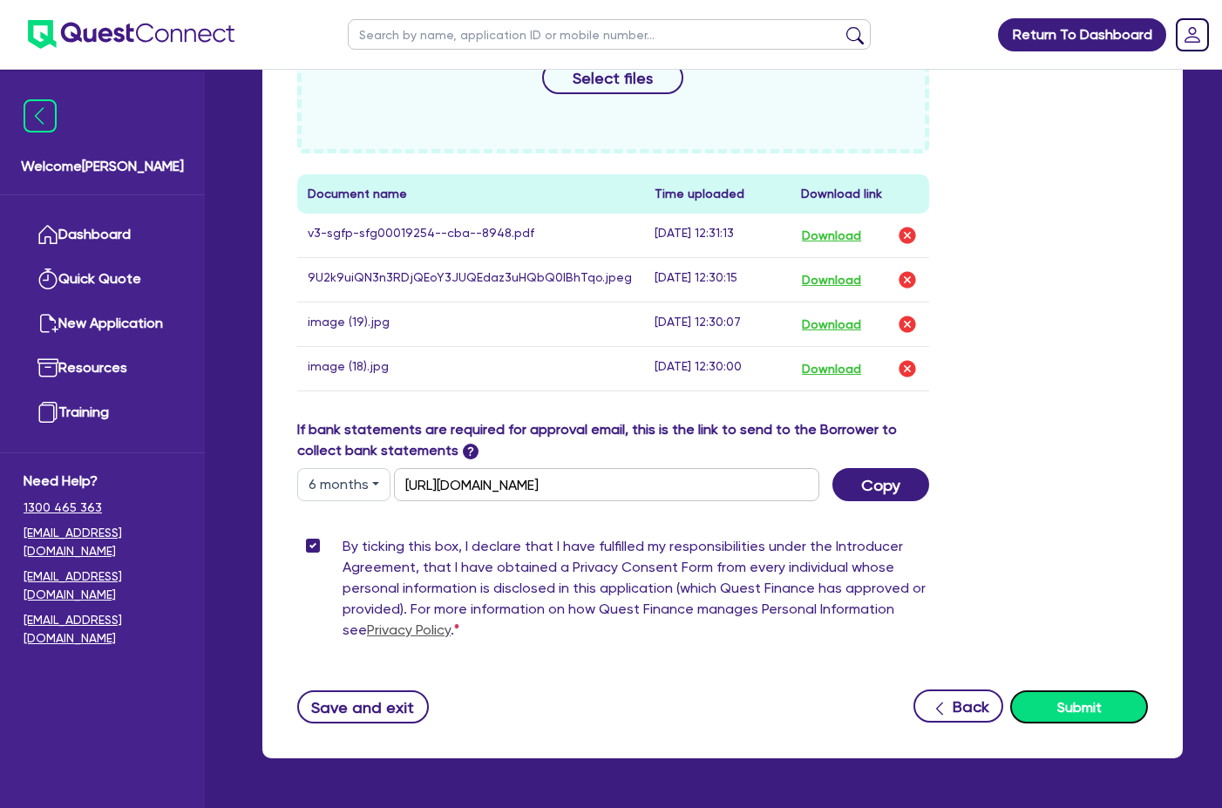
click at [1057, 690] on button "Submit" at bounding box center [1079, 706] width 138 height 33
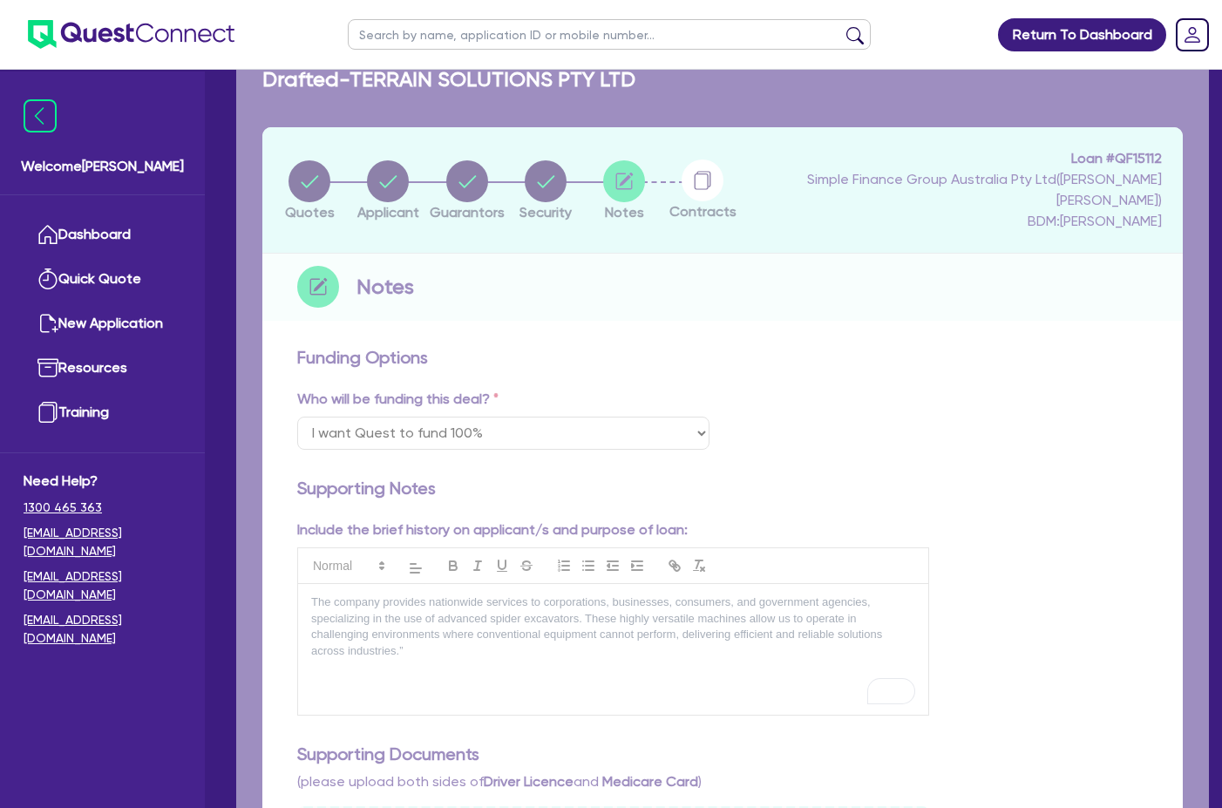
scroll to position [0, 0]
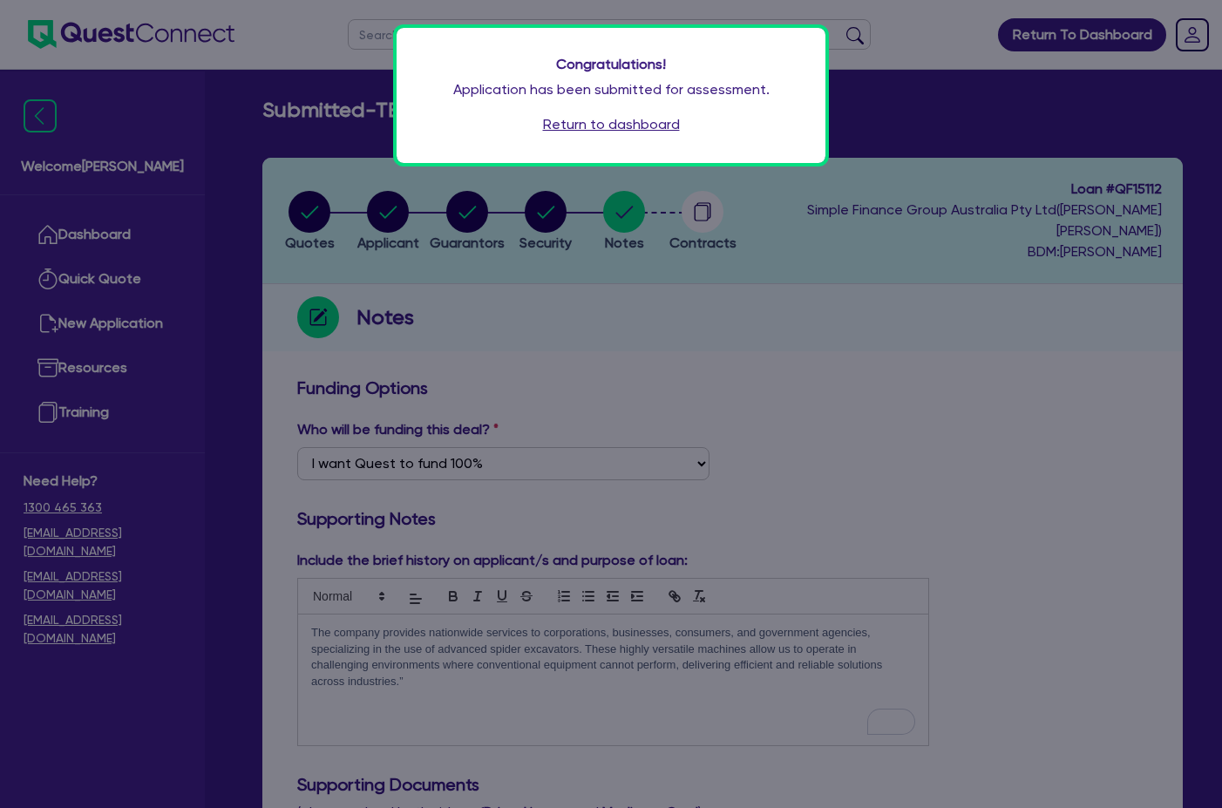
click at [643, 122] on link "Return to dashboard" at bounding box center [611, 124] width 137 height 21
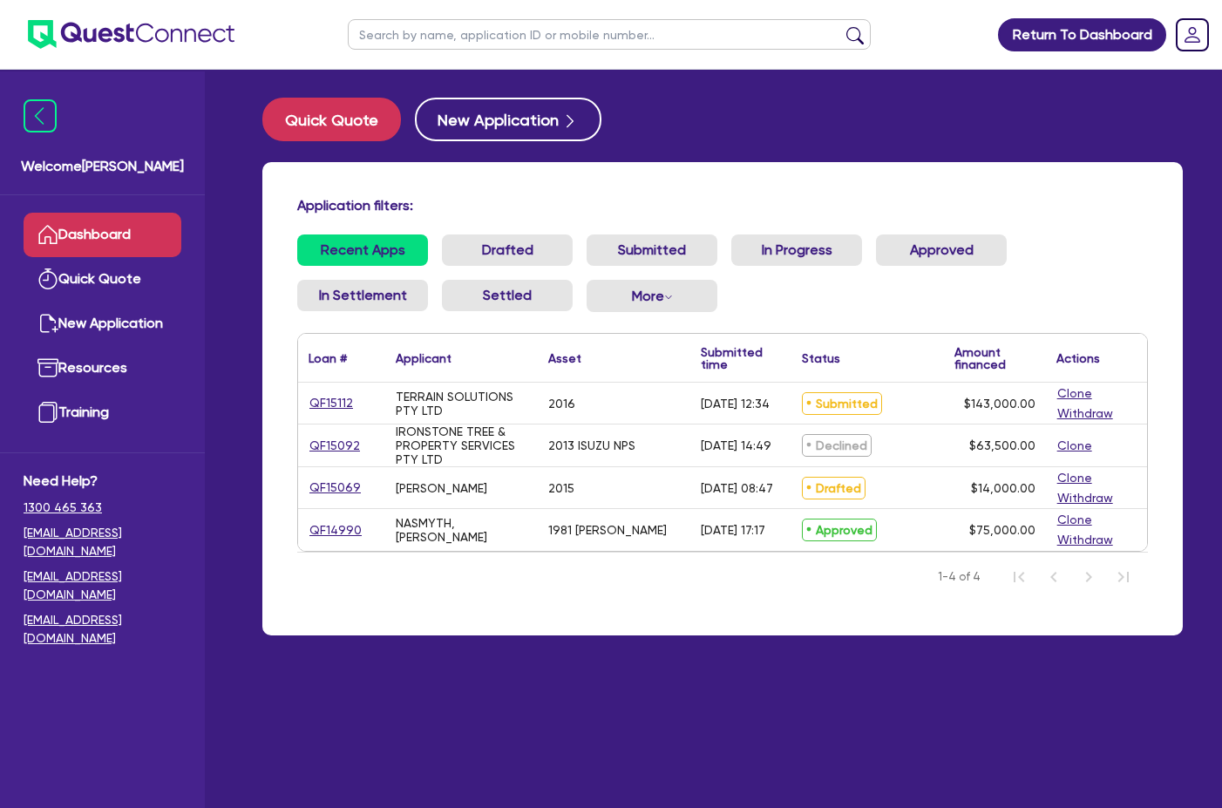
drag, startPoint x: 905, startPoint y: 401, endPoint x: 977, endPoint y: 403, distance: 72.4
click at [911, 404] on div "Submitted" at bounding box center [868, 403] width 153 height 41
drag, startPoint x: 1075, startPoint y: 393, endPoint x: 830, endPoint y: 762, distance: 442.7
click at [830, 762] on main "Quick Quote New Application Application filters: Recent Apps Drafted Submitted …" at bounding box center [722, 452] width 973 height 764
click at [545, 405] on div "2016" at bounding box center [614, 403] width 153 height 41
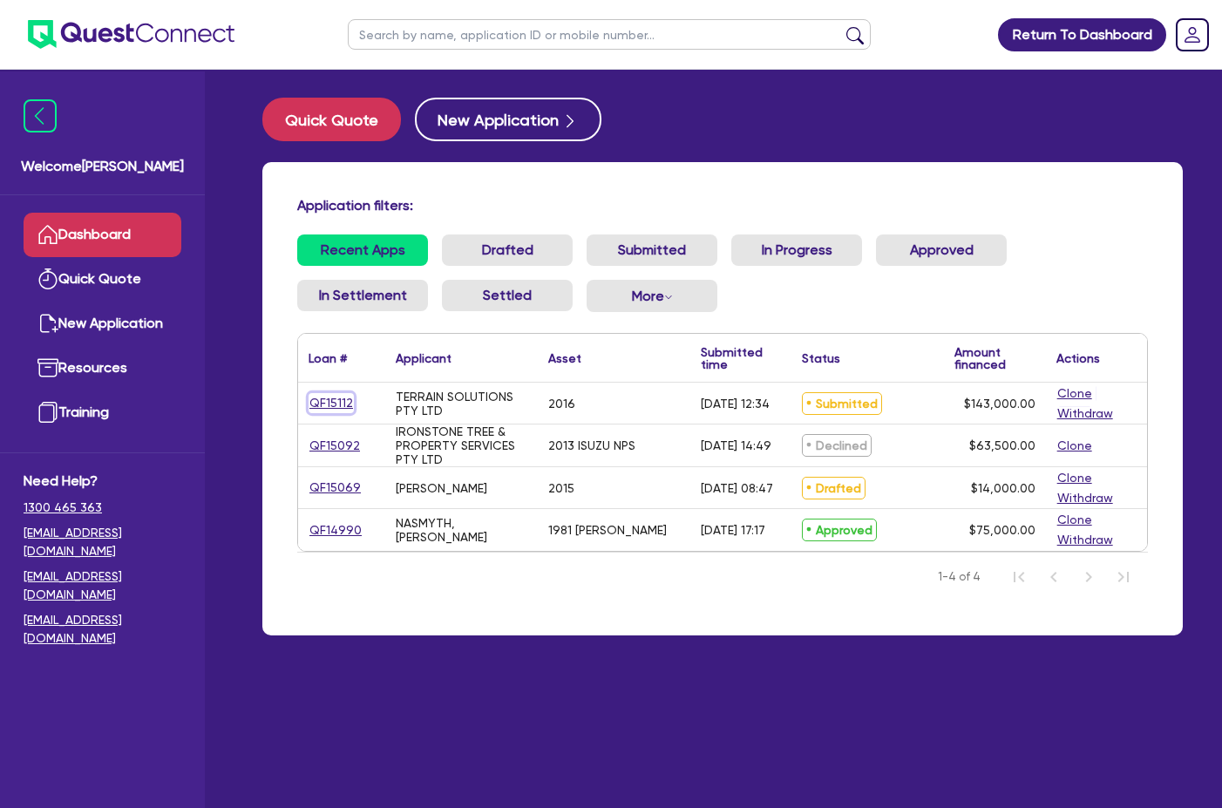
click at [336, 405] on link "QF15112" at bounding box center [331, 403] width 45 height 20
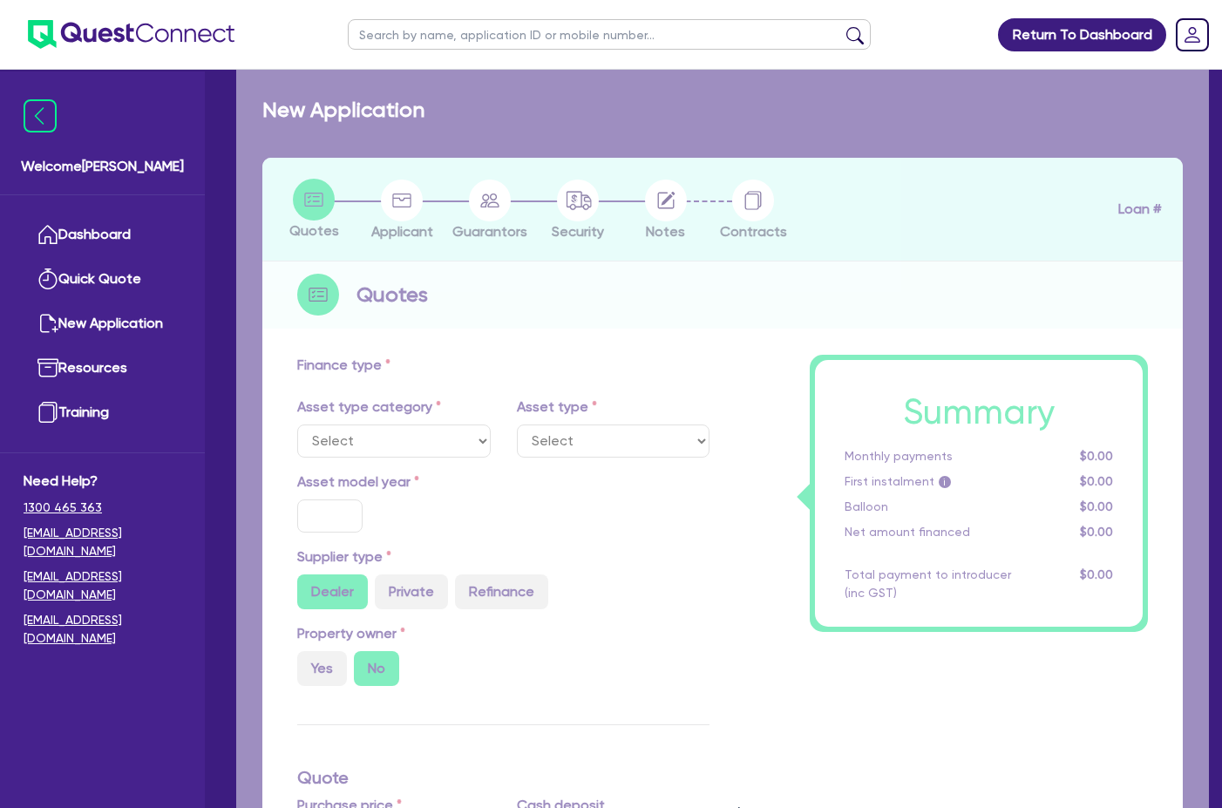
select select "PRIMARY_ASSETS"
type input "2016"
type input "143,000"
type input "10"
type input "14,300"
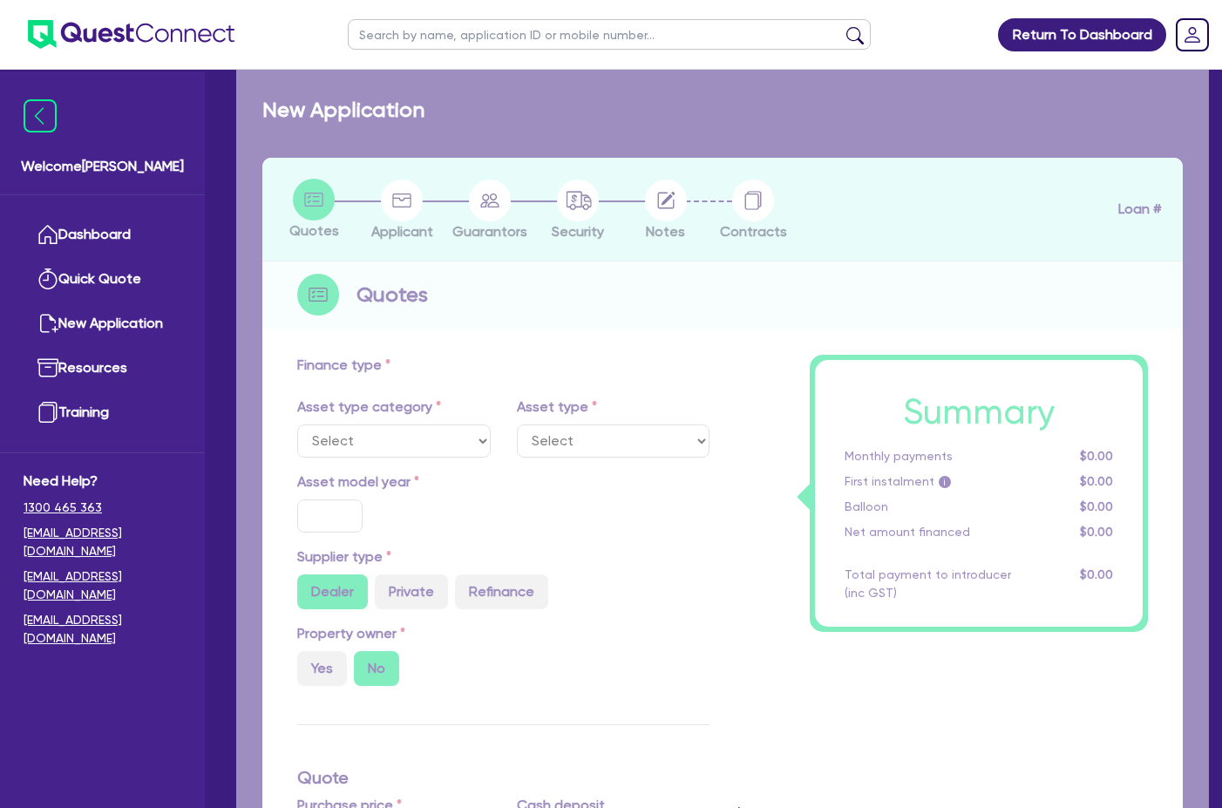
type input "17"
select select "HEAVY_TRUCKS"
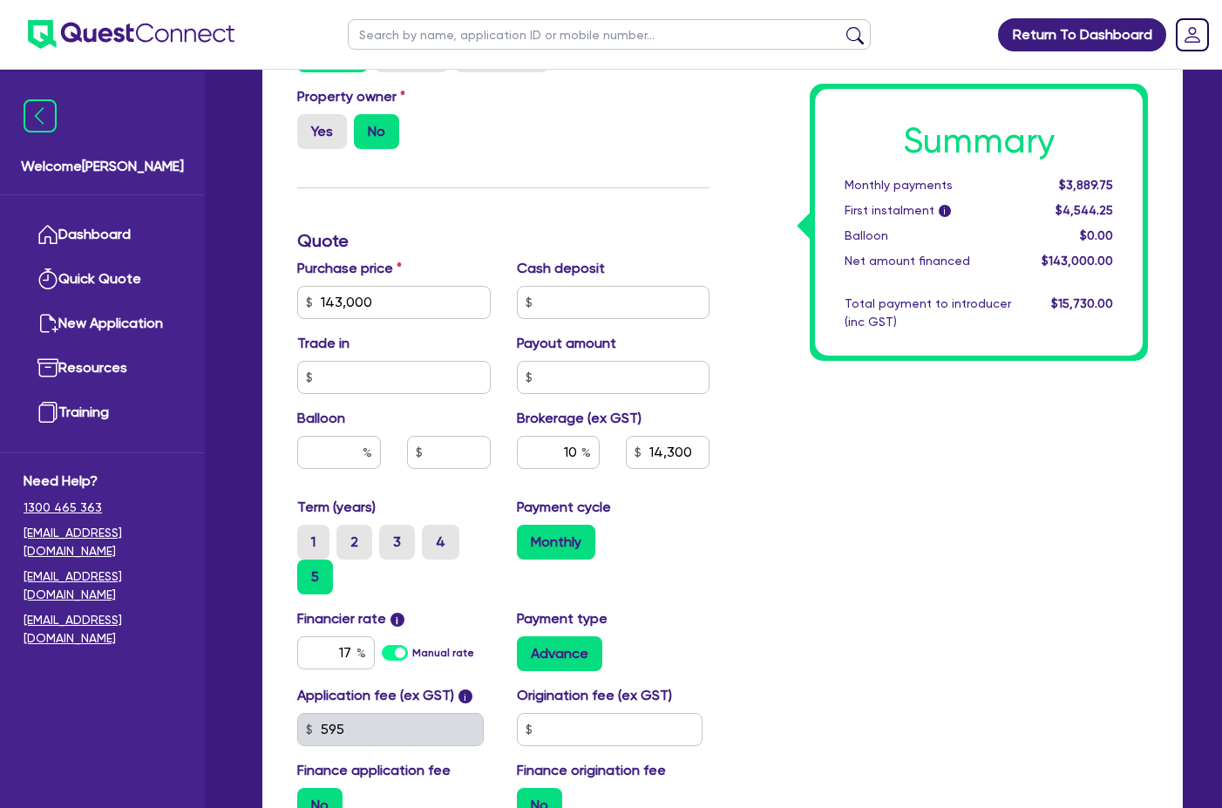
scroll to position [523, 0]
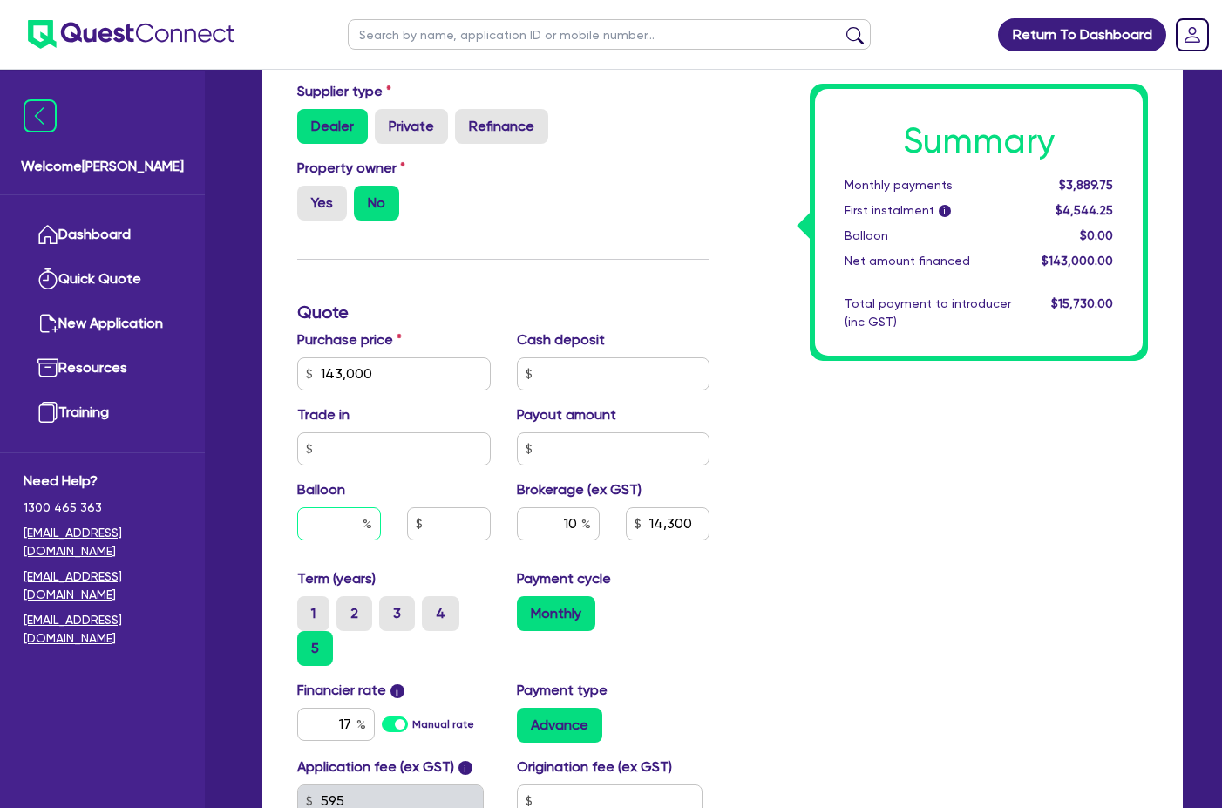
click at [348, 508] on input "text" at bounding box center [339, 523] width 84 height 33
type input "30"
type input "143,000"
type input "14,300"
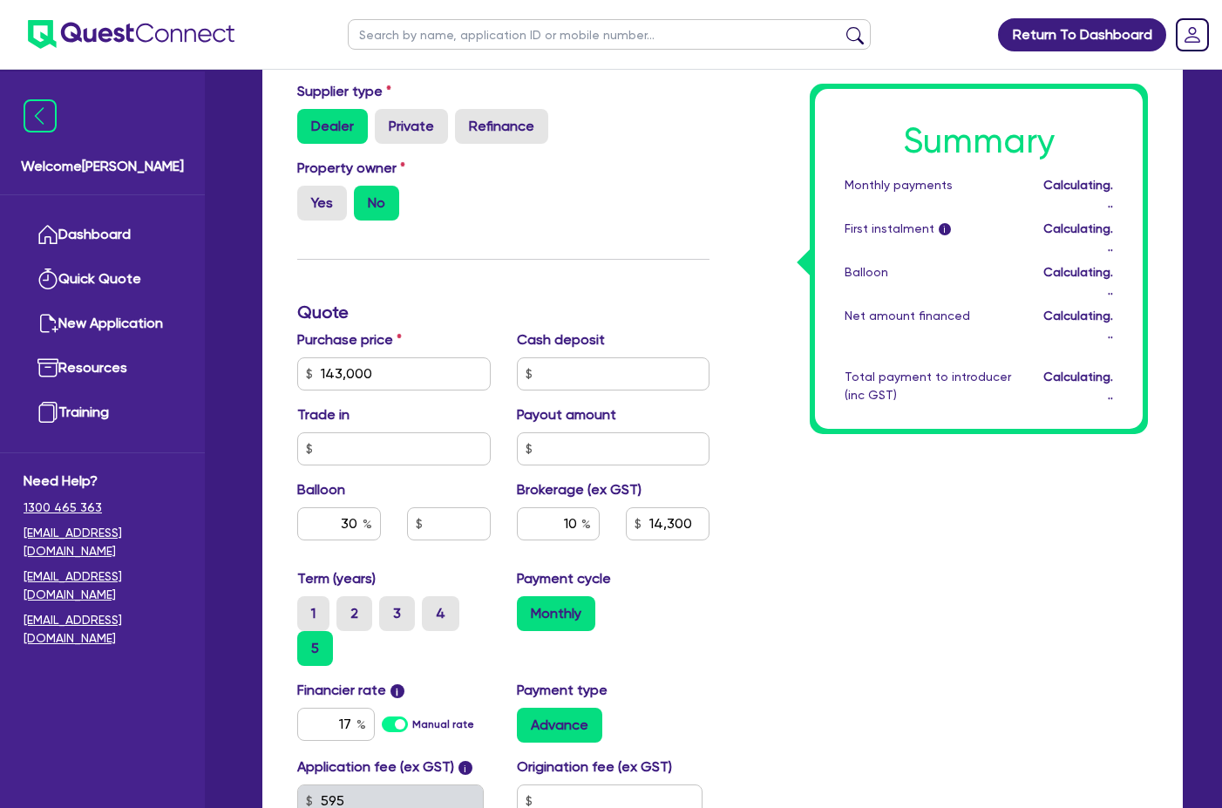
type input "143,000"
type input "42,900"
type input "14,300"
click at [732, 642] on div "Summary Monthly payments Calculating... First instalment i Calculating... Ballo…" at bounding box center [942, 381] width 438 height 1054
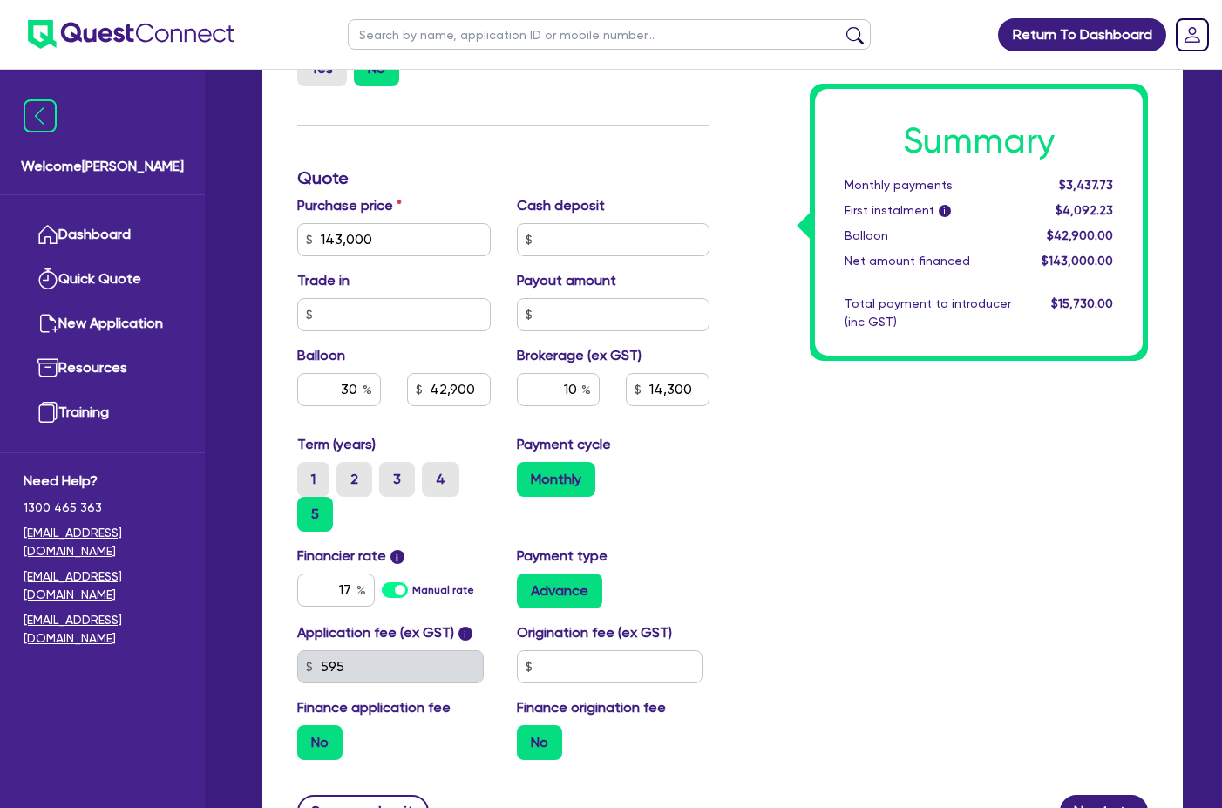
scroll to position [798, 0]
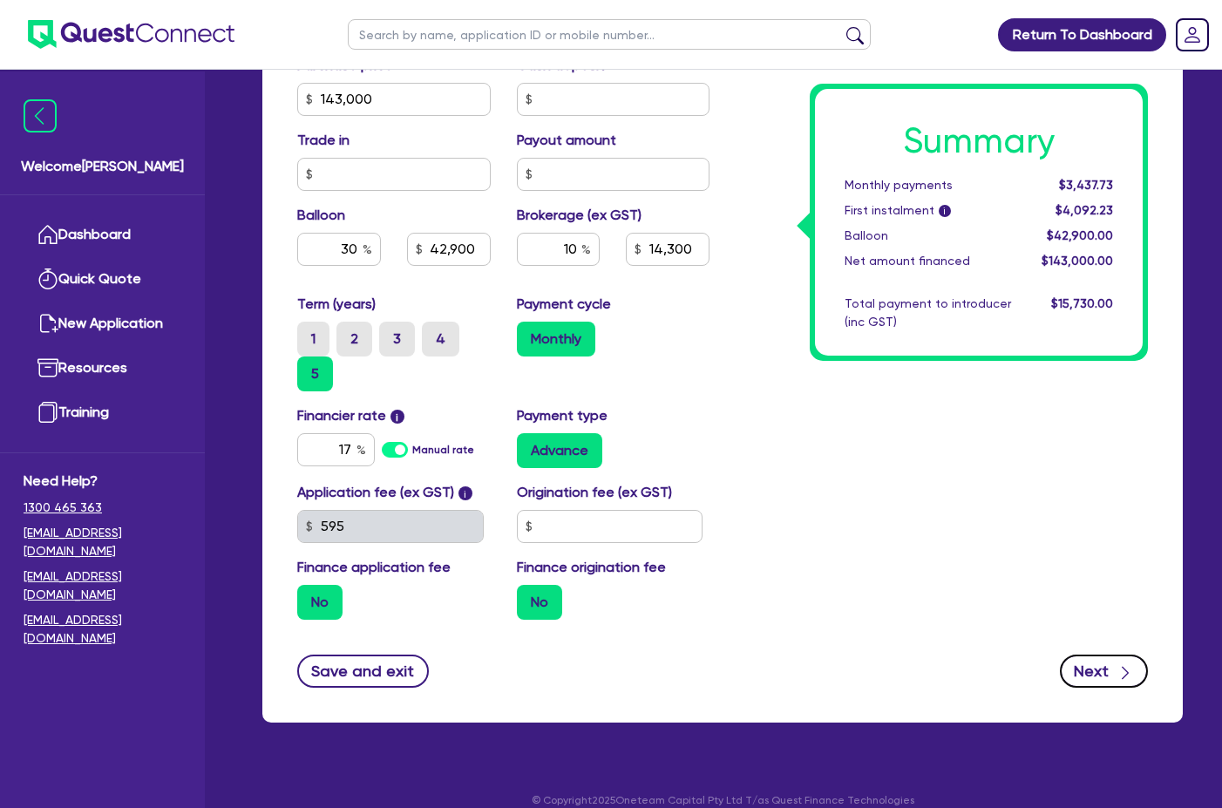
click at [1107, 655] on button "Next" at bounding box center [1104, 671] width 88 height 33
type input "143,000"
type input "42,900"
type input "14,300"
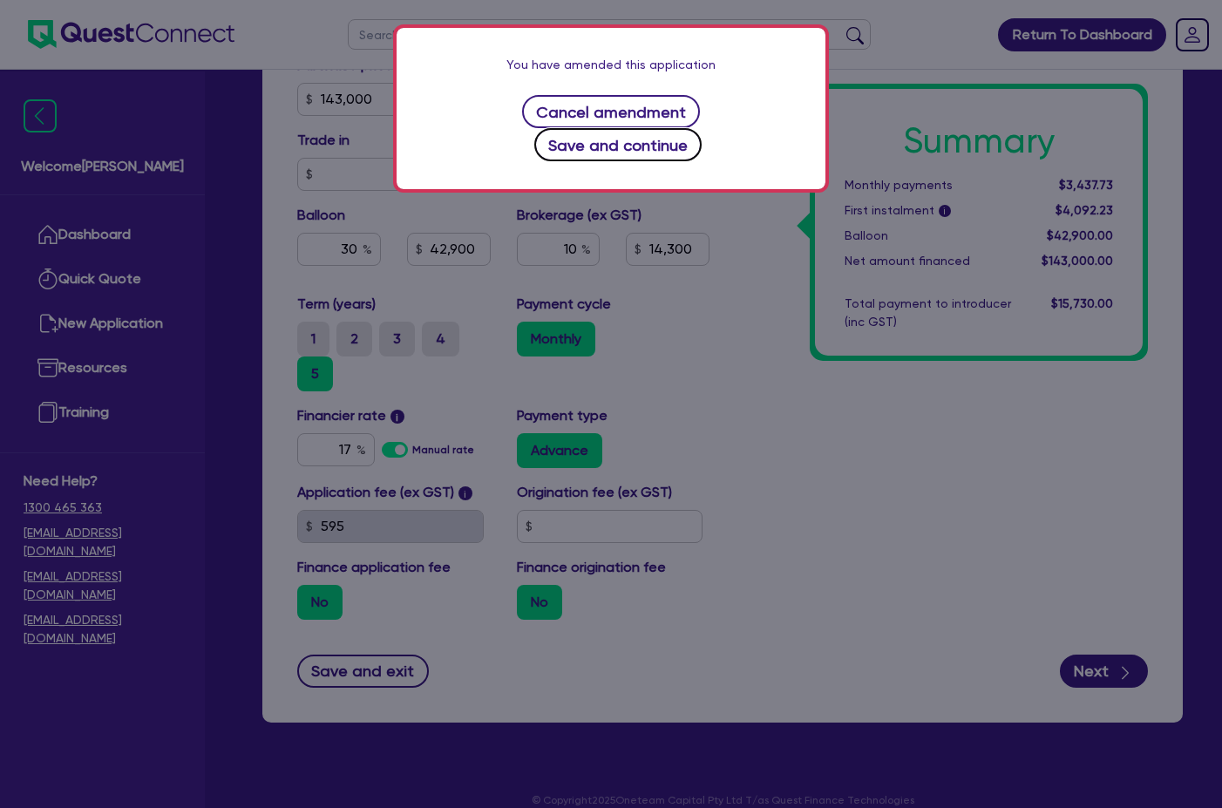
click at [700, 128] on button "Save and continue" at bounding box center [618, 144] width 168 height 33
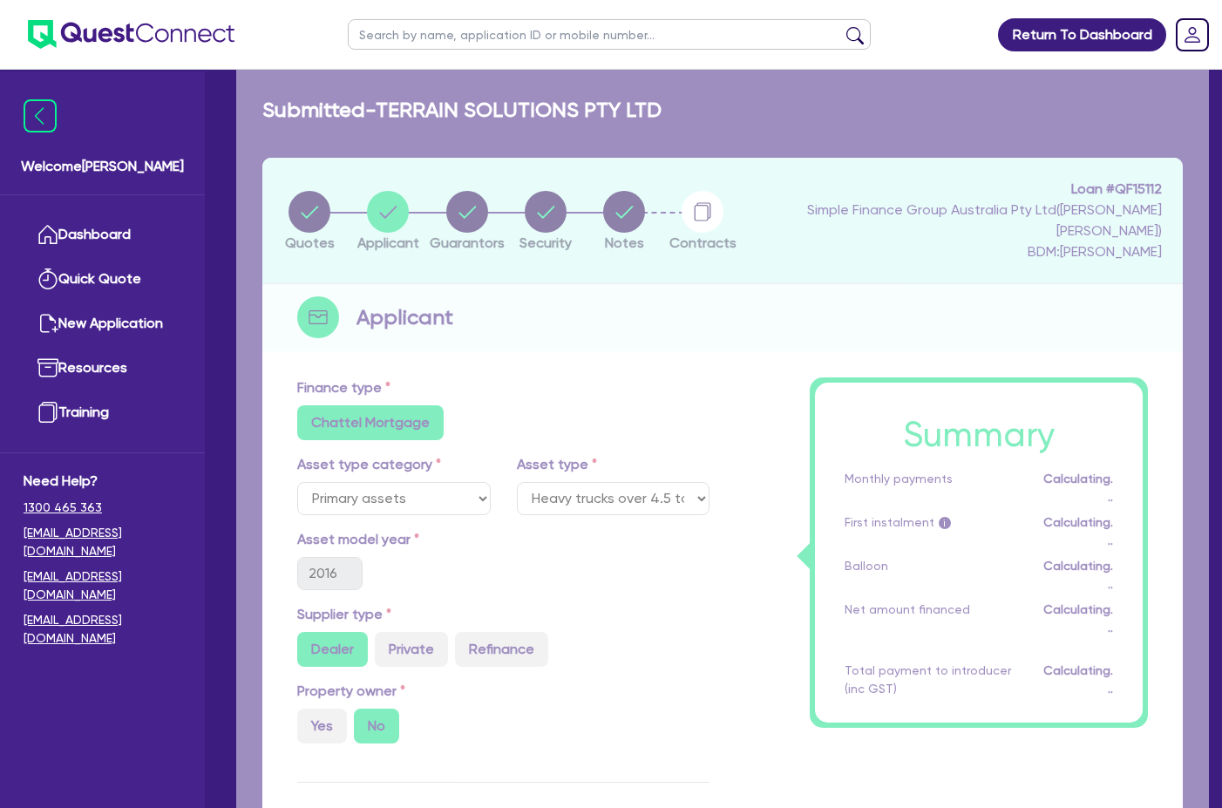
select select "COMPANY"
select select "BUILDING_CONSTRUCTION"
select select "BUSINESSES_CONSTRUCTION_SERVICES"
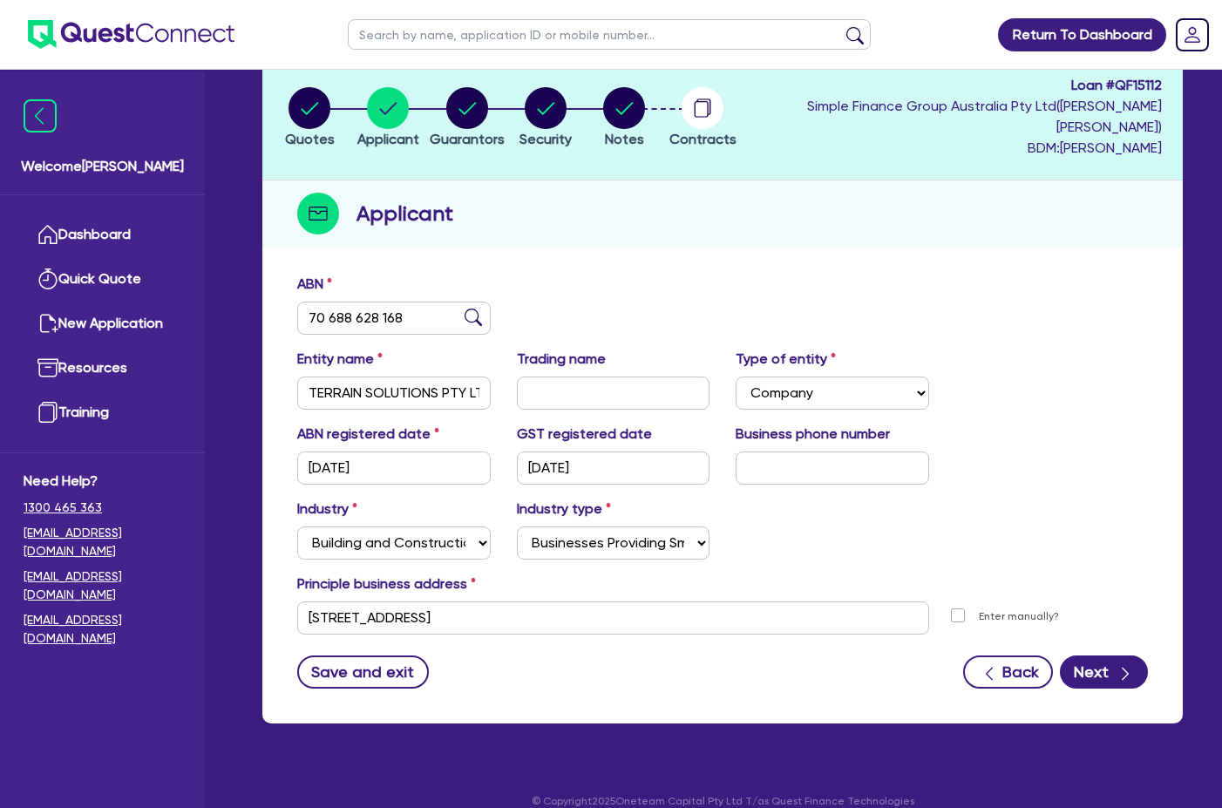
scroll to position [105, 0]
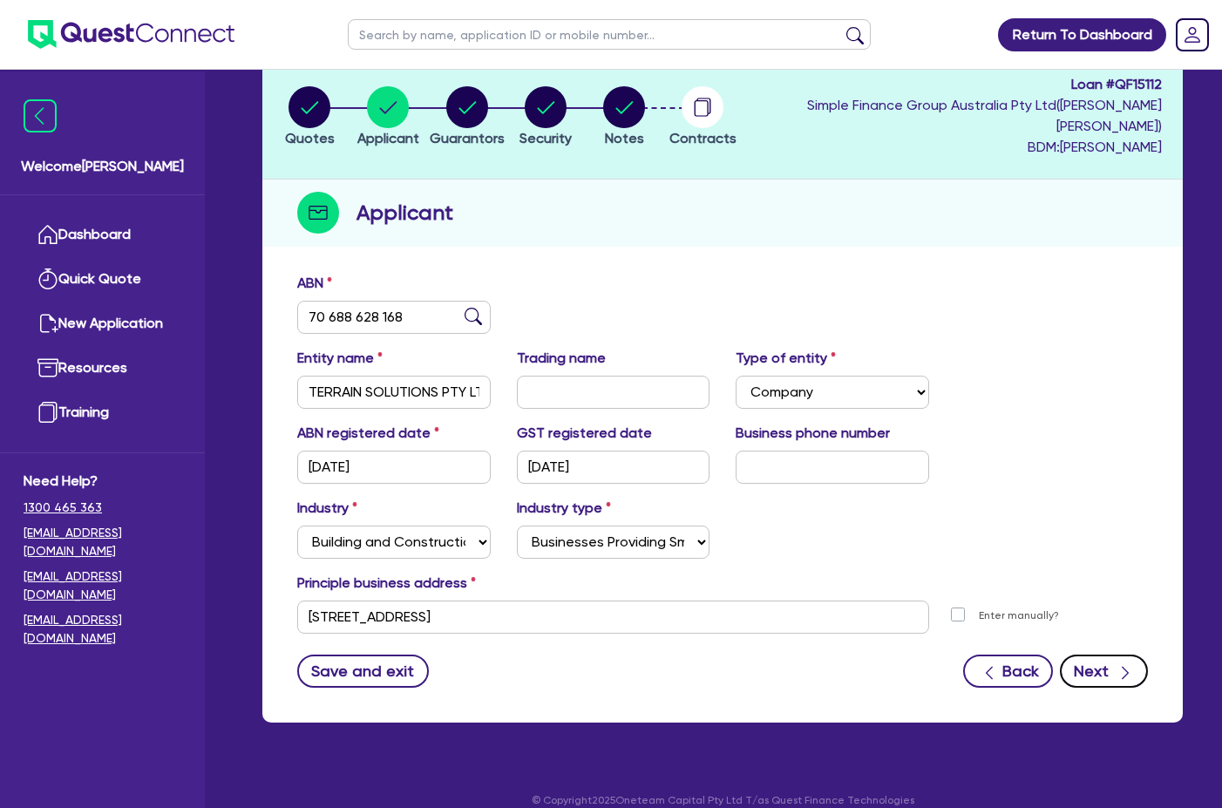
click at [1117, 664] on icon "button" at bounding box center [1125, 672] width 17 height 17
select select "MR"
select select "[GEOGRAPHIC_DATA]"
select select "MARRIED"
select select "CASH"
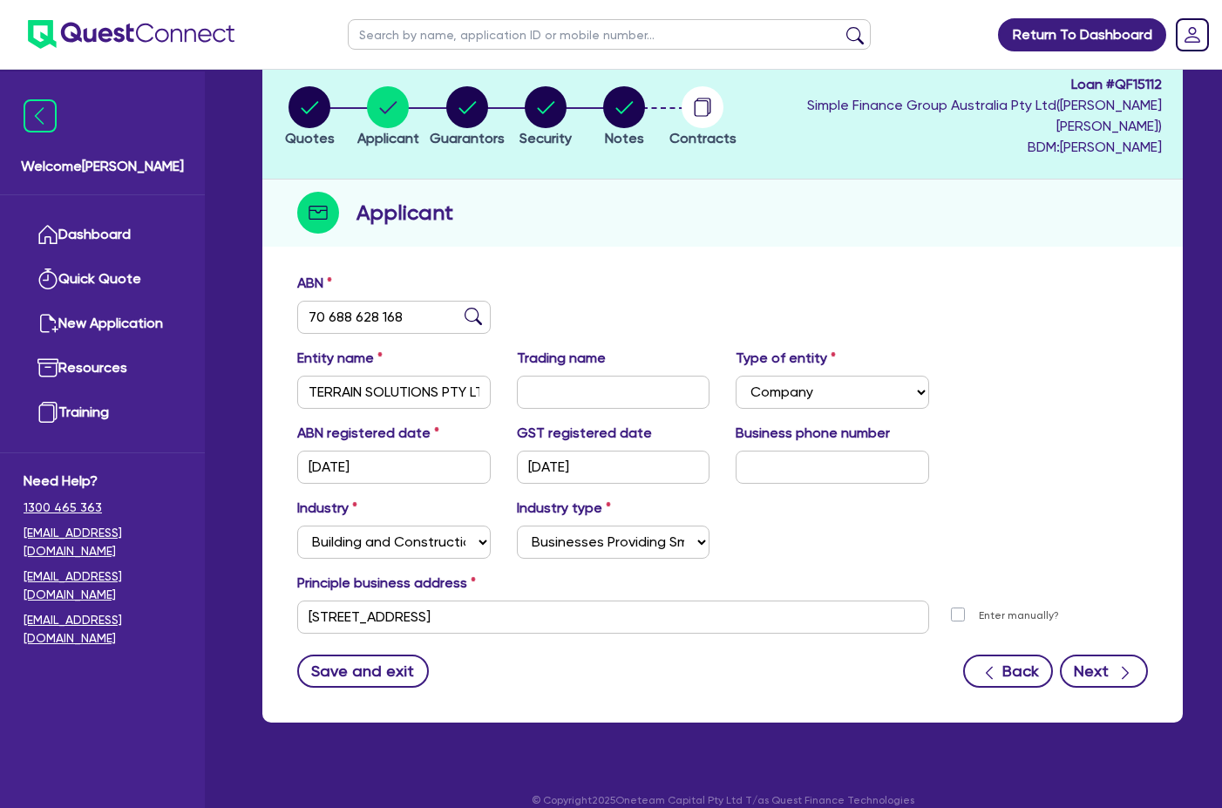
select select "EQUIPMENT"
select select "VEHICLE"
select select "TRAILER"
select select "HOUSEHOLD_PERSONAL"
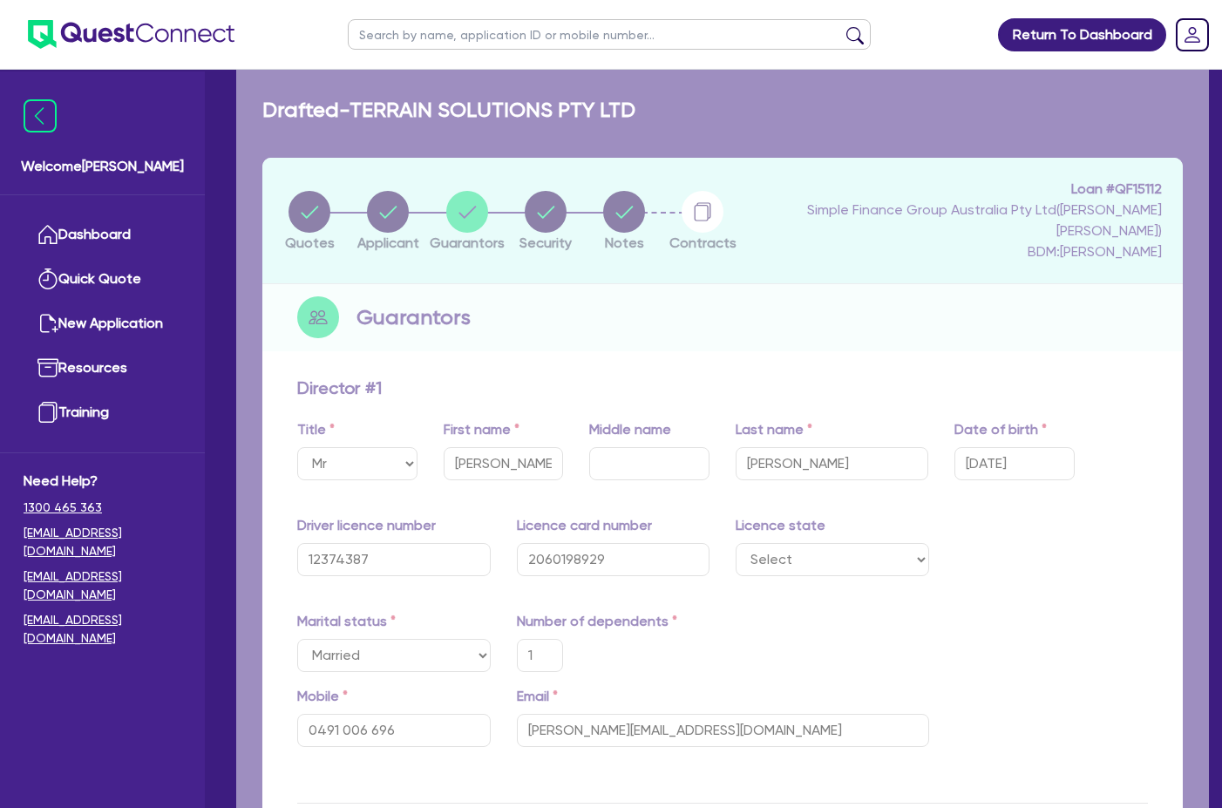
type input "1"
type input "0491 006 696"
type input "38,000"
type input "600,000"
type input "80,000"
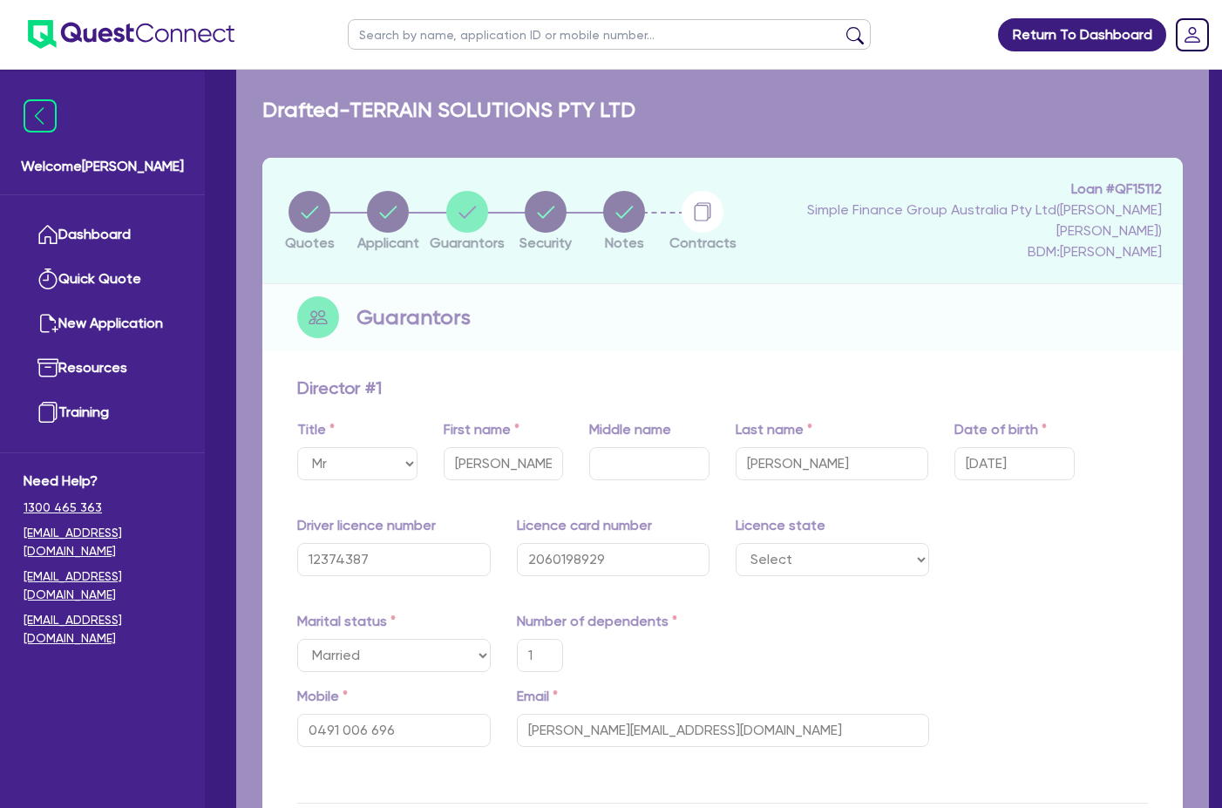
type input "20,000"
type input "40,000"
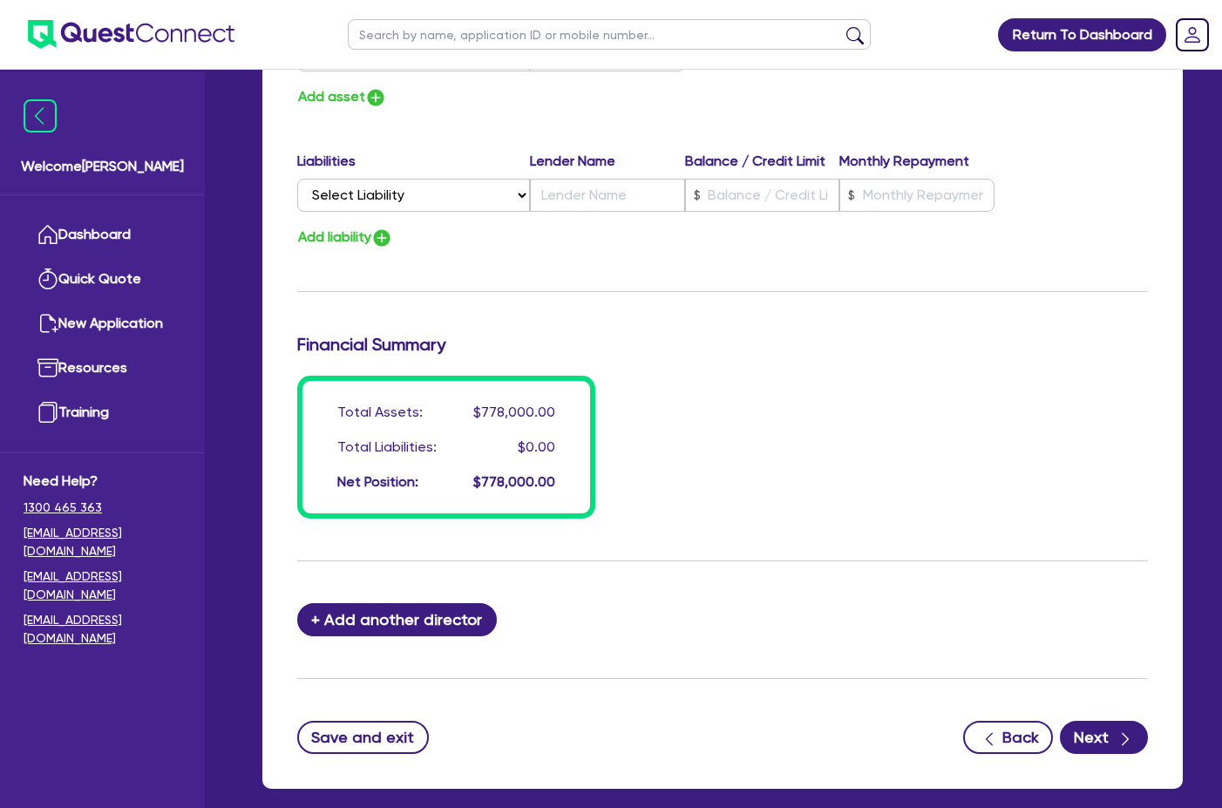
scroll to position [1375, 0]
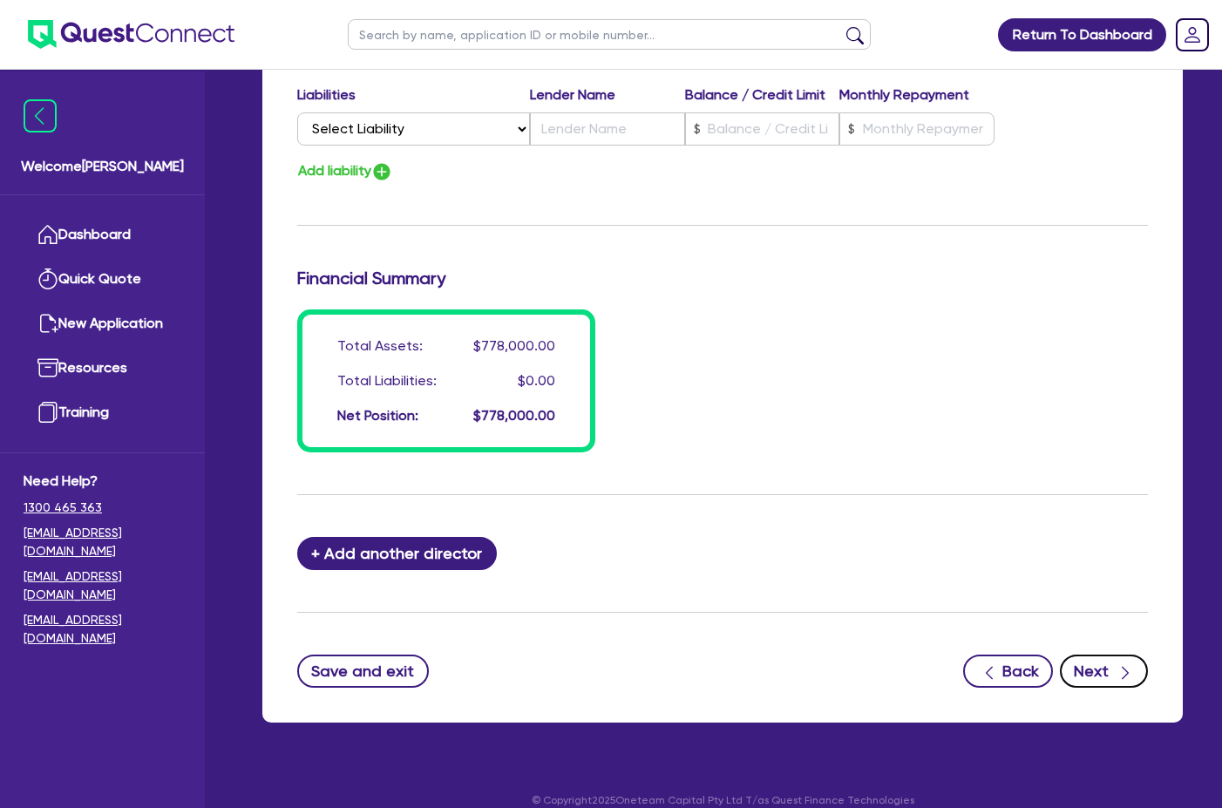
click at [1111, 656] on button "Next" at bounding box center [1104, 671] width 88 height 33
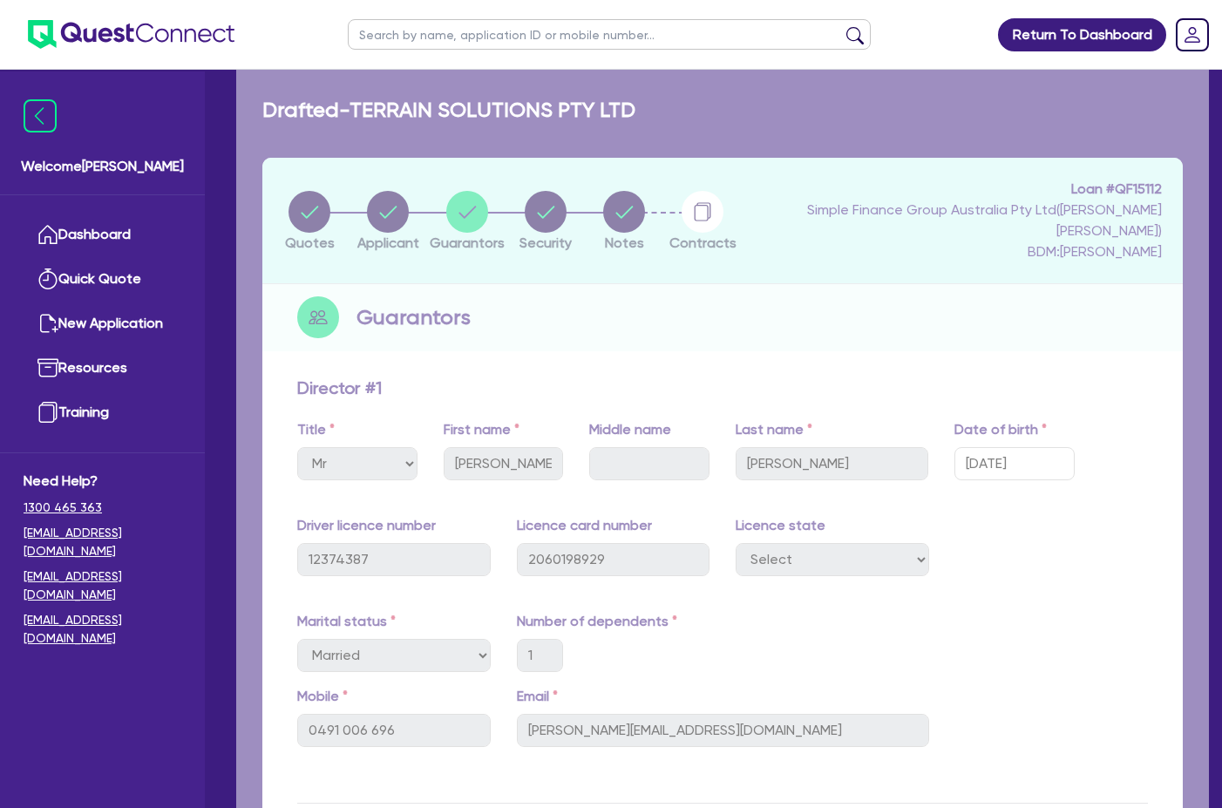
select select "PRIMARY_ASSETS"
select select "HEAVY_TRUCKS"
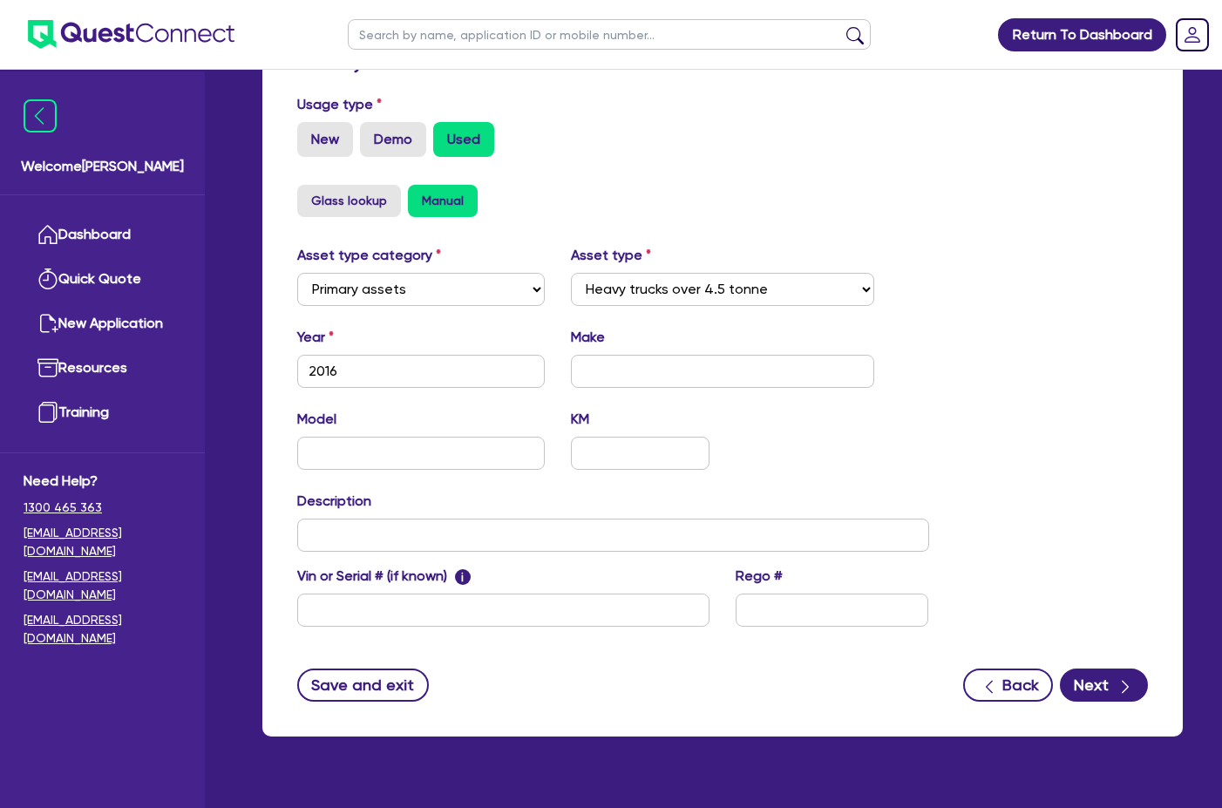
scroll to position [556, 0]
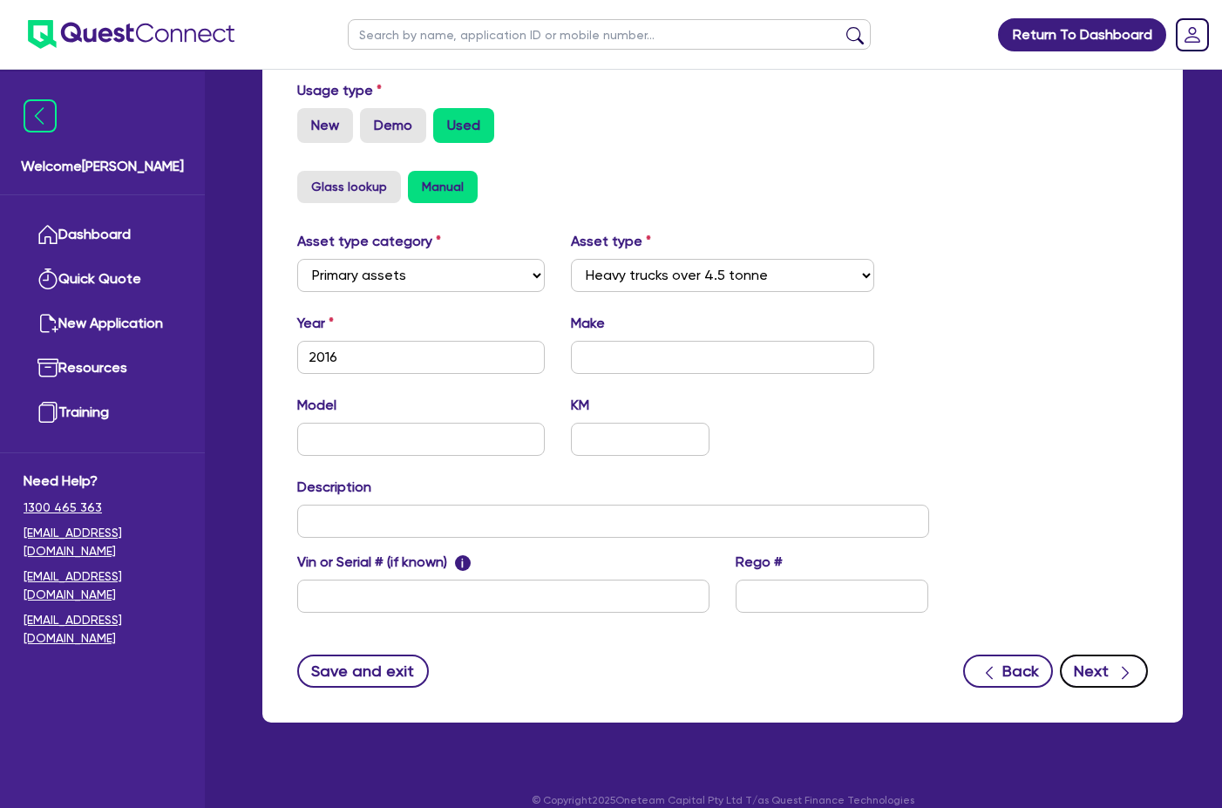
click at [1107, 655] on button "Next" at bounding box center [1104, 671] width 88 height 33
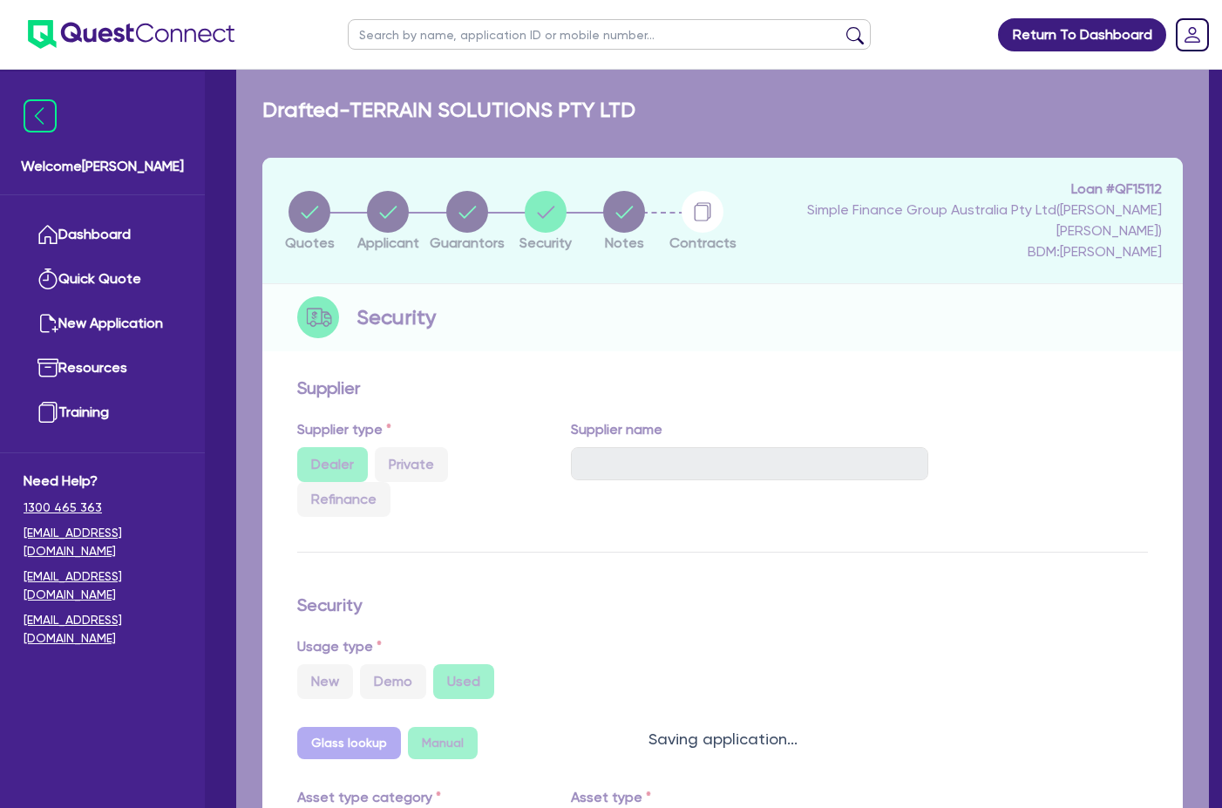
select select "Quest Finance - Own Book"
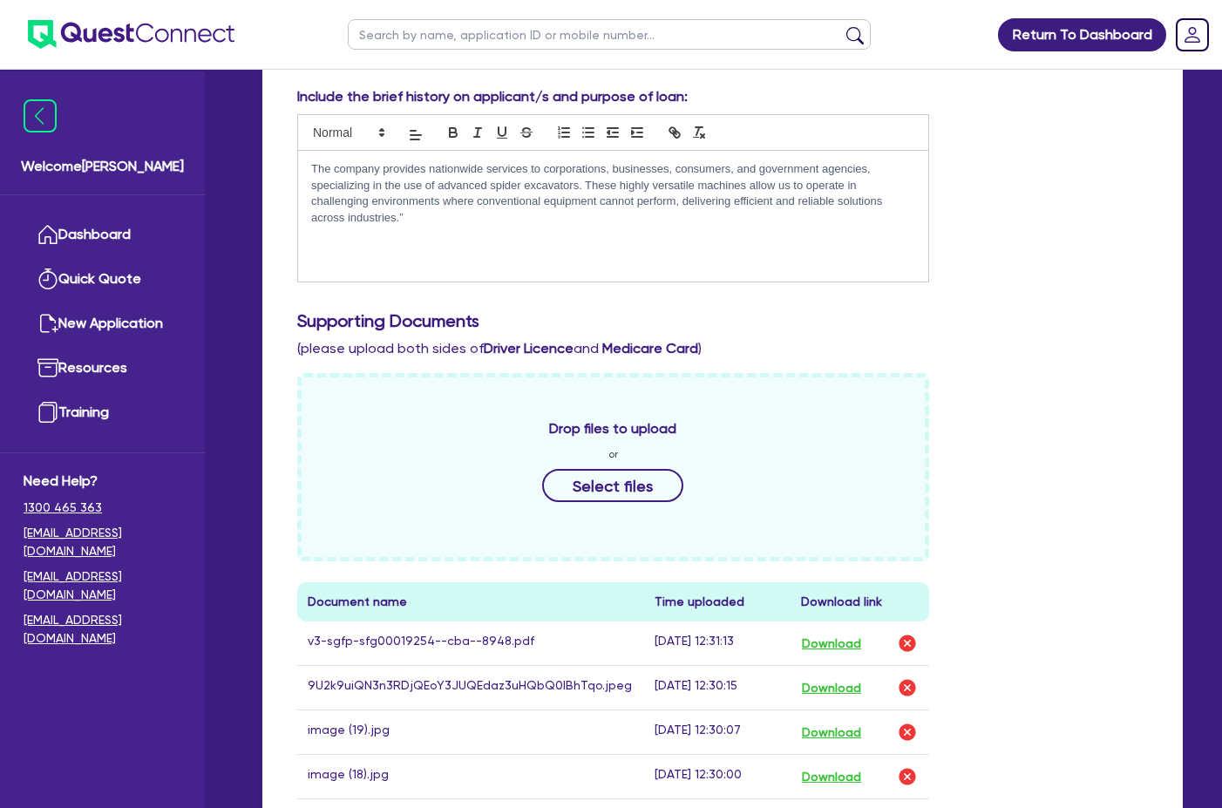
scroll to position [907, 0]
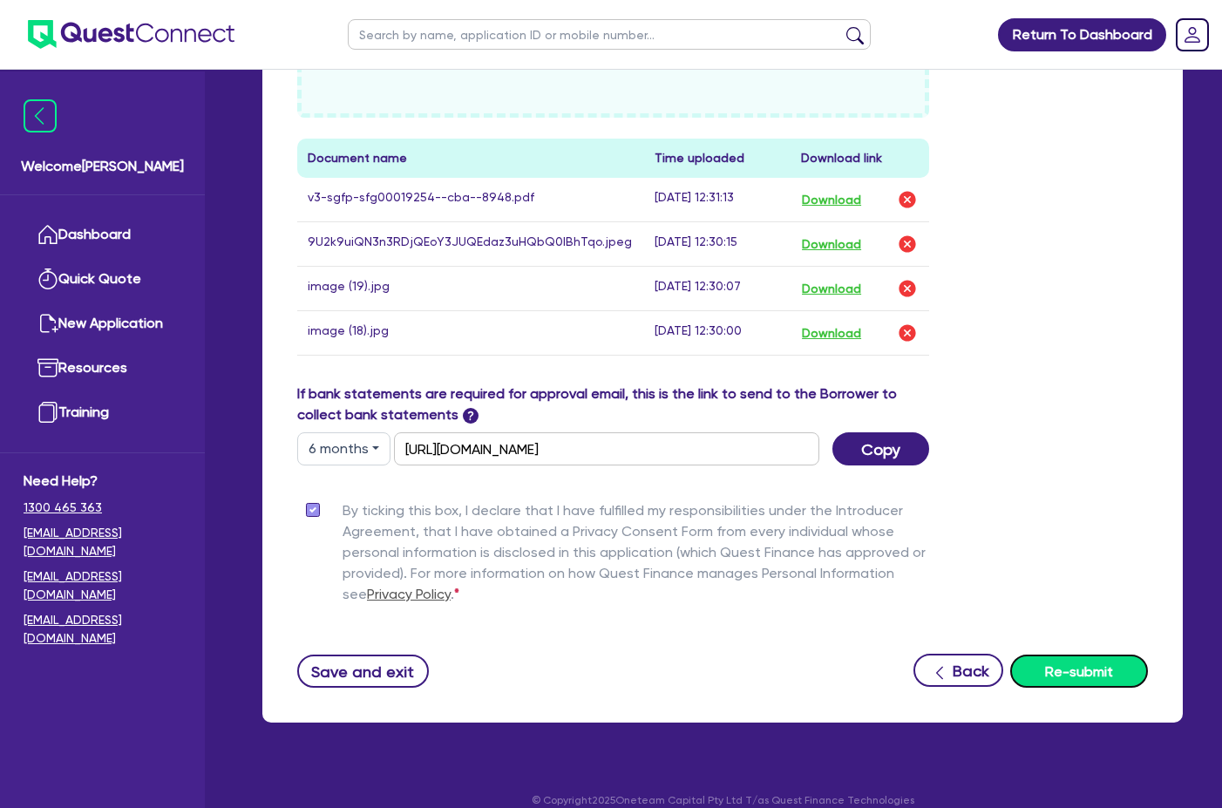
click at [1076, 655] on button "Re-submit" at bounding box center [1079, 671] width 138 height 33
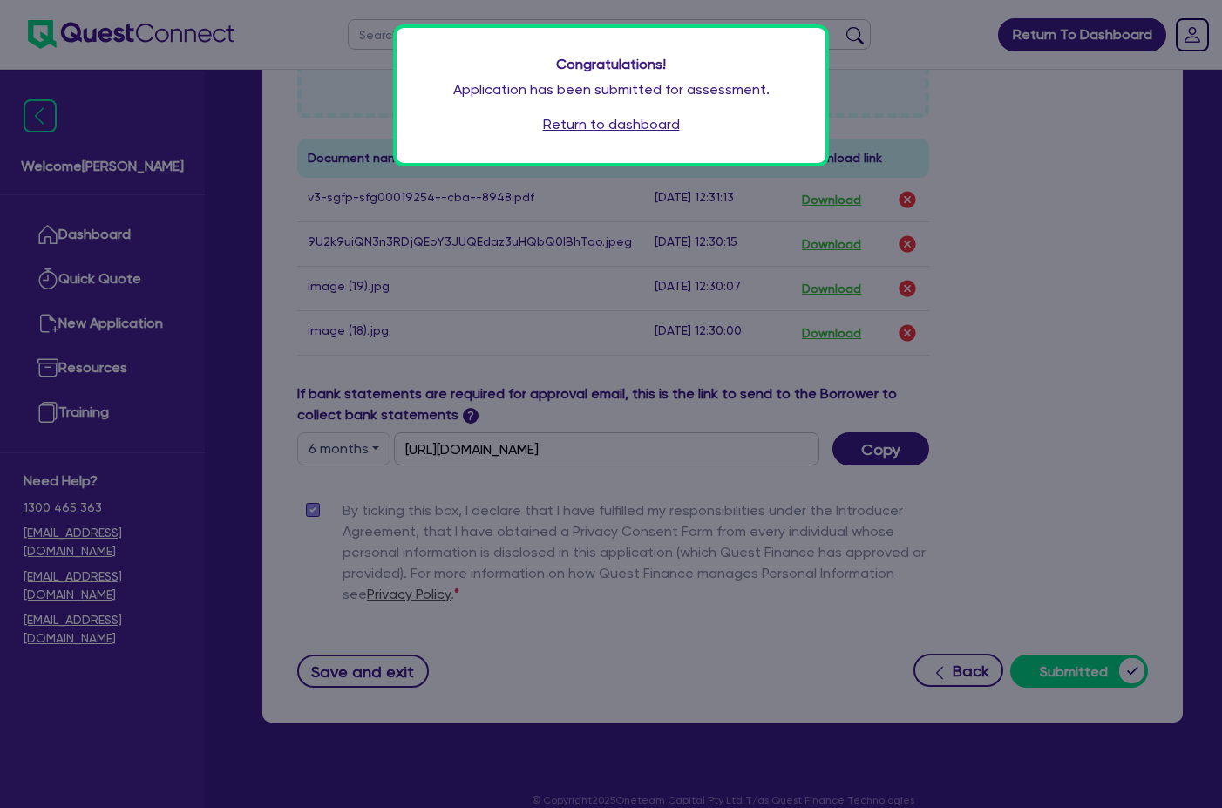
click at [626, 128] on link "Return to dashboard" at bounding box center [611, 124] width 137 height 21
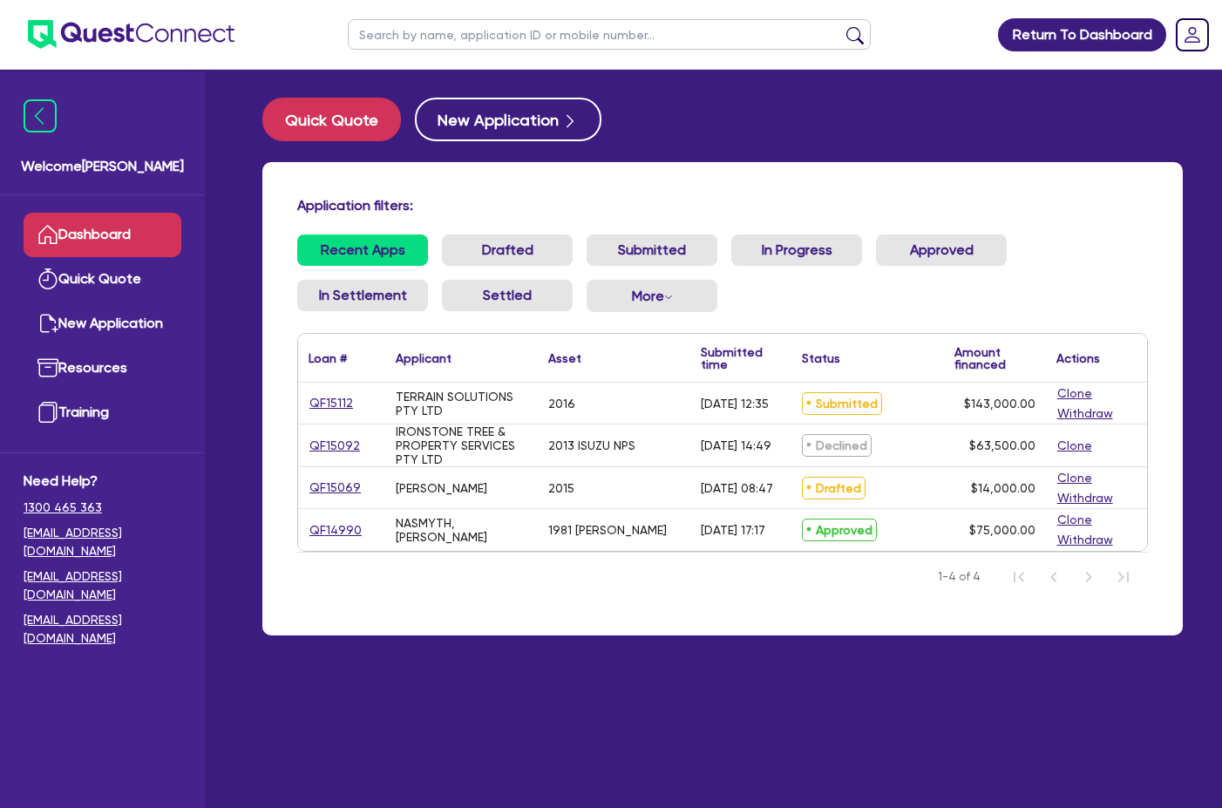
click at [108, 222] on link "Dashboard" at bounding box center [103, 235] width 158 height 44
click at [355, 488] on link "QF15069" at bounding box center [335, 488] width 53 height 20
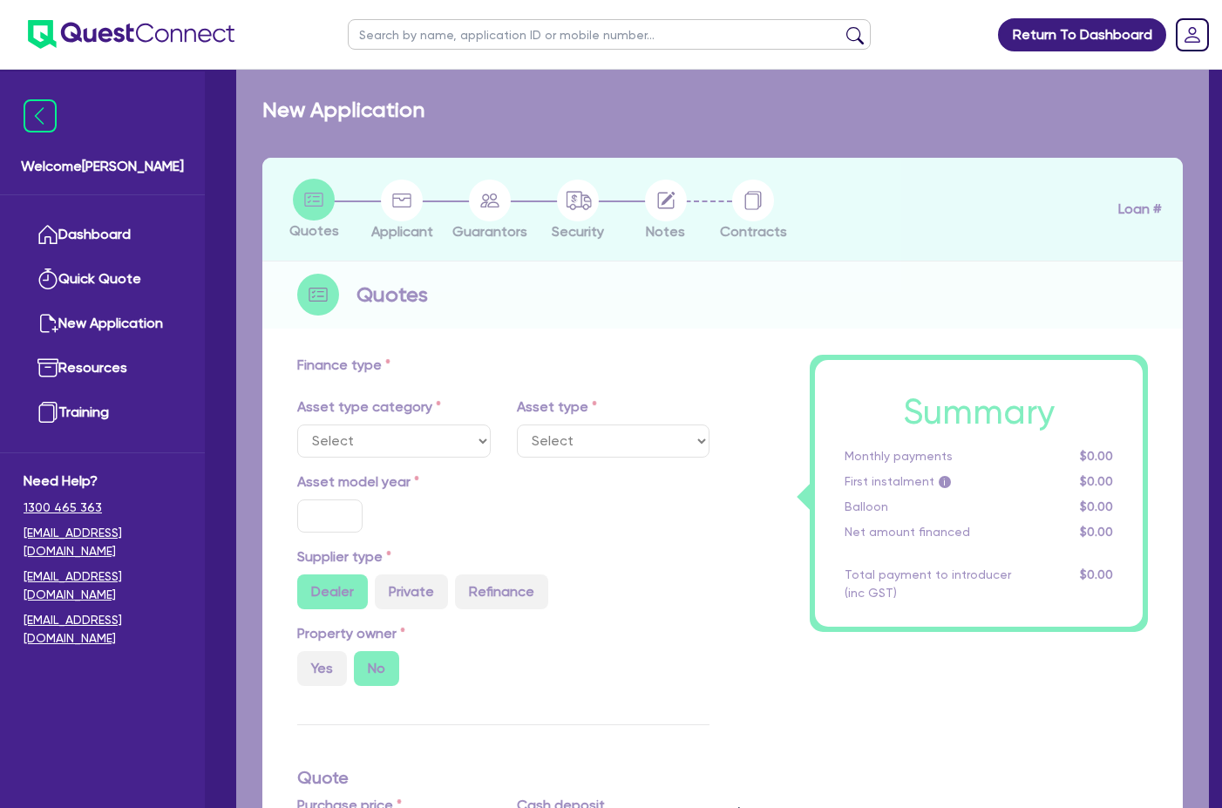
select select "CARS_AND_LIGHT_TRUCKS"
type input "2015"
radio input "false"
radio input "true"
type input "14,000"
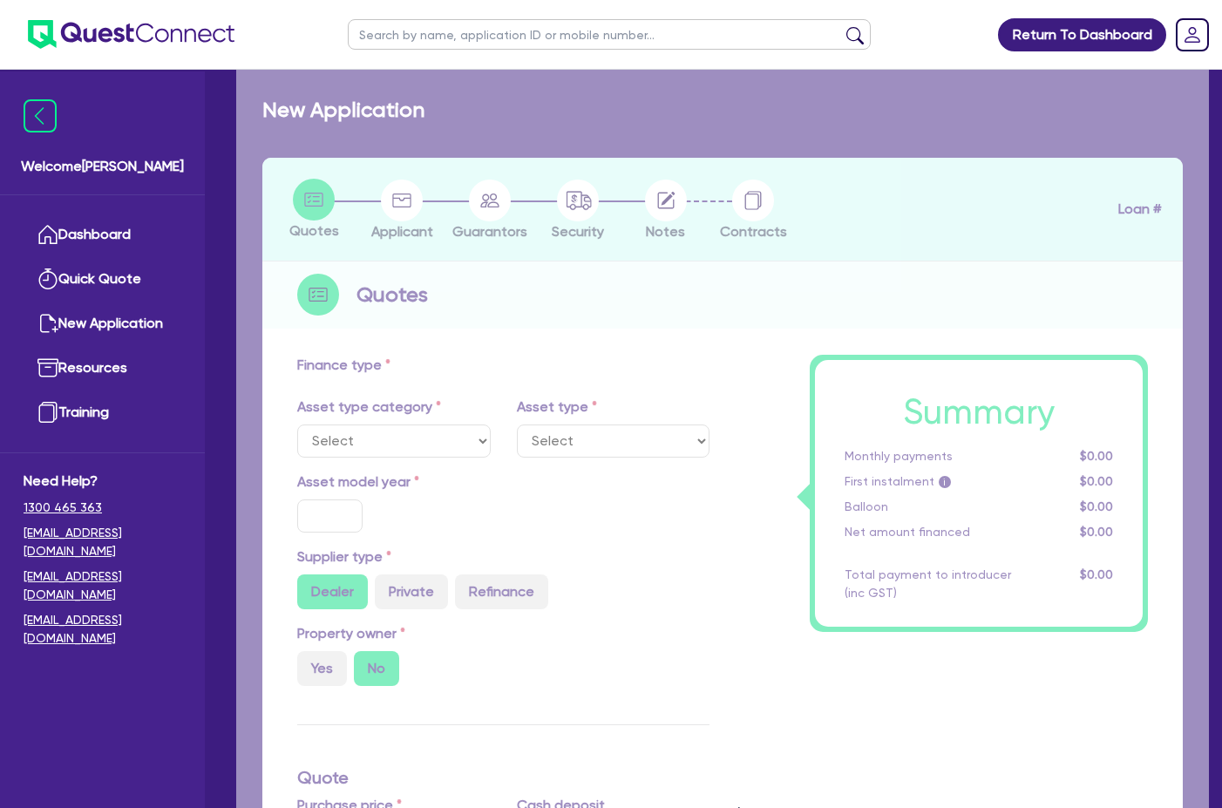
type input "10"
type input "1,400"
type input "17.95"
select select "VANS_AND_UTES"
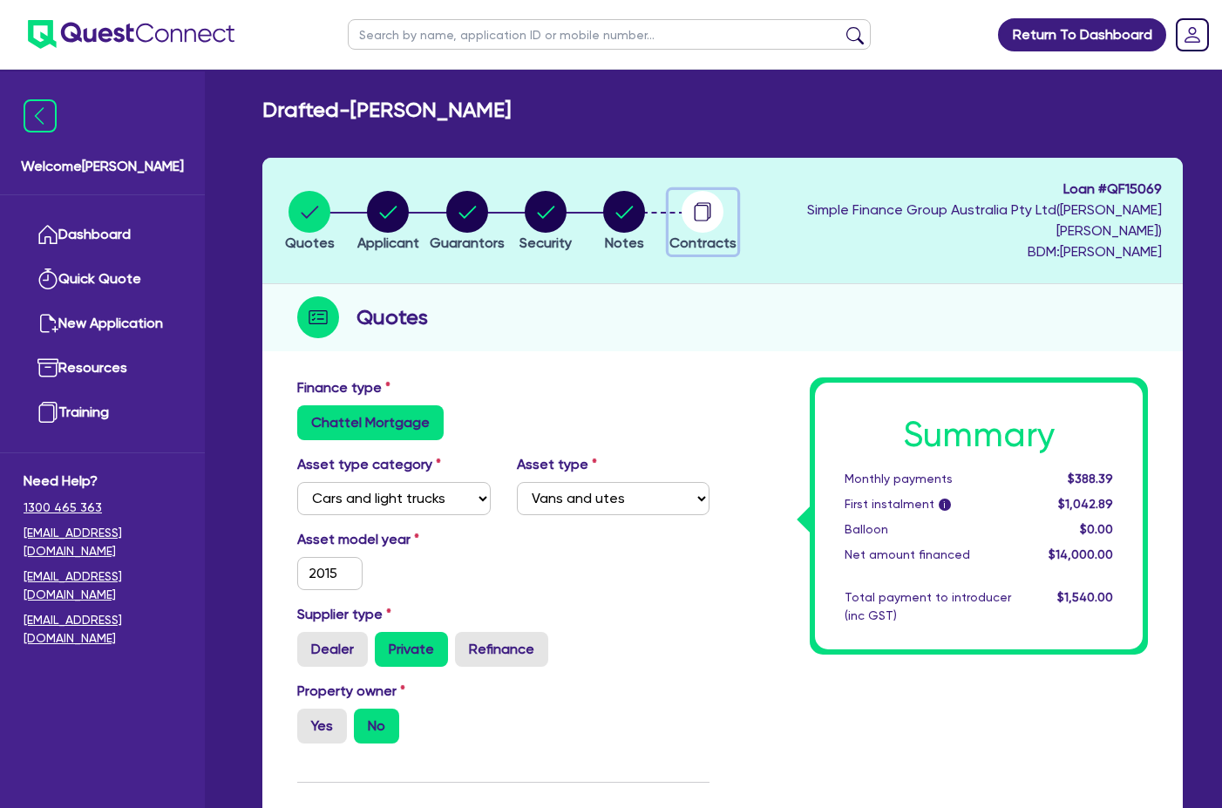
click at [724, 205] on circle "button" at bounding box center [703, 212] width 42 height 42
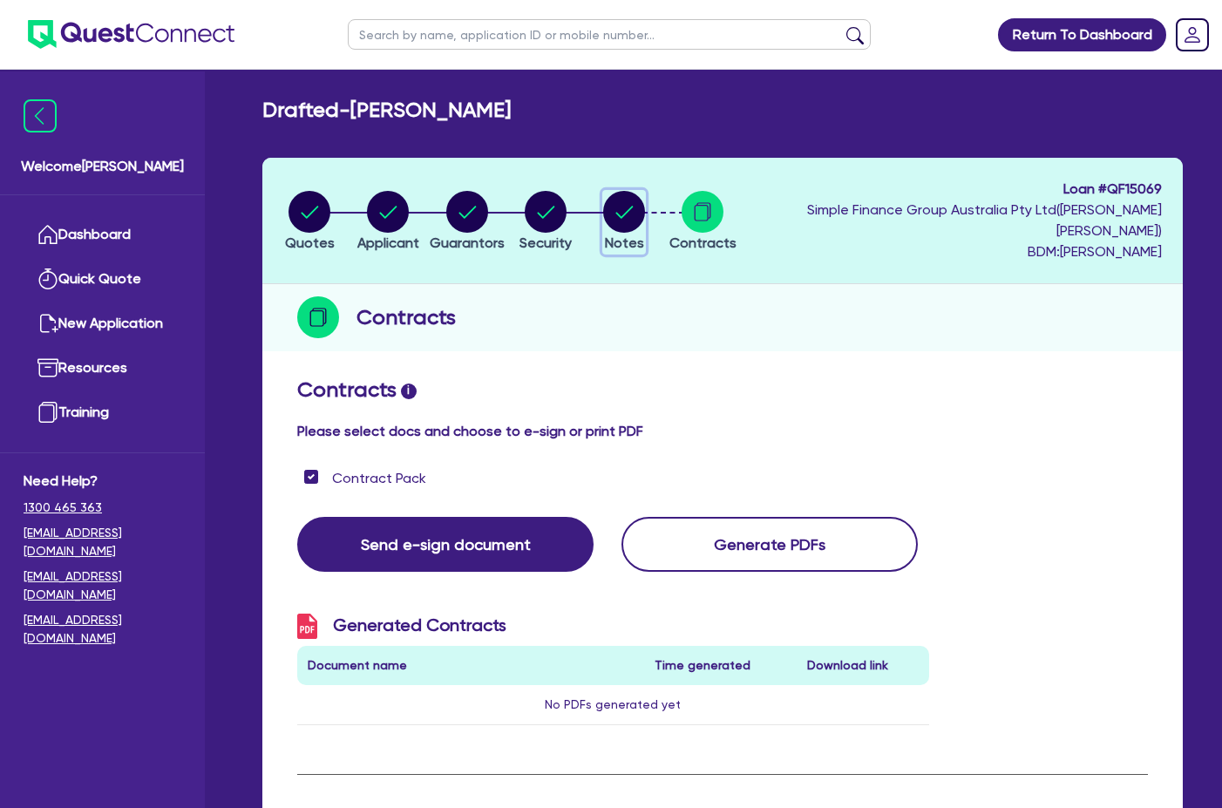
click at [644, 207] on icon "button" at bounding box center [624, 212] width 42 height 42
select select "Quest Finance - Own Book"
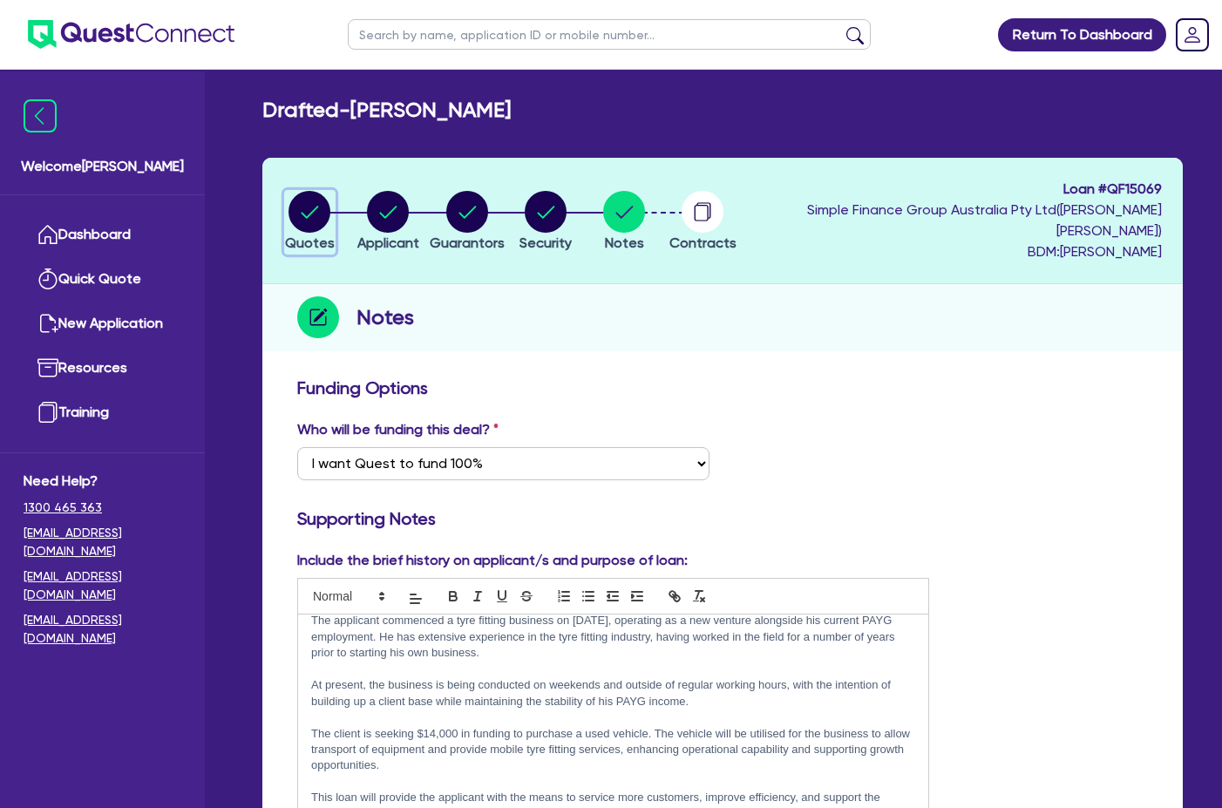
click at [311, 214] on circle "button" at bounding box center [310, 212] width 42 height 42
select select "CARS_AND_LIGHT_TRUCKS"
select select "VANS_AND_UTES"
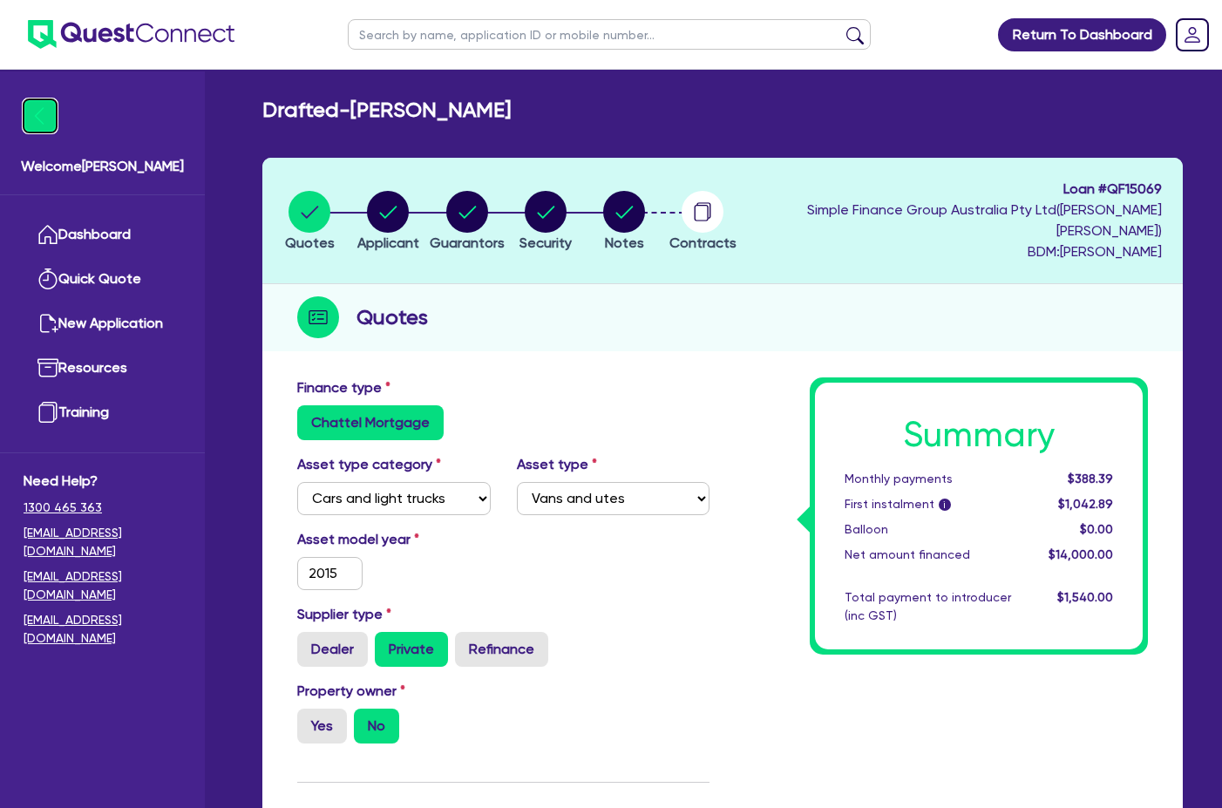
click at [56, 130] on img at bounding box center [40, 115] width 33 height 33
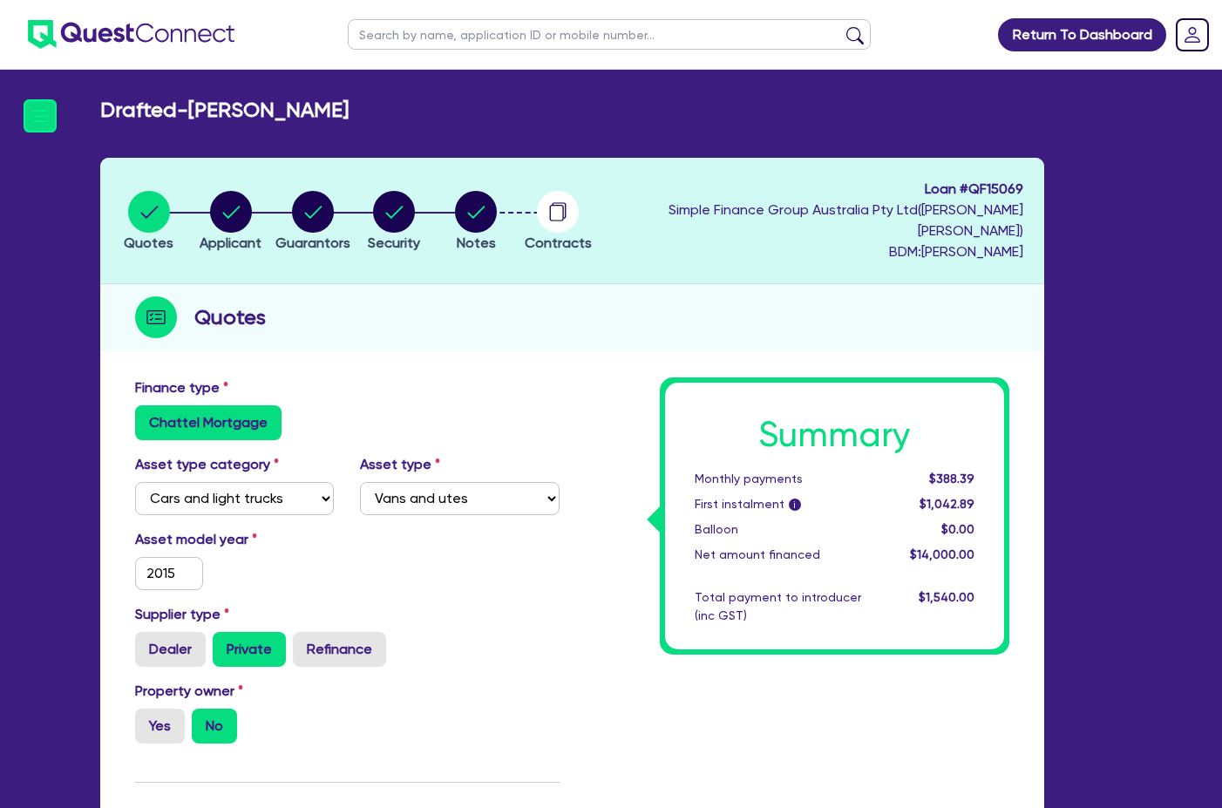
click at [61, 124] on div "Welcome Adam Dashboard Quick Quote New Application Resources Training Need Help…" at bounding box center [611, 796] width 1196 height 1592
click at [52, 119] on img at bounding box center [40, 115] width 33 height 33
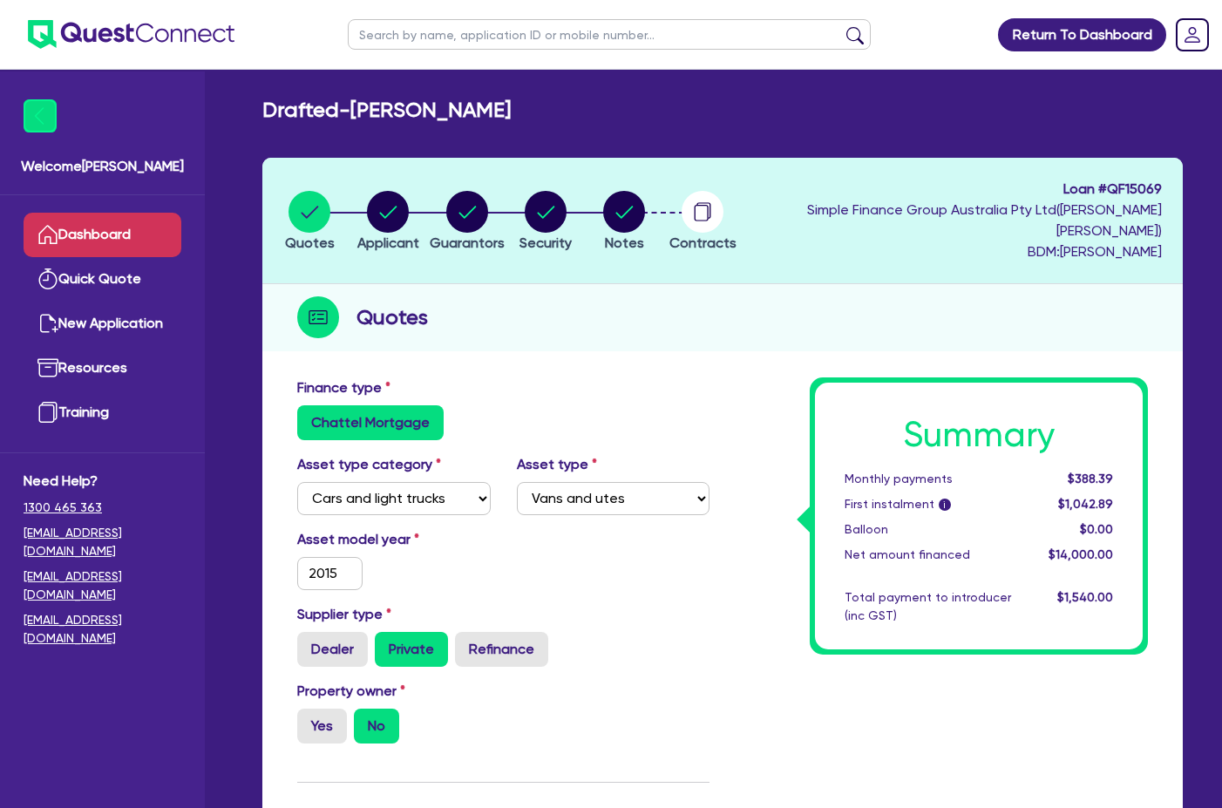
click at [133, 214] on link "Dashboard" at bounding box center [103, 235] width 158 height 44
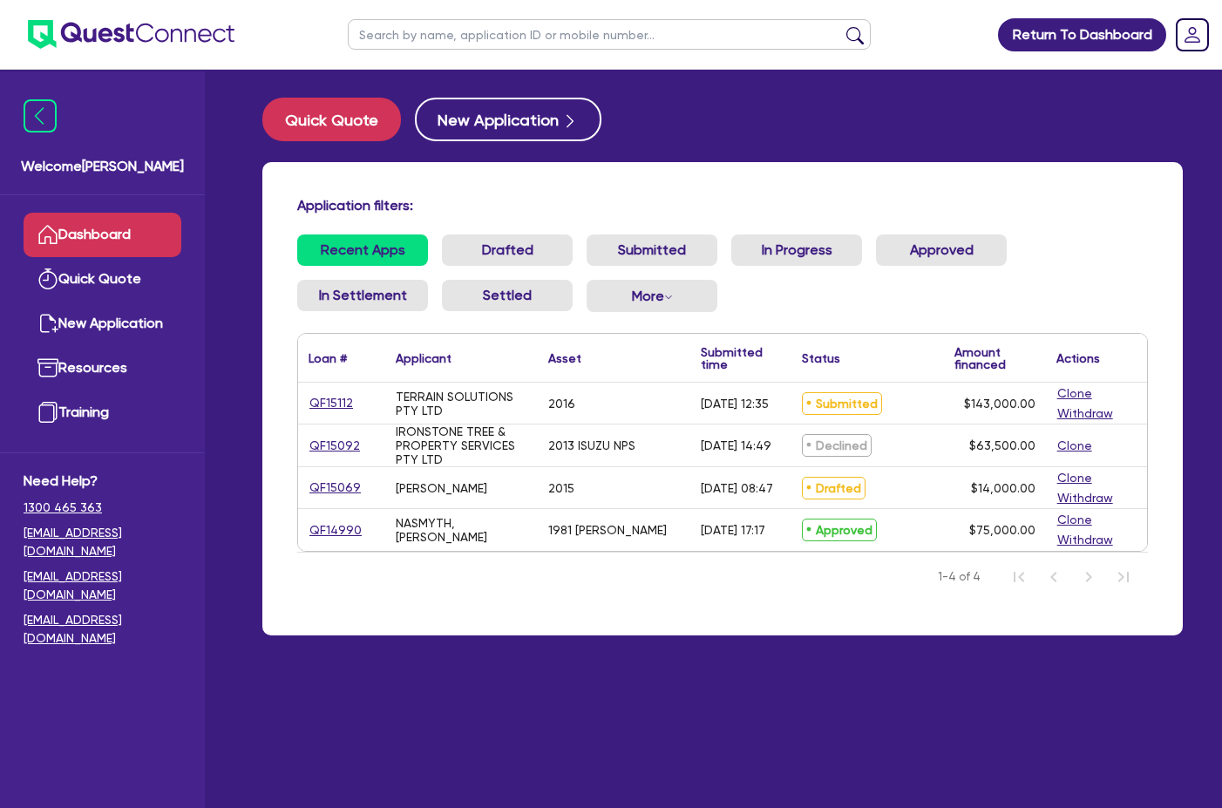
drag, startPoint x: 363, startPoint y: 490, endPoint x: 311, endPoint y: 489, distance: 51.4
click at [311, 489] on div "QF15069" at bounding box center [341, 488] width 65 height 20
click at [907, 409] on div "Drafted" at bounding box center [868, 403] width 153 height 41
click at [331, 399] on link "QF15112" at bounding box center [331, 403] width 45 height 20
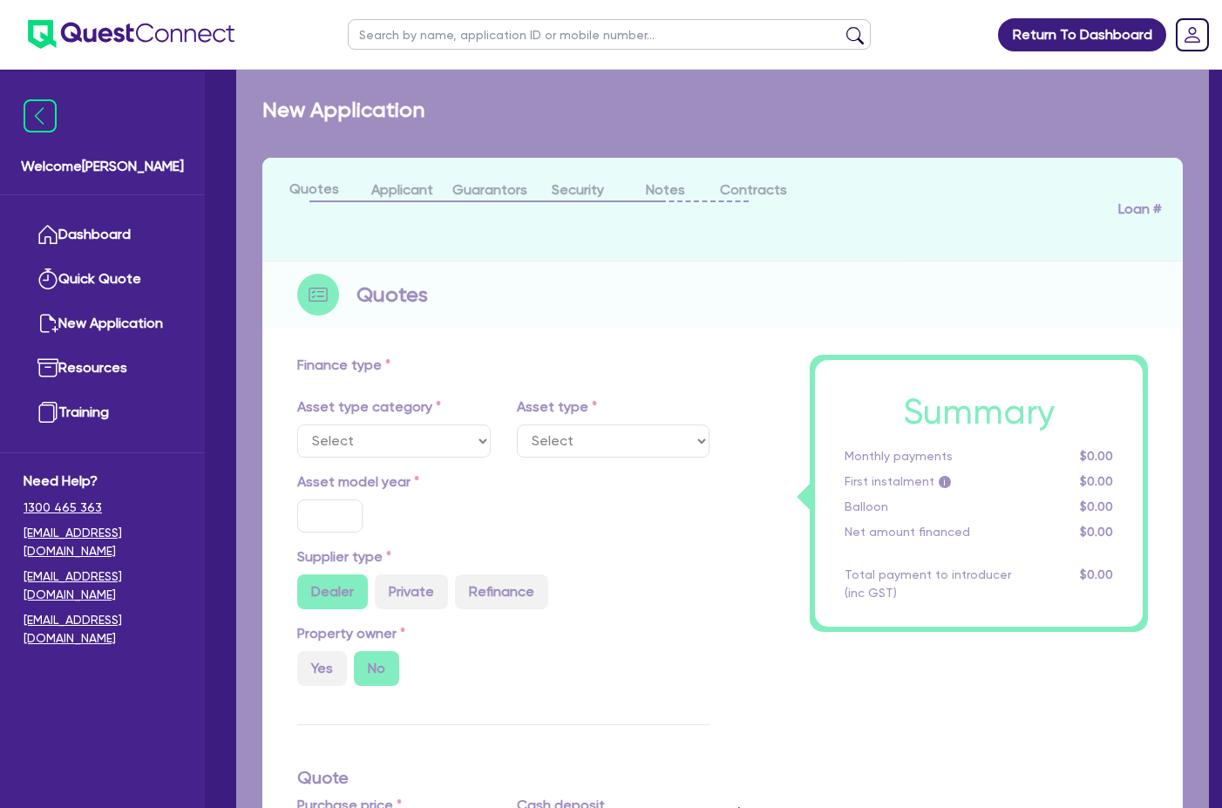
select select "PRIMARY_ASSETS"
type input "2016"
type input "143,000"
type input "30"
type input "42,900"
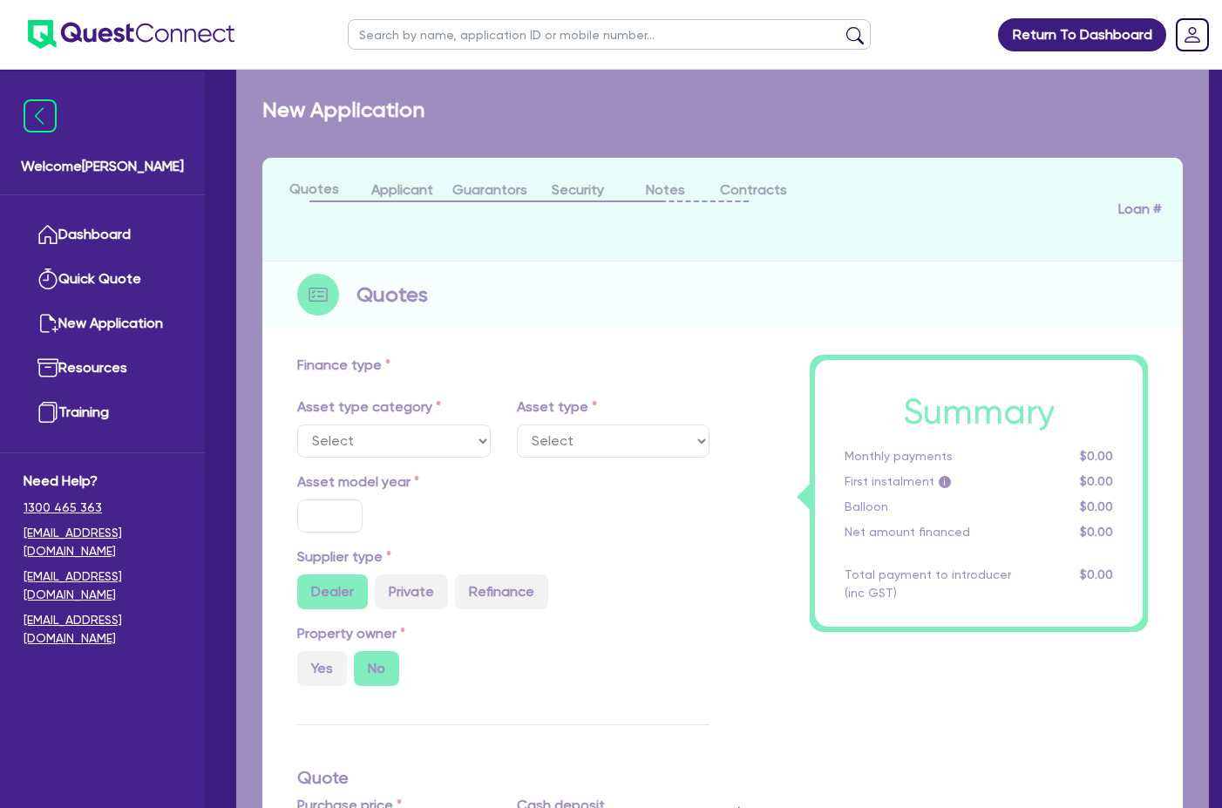
type input "10"
type input "14,300"
type input "17"
select select "HEAVY_TRUCKS"
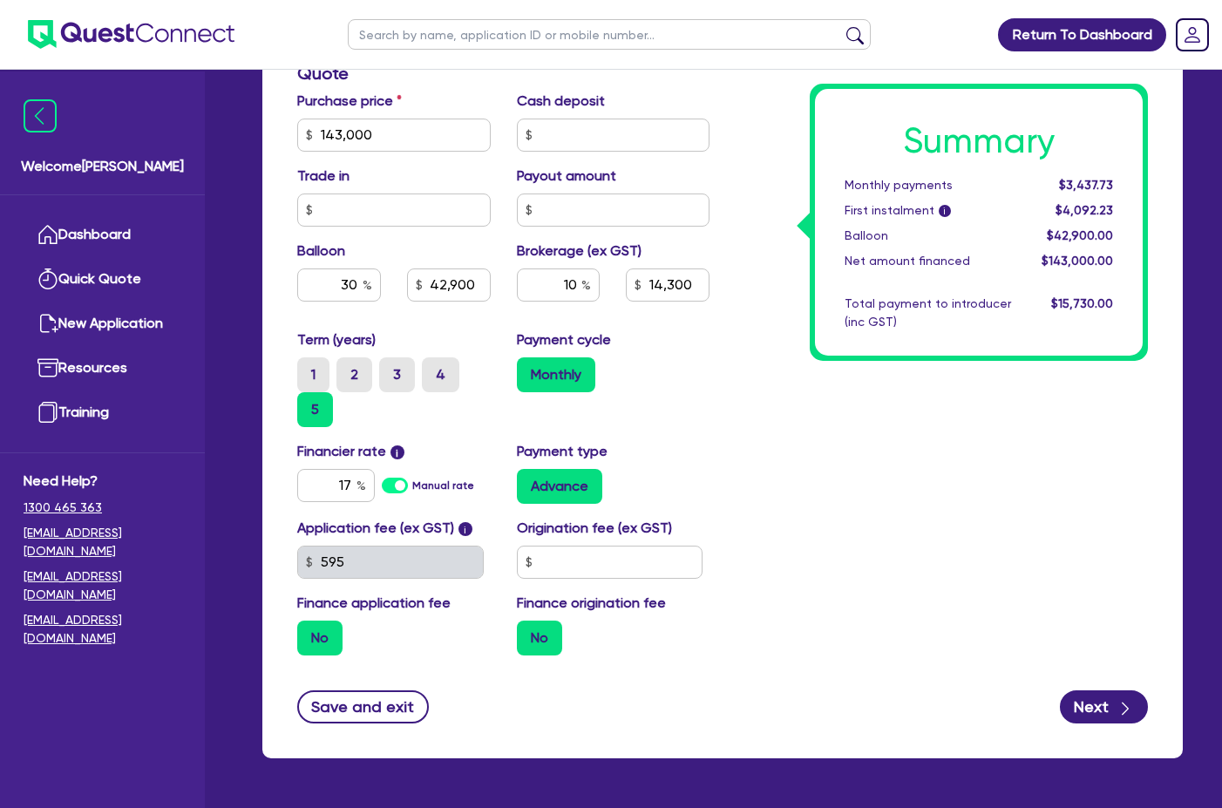
scroll to position [798, 0]
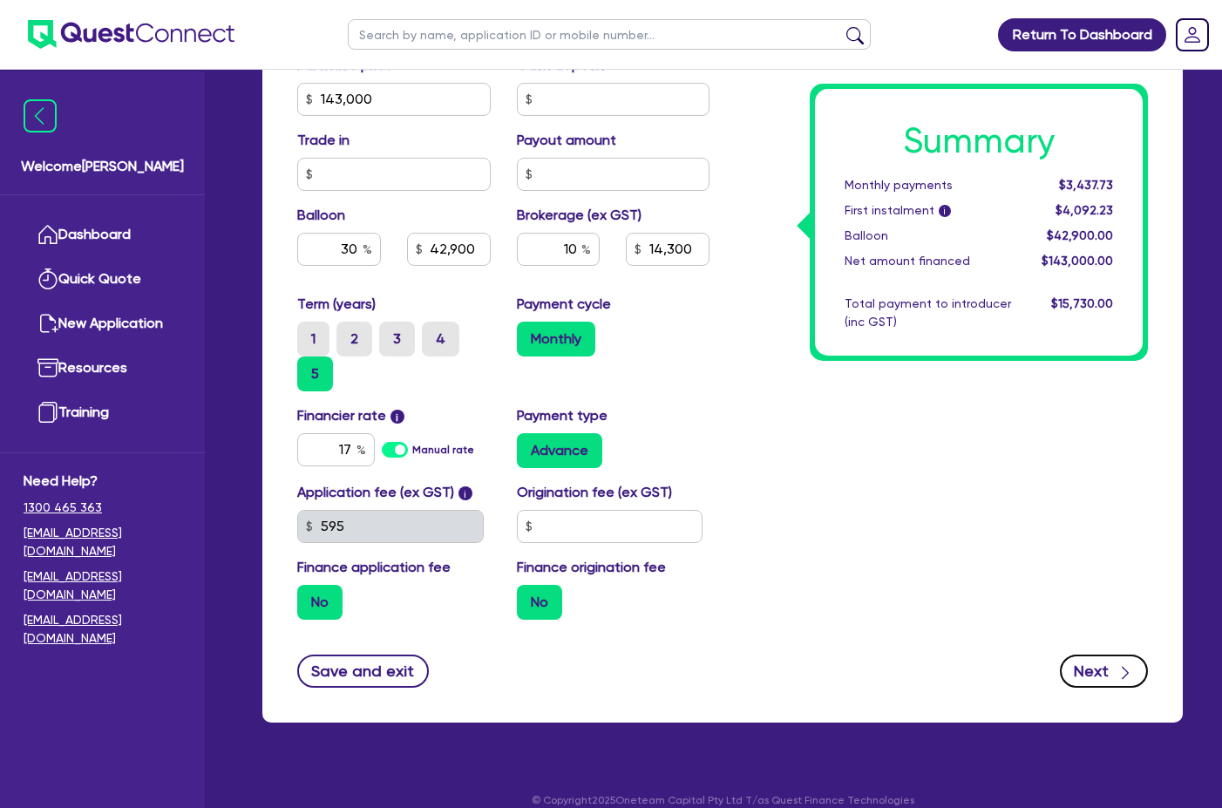
click at [1087, 655] on button "Next" at bounding box center [1104, 671] width 88 height 33
type input "143,000"
type input "42,900"
type input "14,300"
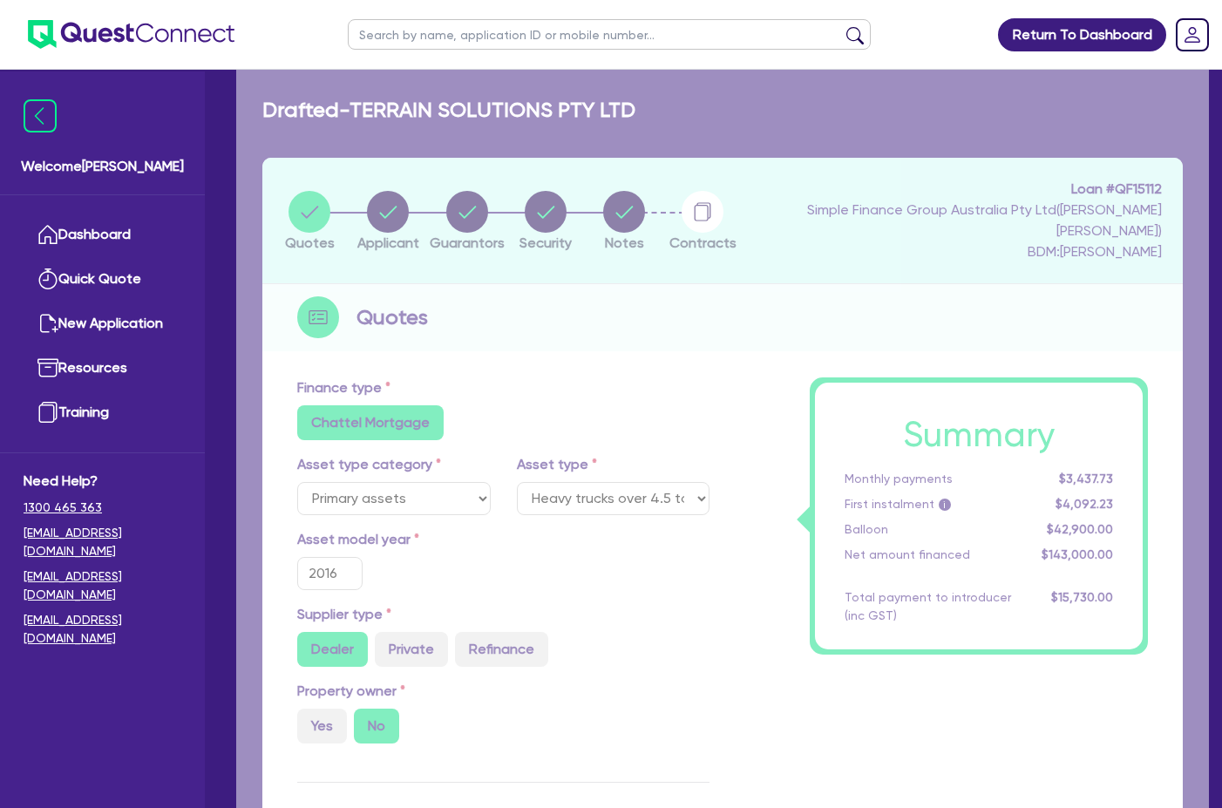
select select "COMPANY"
select select "BUILDING_CONSTRUCTION"
select select "BUSINESSES_CONSTRUCTION_SERVICES"
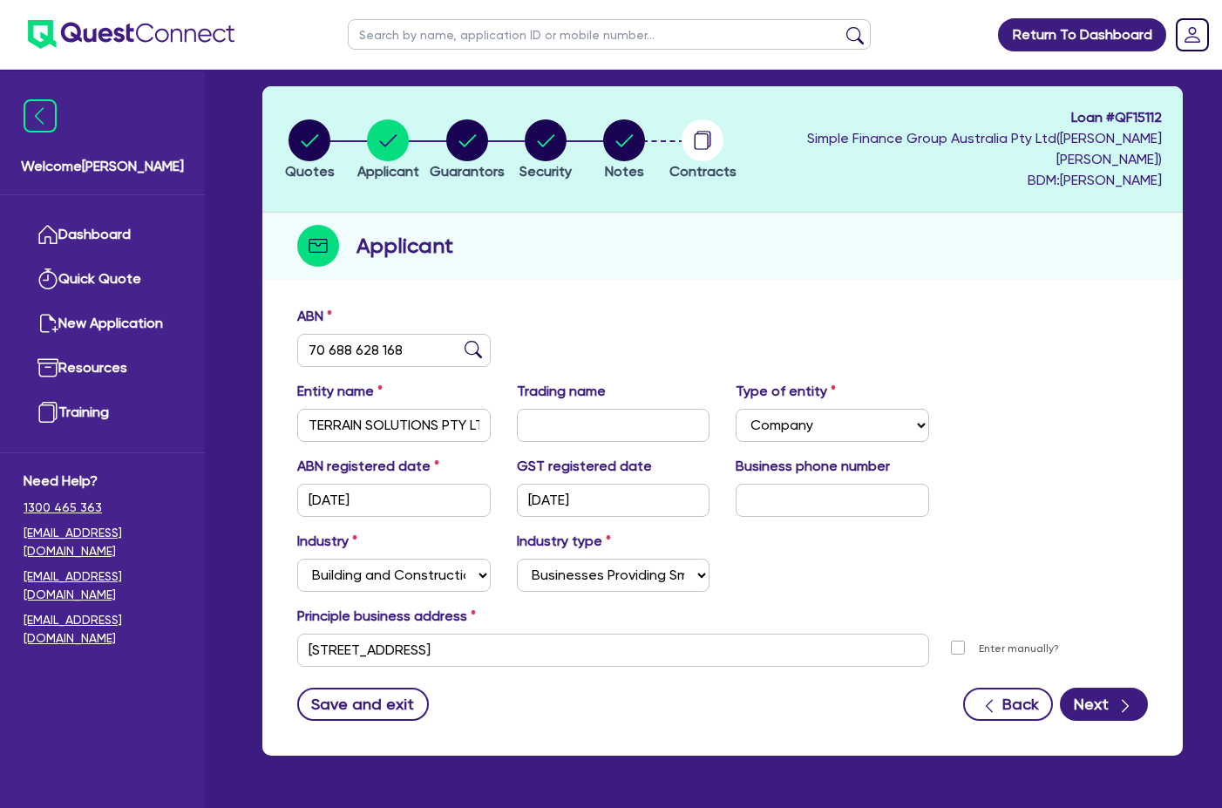
scroll to position [105, 0]
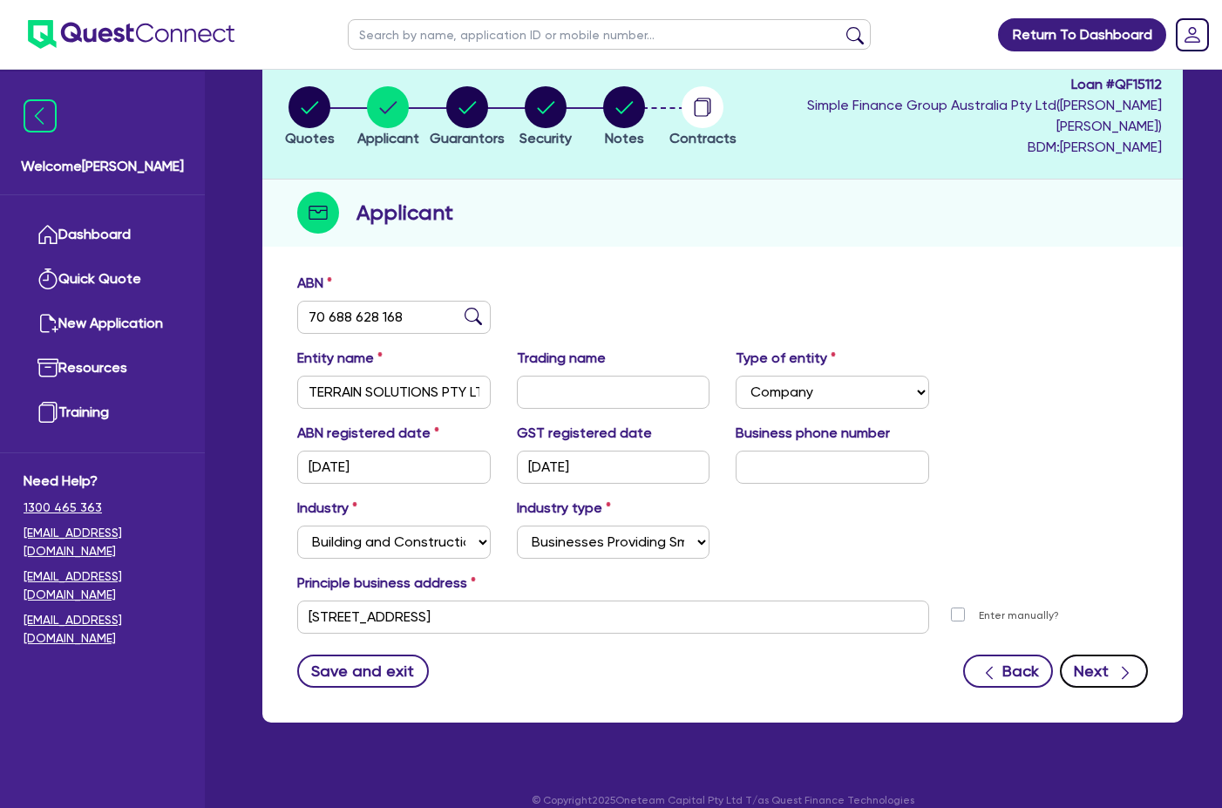
click at [1082, 655] on button "Next" at bounding box center [1104, 671] width 88 height 33
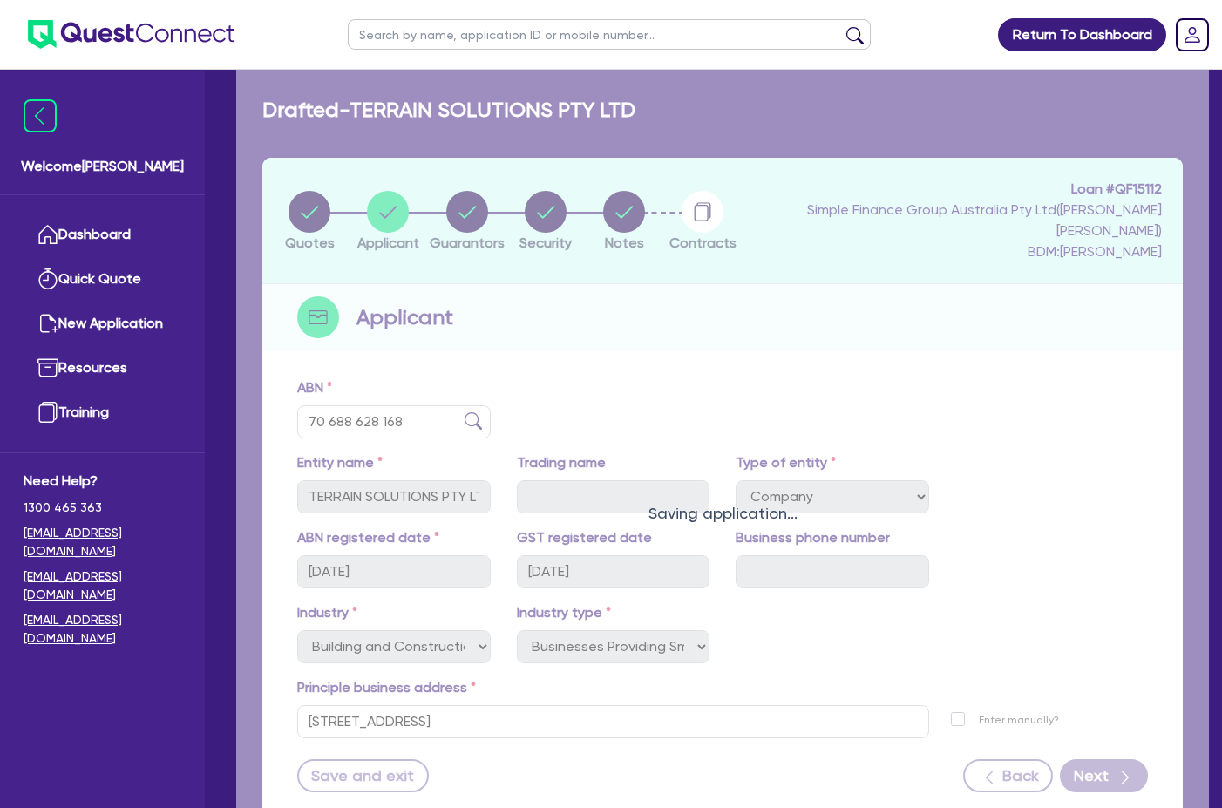
select select "MR"
select select "[GEOGRAPHIC_DATA]"
select select "MARRIED"
select select "CASH"
select select "EQUIPMENT"
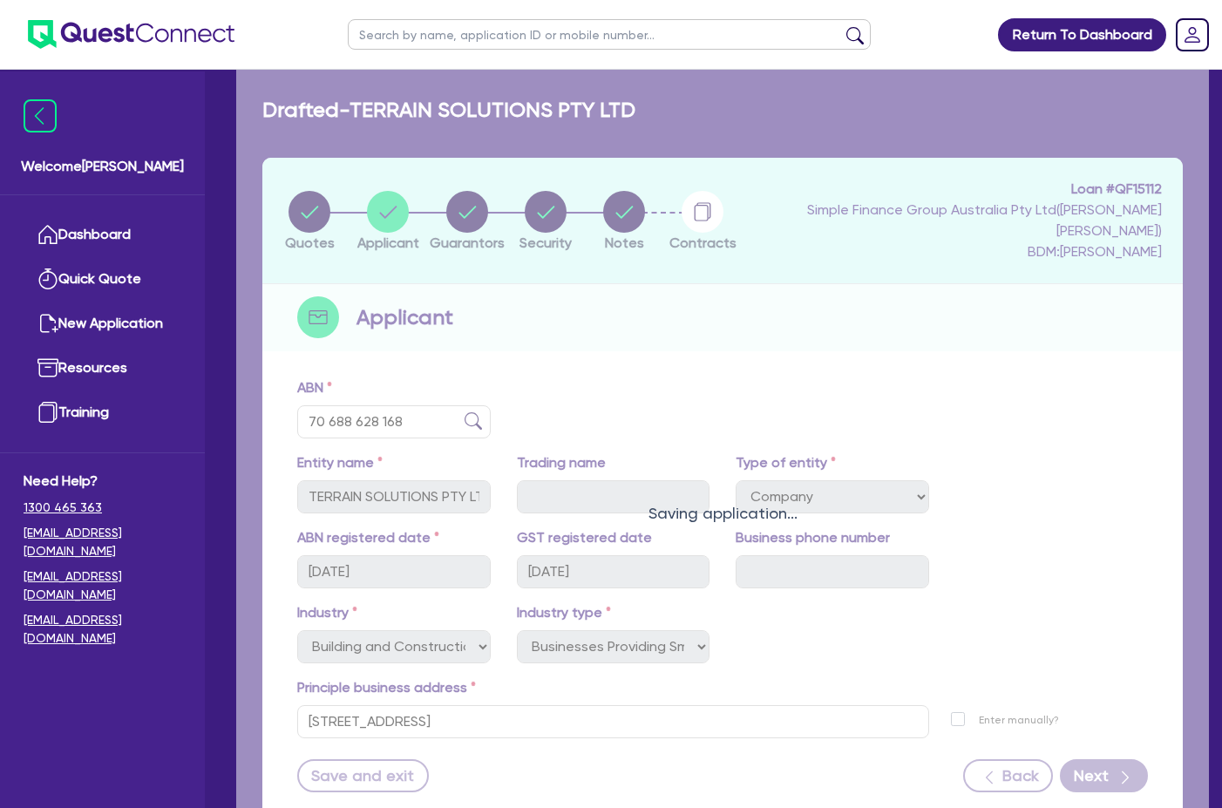
select select "VEHICLE"
select select "TRAILER"
select select "HOUSEHOLD_PERSONAL"
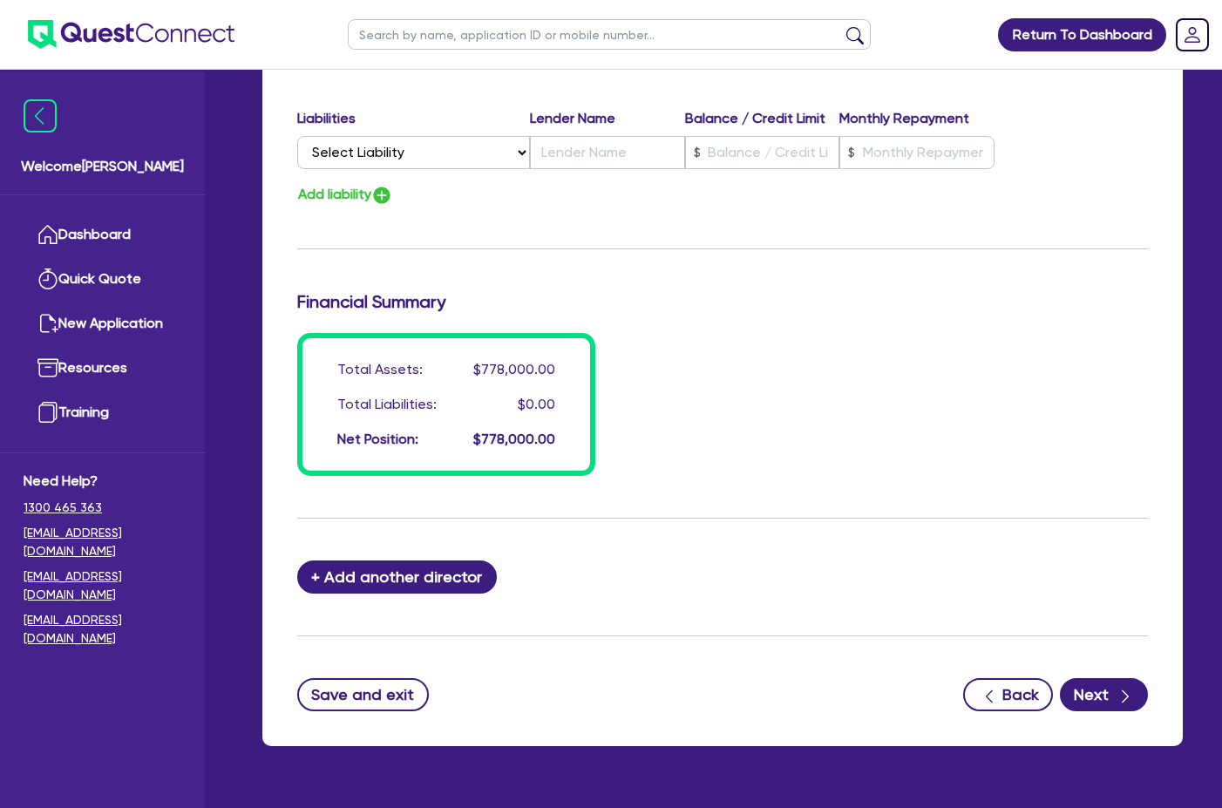
scroll to position [1375, 0]
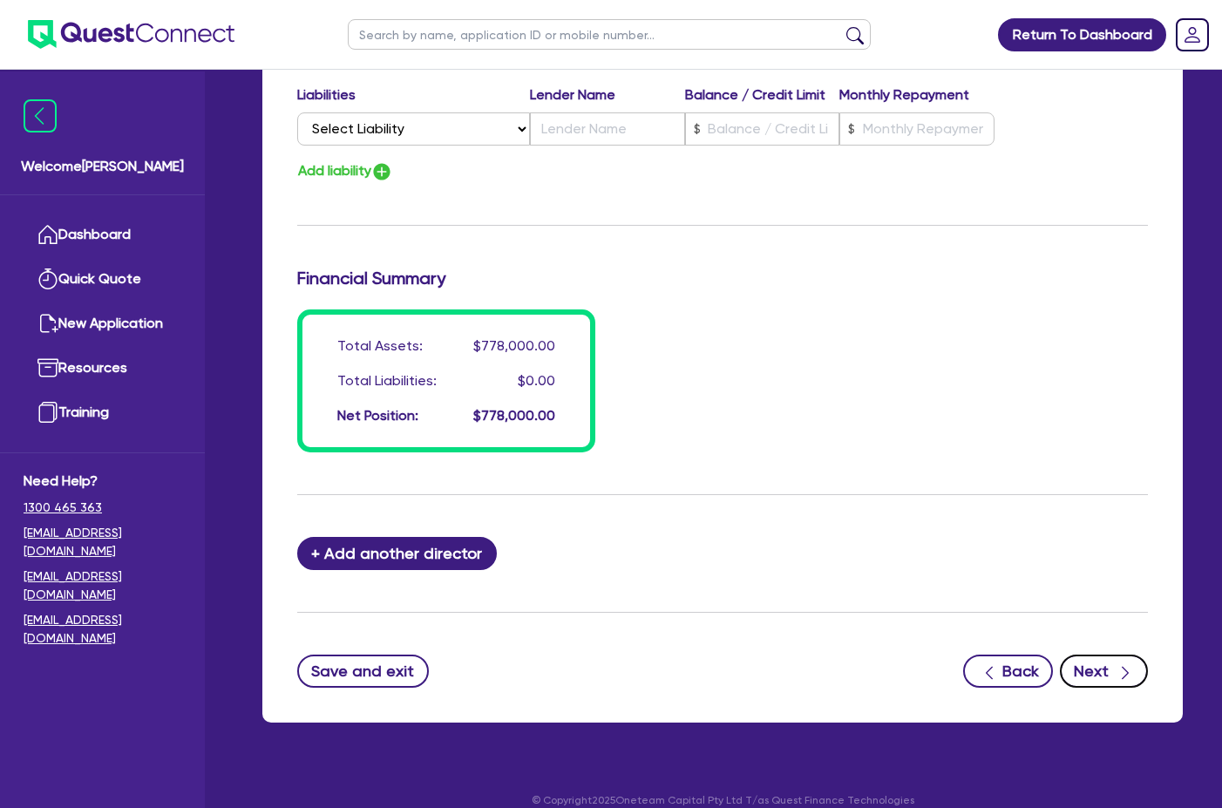
click at [1089, 655] on button "Next" at bounding box center [1104, 671] width 88 height 33
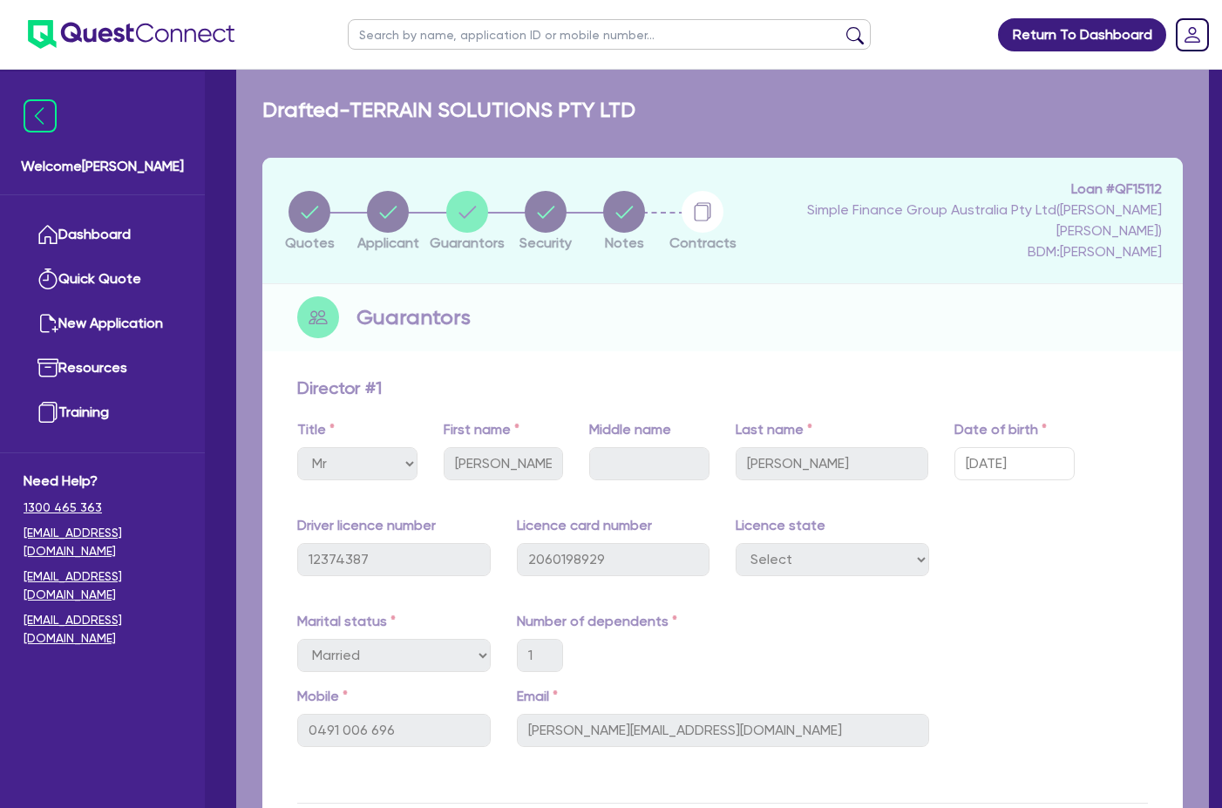
select select "PRIMARY_ASSETS"
select select "HEAVY_TRUCKS"
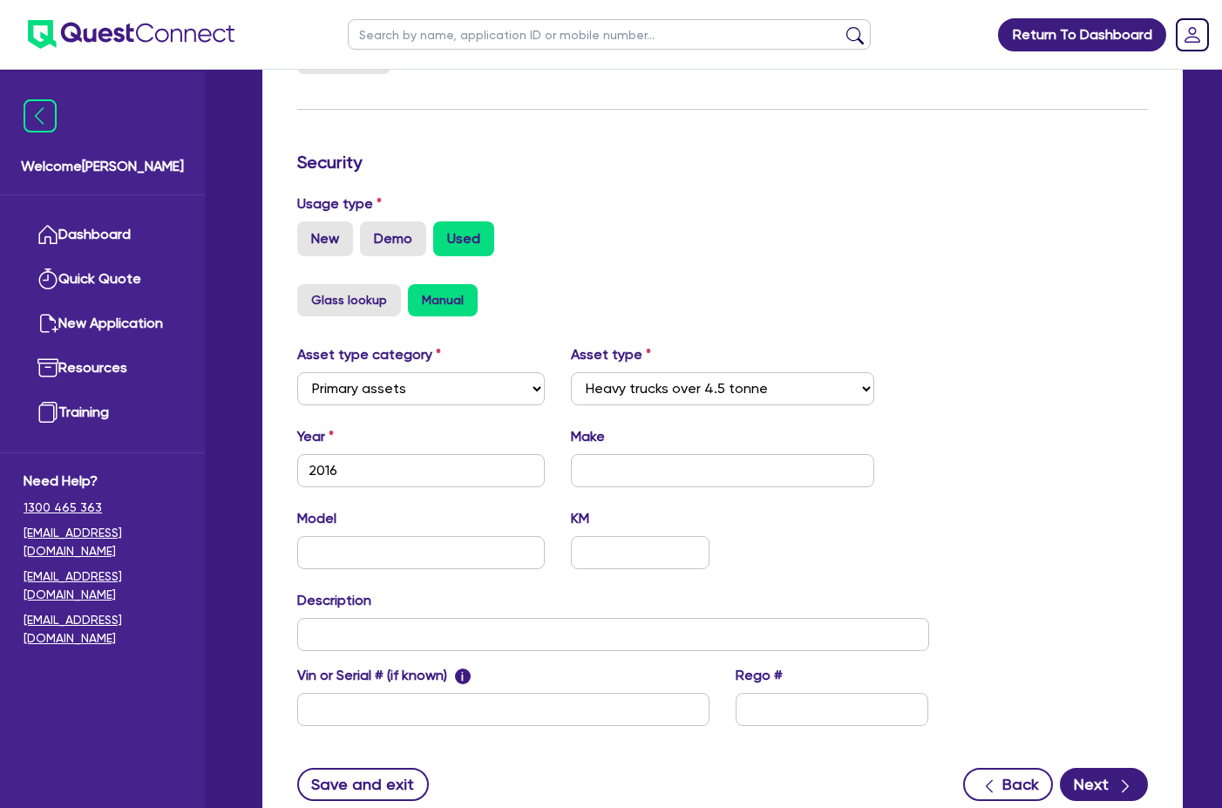
scroll to position [556, 0]
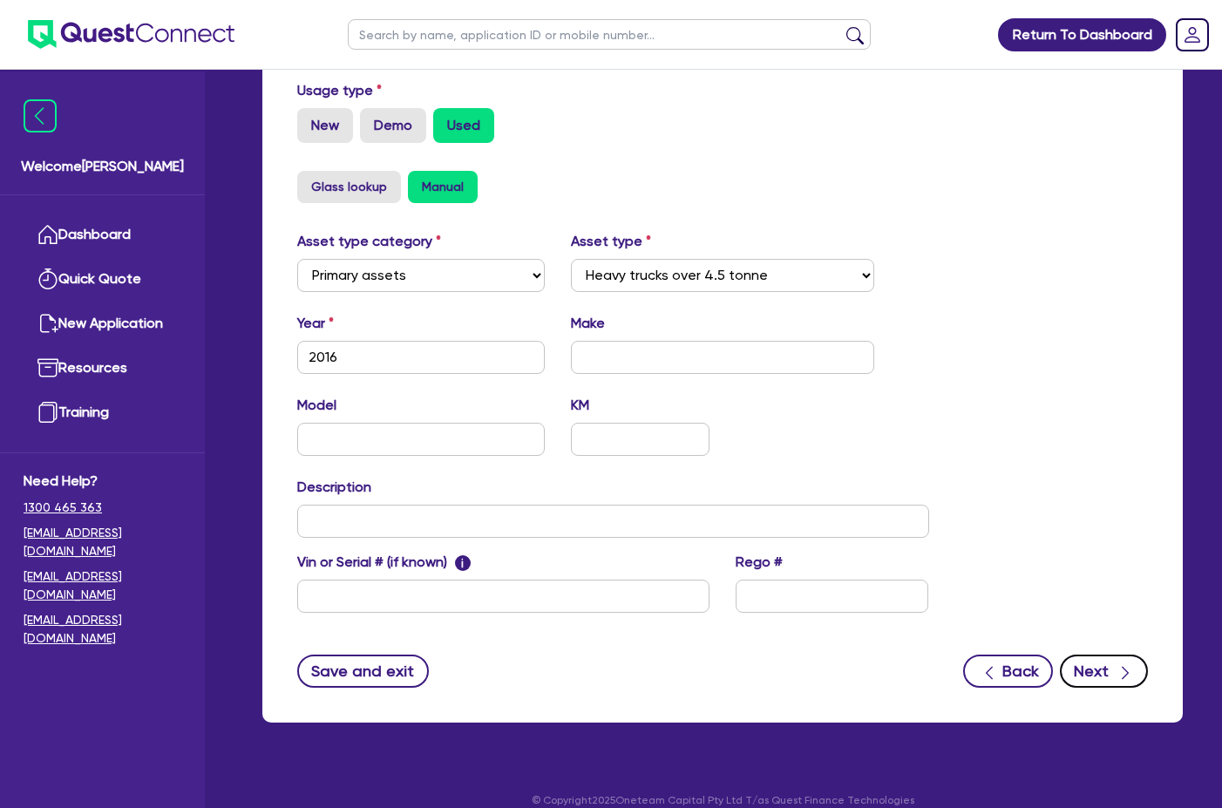
click at [1104, 655] on button "Next" at bounding box center [1104, 671] width 88 height 33
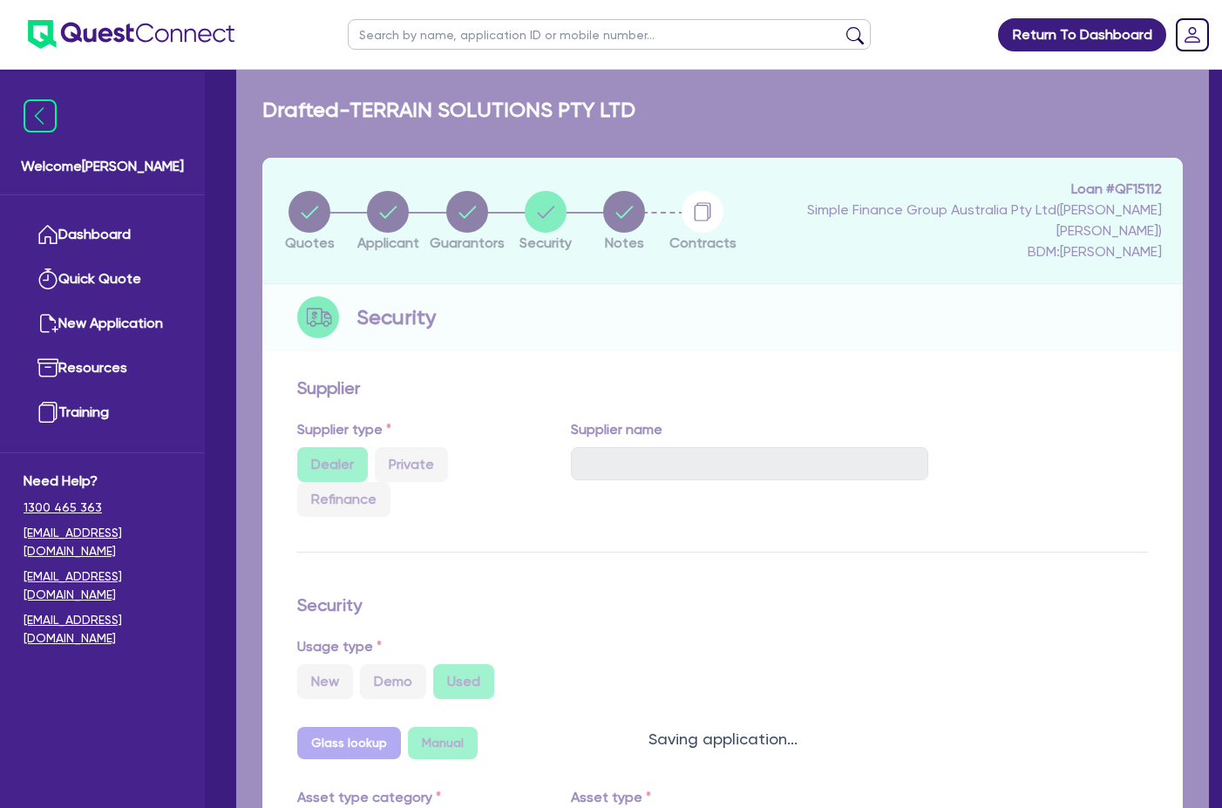
select select "Quest Finance - Own Book"
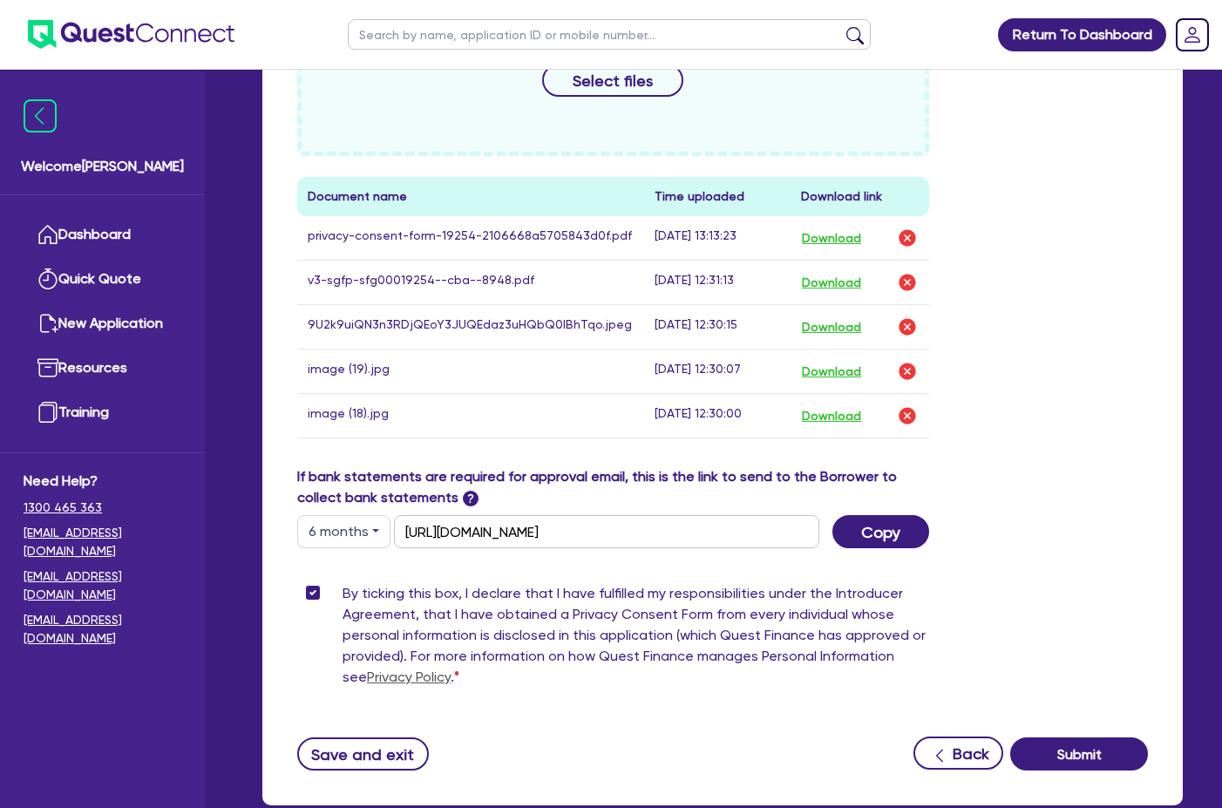
scroll to position [952, 0]
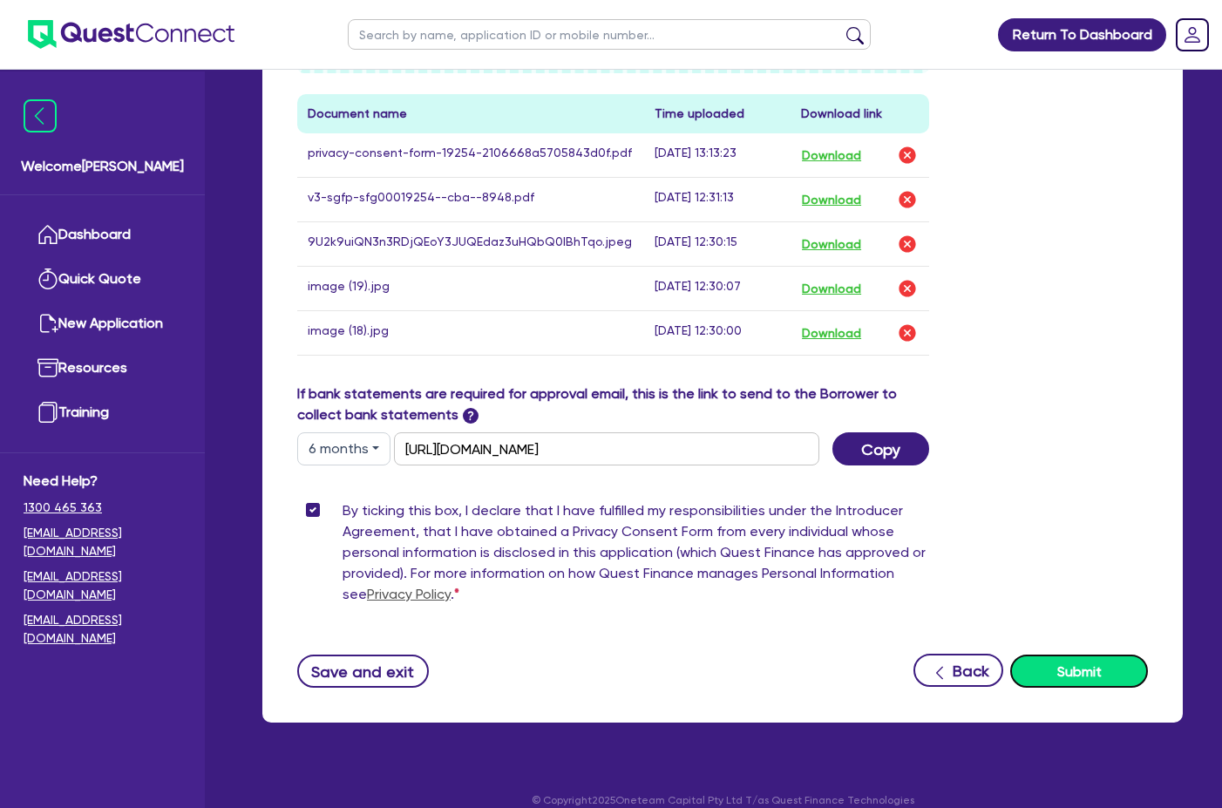
click at [1081, 655] on button "Submit" at bounding box center [1079, 671] width 138 height 33
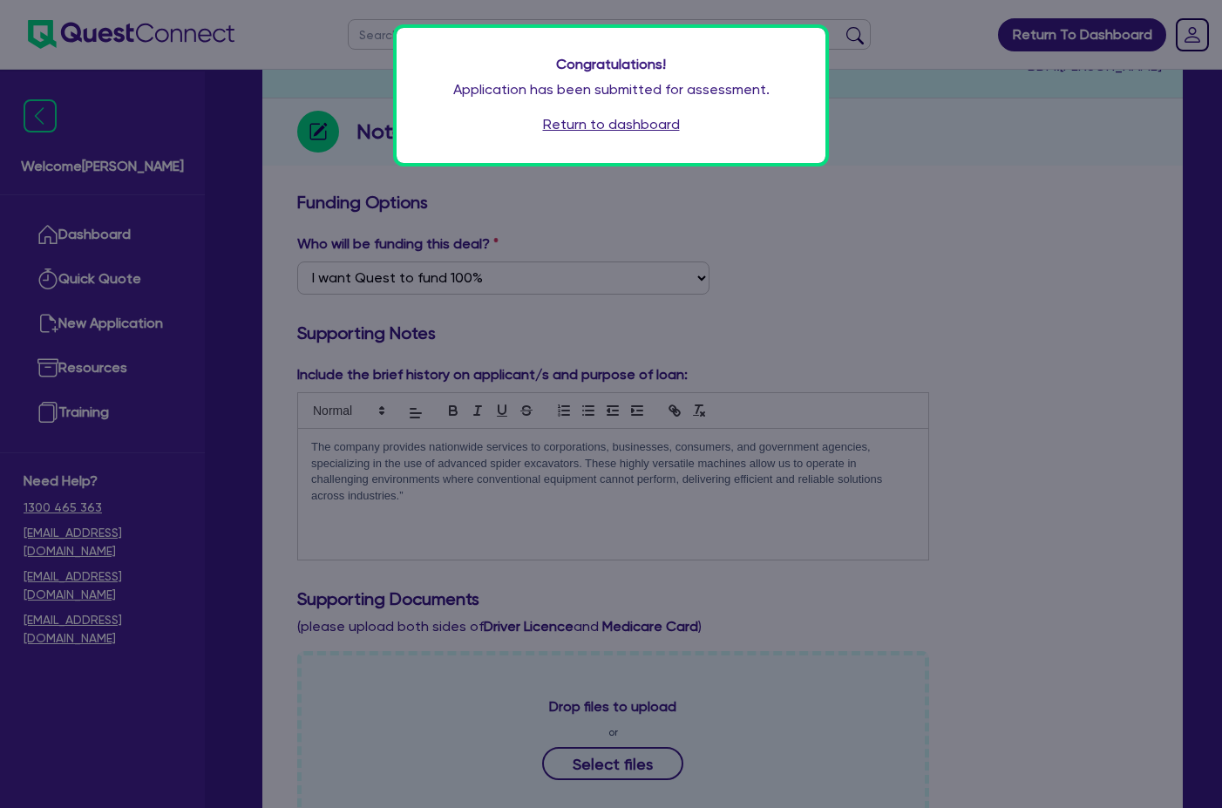
scroll to position [0, 0]
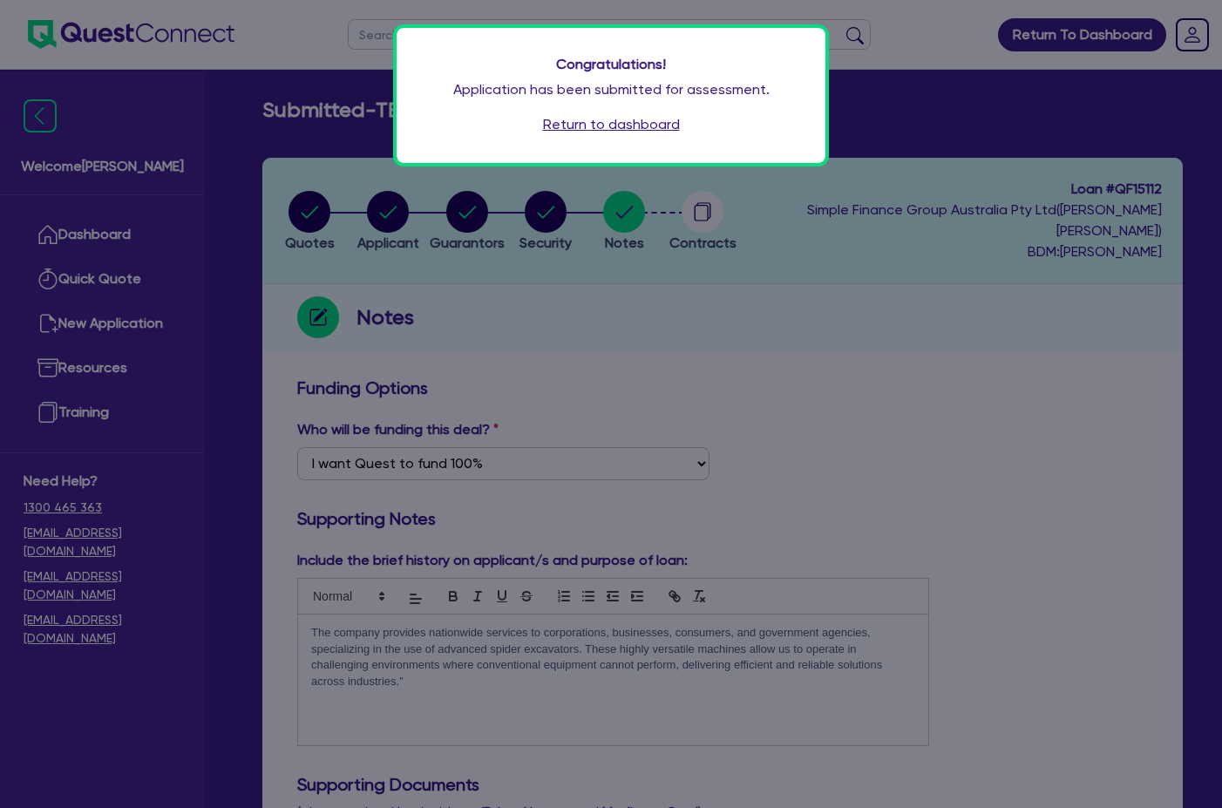
click at [660, 126] on link "Return to dashboard" at bounding box center [611, 124] width 137 height 21
